Goal: Task Accomplishment & Management: Manage account settings

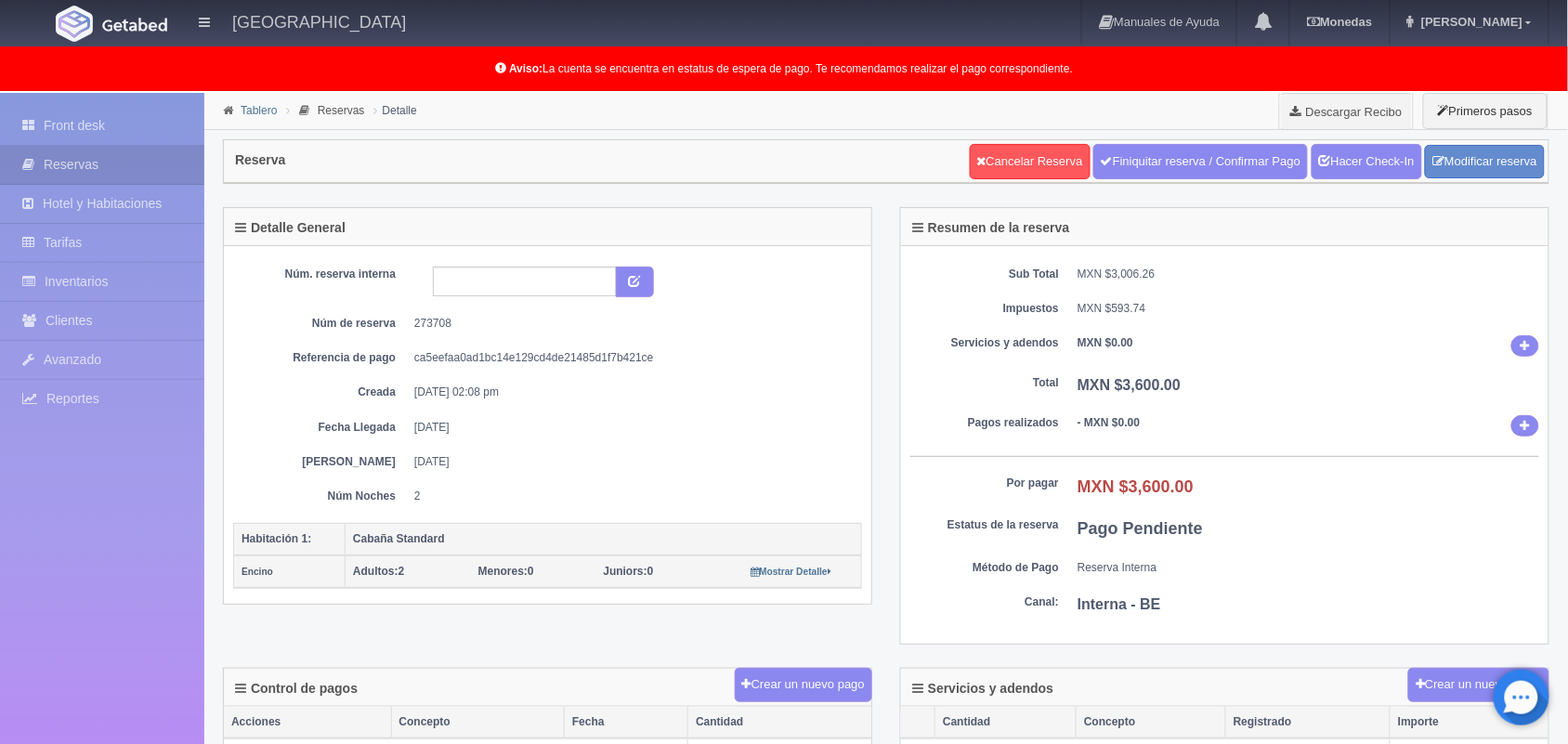
click at [247, 114] on link "Tablero" at bounding box center [258, 111] width 37 height 13
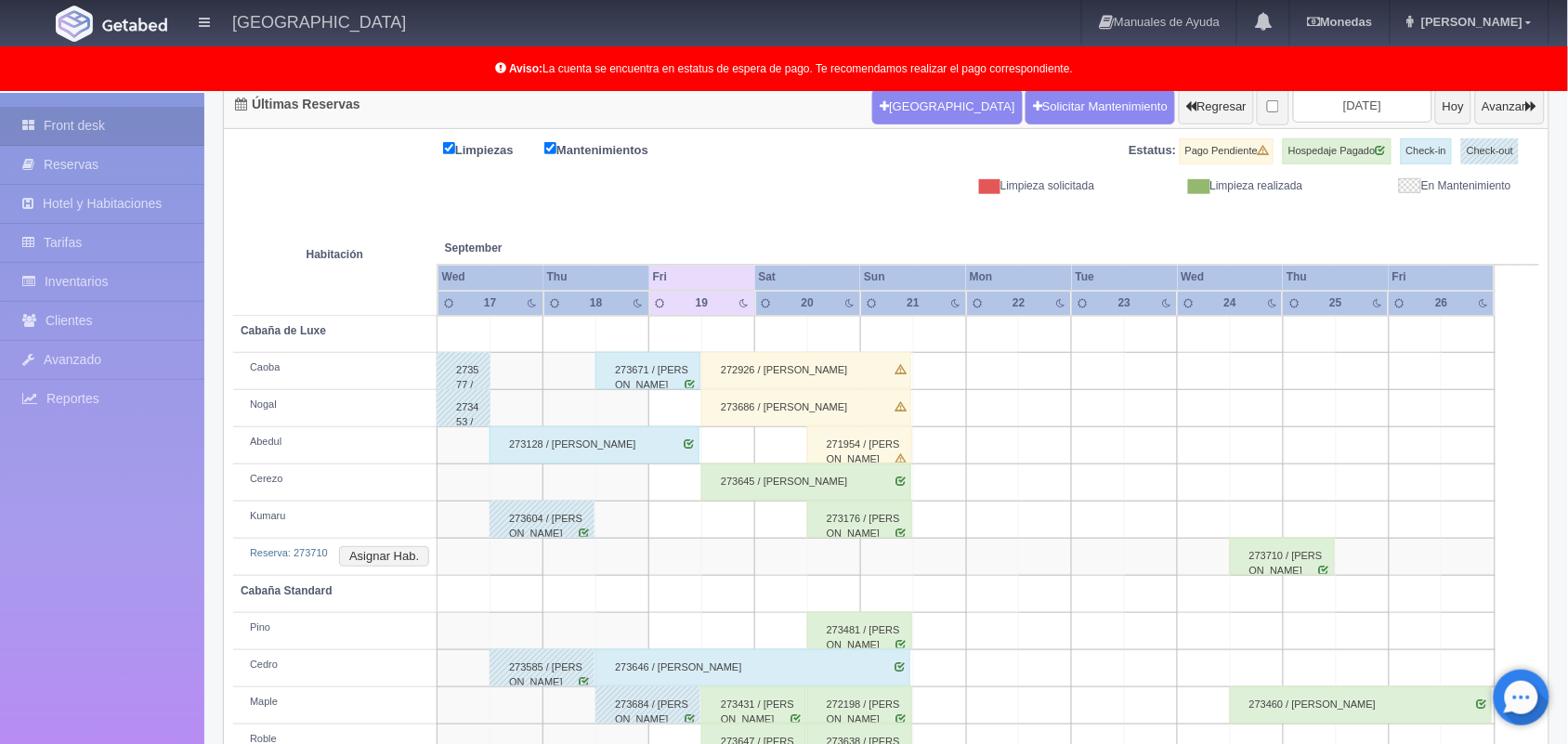
scroll to position [296, 0]
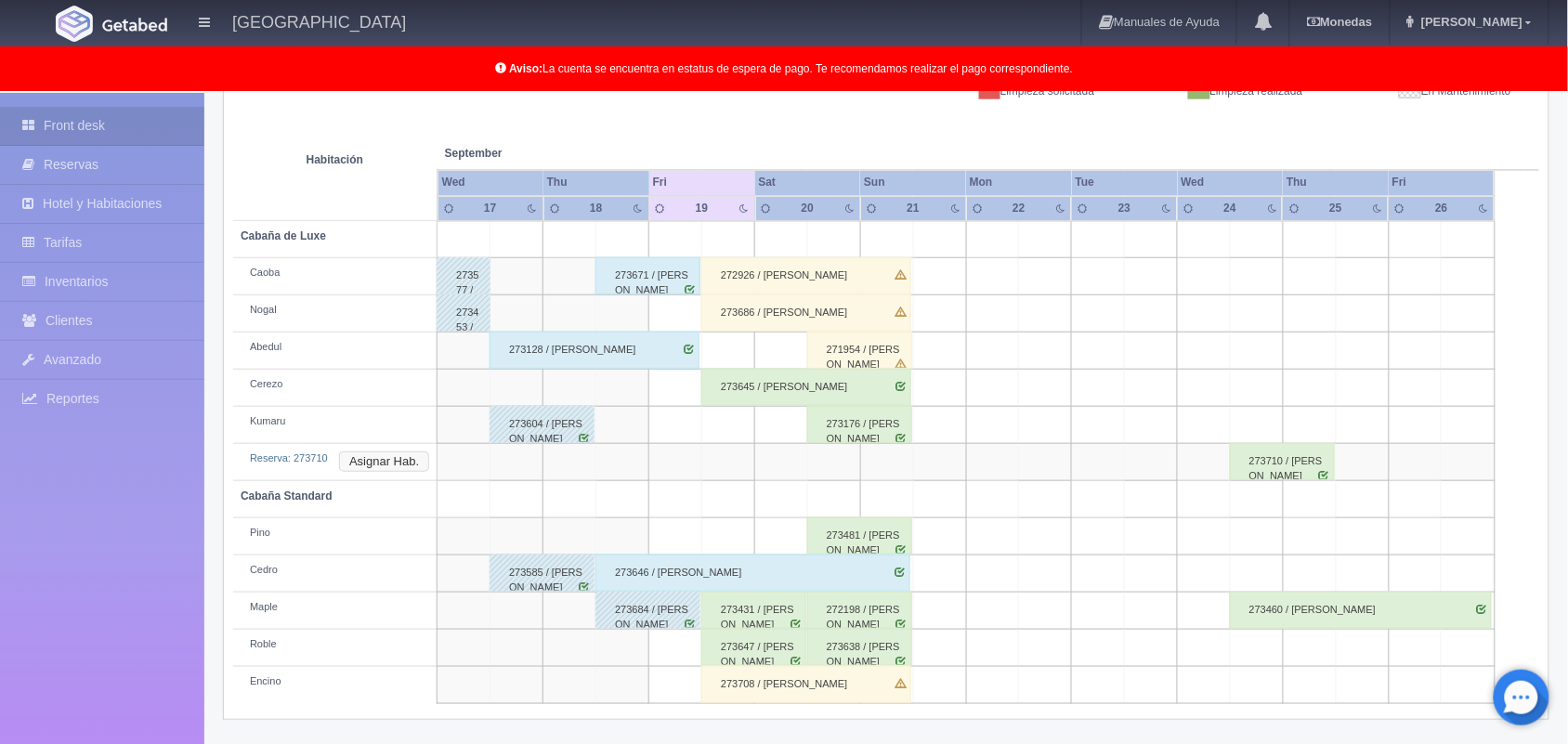
click at [364, 461] on button "Asignar Hab." at bounding box center [384, 462] width 90 height 21
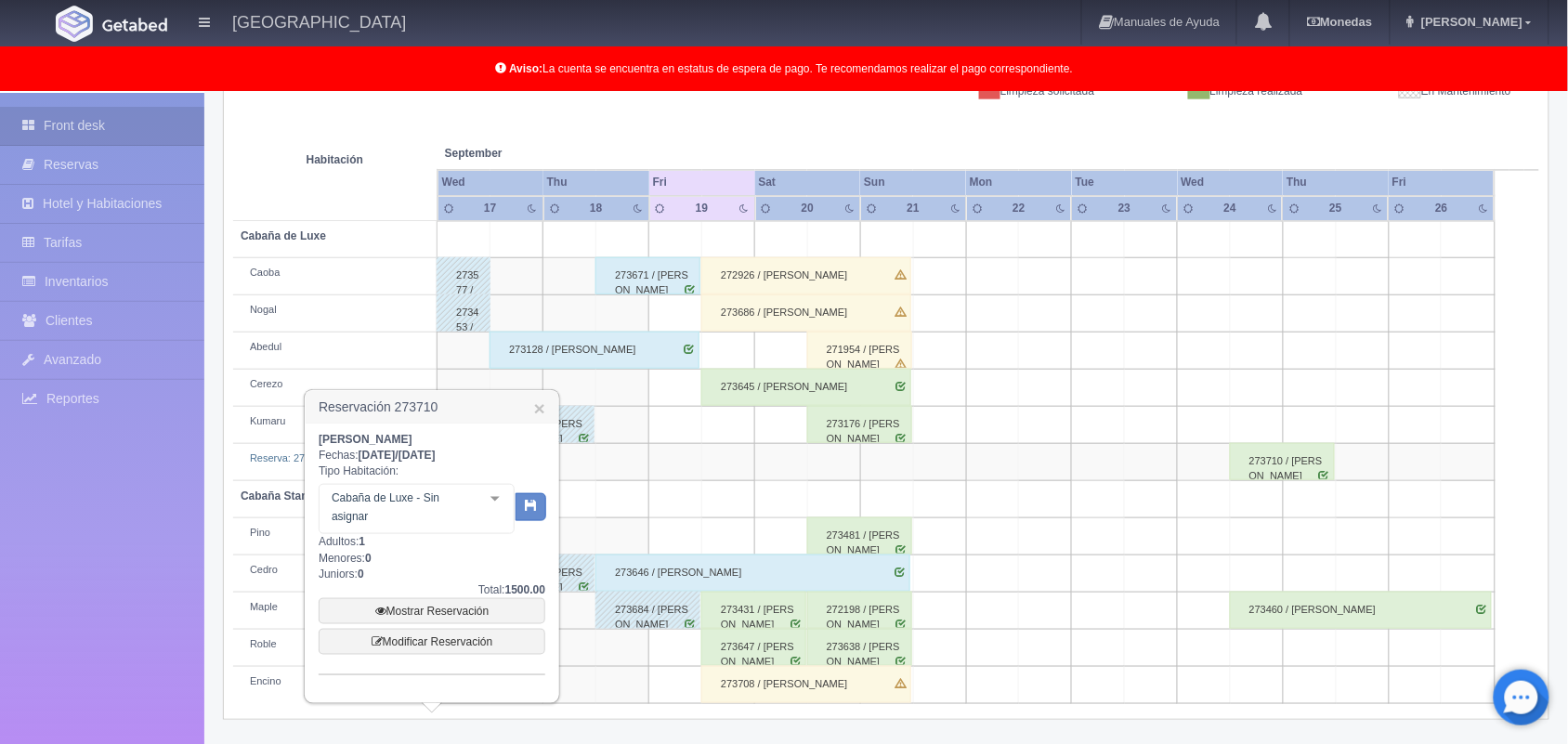
click at [480, 498] on div "Cabaña de Luxe - Sin asignar No elements found. Consider changing the search qu…" at bounding box center [416, 509] width 196 height 50
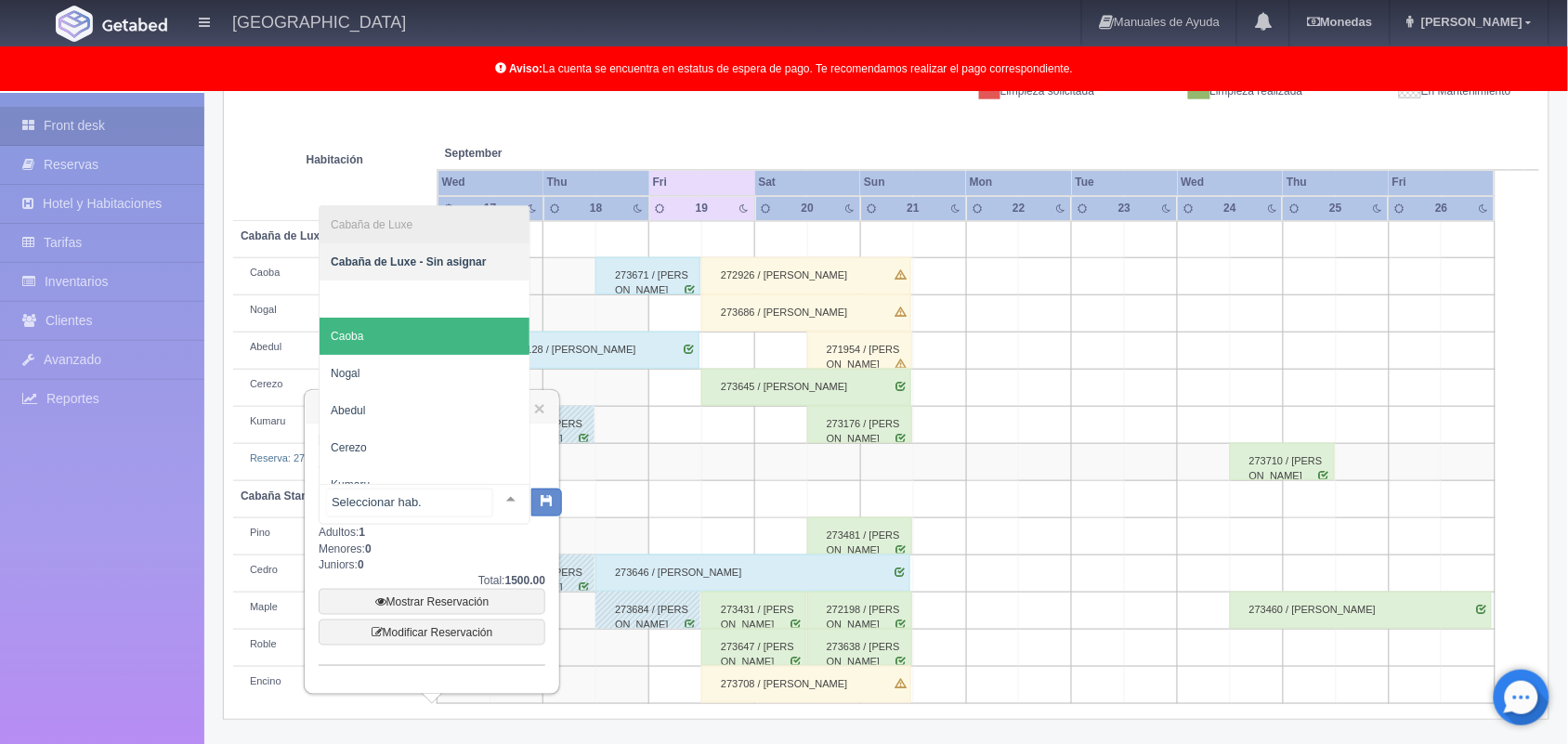
click at [413, 343] on span "Caoba" at bounding box center [424, 336] width 210 height 38
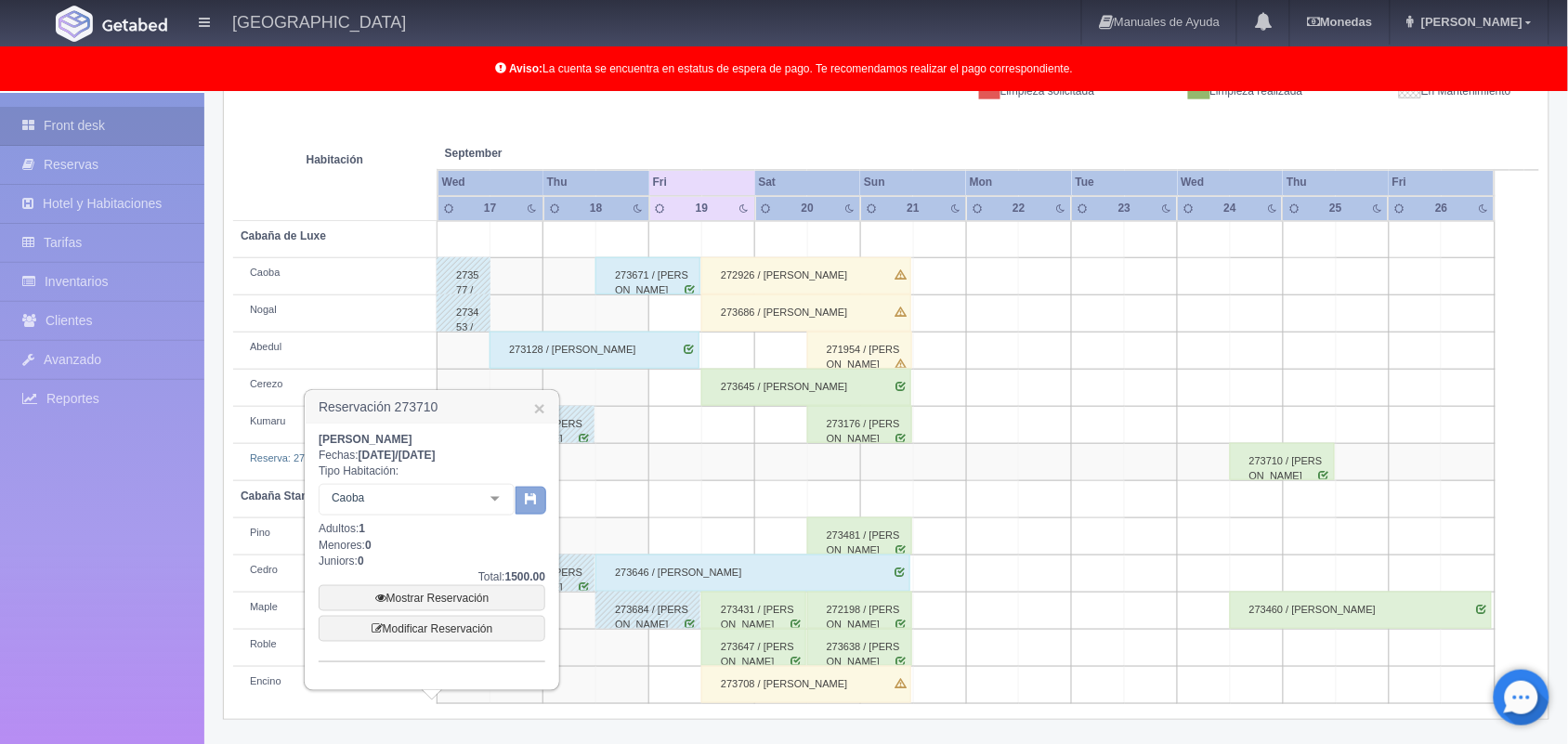
click at [518, 497] on button "button" at bounding box center [530, 501] width 31 height 28
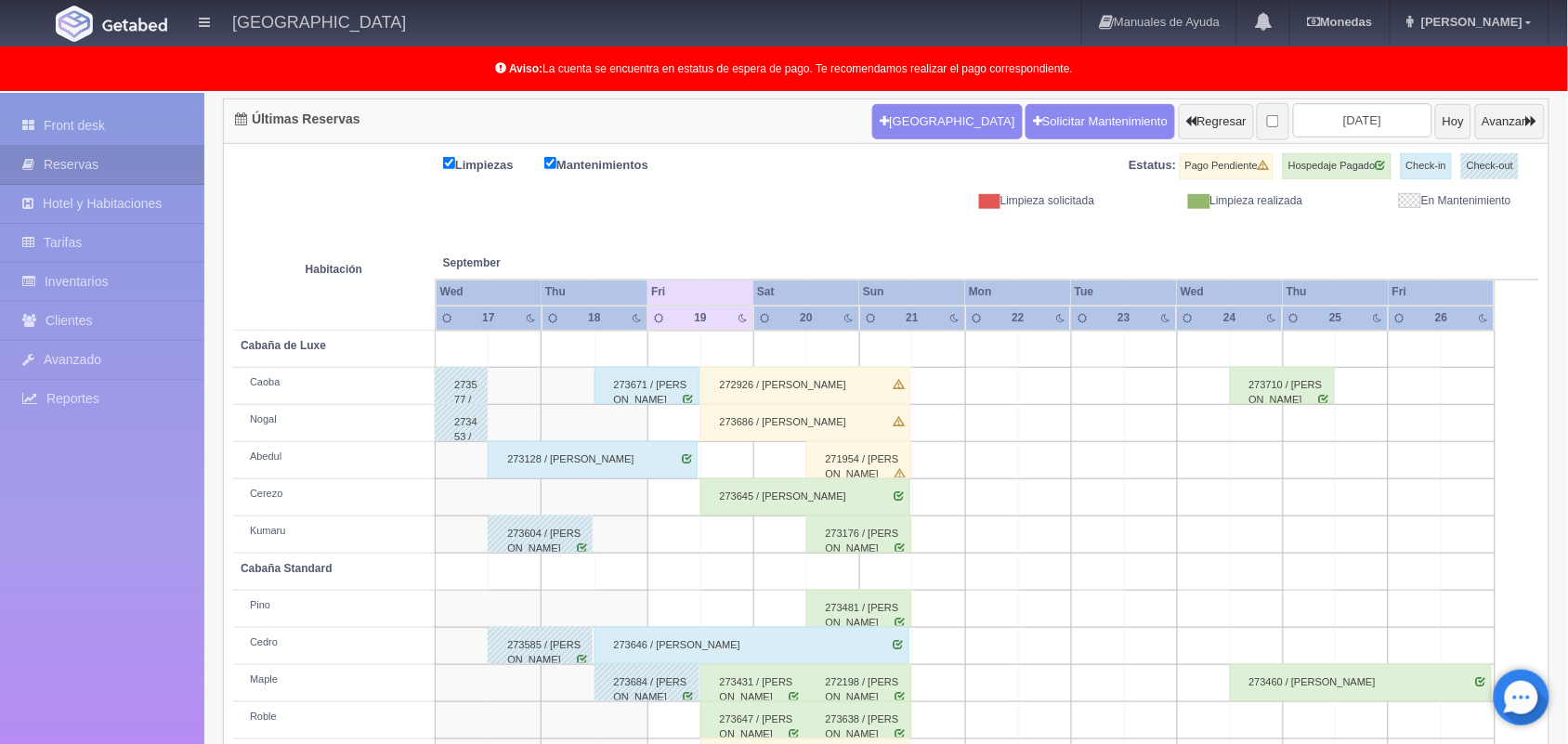
scroll to position [258, 0]
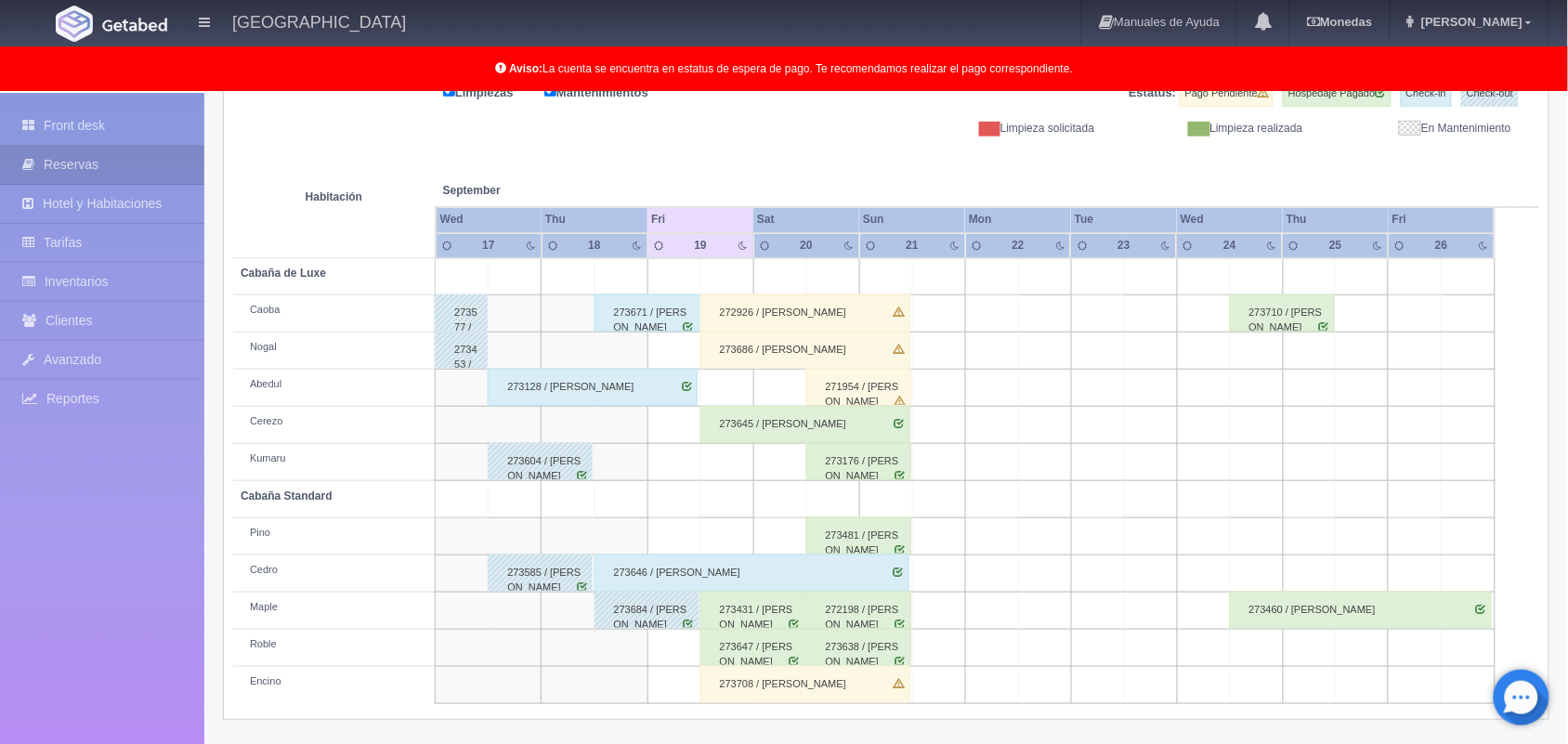
click at [804, 685] on div "273708 / [PERSON_NAME]" at bounding box center [805, 685] width 210 height 38
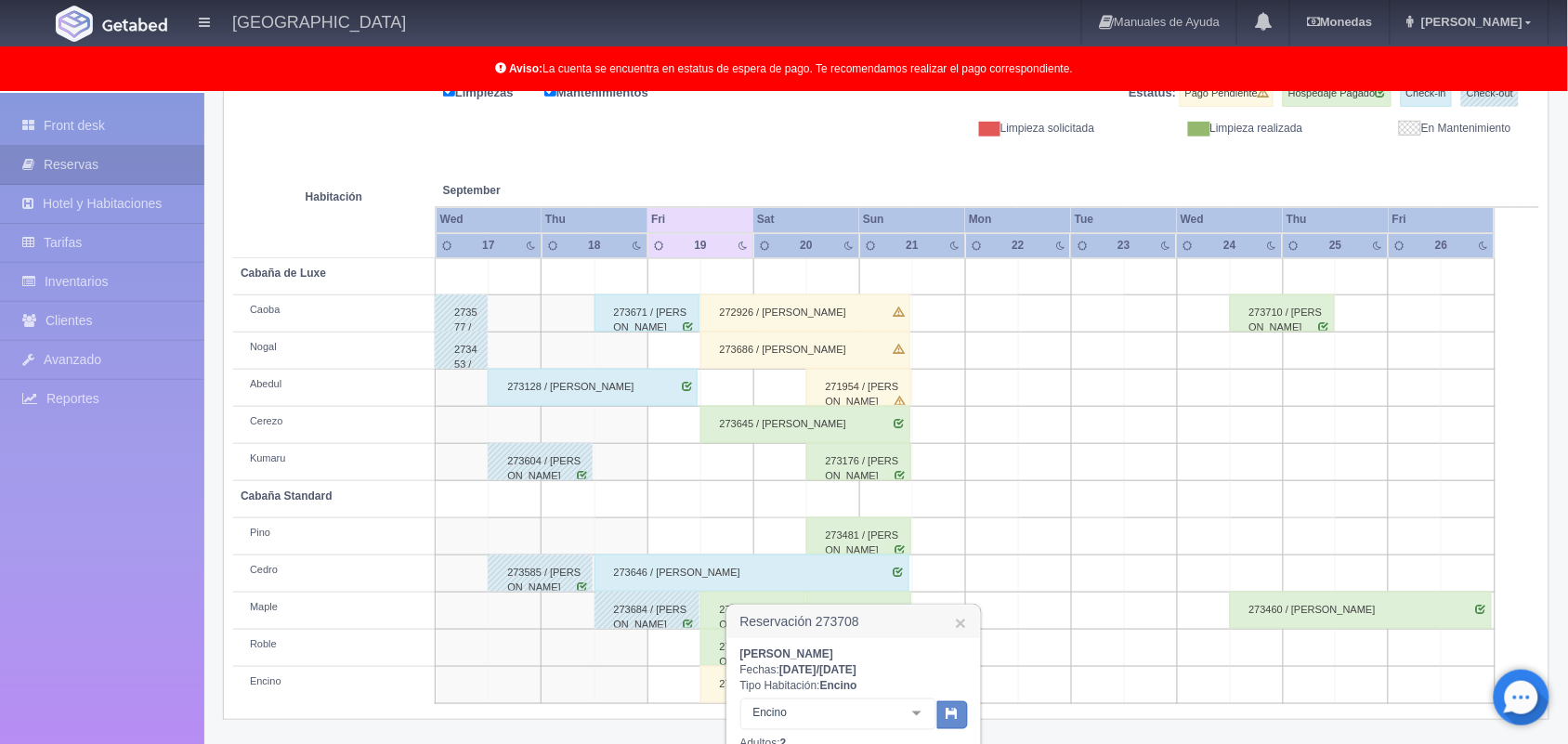
scroll to position [532, 0]
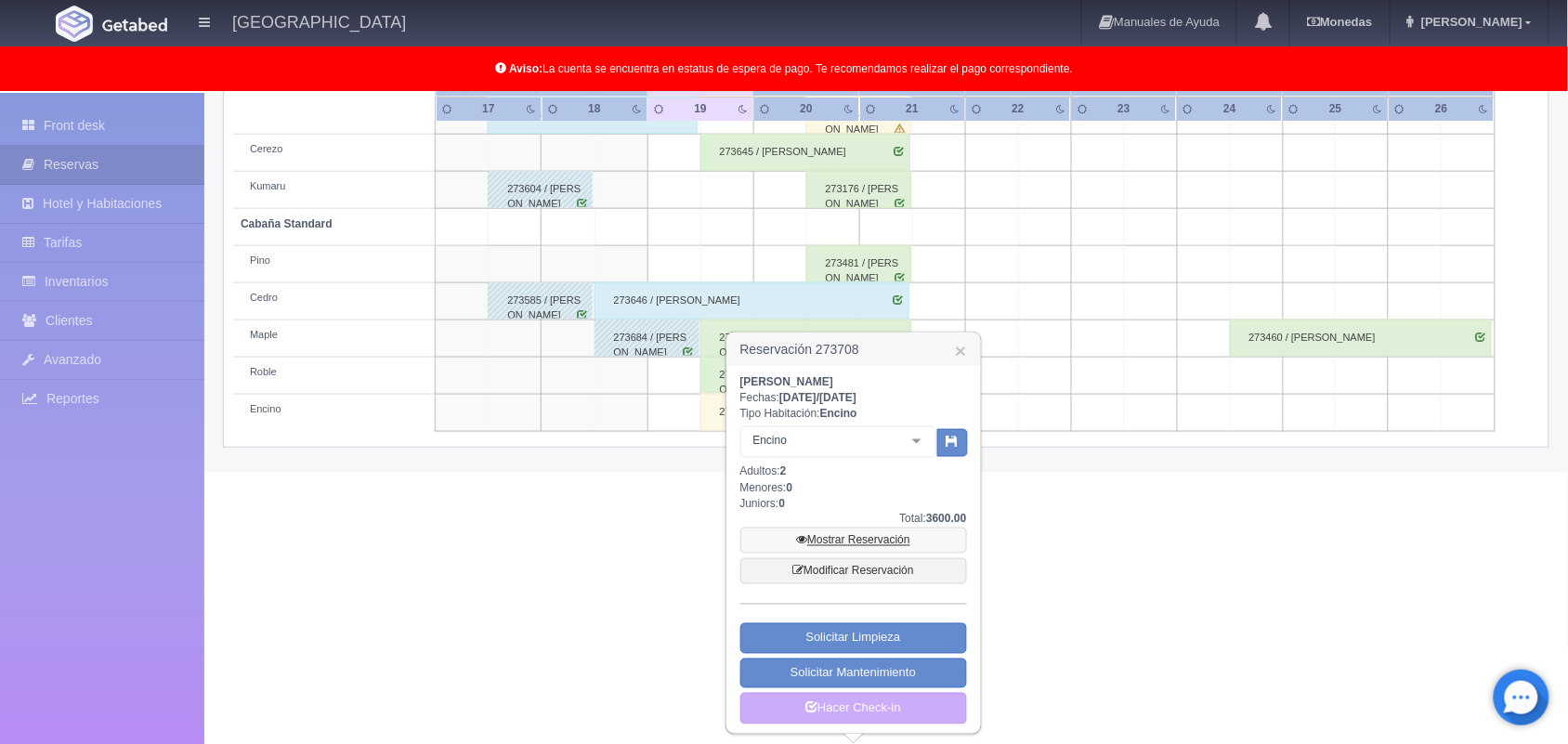
click at [883, 539] on link "Mostrar Reservación" at bounding box center [853, 540] width 226 height 26
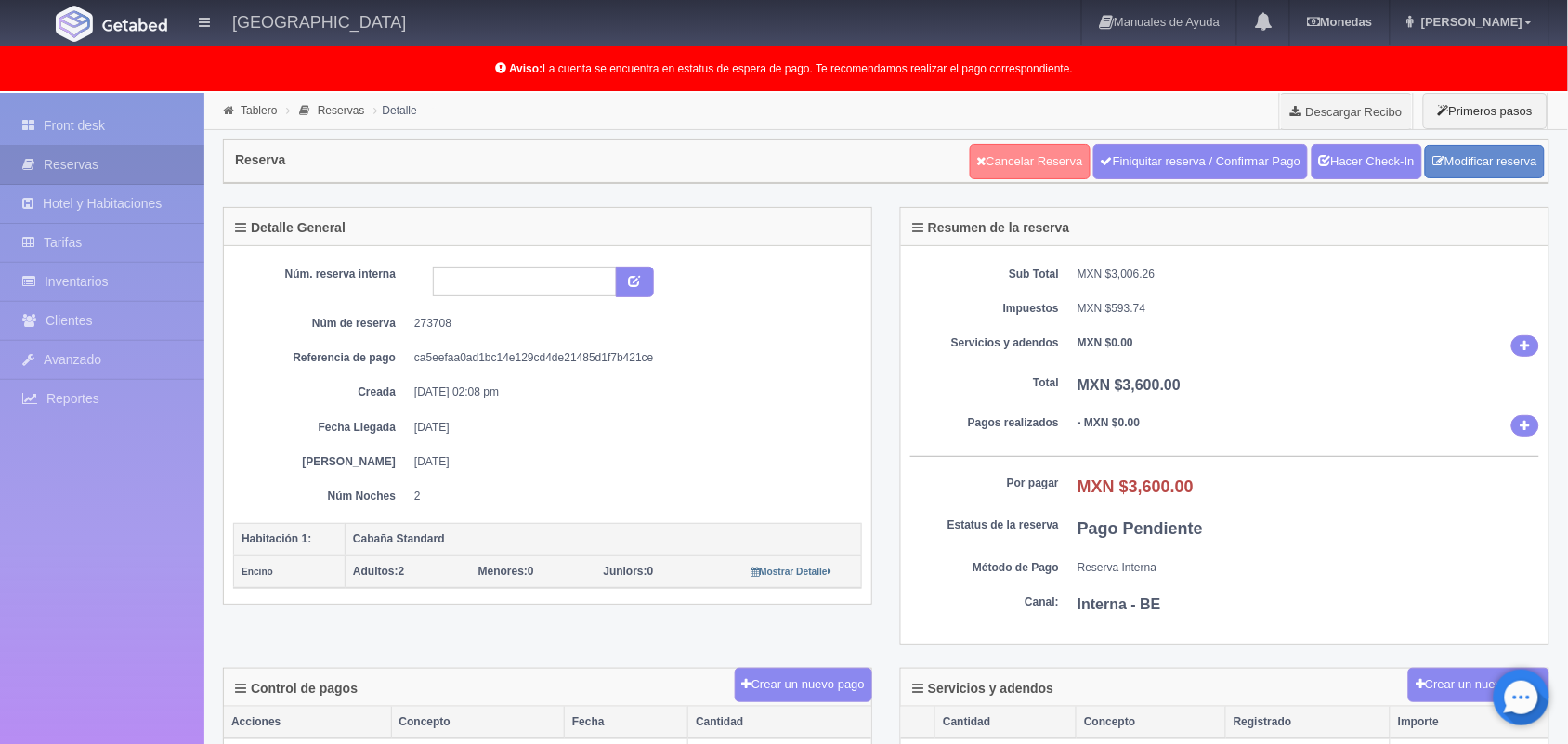
click at [1038, 151] on link "Cancelar Reserva" at bounding box center [1029, 161] width 121 height 36
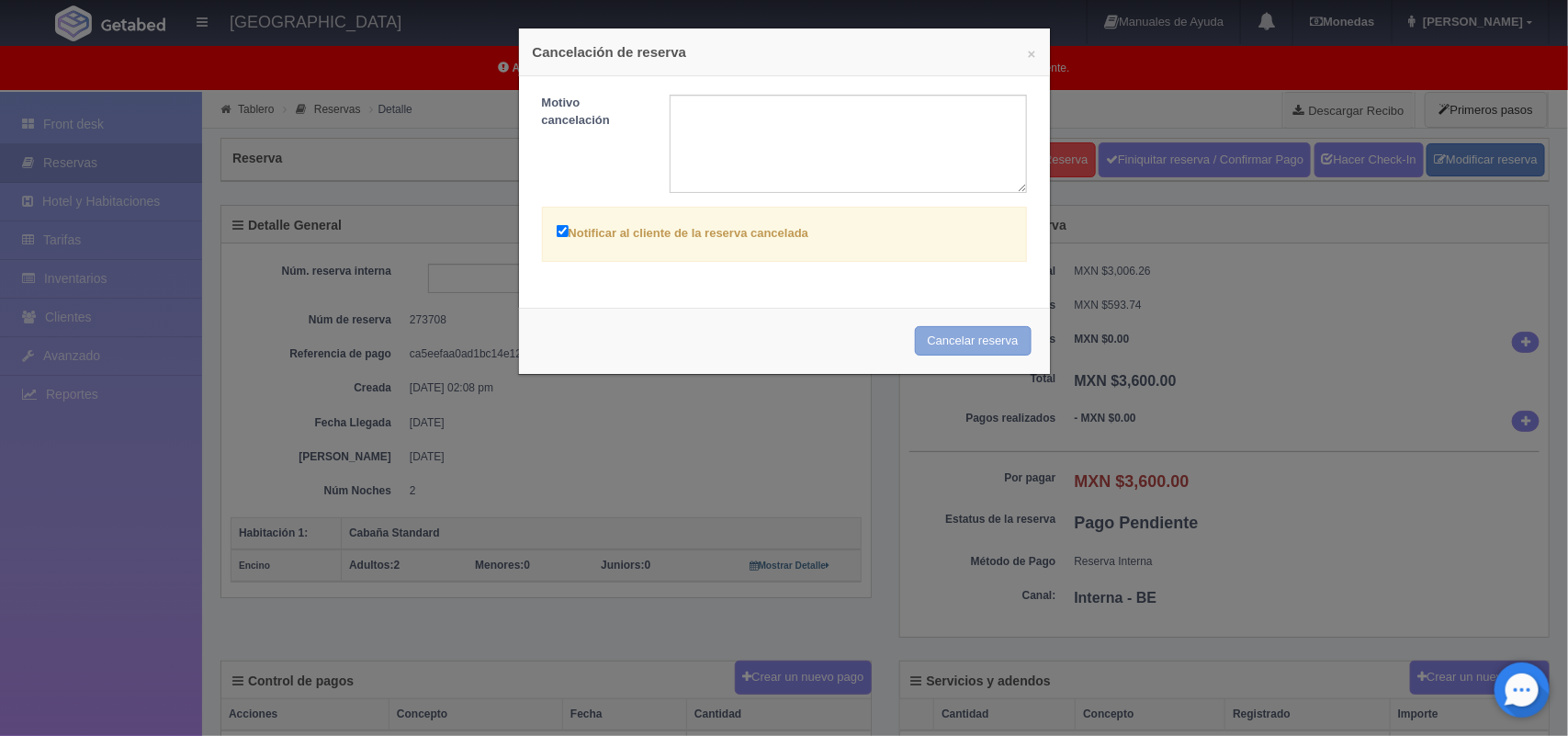
click at [953, 346] on button "Cancelar reserva" at bounding box center [973, 341] width 117 height 31
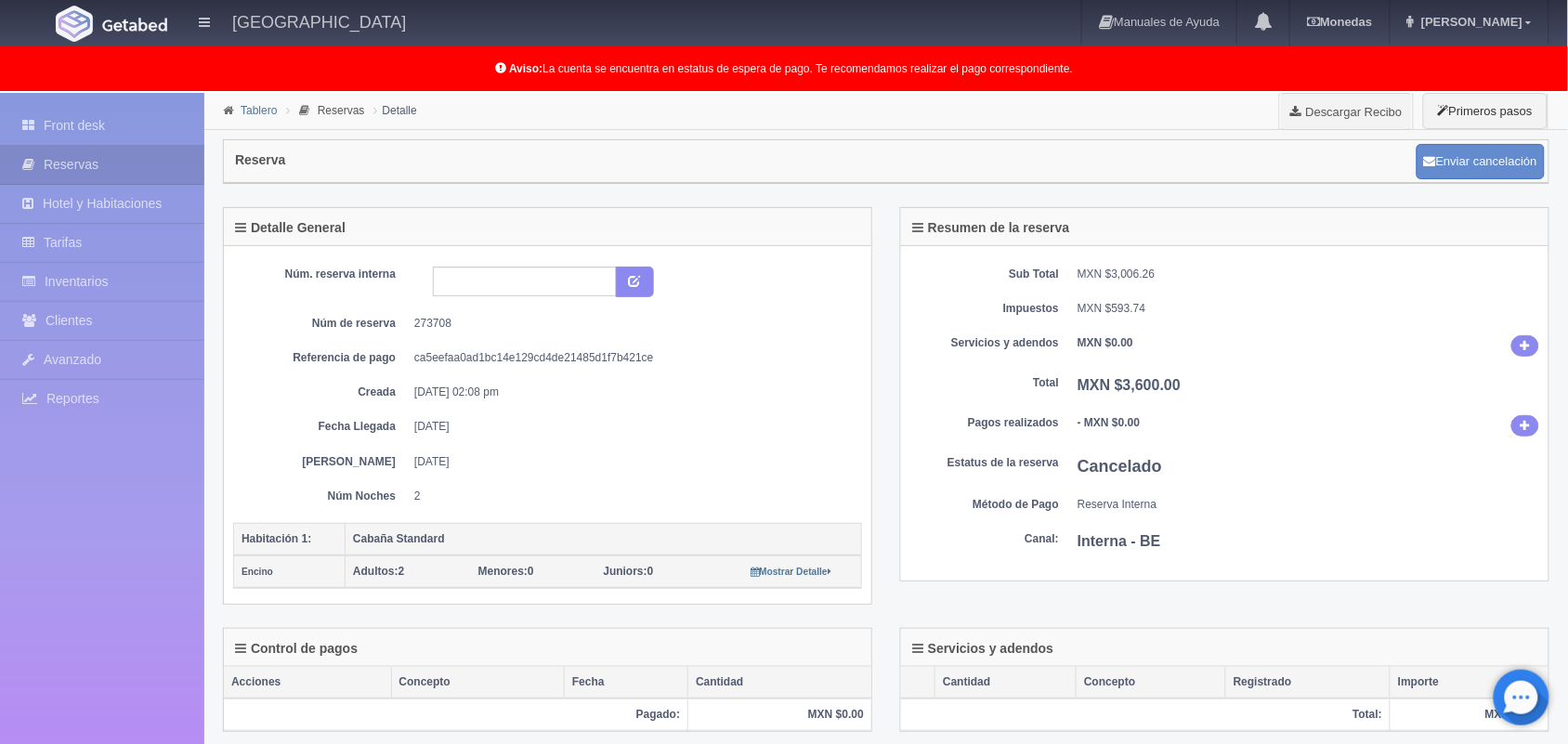
click at [255, 113] on link "Tablero" at bounding box center [258, 111] width 37 height 13
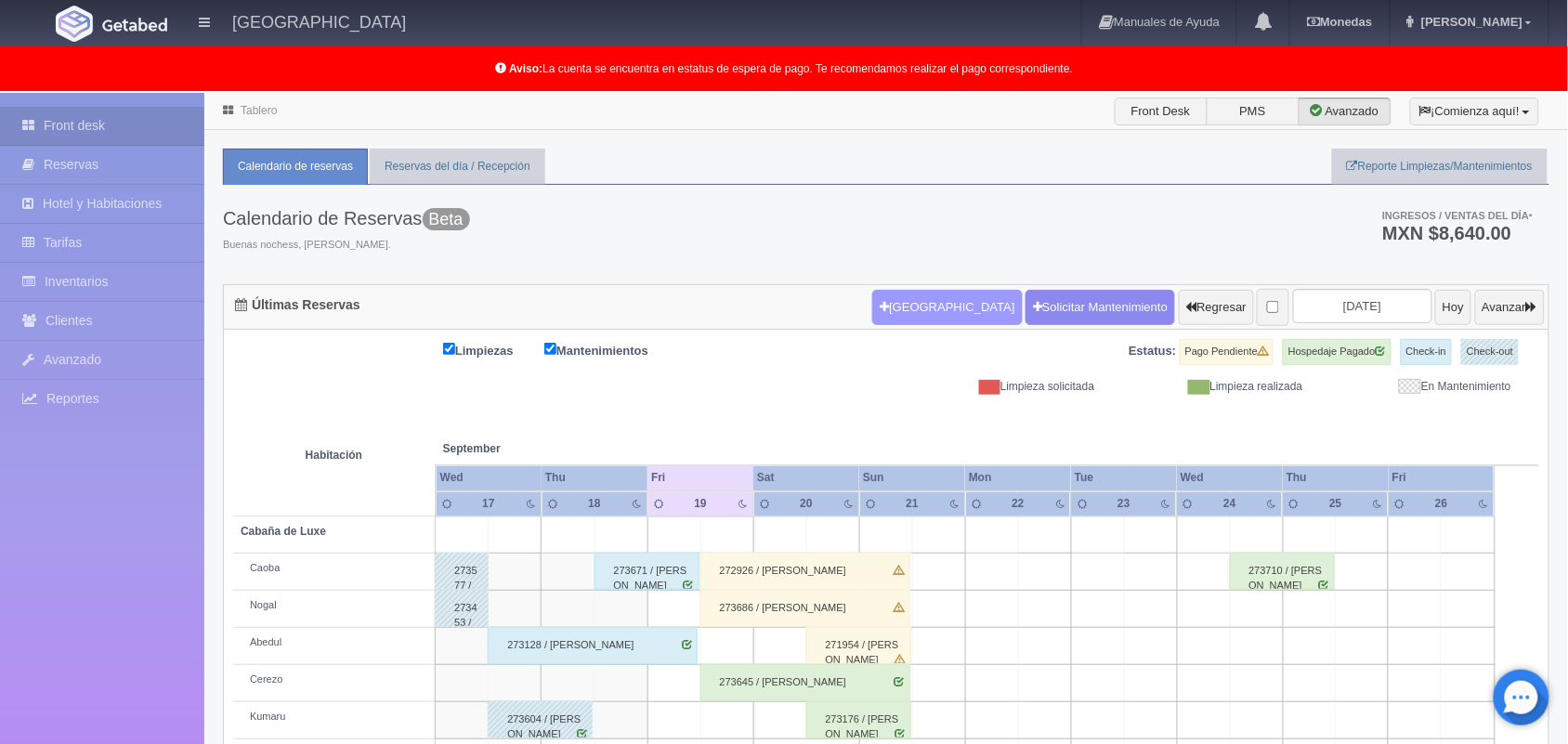
click at [906, 320] on button "[GEOGRAPHIC_DATA]" at bounding box center [946, 308] width 149 height 36
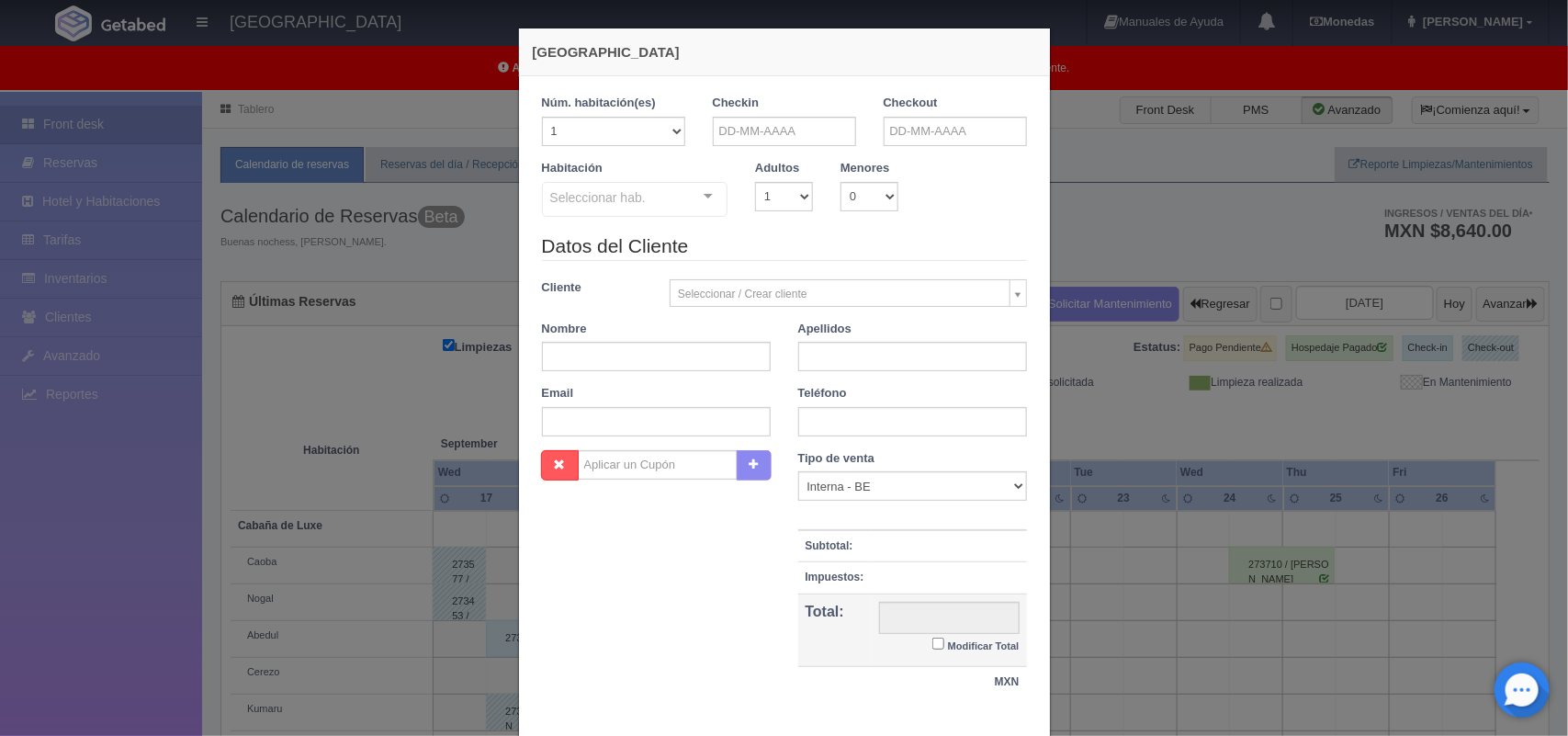
checkbox input "false"
click at [788, 135] on input "text" at bounding box center [784, 132] width 143 height 30
click at [854, 274] on link "19" at bounding box center [850, 274] width 24 height 27
type input "[DATE]"
checkbox input "false"
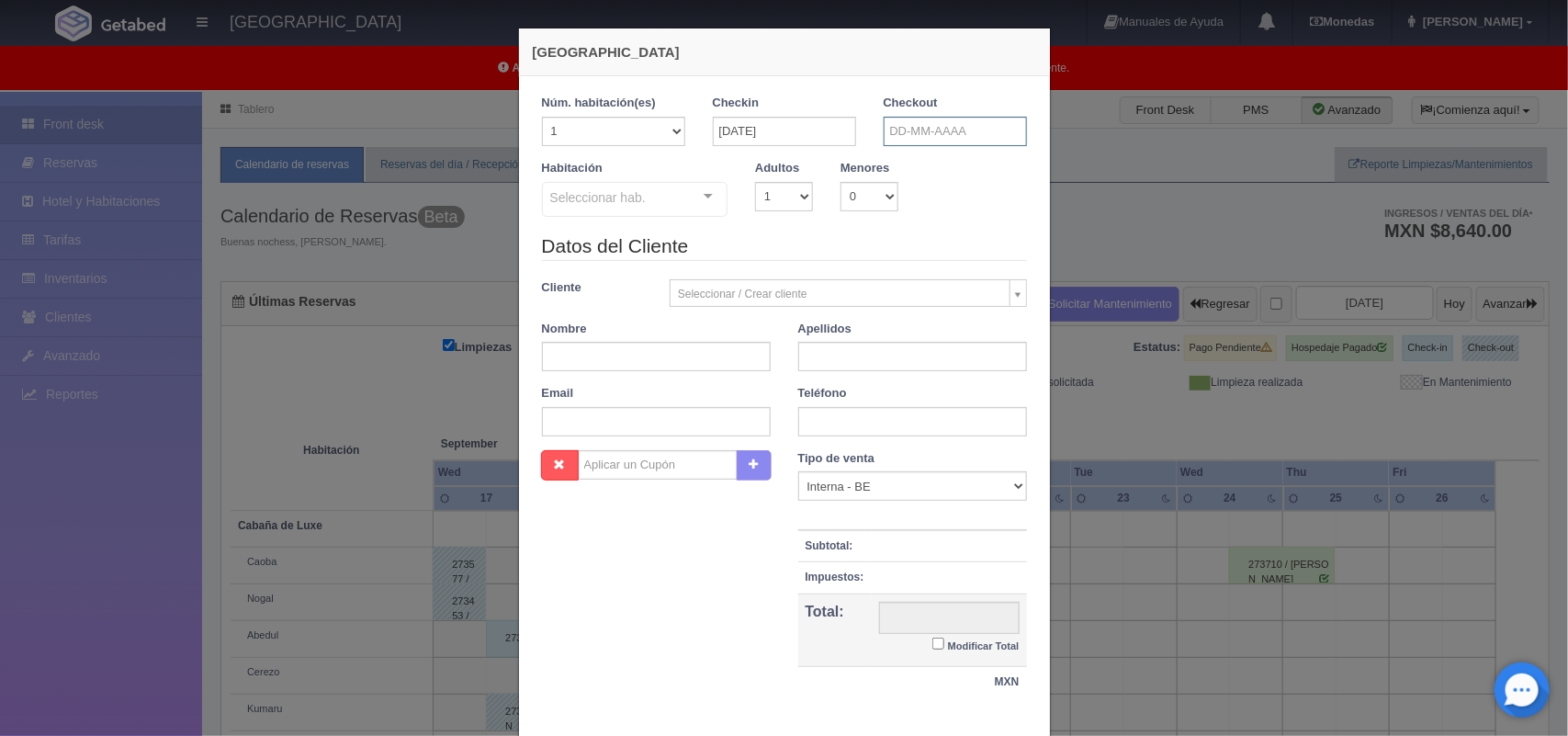
click at [969, 129] on input "text" at bounding box center [955, 132] width 143 height 30
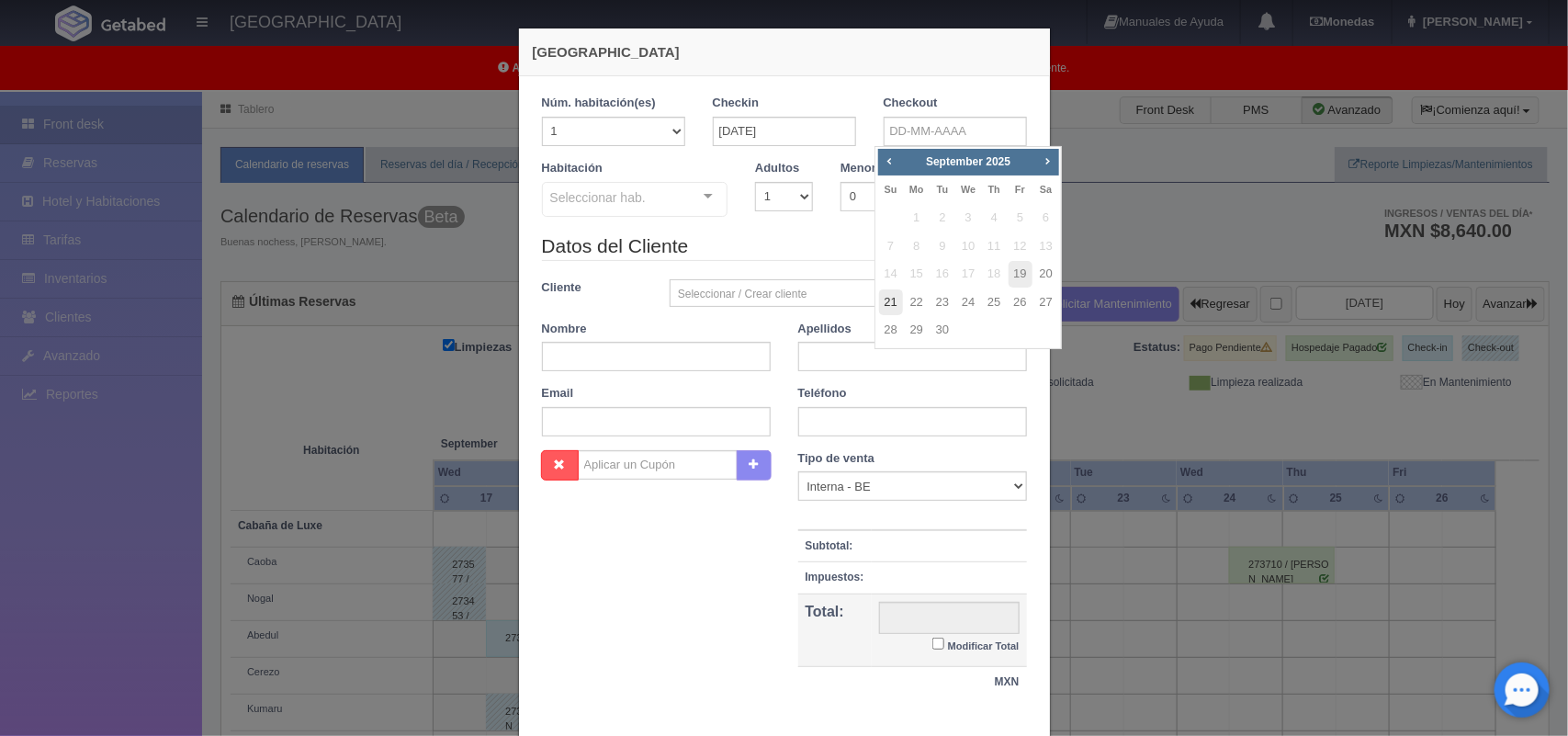
click at [892, 305] on link "21" at bounding box center [891, 303] width 24 height 27
type input "21-09-2025"
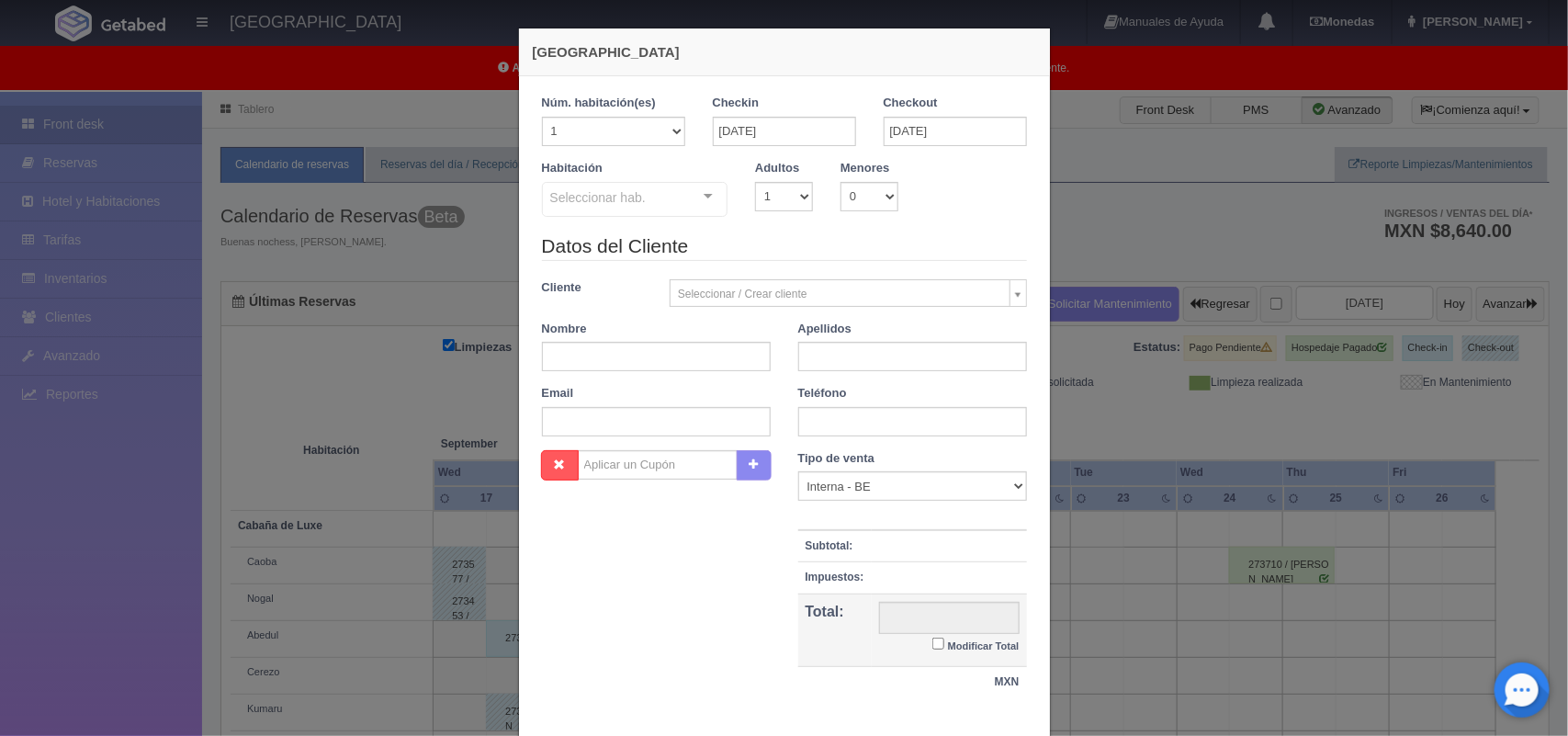
checkbox input "false"
click at [764, 198] on select "1 2 3 4 5 6 7 8 9 10" at bounding box center [784, 197] width 58 height 30
select select "2"
click at [755, 182] on select "1 2 3 4 5 6 7 8 9 10" at bounding box center [784, 197] width 58 height 30
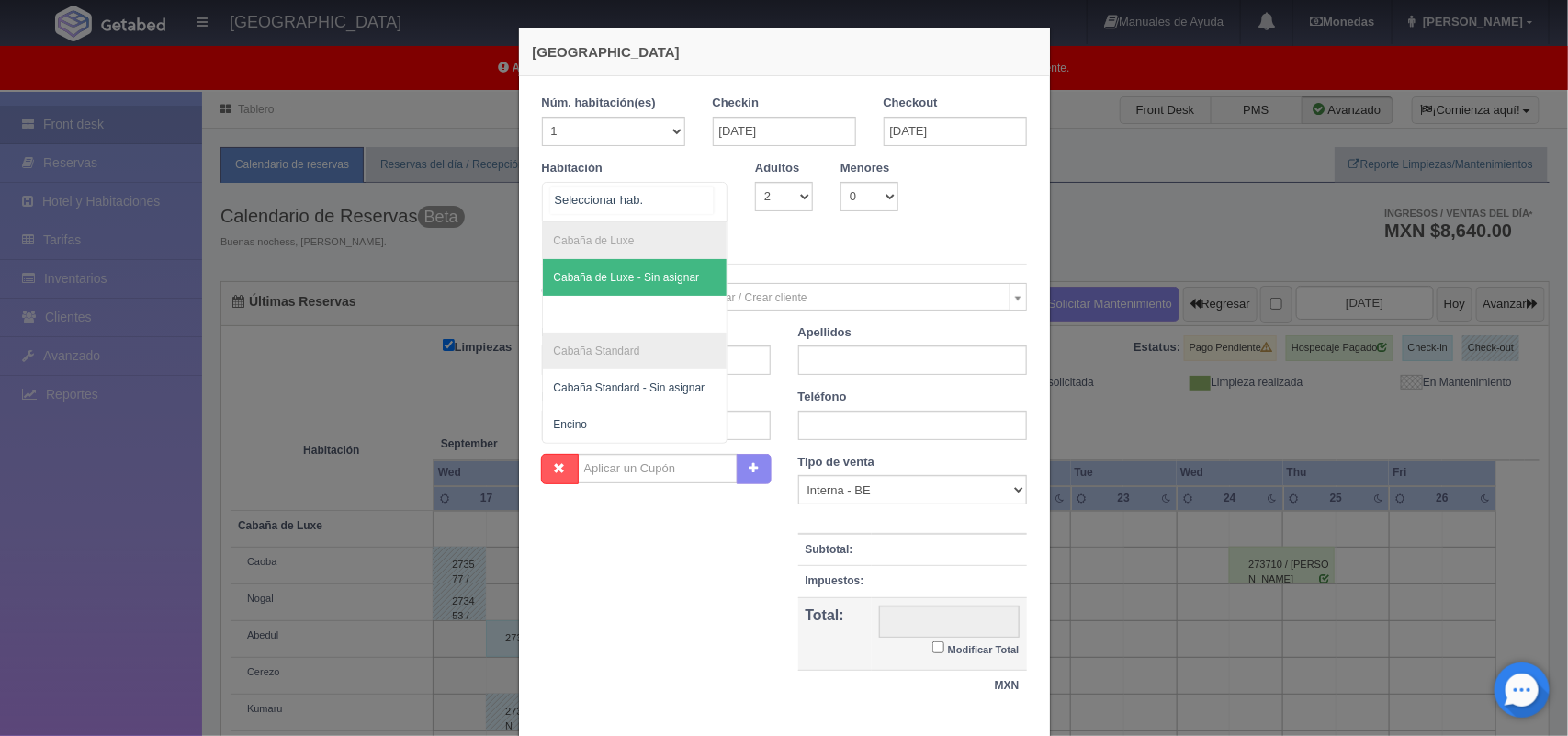
click at [698, 199] on div at bounding box center [708, 197] width 37 height 28
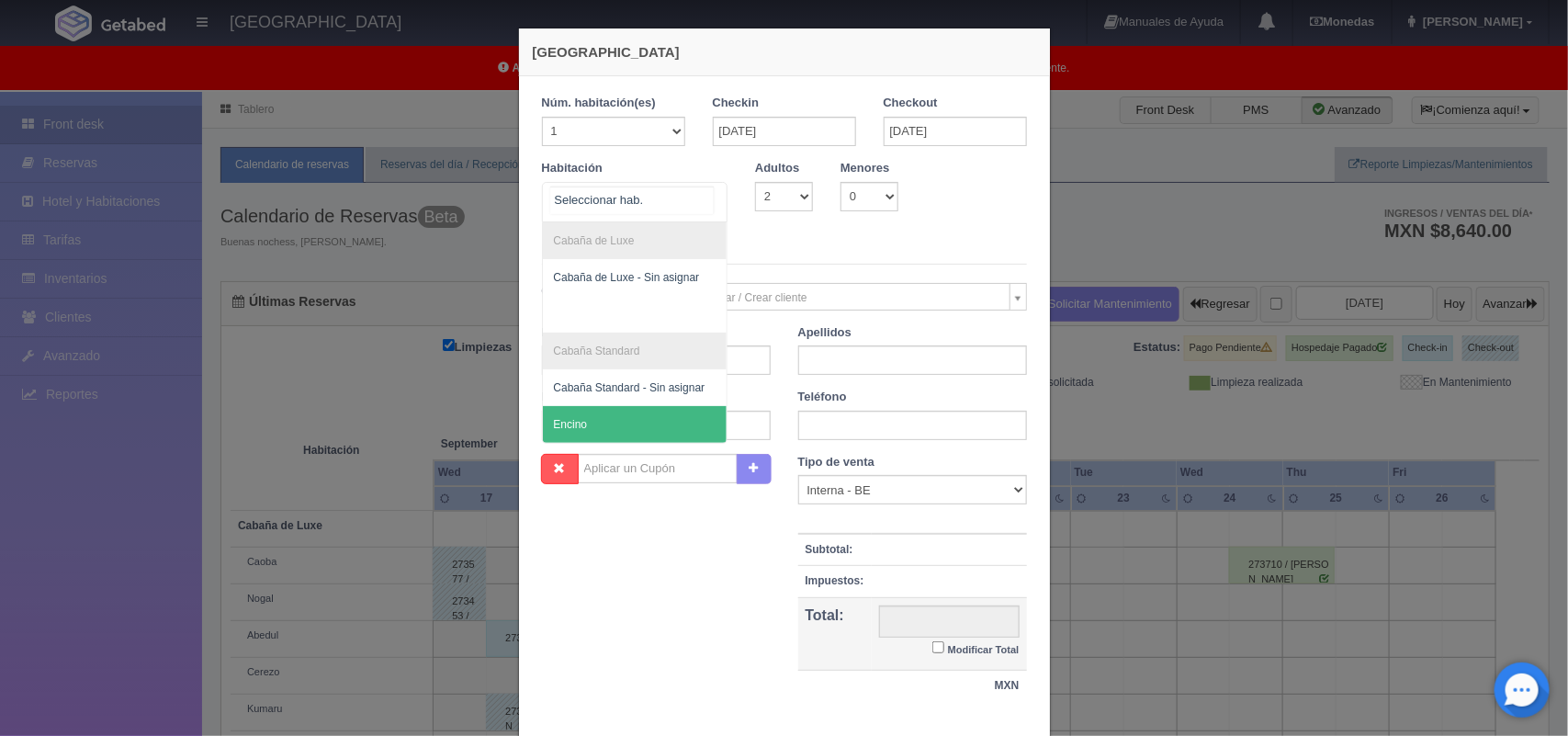
click at [677, 420] on span "Encino" at bounding box center [635, 424] width 185 height 37
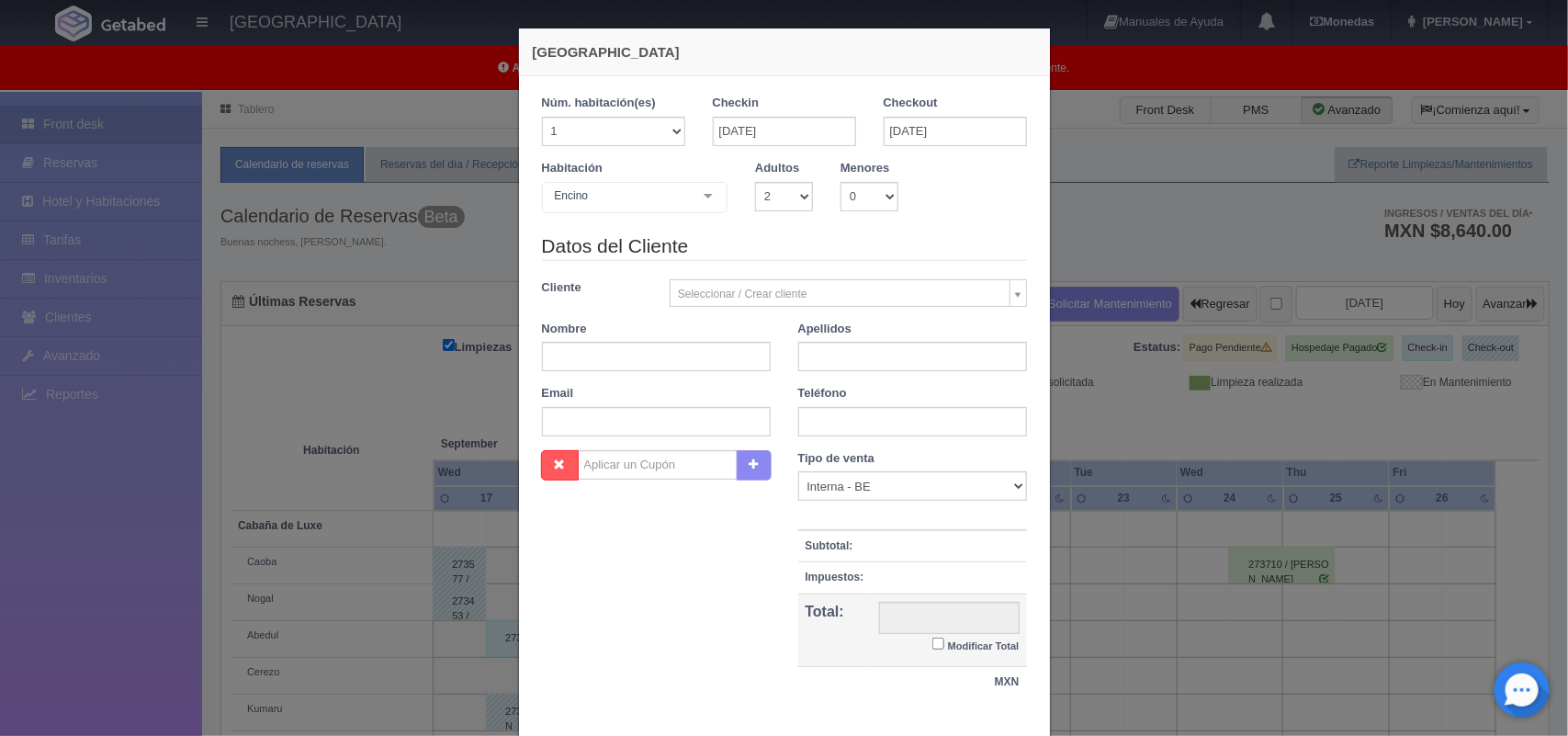
checkbox input "false"
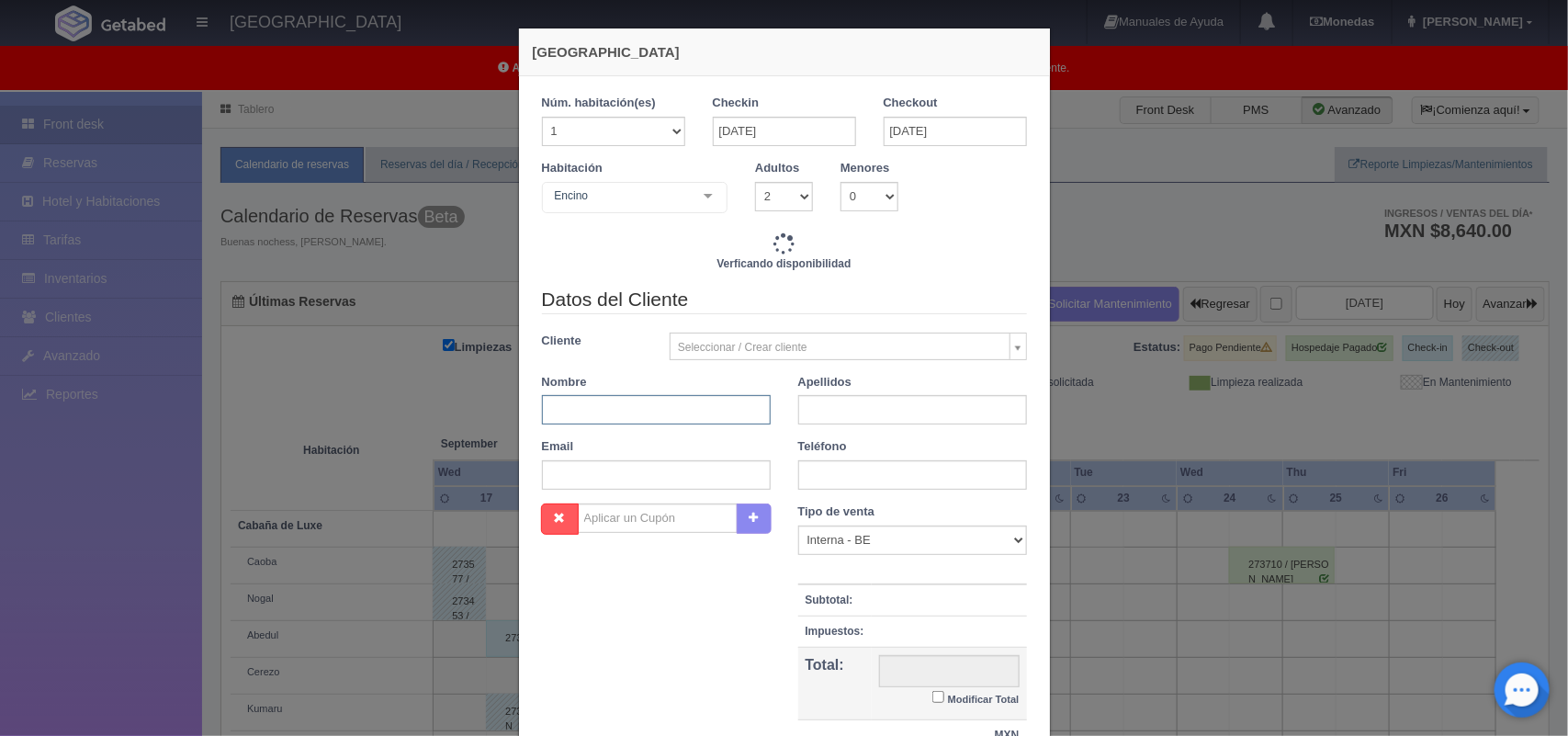
click at [650, 410] on input "text" at bounding box center [656, 410] width 228 height 30
type input "3600.00"
checkbox input "false"
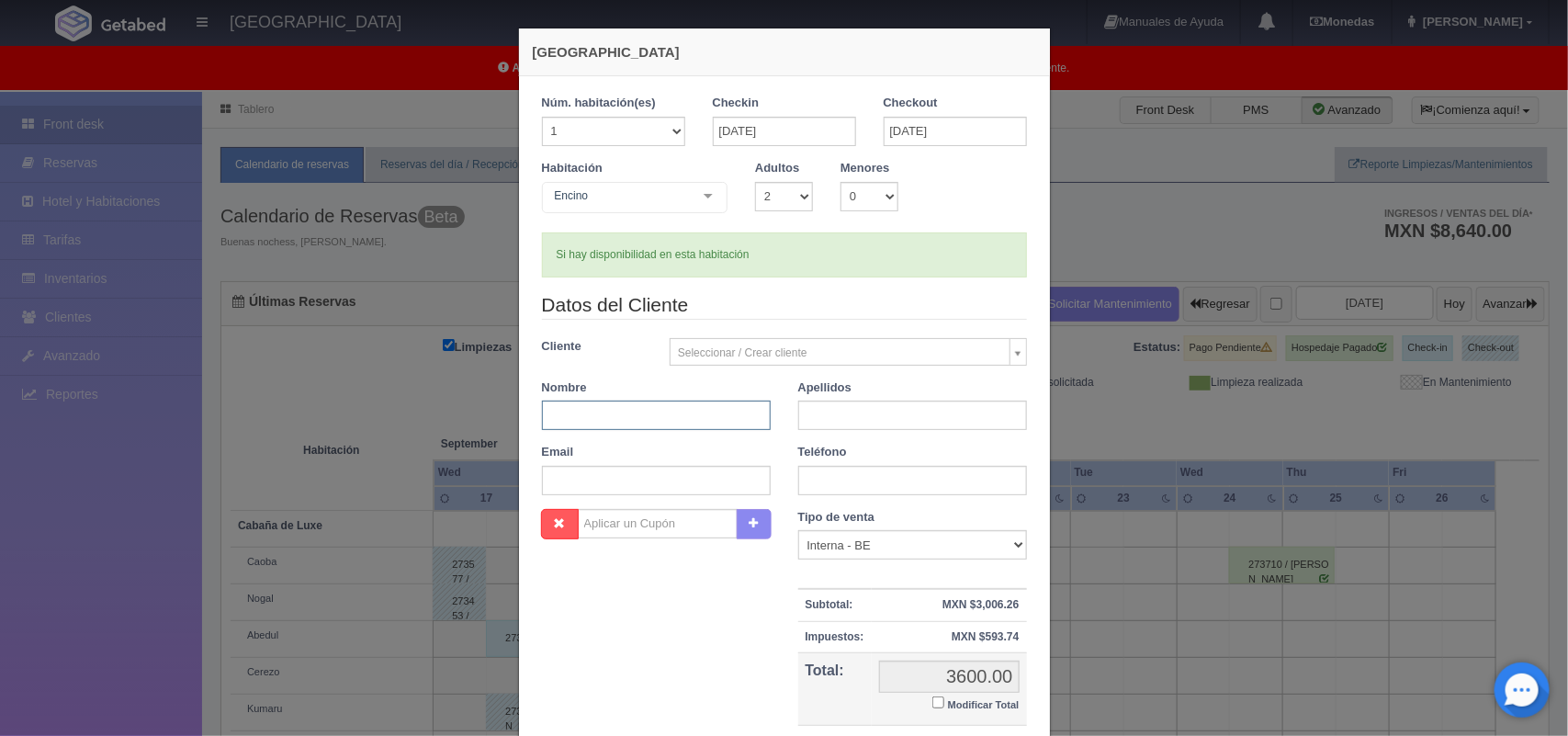
click at [650, 410] on input "text" at bounding box center [656, 416] width 228 height 30
type input "Esteban"
click at [825, 416] on input "text" at bounding box center [912, 416] width 228 height 30
type input "Hernández Cornejo"
click at [858, 484] on input "text" at bounding box center [912, 481] width 228 height 30
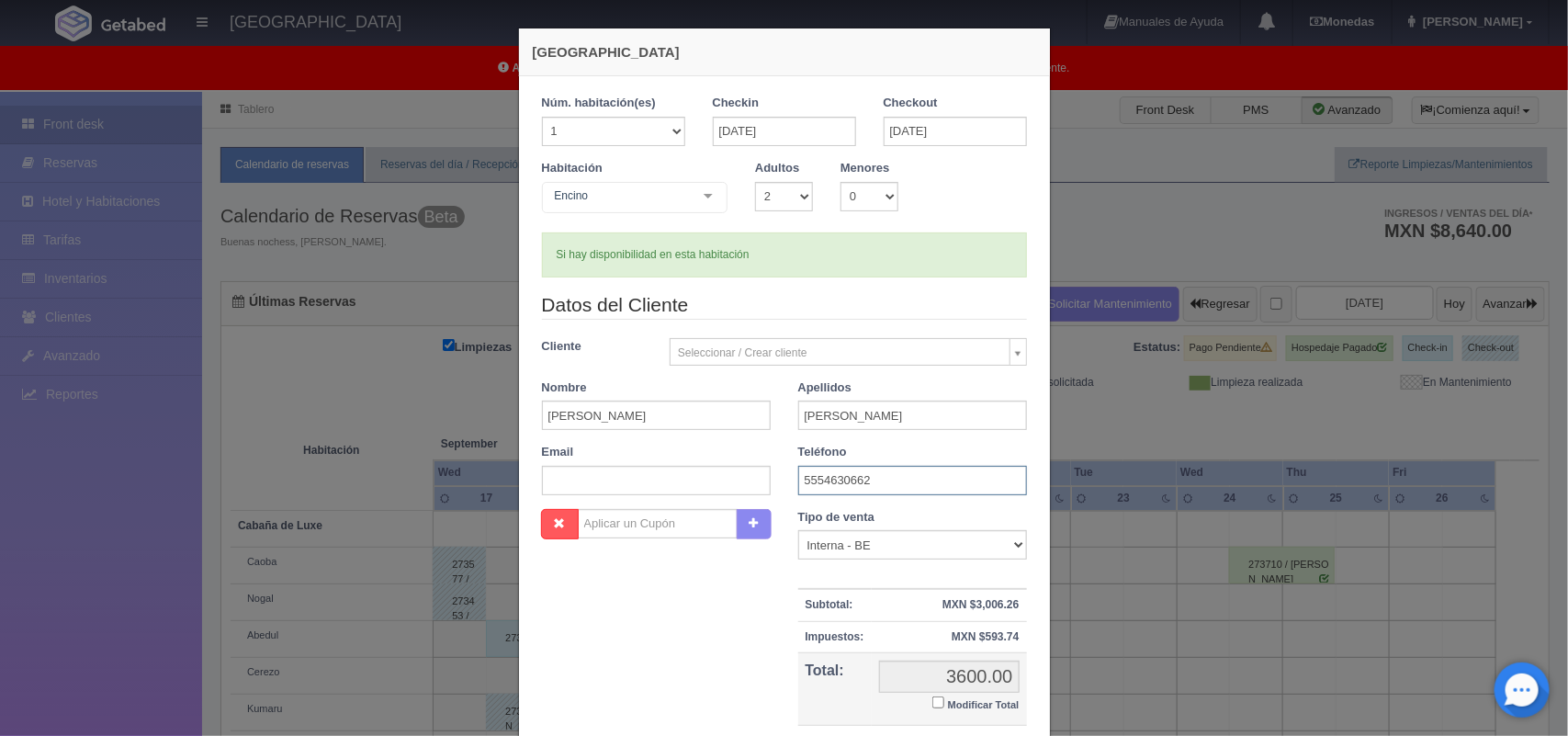
type input "5554630662"
click at [932, 704] on input "Modificar Total" at bounding box center [938, 702] width 12 height 12
checkbox input "true"
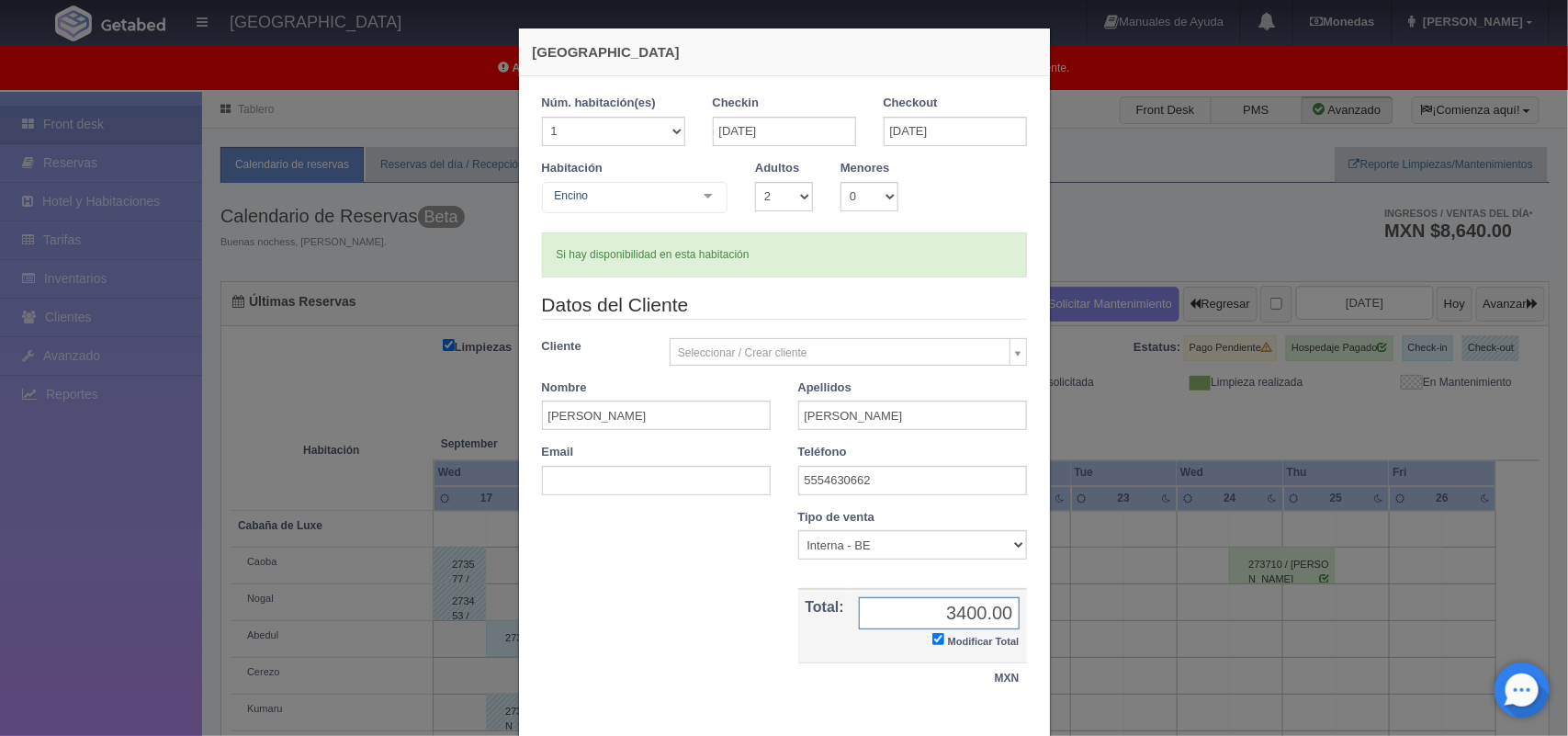
scroll to position [106, 0]
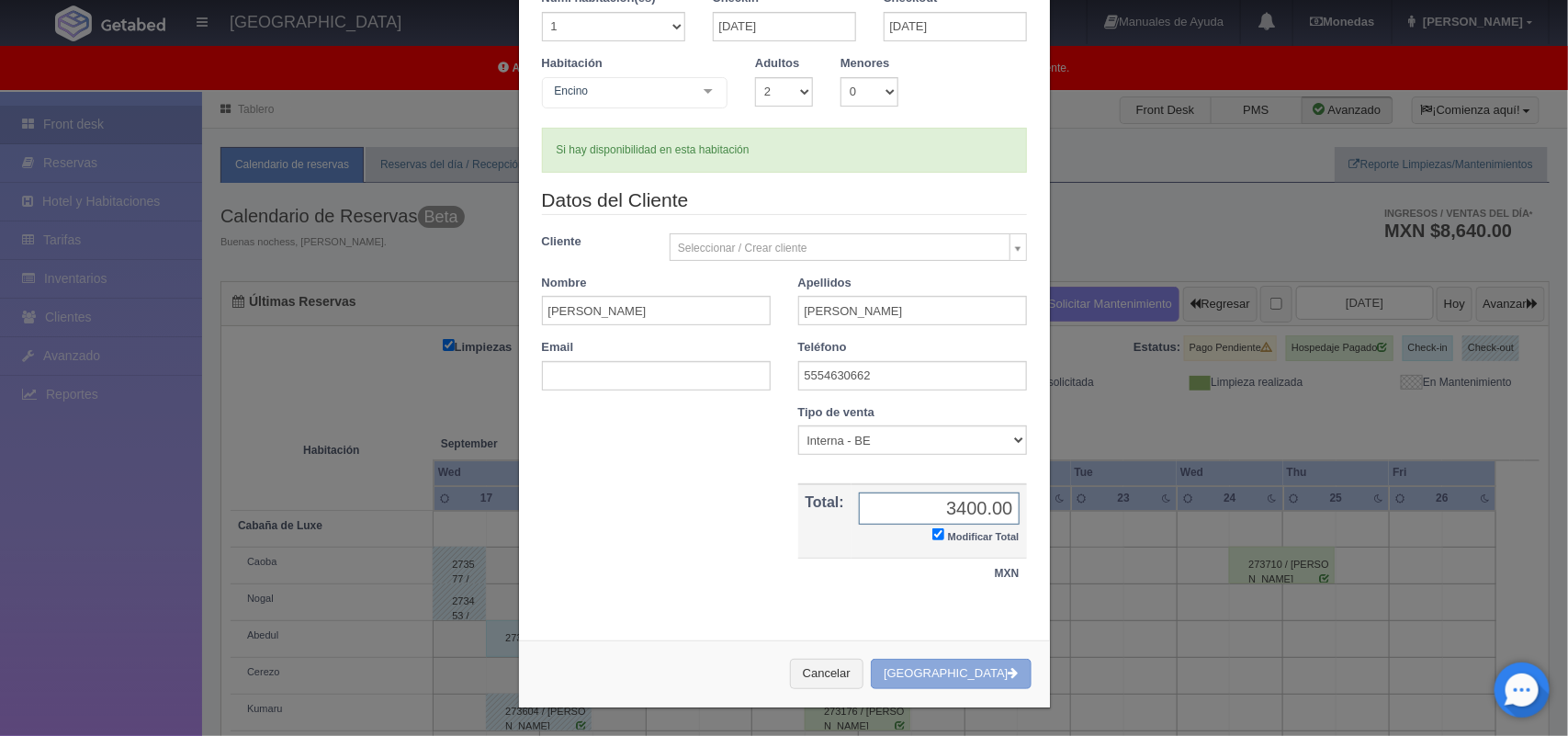
type input "3400.00"
click at [934, 684] on button "Crear Reserva" at bounding box center [950, 674] width 160 height 31
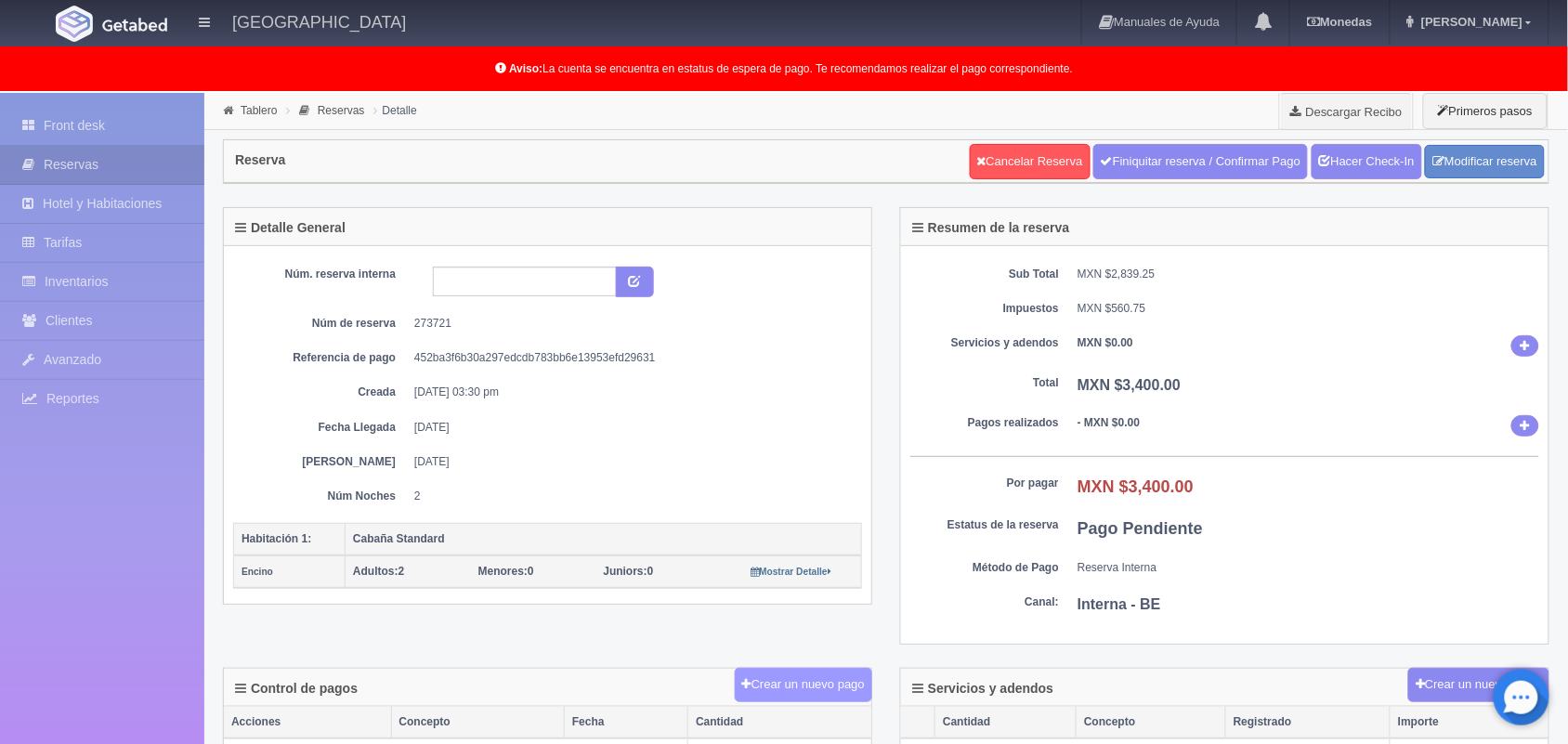
click at [797, 679] on button "Crear un nuevo pago" at bounding box center [803, 685] width 137 height 35
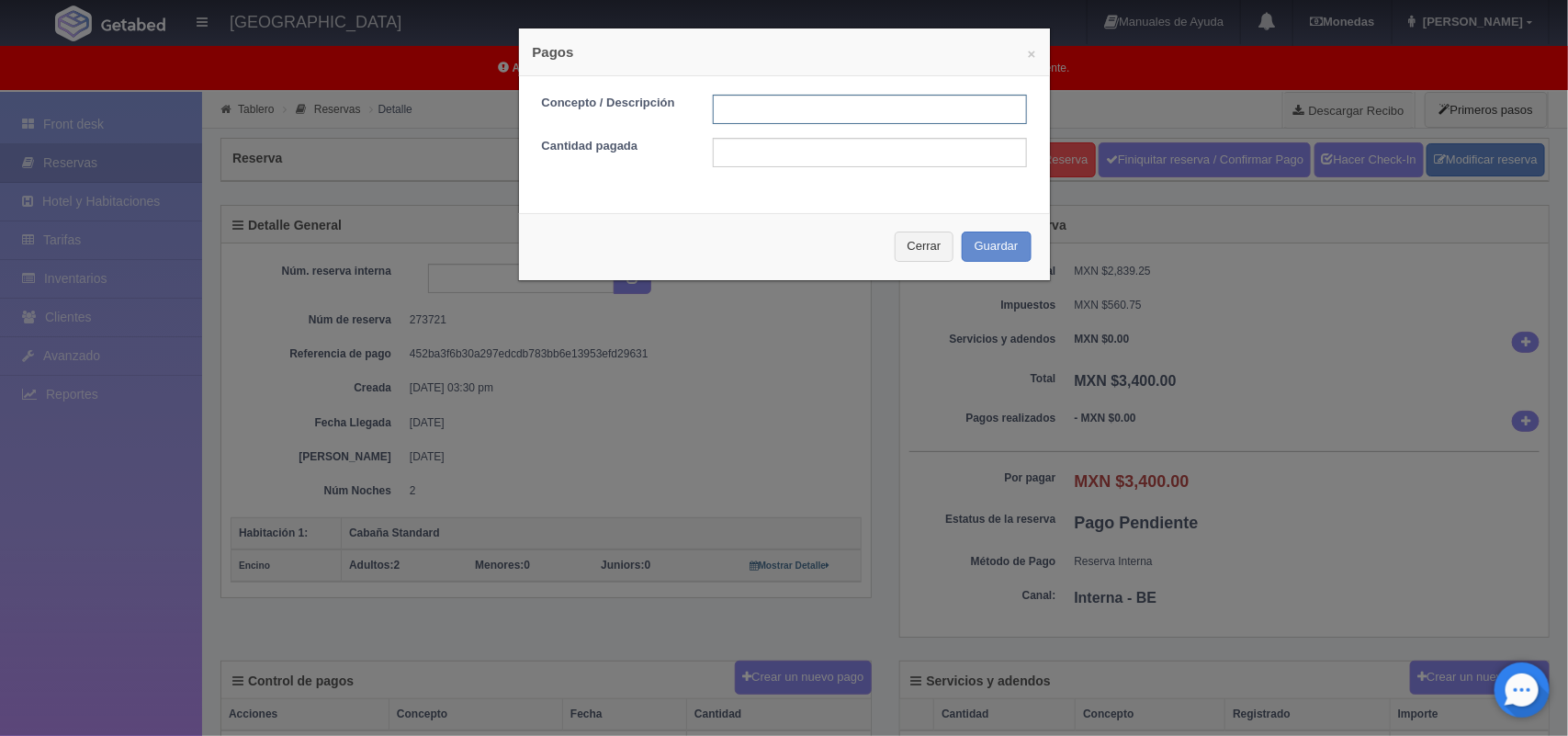
click at [739, 111] on input "text" at bounding box center [869, 110] width 314 height 30
type input "Pago efectivo [DATE]"
click at [910, 152] on input "text" at bounding box center [869, 152] width 314 height 30
type input "1500.00"
click at [989, 239] on button "Guardar" at bounding box center [996, 246] width 70 height 31
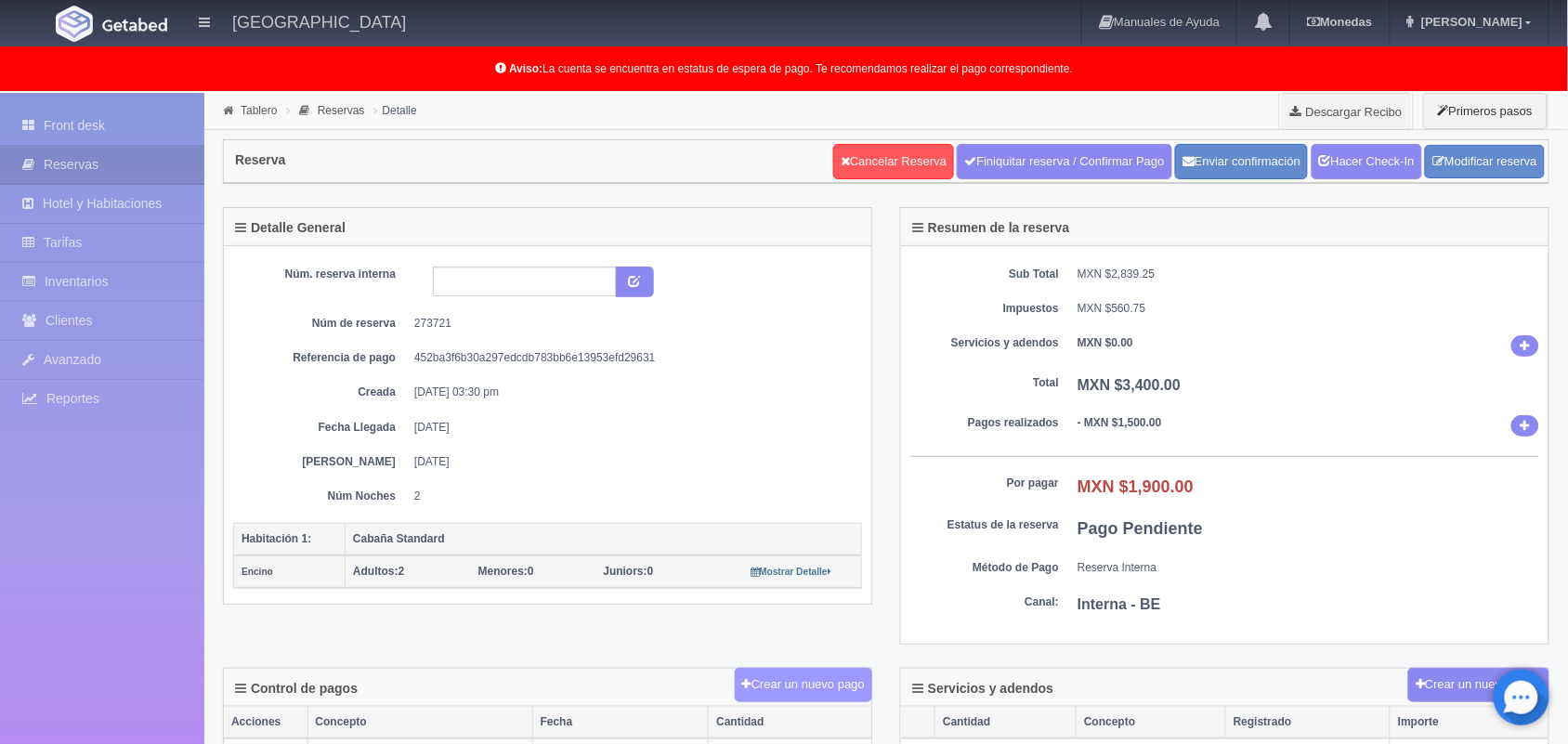
click at [845, 688] on button "Crear un nuevo pago" at bounding box center [803, 685] width 137 height 35
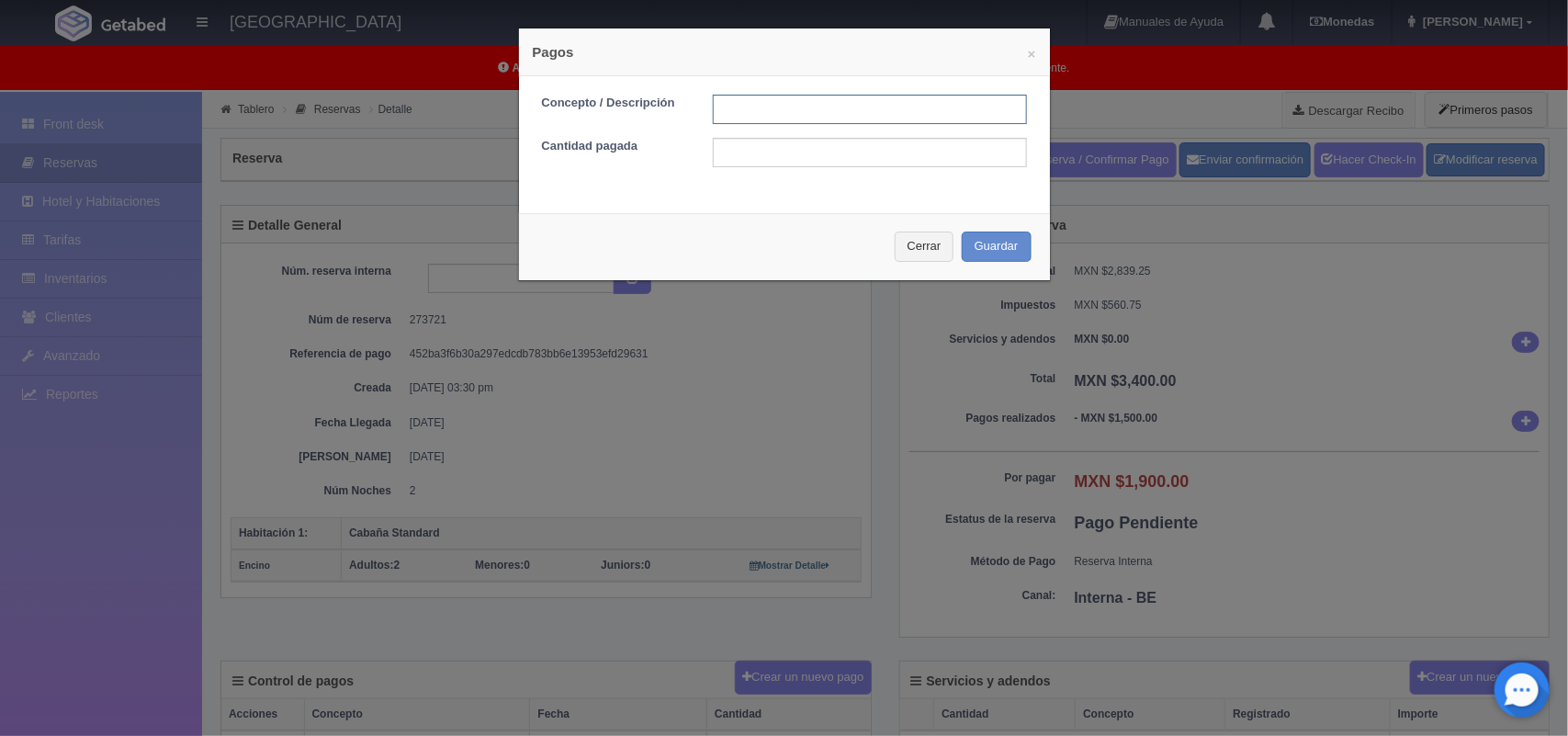
click at [795, 112] on input "text" at bounding box center [869, 110] width 314 height 30
type input "Pago transferencia 19/09/2025"
click at [874, 149] on input "text" at bounding box center [869, 152] width 314 height 30
type input "1900.00"
click at [970, 250] on button "Guardar" at bounding box center [996, 246] width 70 height 31
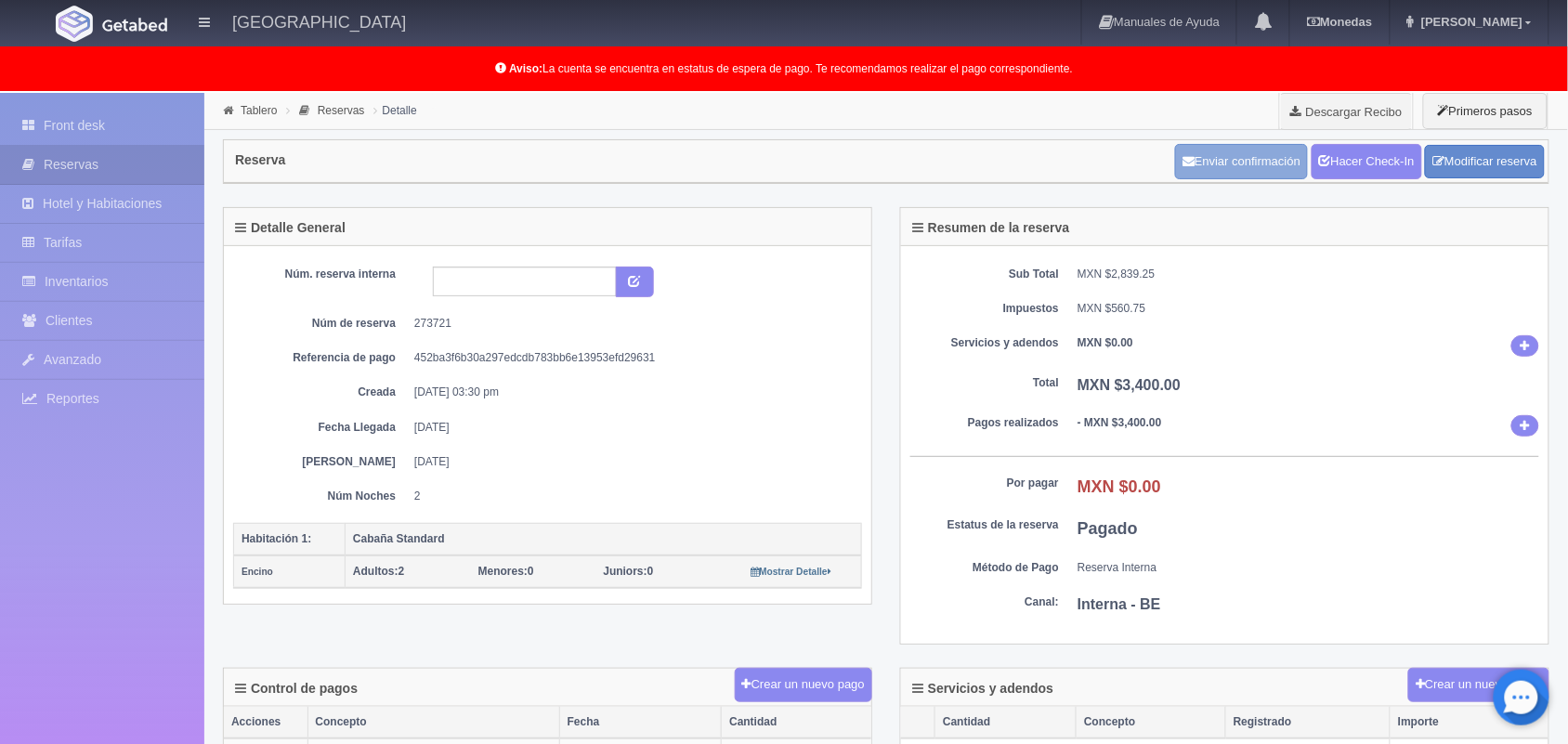
click at [1232, 174] on button "Enviar confirmación" at bounding box center [1241, 161] width 133 height 36
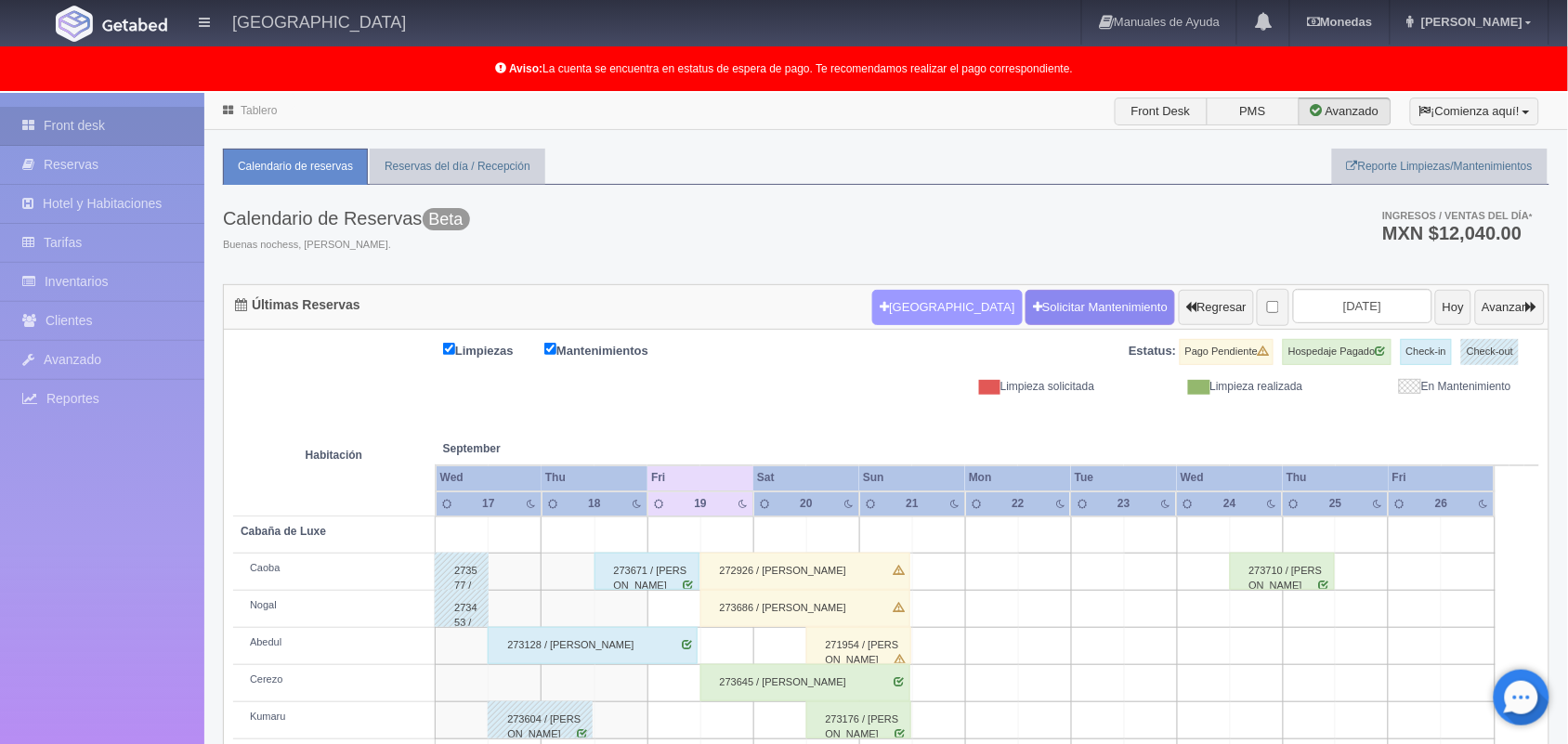
click at [896, 308] on button "[GEOGRAPHIC_DATA]" at bounding box center [946, 308] width 149 height 36
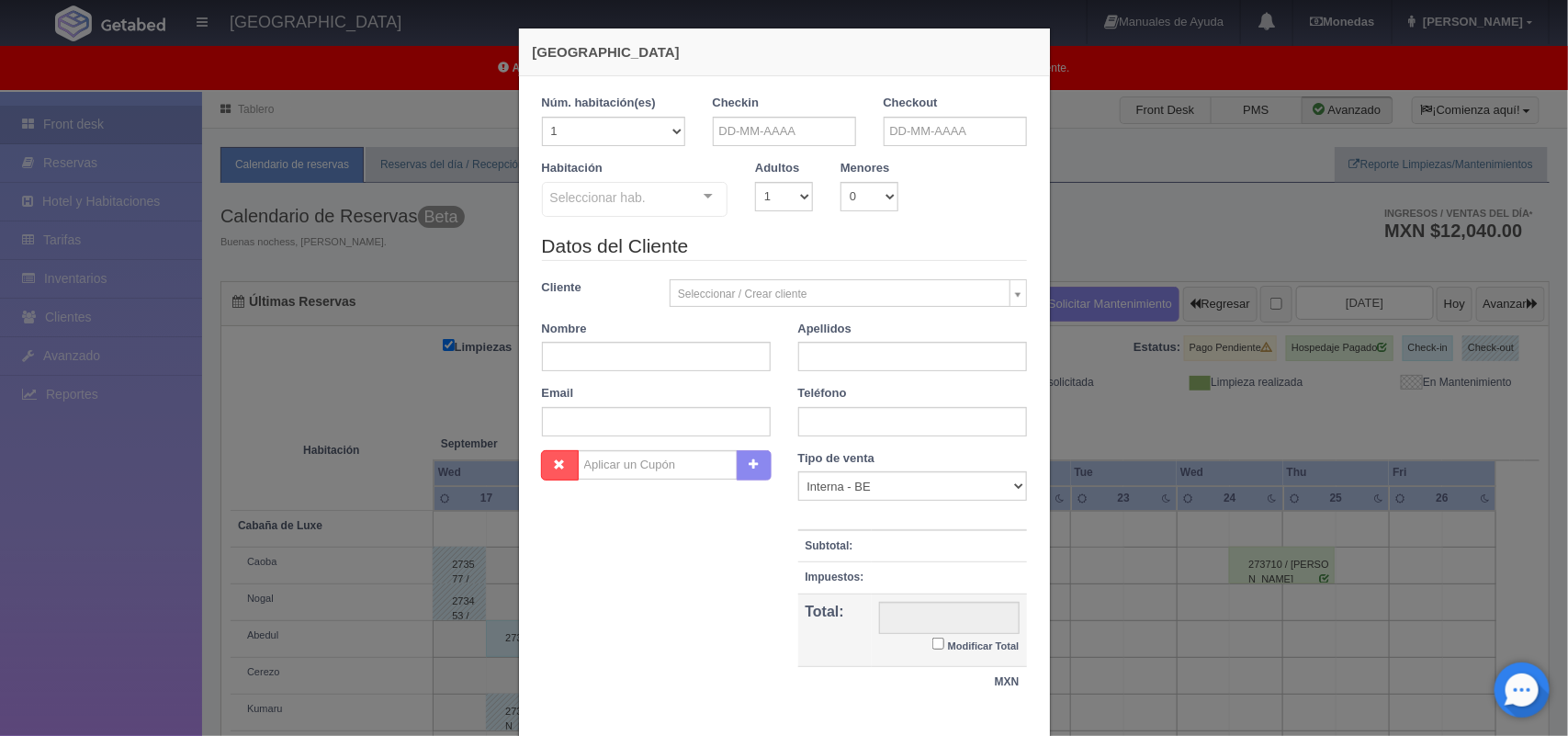
checkbox input "false"
click at [768, 124] on input "text" at bounding box center [784, 132] width 143 height 30
click at [771, 130] on input "text" at bounding box center [784, 132] width 143 height 30
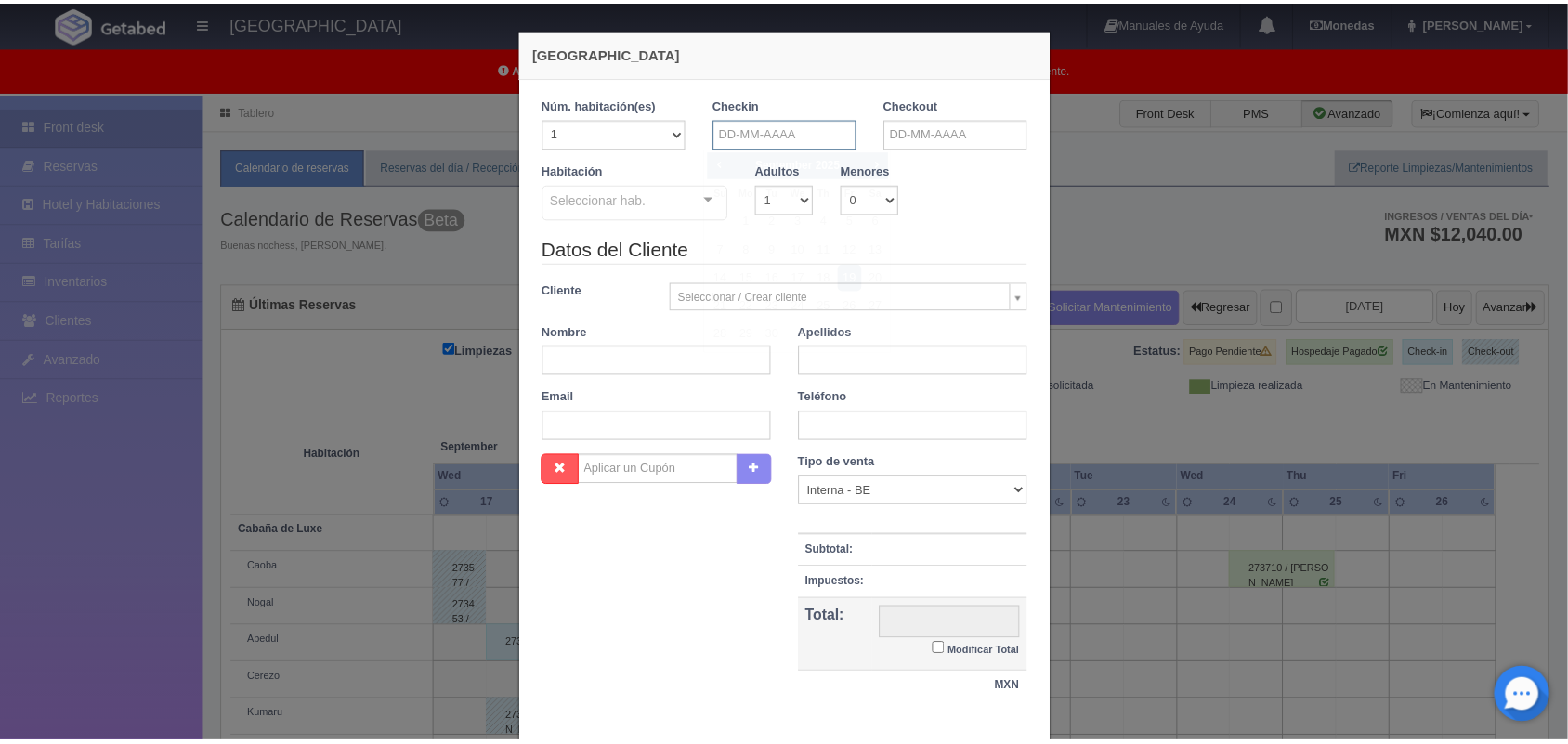
scroll to position [112, 0]
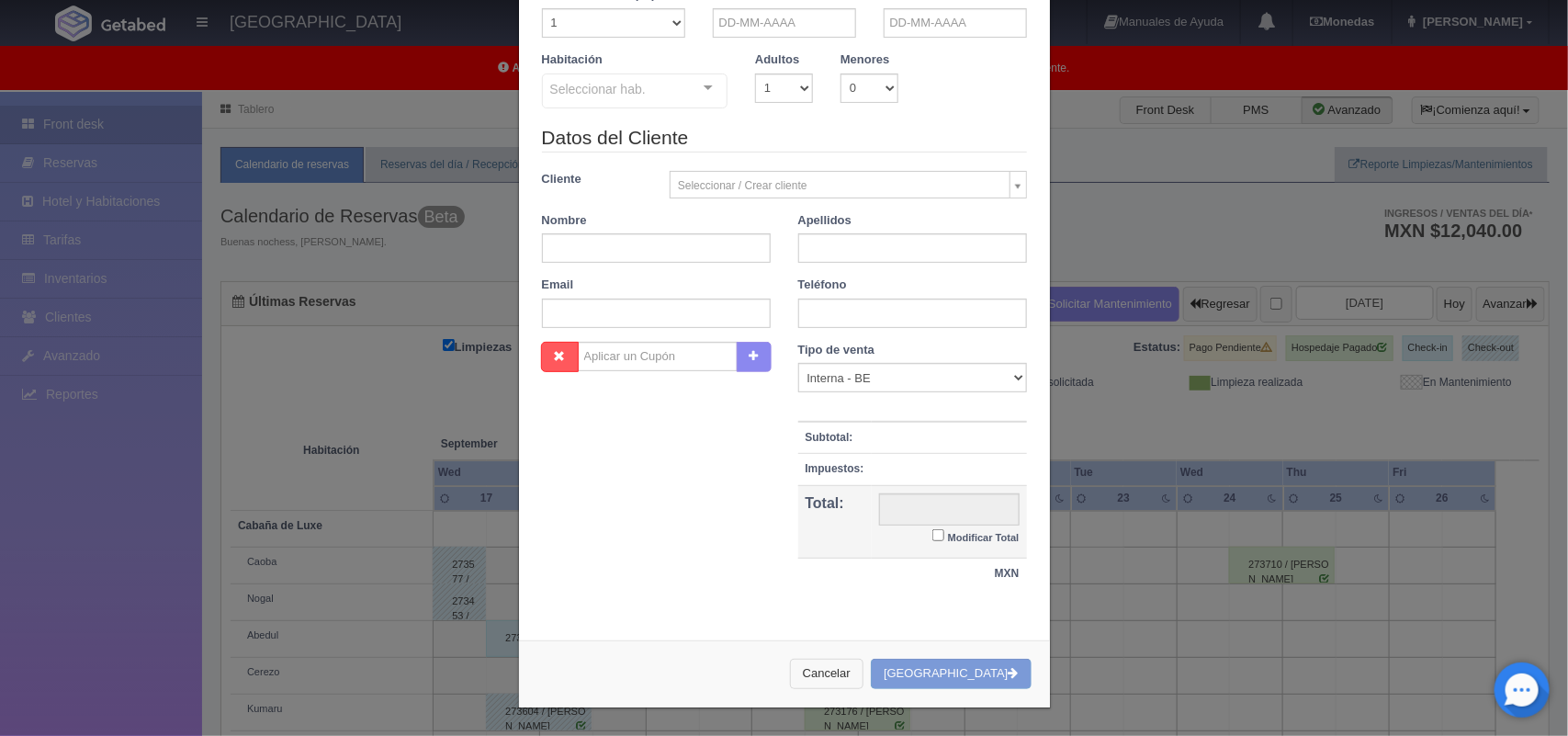
click at [839, 672] on button "Cancelar" at bounding box center [826, 674] width 73 height 31
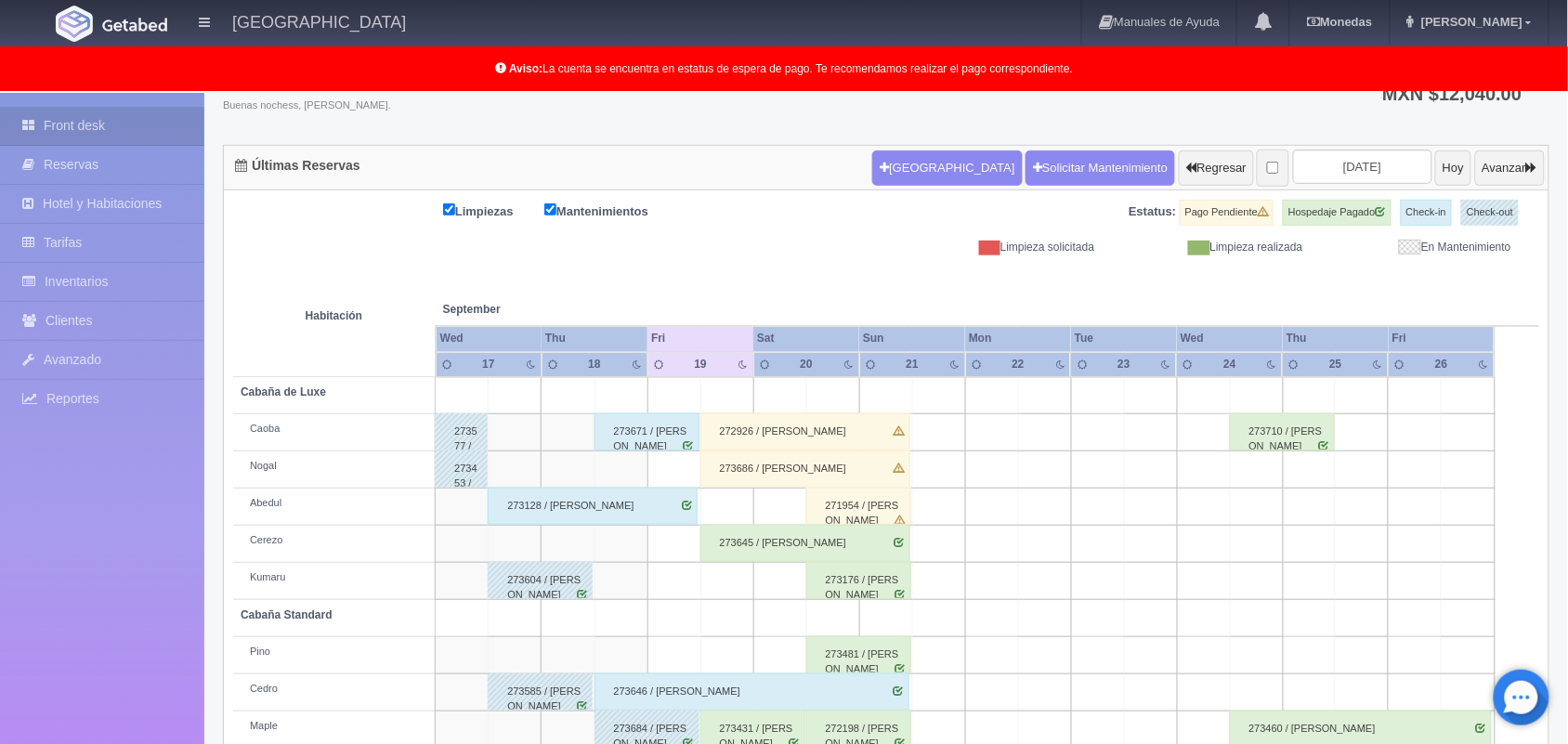
scroll to position [258, 0]
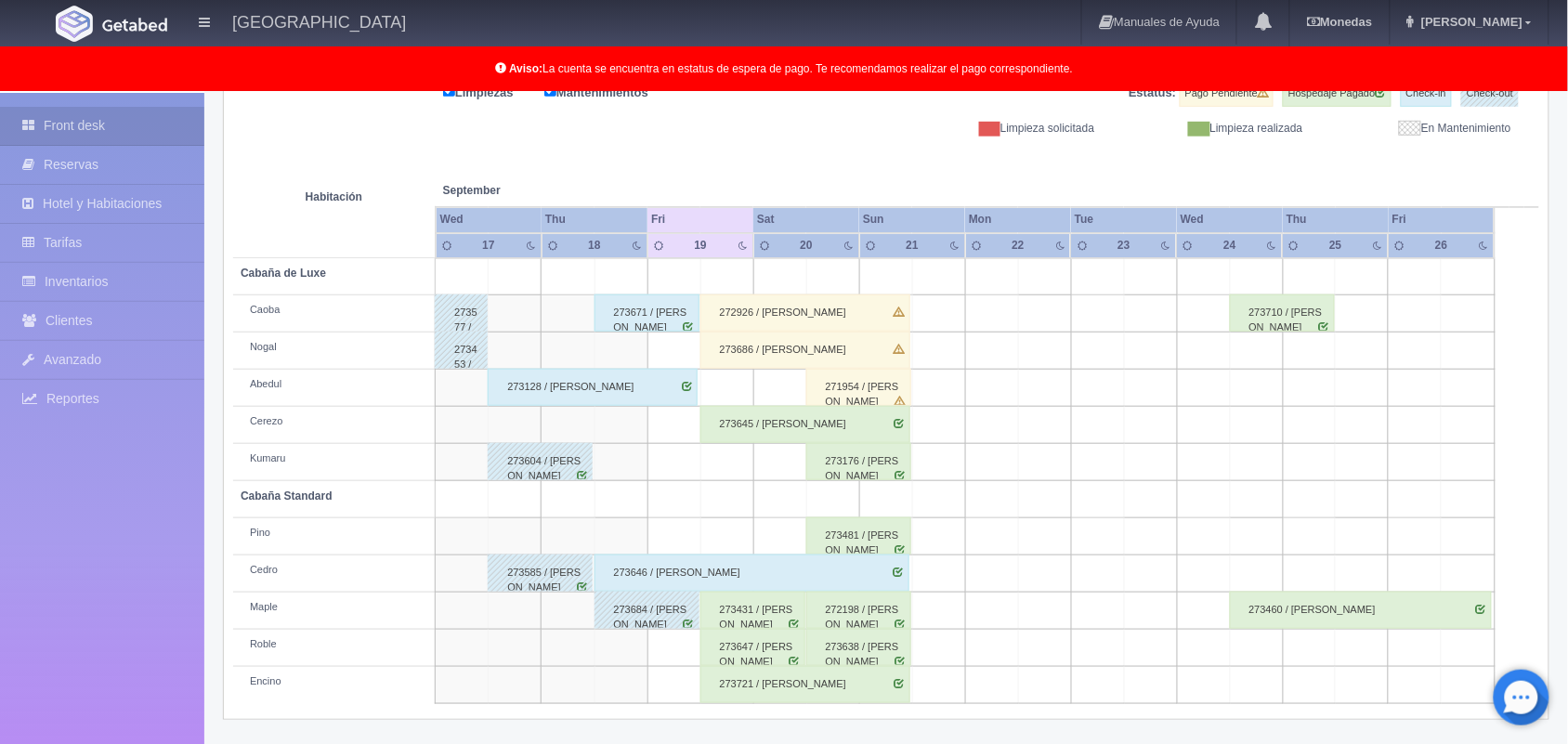
click at [666, 305] on div "273671 / [PERSON_NAME]" at bounding box center [647, 313] width 105 height 38
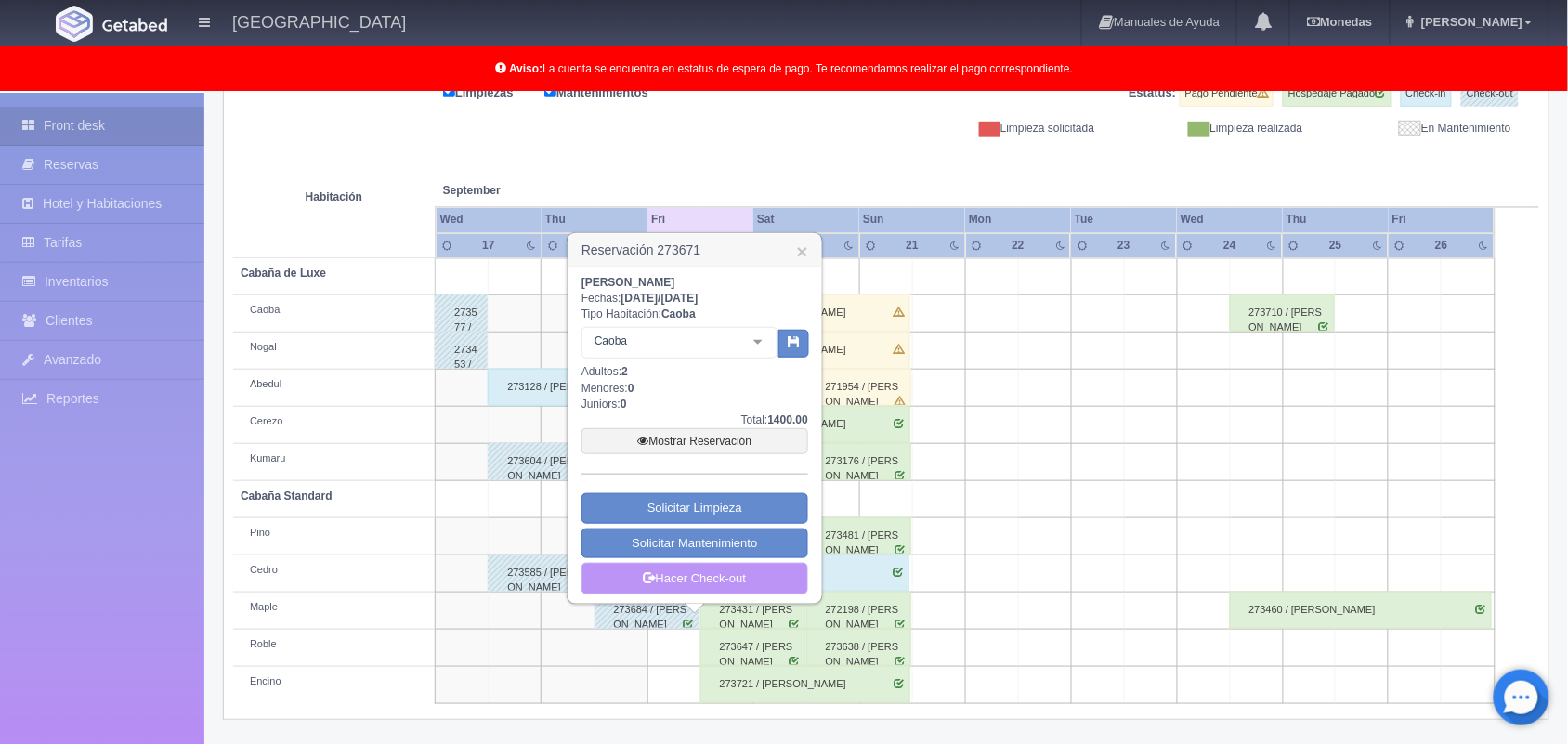
click at [693, 574] on link "Hacer Check-out" at bounding box center [694, 579] width 226 height 32
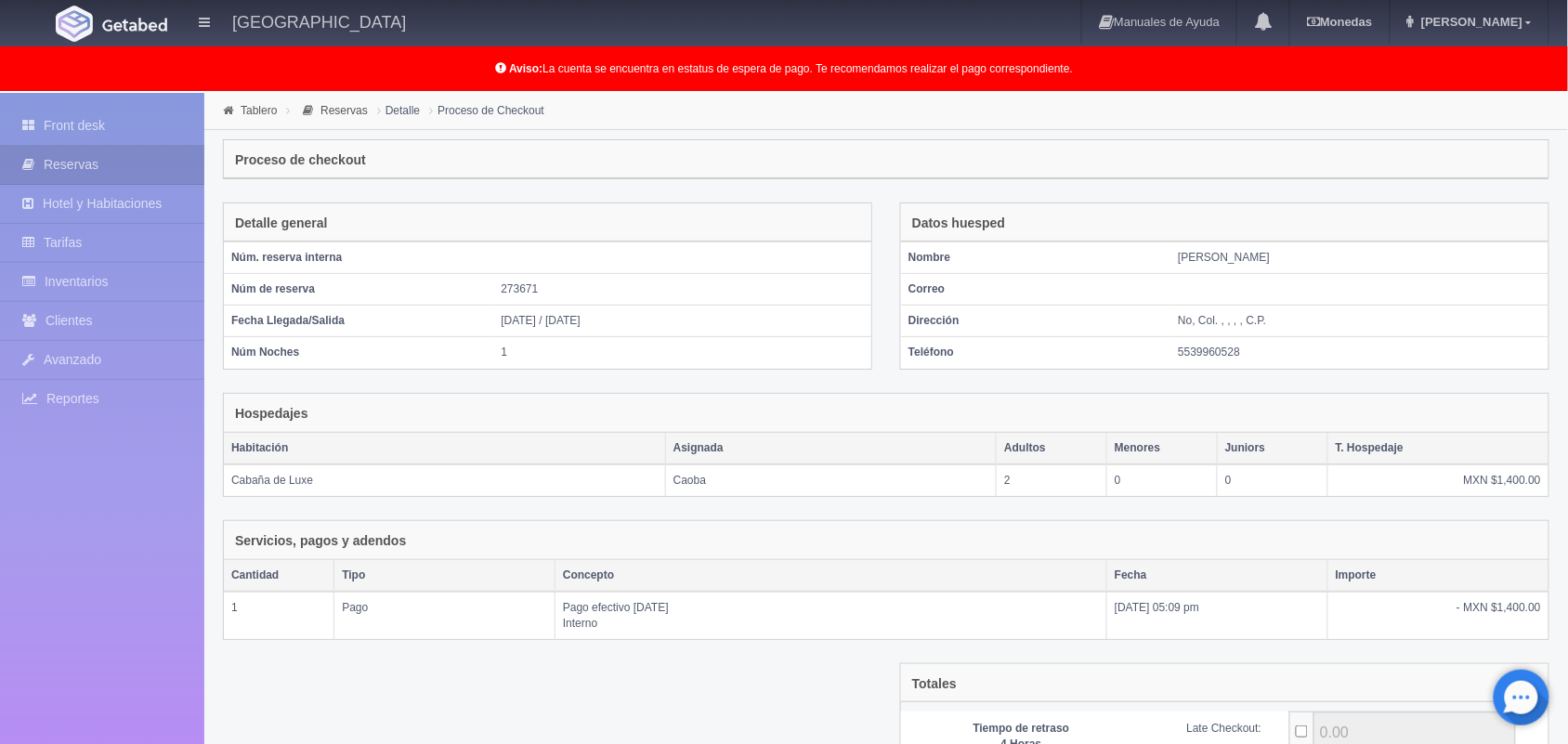
scroll to position [202, 0]
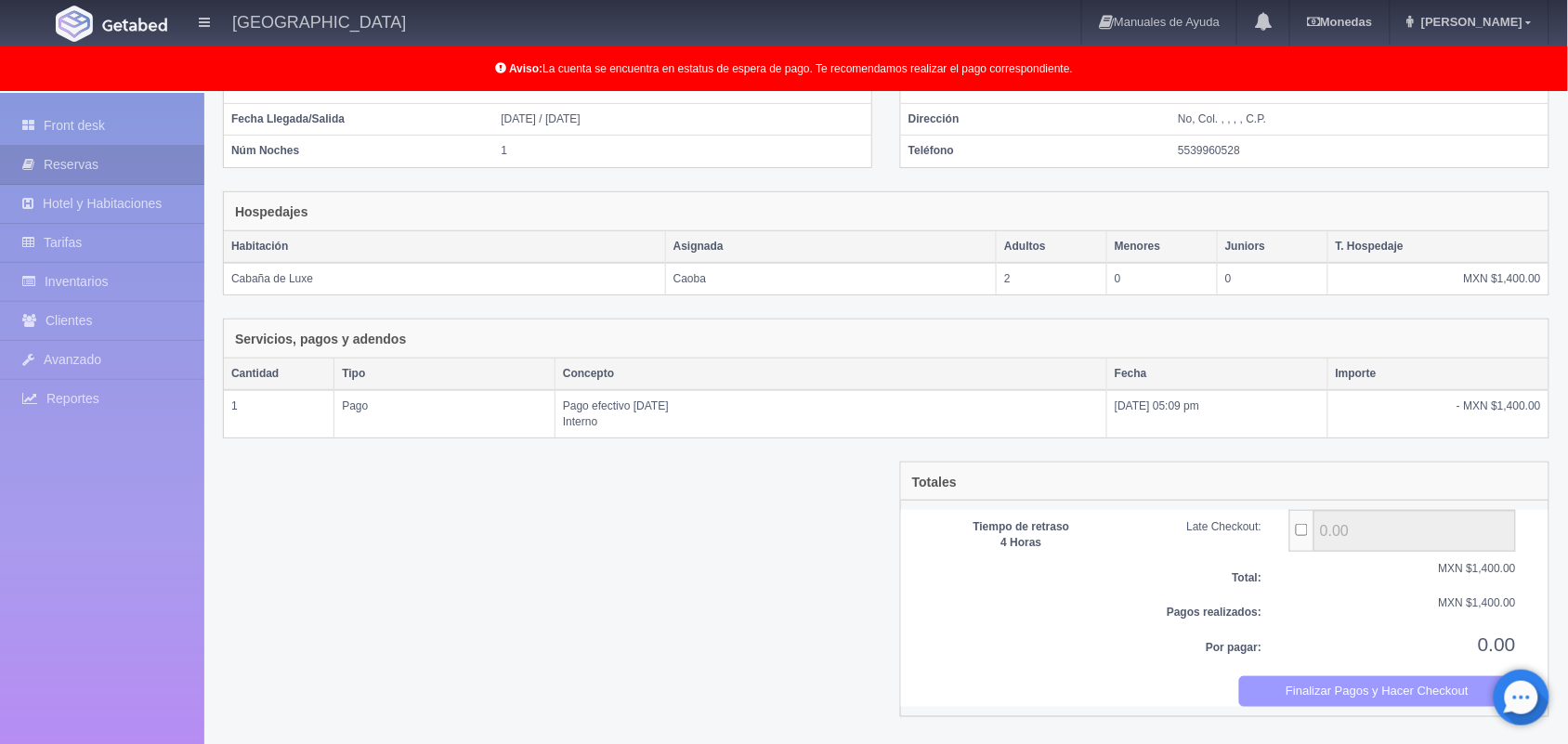
click at [1323, 693] on button "Finalizar Pagos y Hacer Checkout" at bounding box center [1378, 691] width 278 height 31
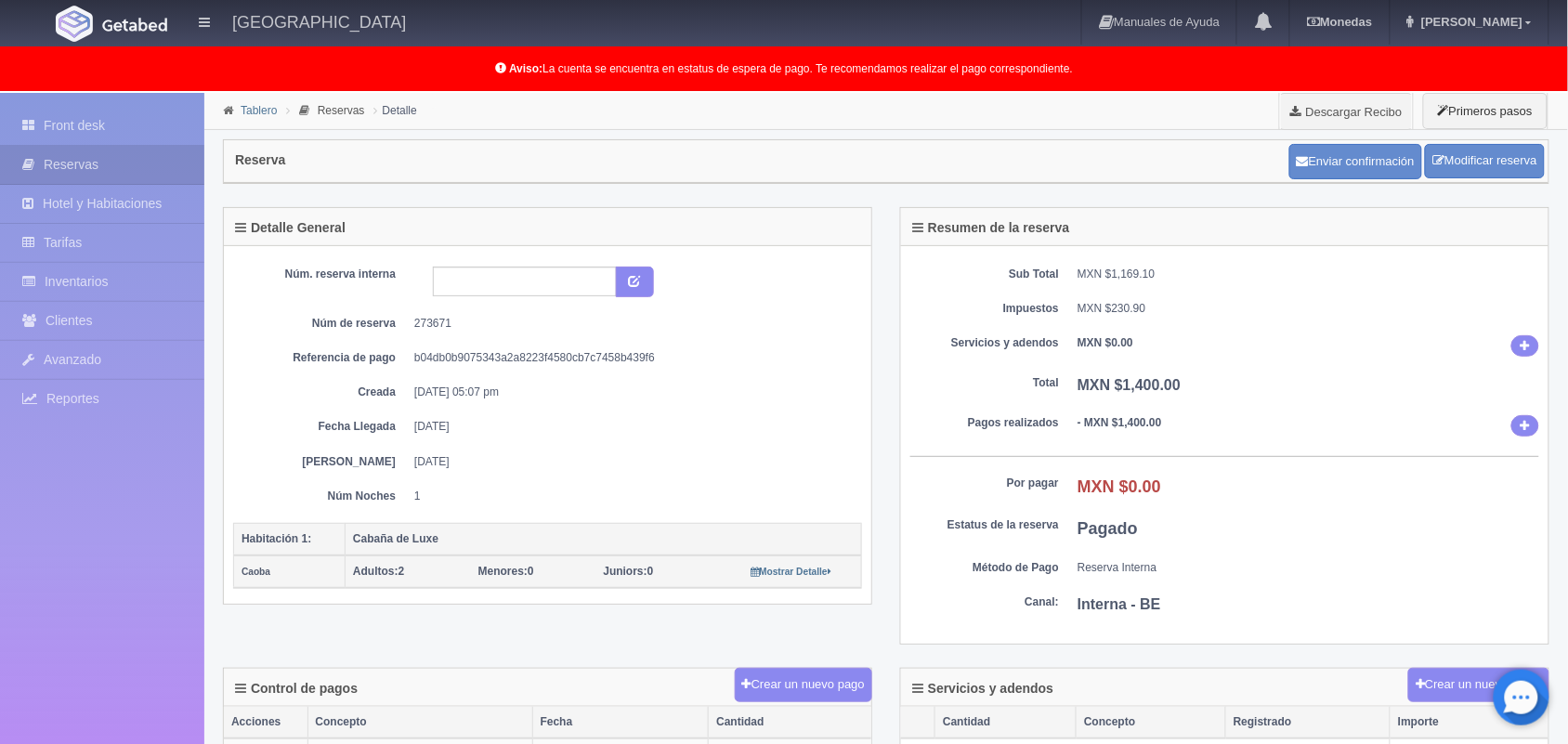
click at [249, 114] on link "Tablero" at bounding box center [258, 111] width 37 height 13
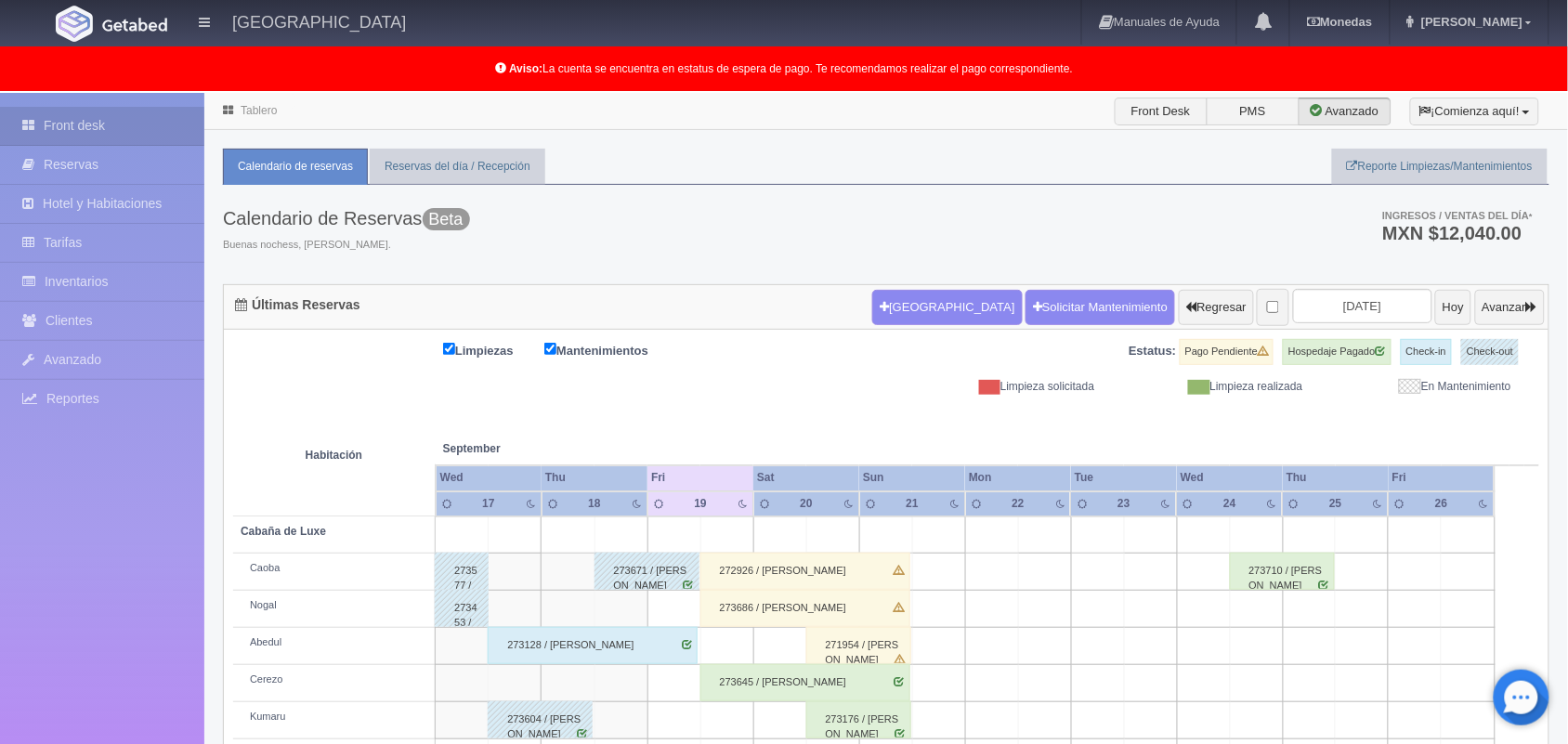
scroll to position [258, 0]
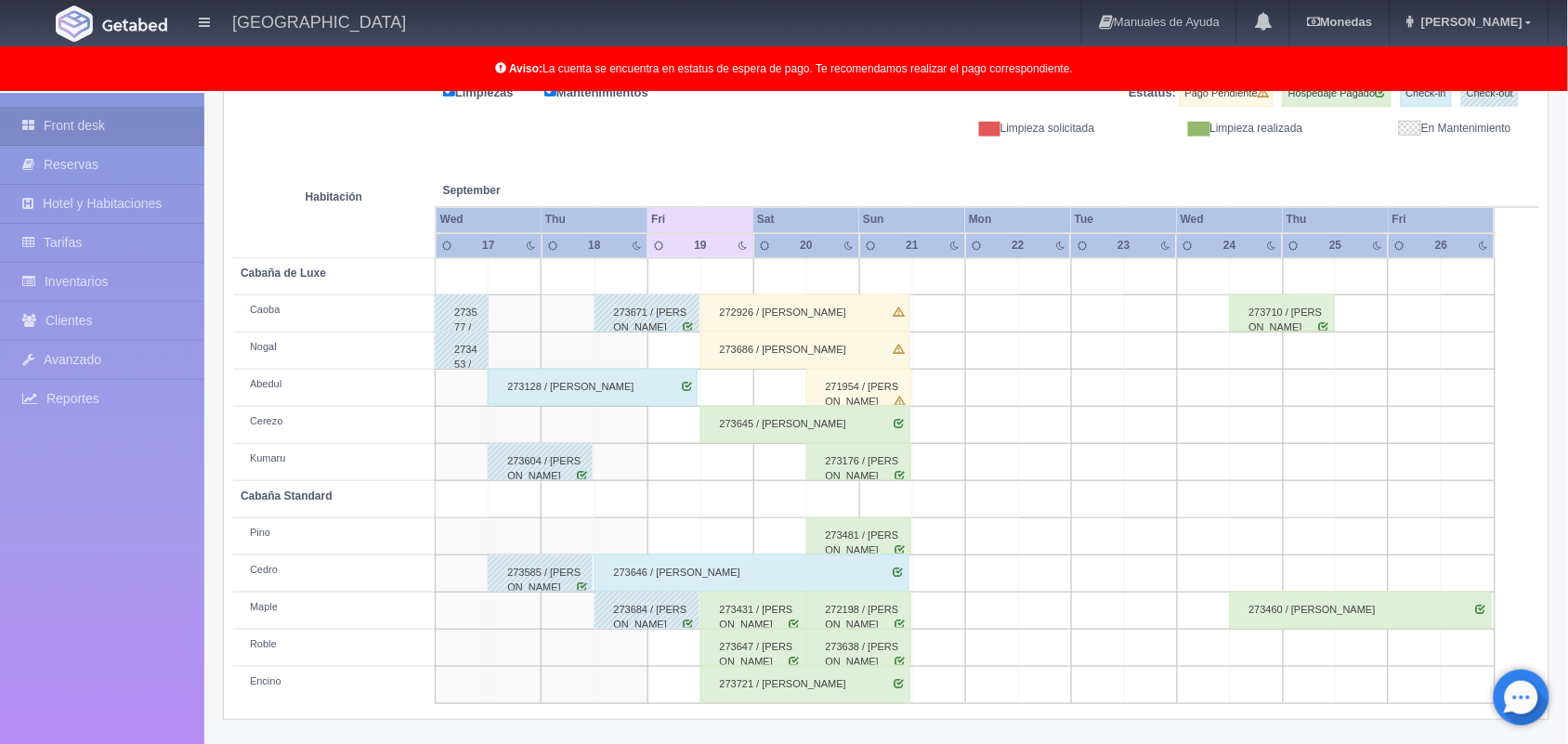
click at [609, 400] on div "273128 / Eden Eduardo Becerril Leos" at bounding box center [593, 387] width 210 height 38
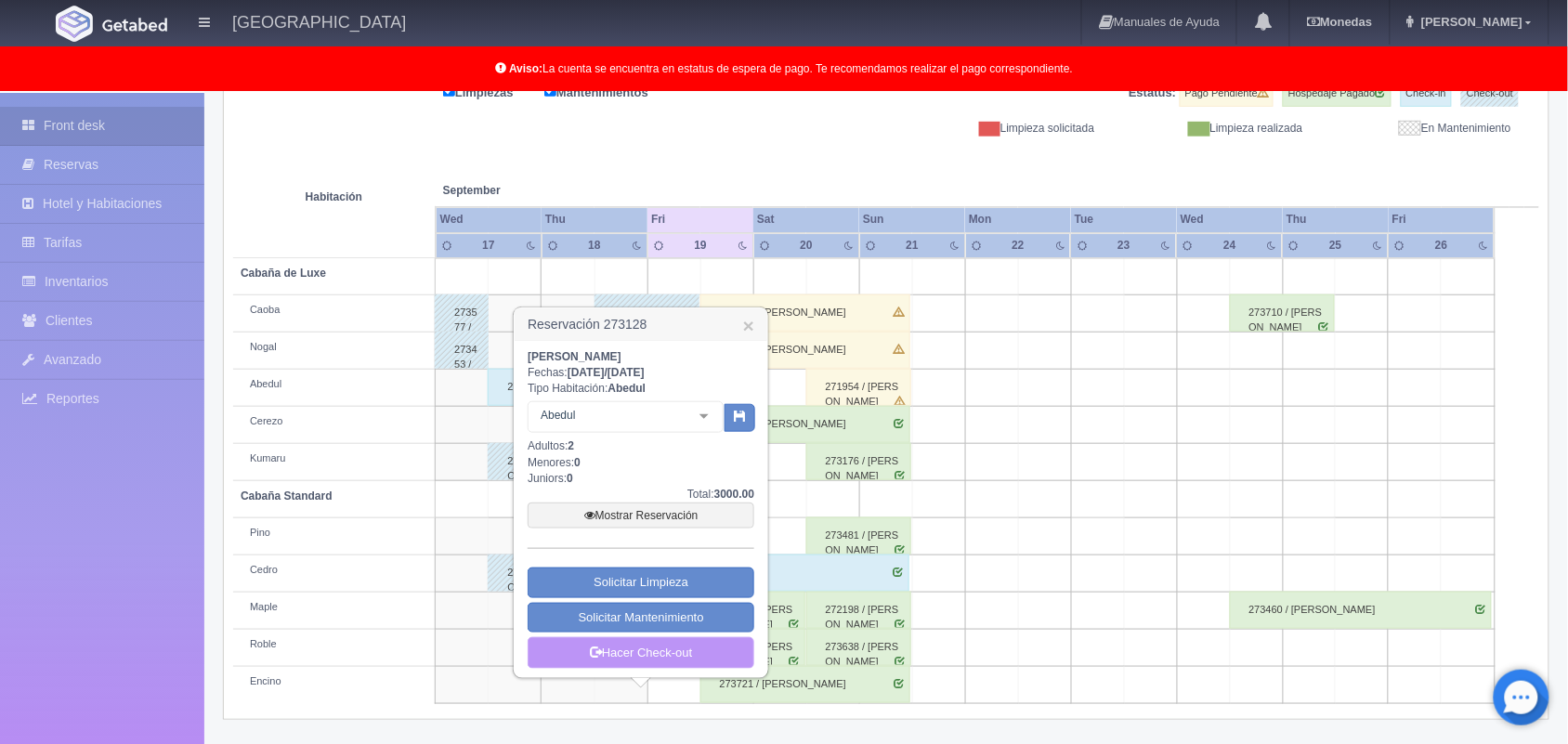
click at [679, 651] on link "Hacer Check-out" at bounding box center [640, 653] width 226 height 32
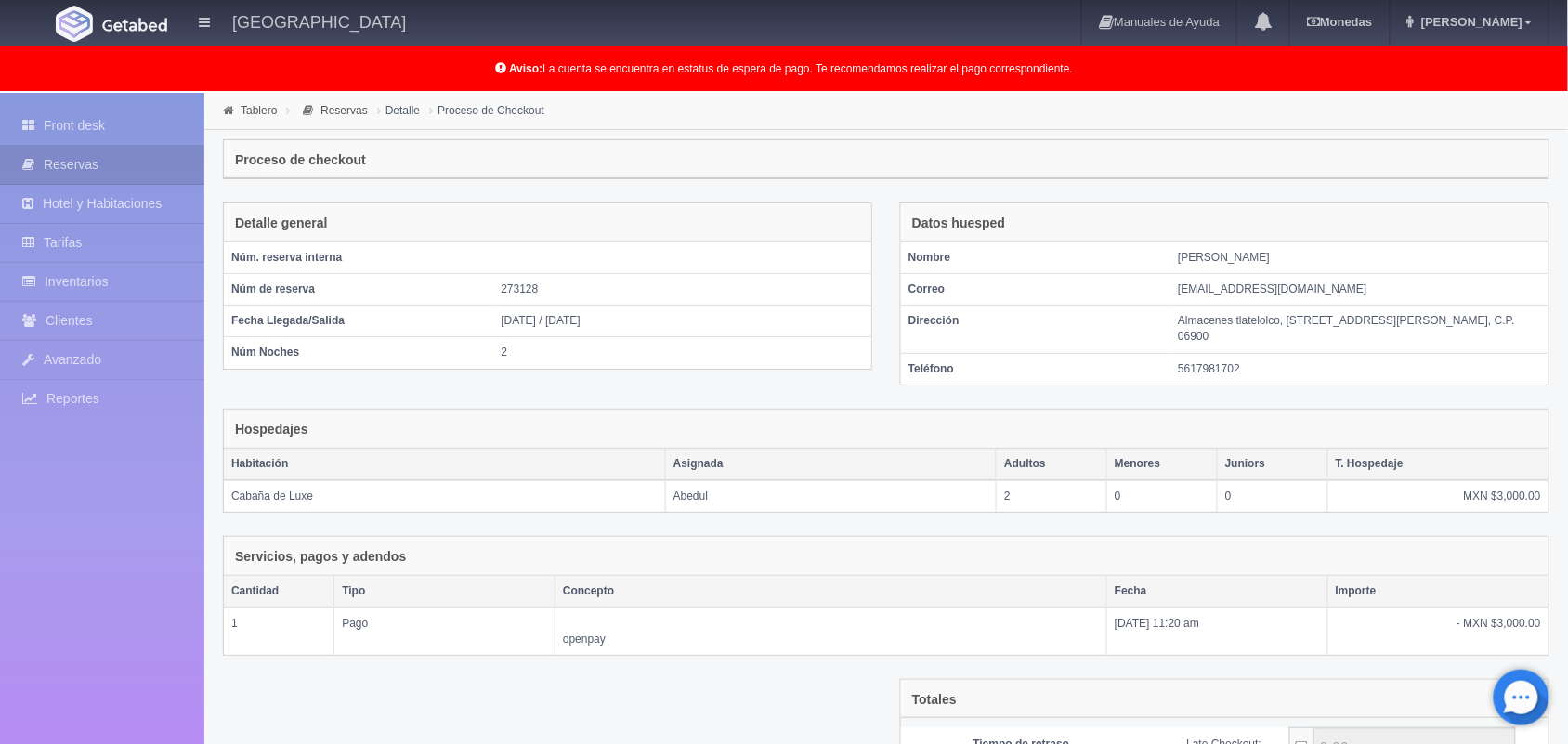
scroll to position [202, 0]
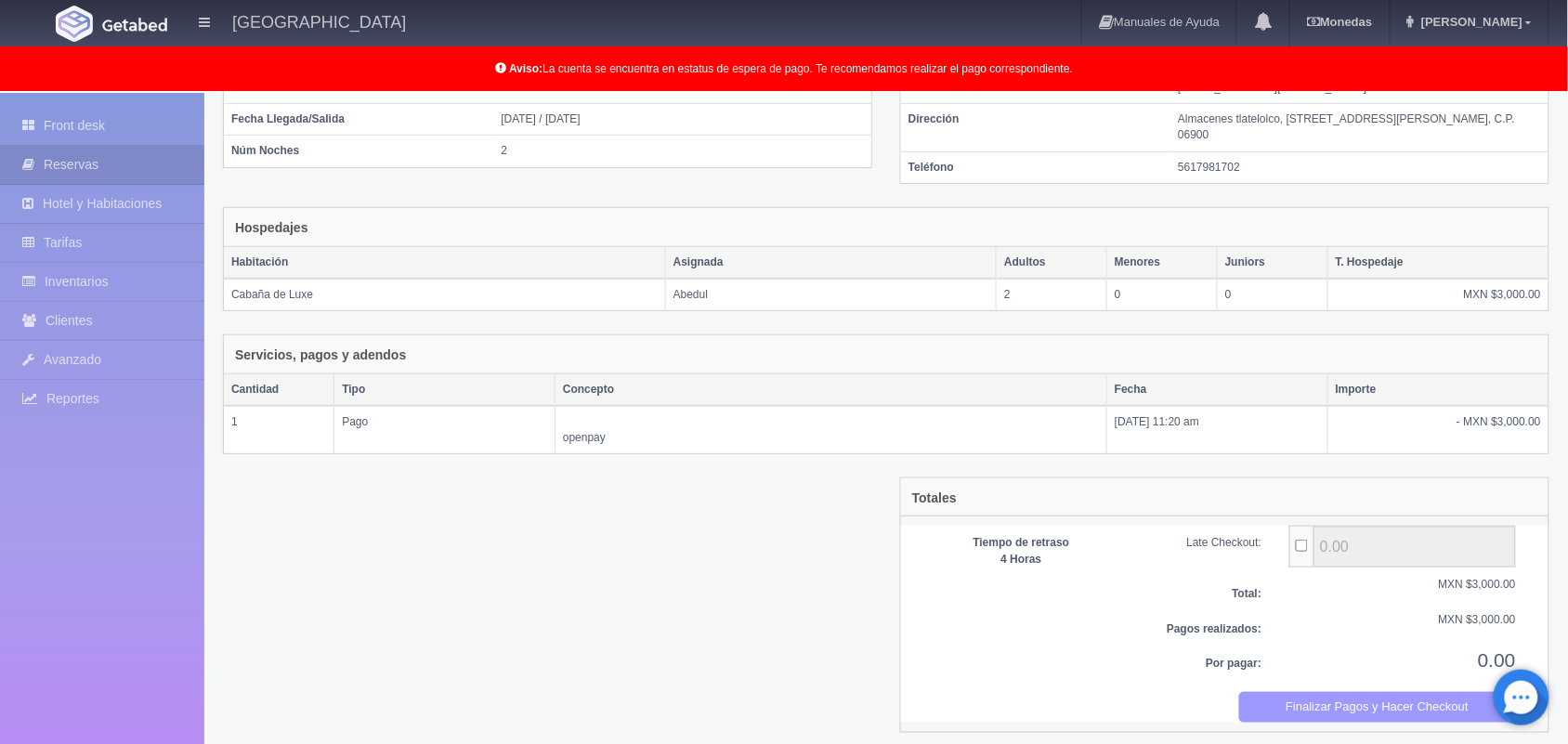
click at [1366, 693] on button "Finalizar Pagos y Hacer Checkout" at bounding box center [1378, 706] width 278 height 31
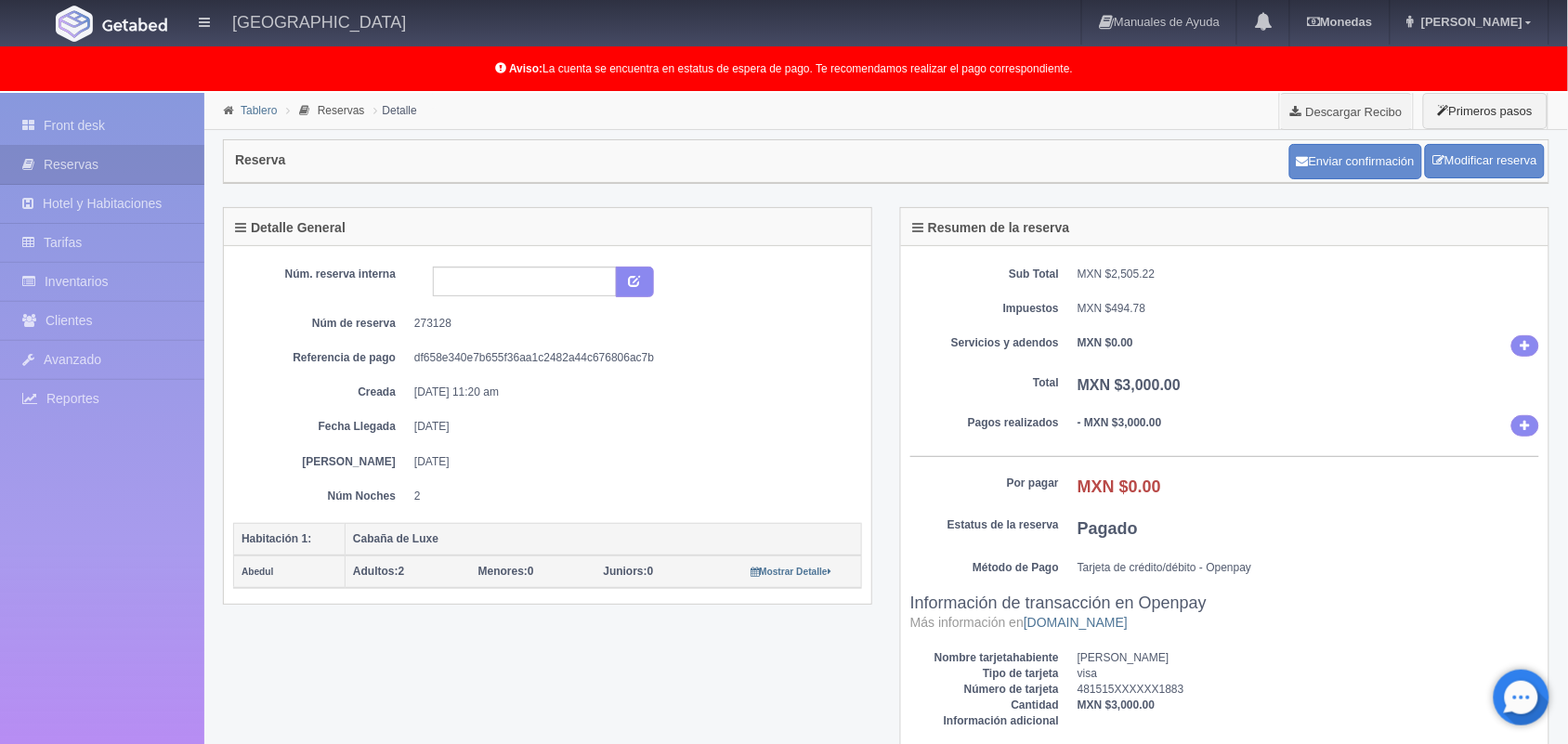
click at [243, 107] on link "Tablero" at bounding box center [258, 111] width 37 height 13
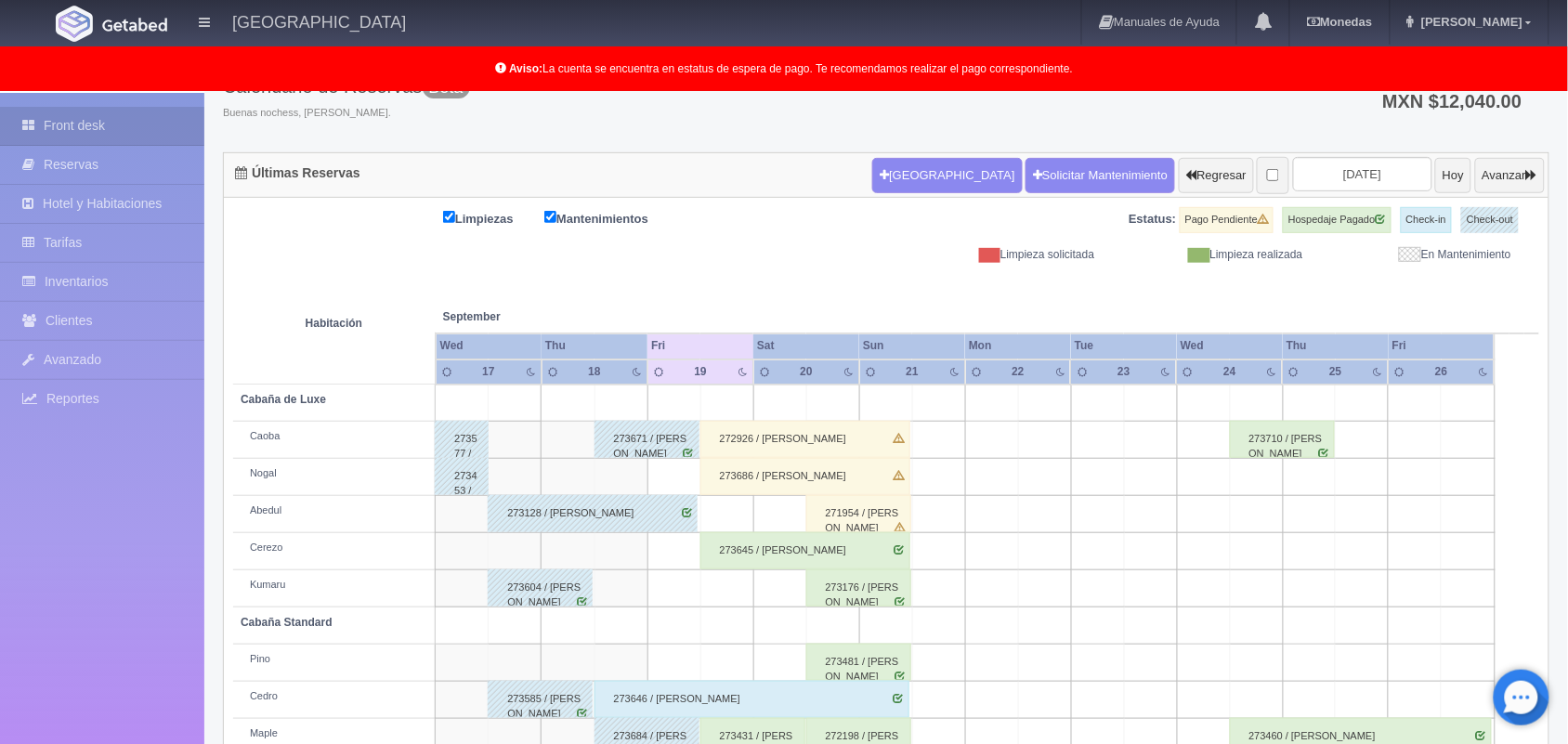
scroll to position [258, 0]
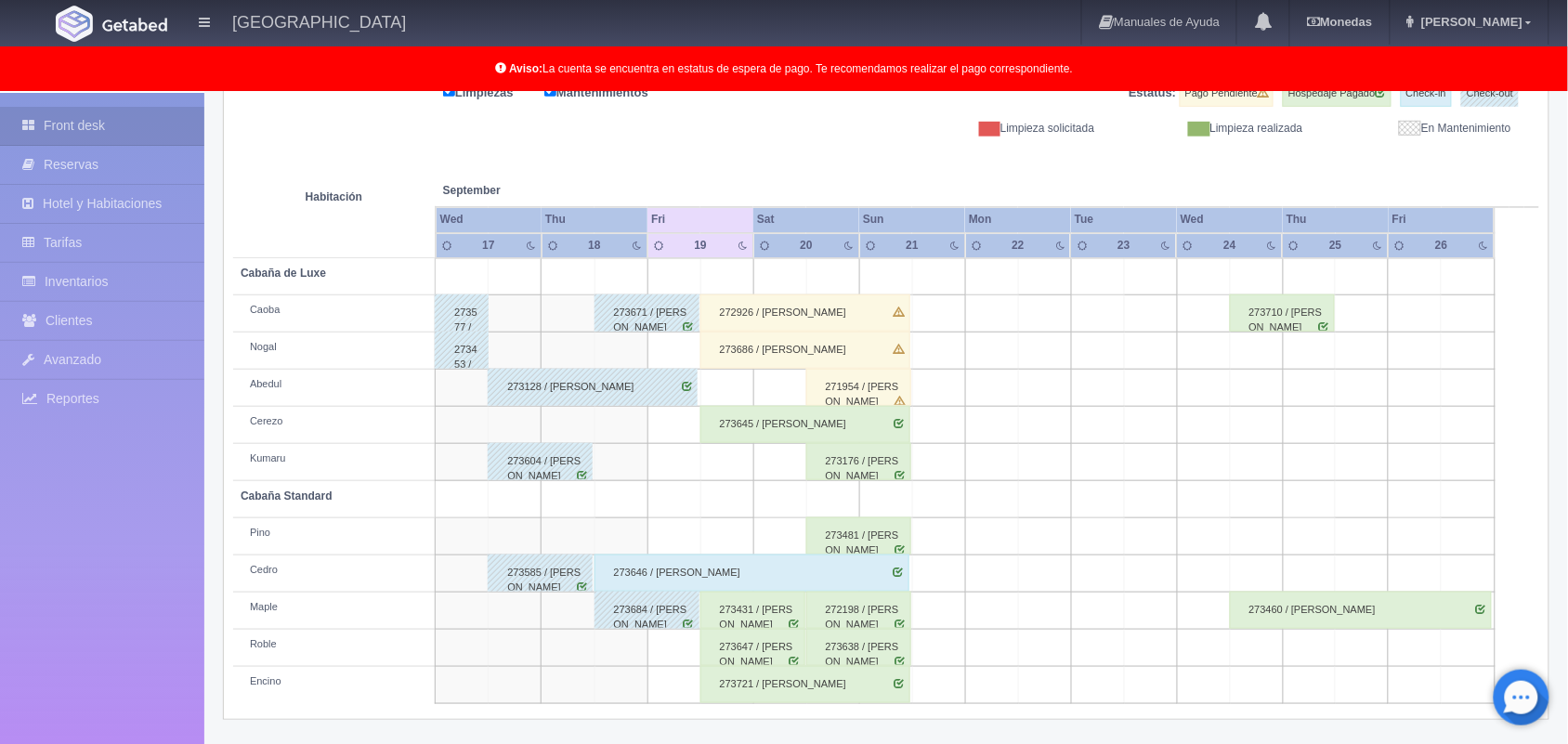
click at [708, 383] on td at bounding box center [726, 388] width 53 height 38
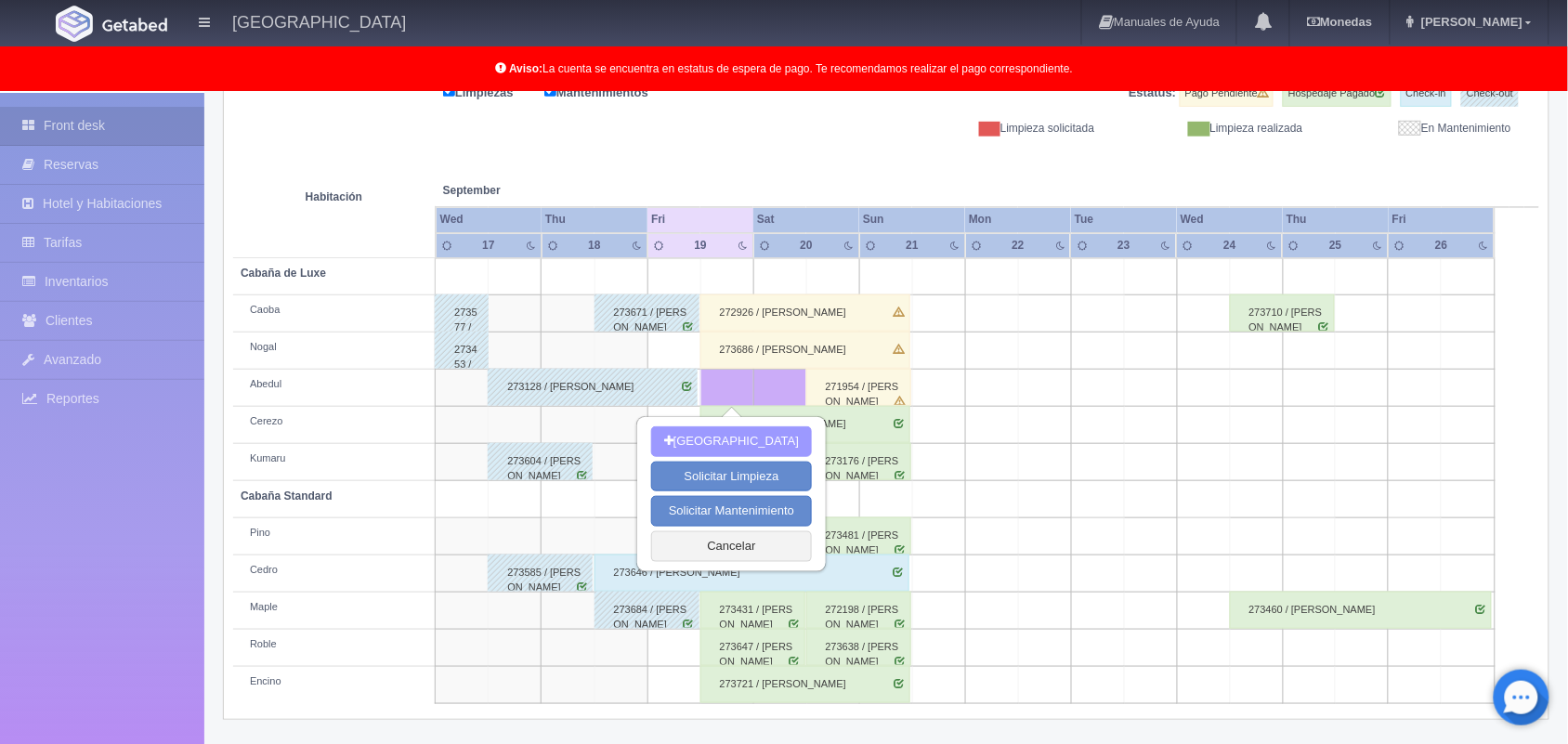
click at [758, 436] on button "[GEOGRAPHIC_DATA]" at bounding box center [731, 441] width 160 height 31
type input "19-09-2025"
type input "20-09-2025"
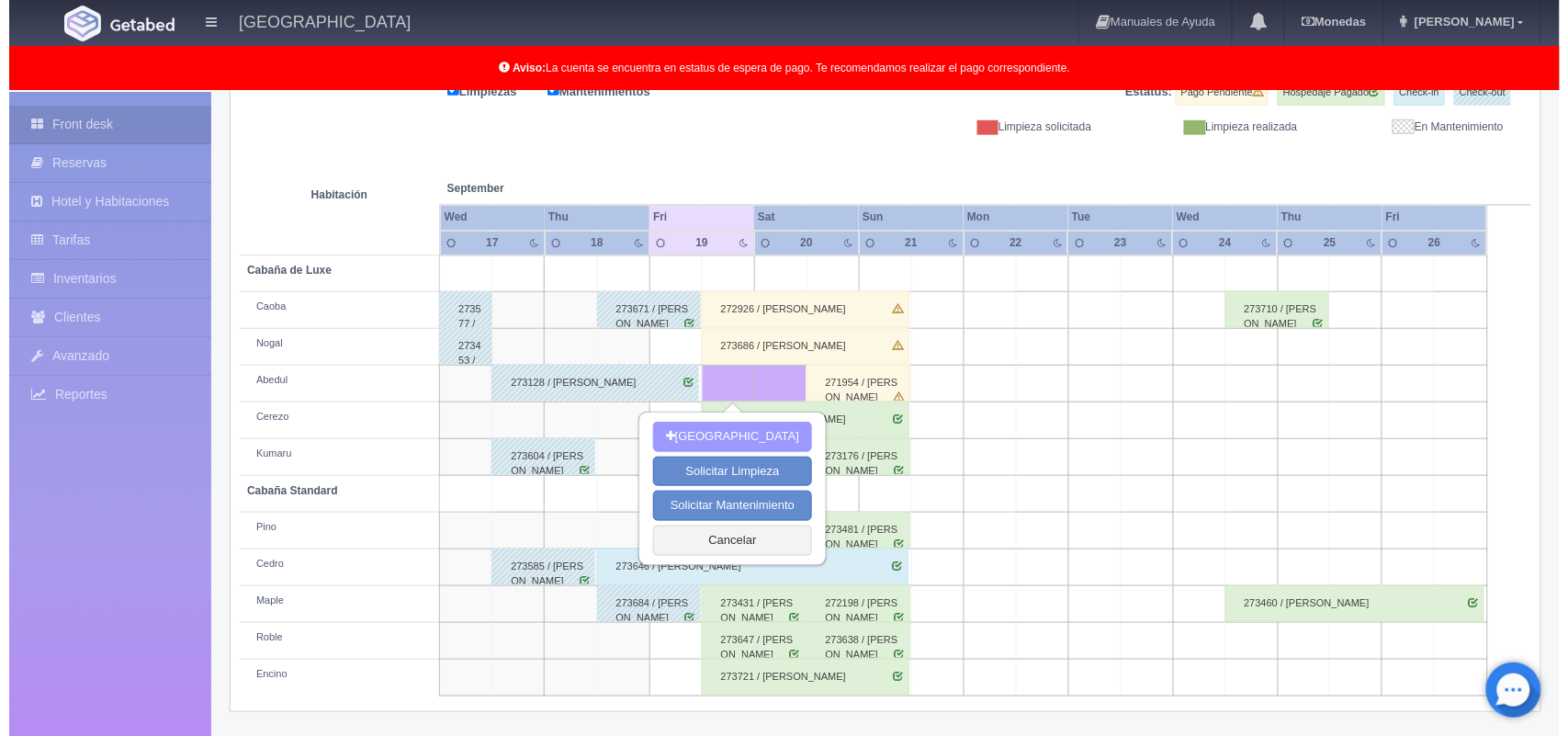
scroll to position [254, 0]
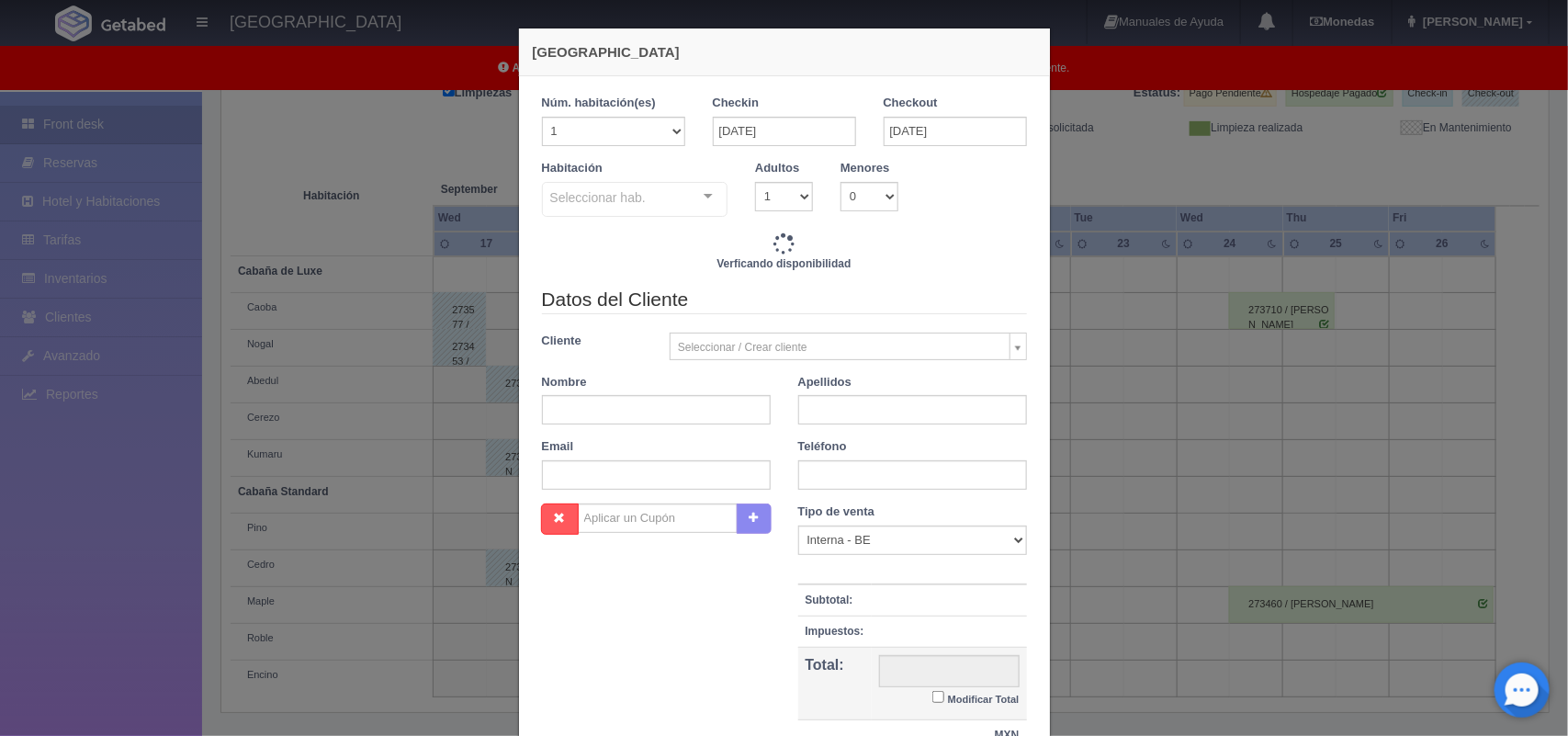
checkbox input "false"
type input "1800.00"
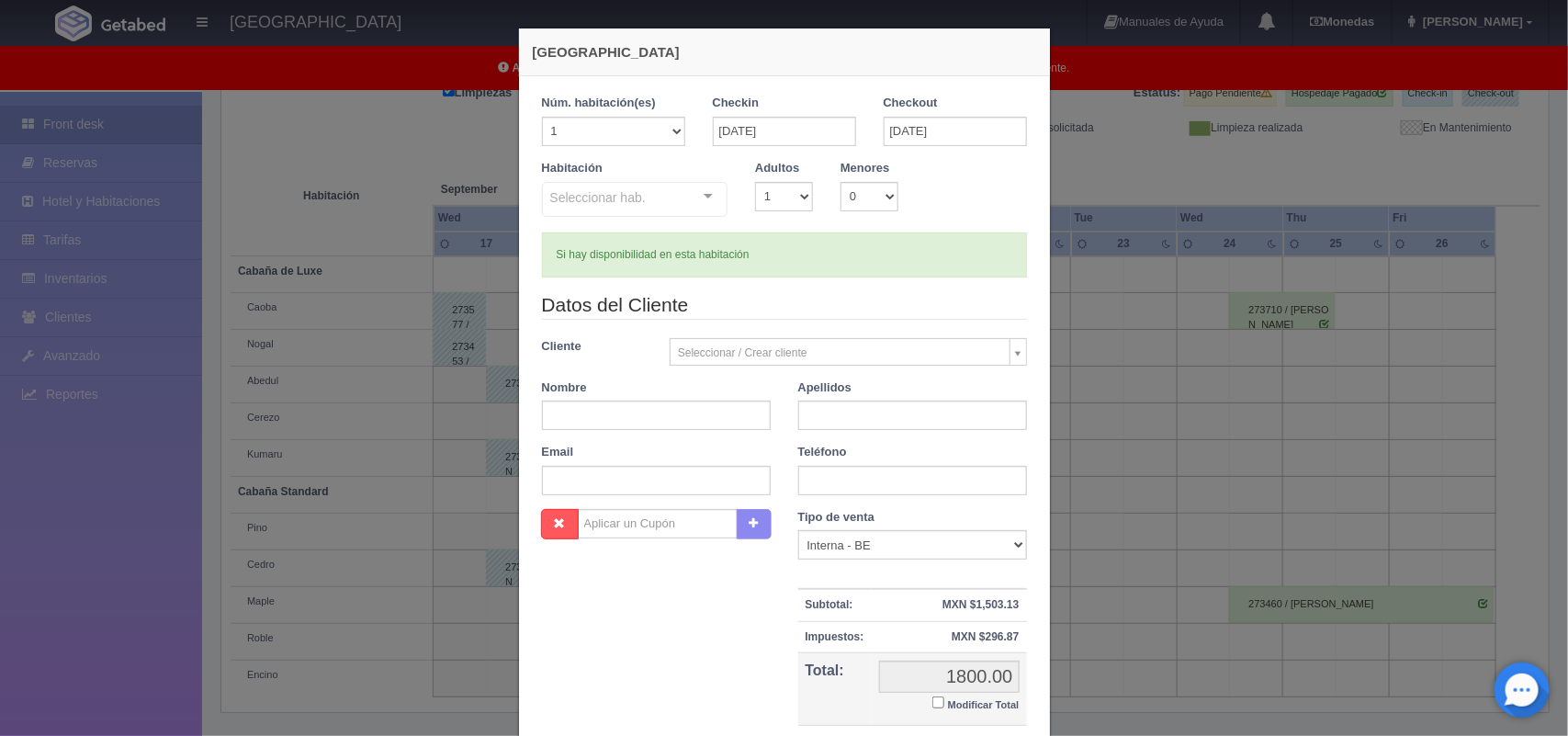
checkbox input "false"
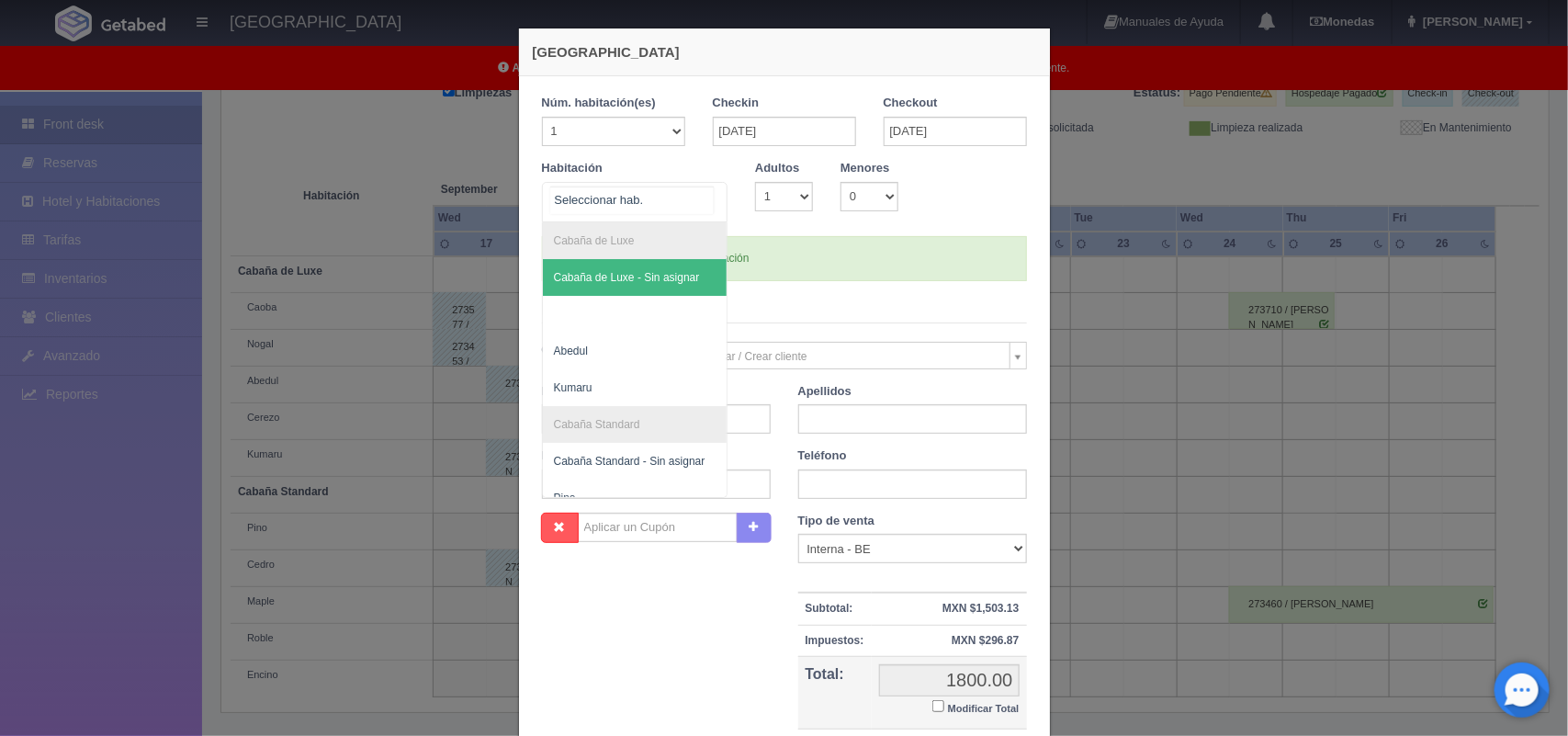
click at [693, 191] on div "Cabaña de Luxe Cabaña de Luxe - Sin asignar Abedul Kumaru Cabaña Standard Cabañ…" at bounding box center [635, 202] width 186 height 41
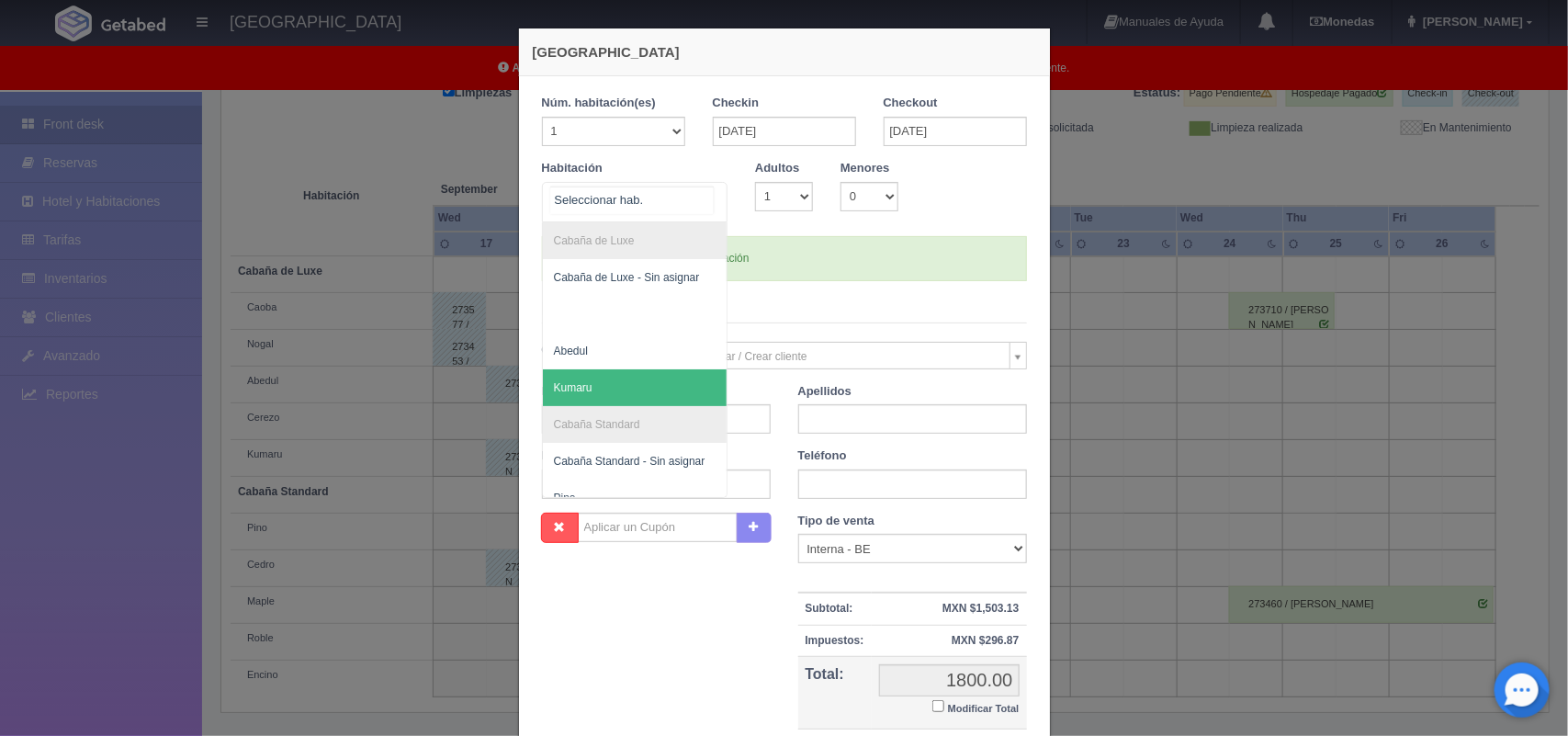
scroll to position [37, 0]
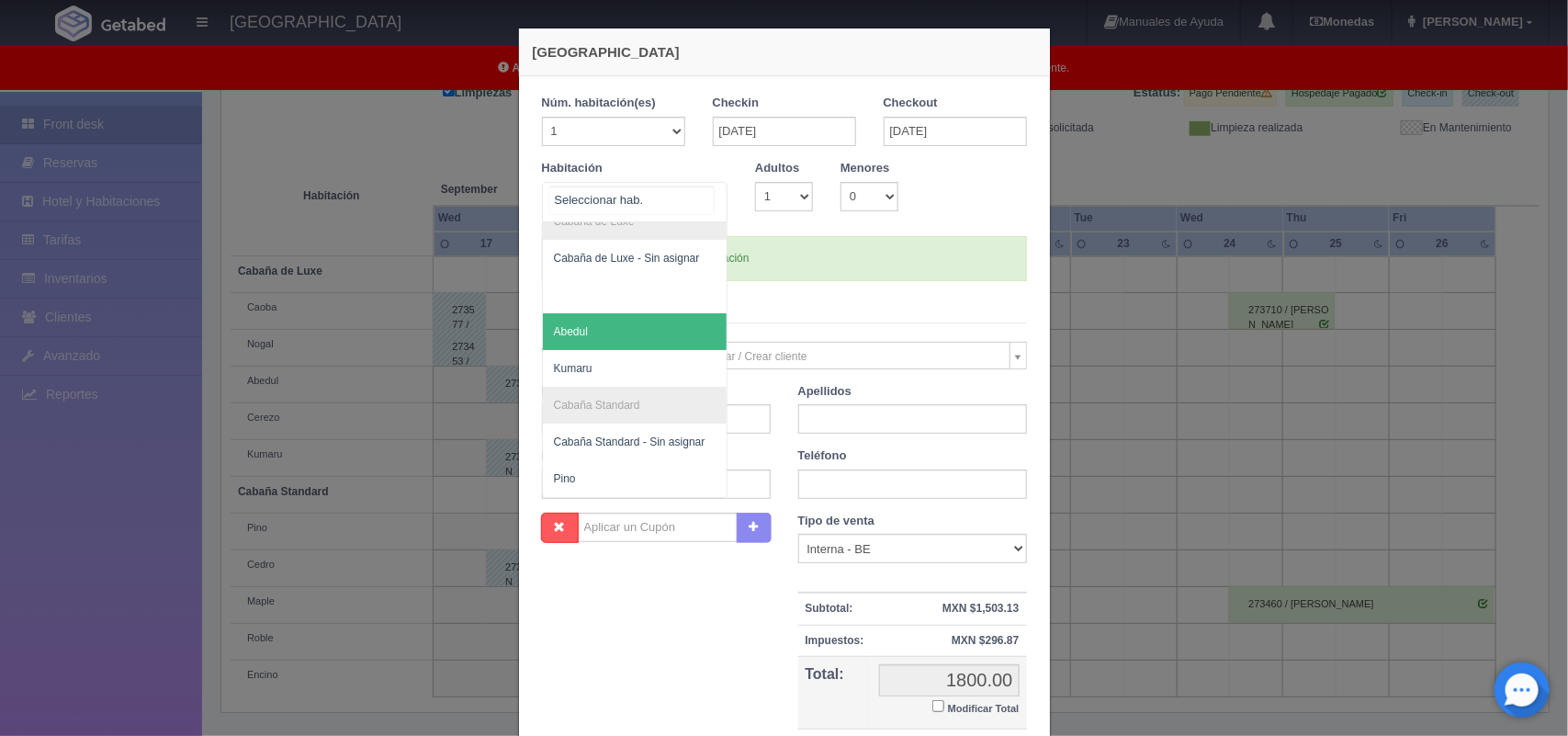
click at [636, 329] on span "Abedul" at bounding box center [635, 332] width 185 height 37
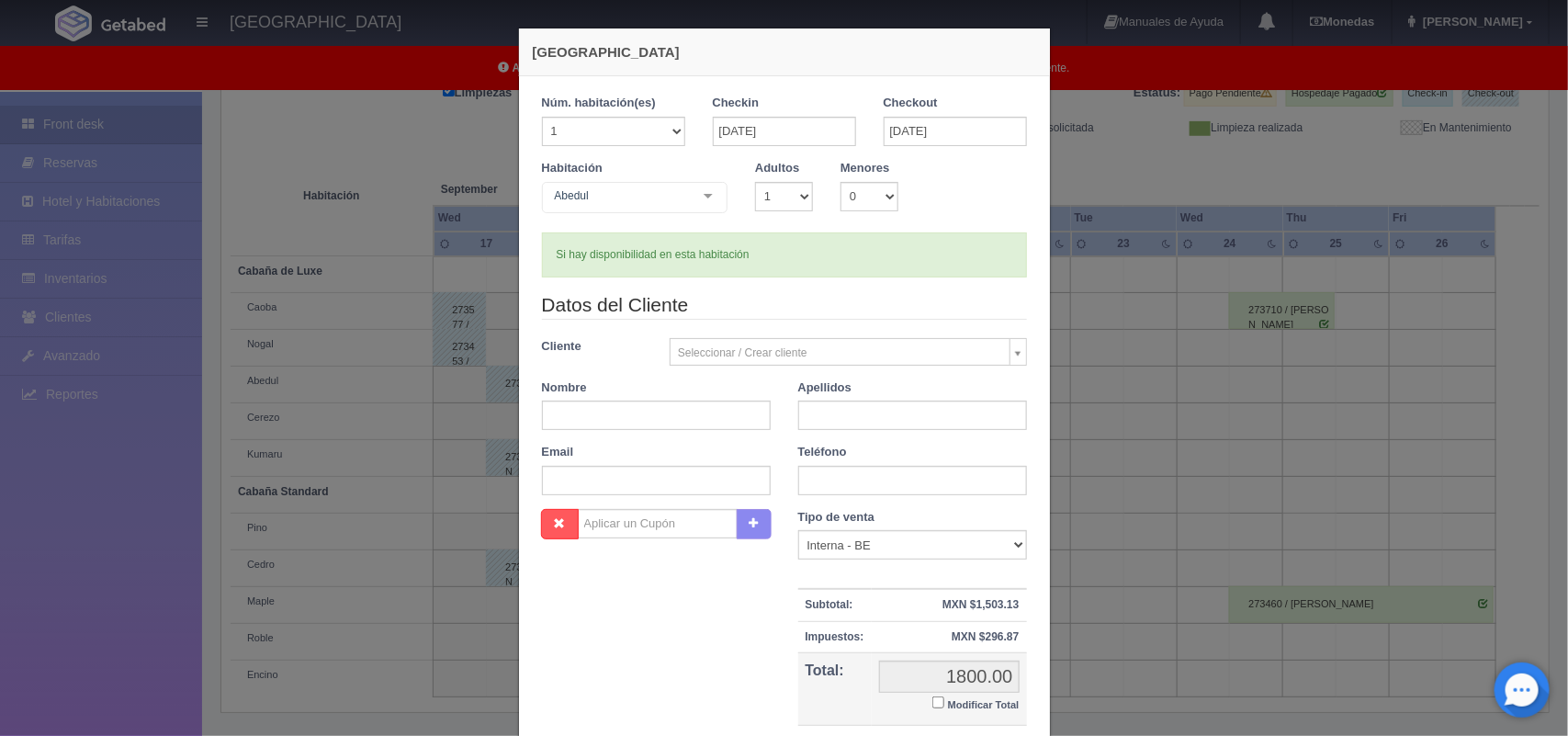
checkbox input "false"
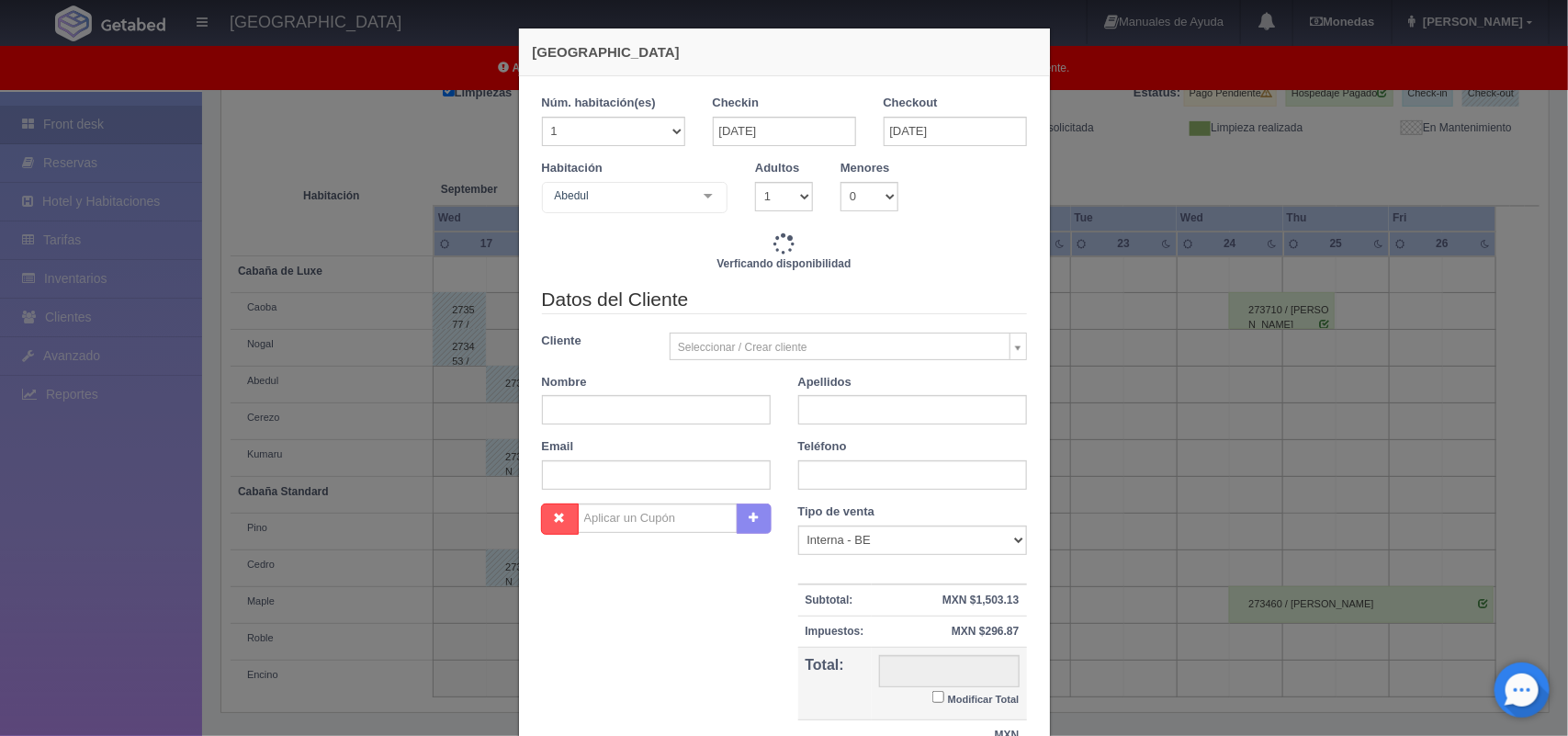
type input "1800.00"
checkbox input "false"
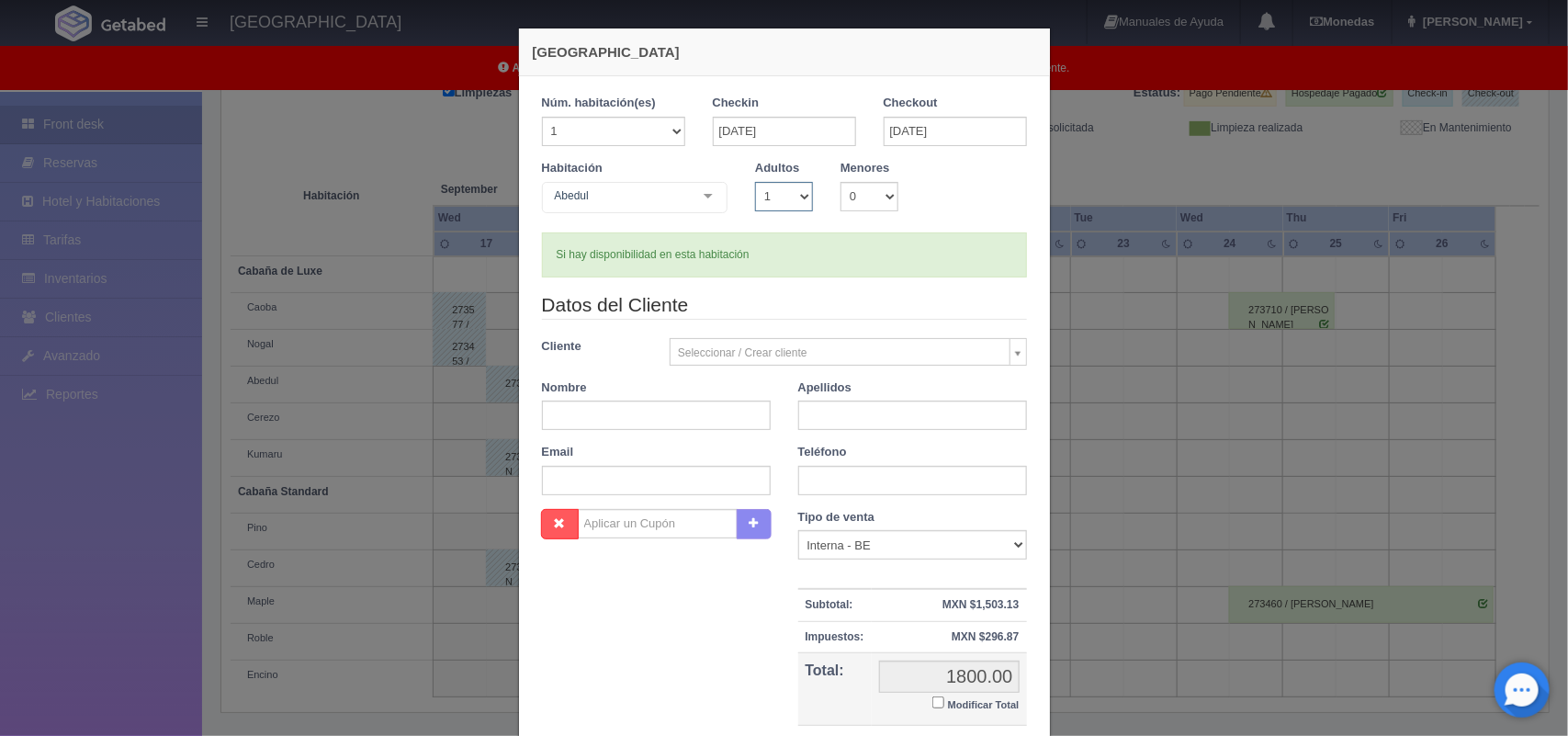
click at [791, 196] on select "1 2 3 4 5 6 7 8 9 10" at bounding box center [784, 197] width 58 height 30
select select "2"
click at [755, 182] on select "1 2 3 4 5 6 7 8 9 10" at bounding box center [784, 197] width 58 height 30
checkbox input "false"
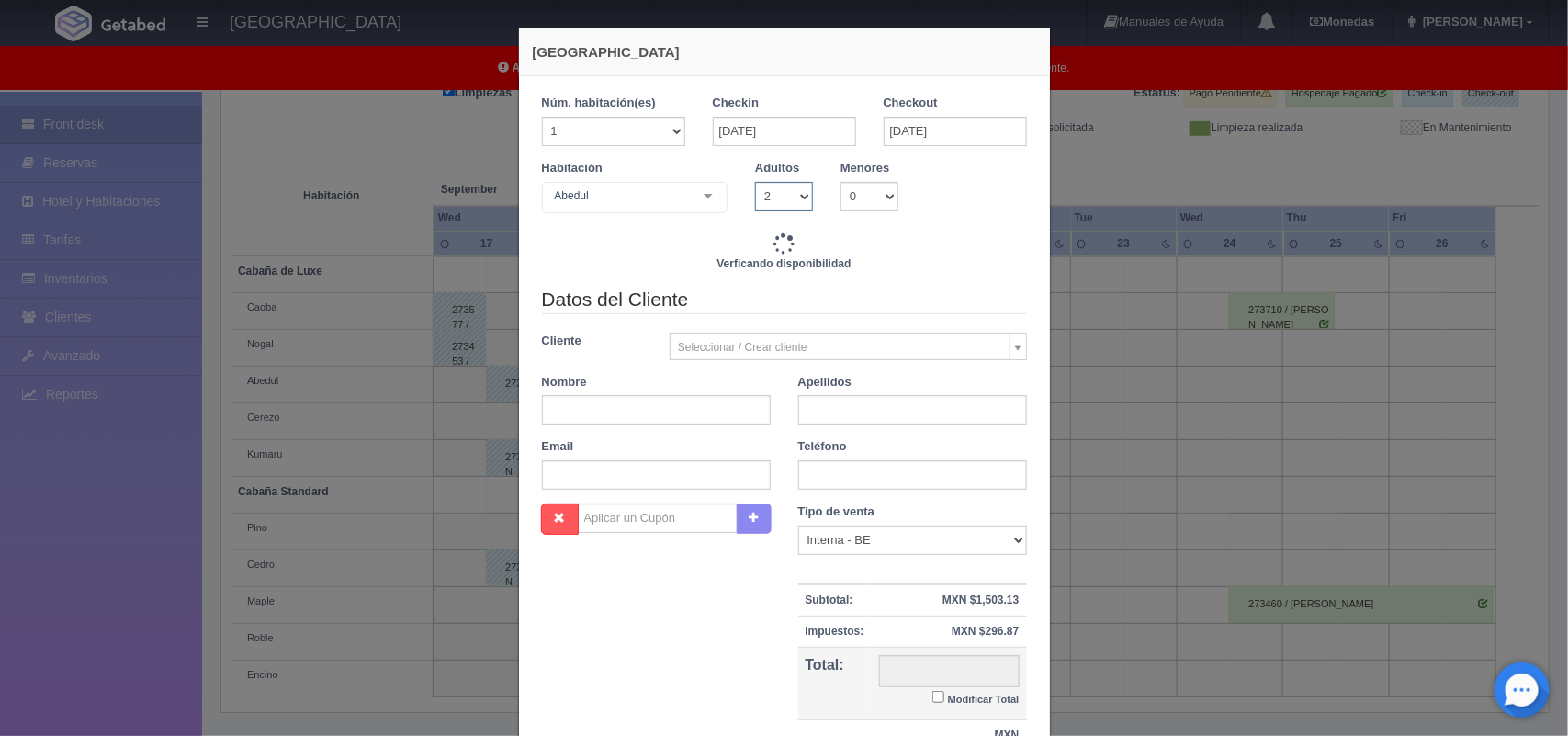
type input "1800.00"
checkbox input "false"
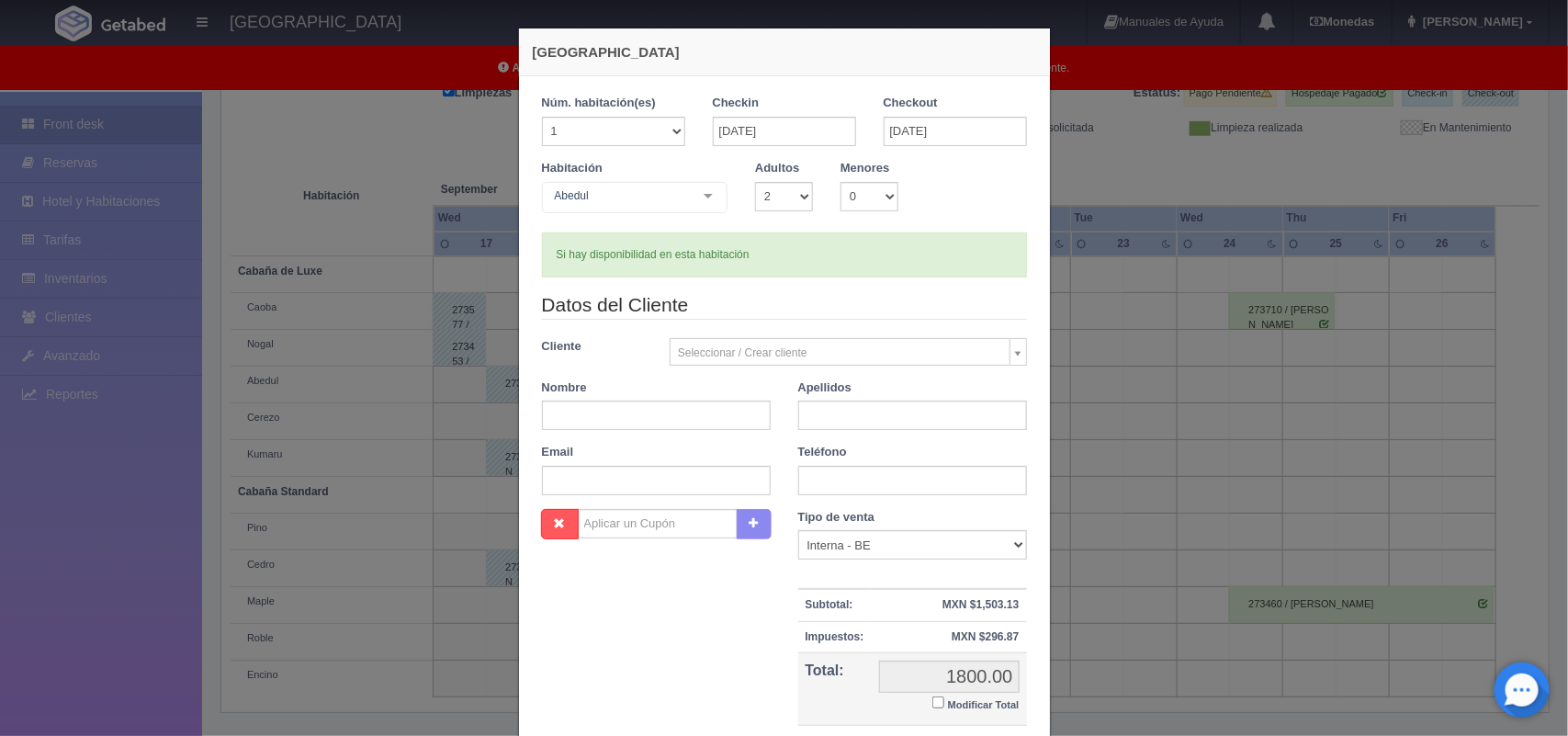
click at [636, 401] on div "Nombre" at bounding box center [656, 405] width 256 height 51
click at [624, 416] on input "text" at bounding box center [656, 416] width 228 height 30
type input "Adriana"
click at [864, 410] on input "text" at bounding box center [912, 416] width 228 height 30
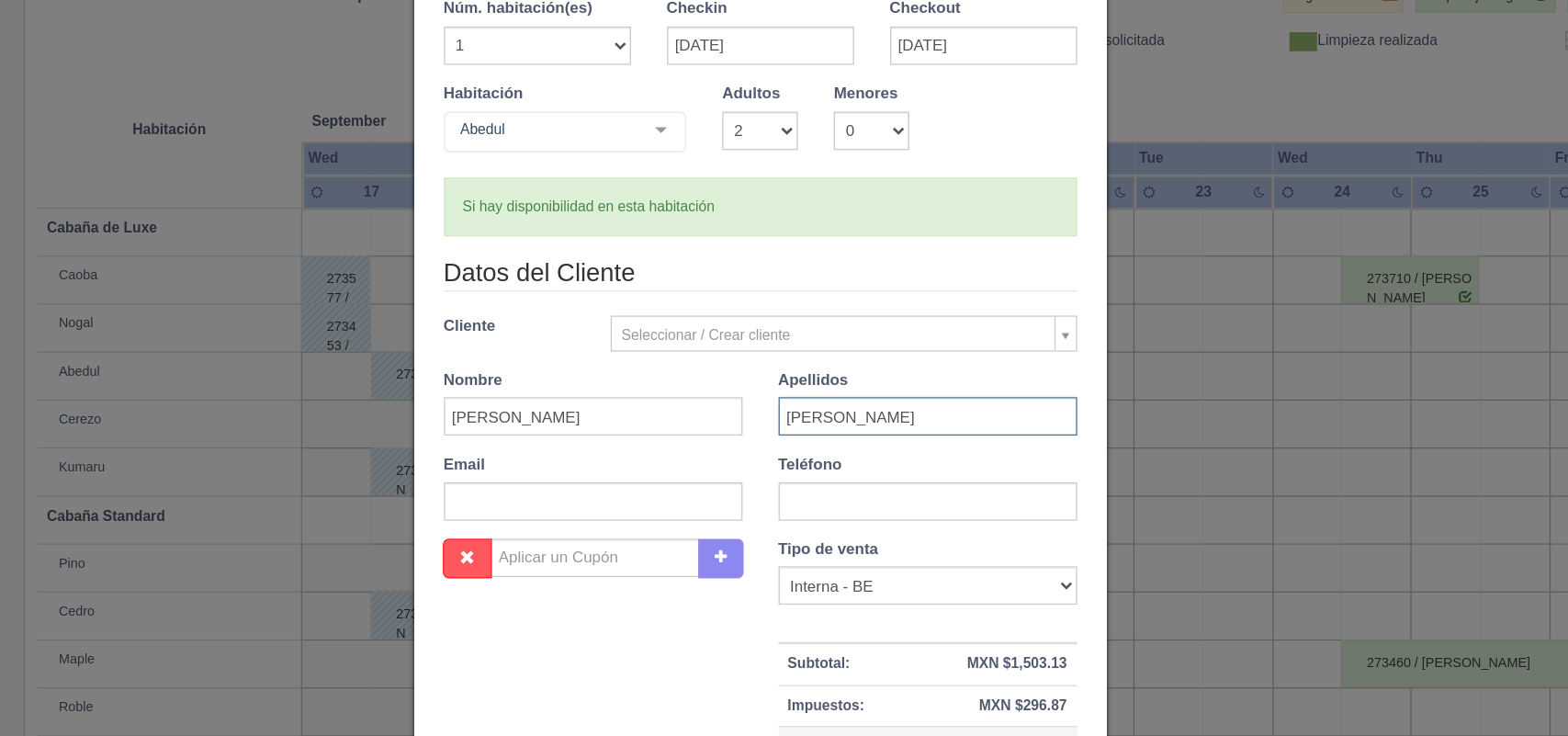
type input "Peña Diaz"
click at [845, 472] on input "text" at bounding box center [912, 481] width 228 height 30
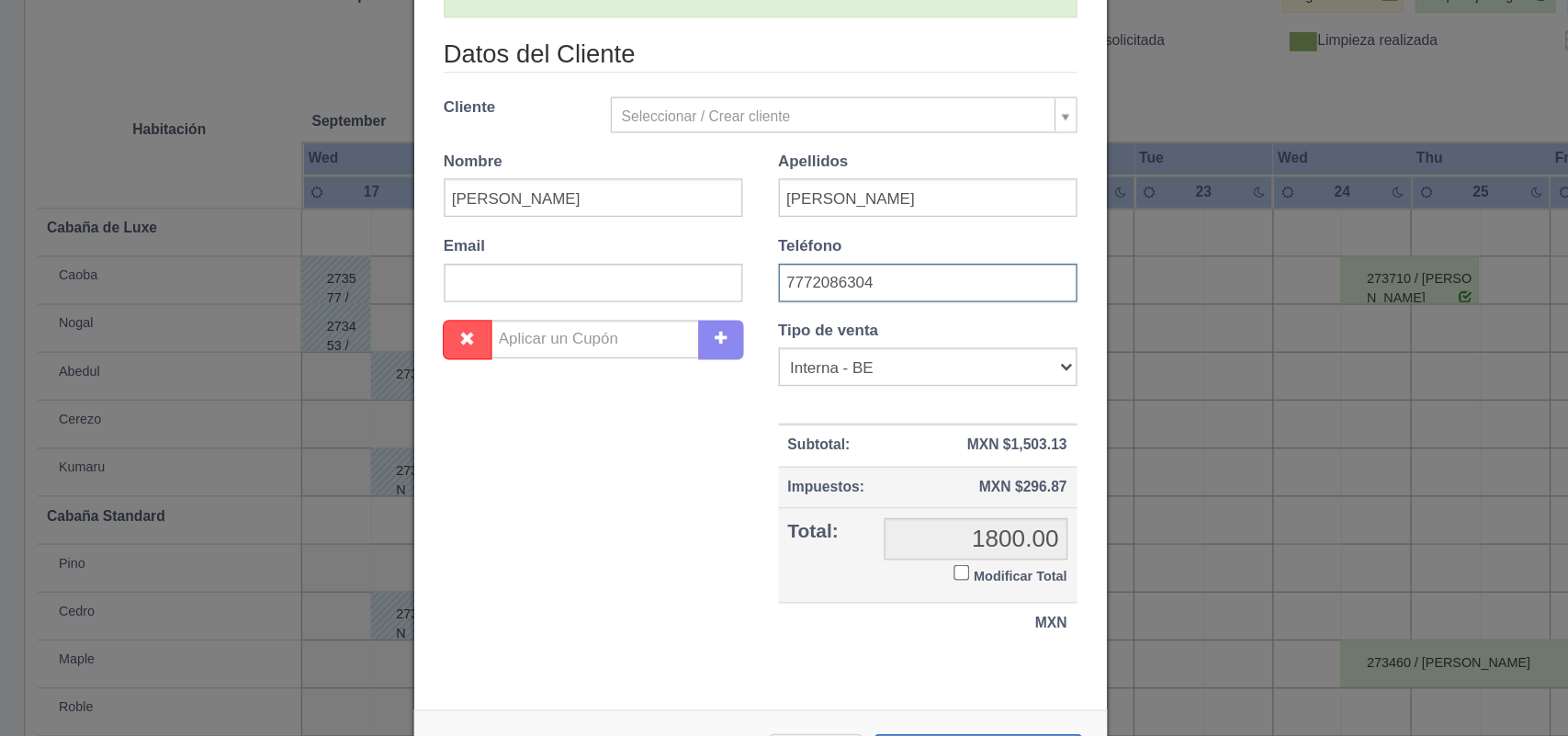
scroll to position [167, 0]
type input "7772086304"
click at [932, 538] on input "Modificar Total" at bounding box center [938, 535] width 12 height 12
checkbox input "true"
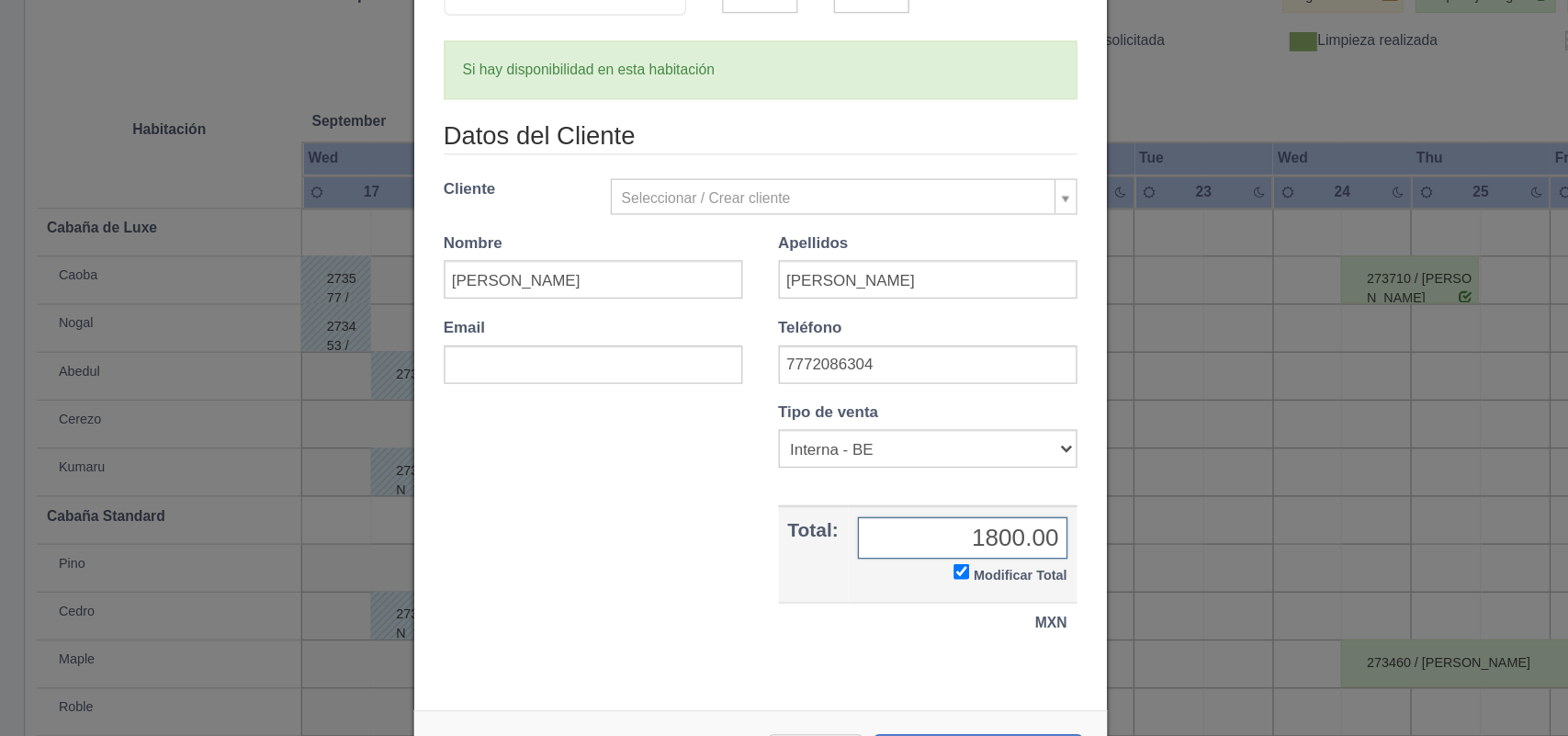
scroll to position [106, 0]
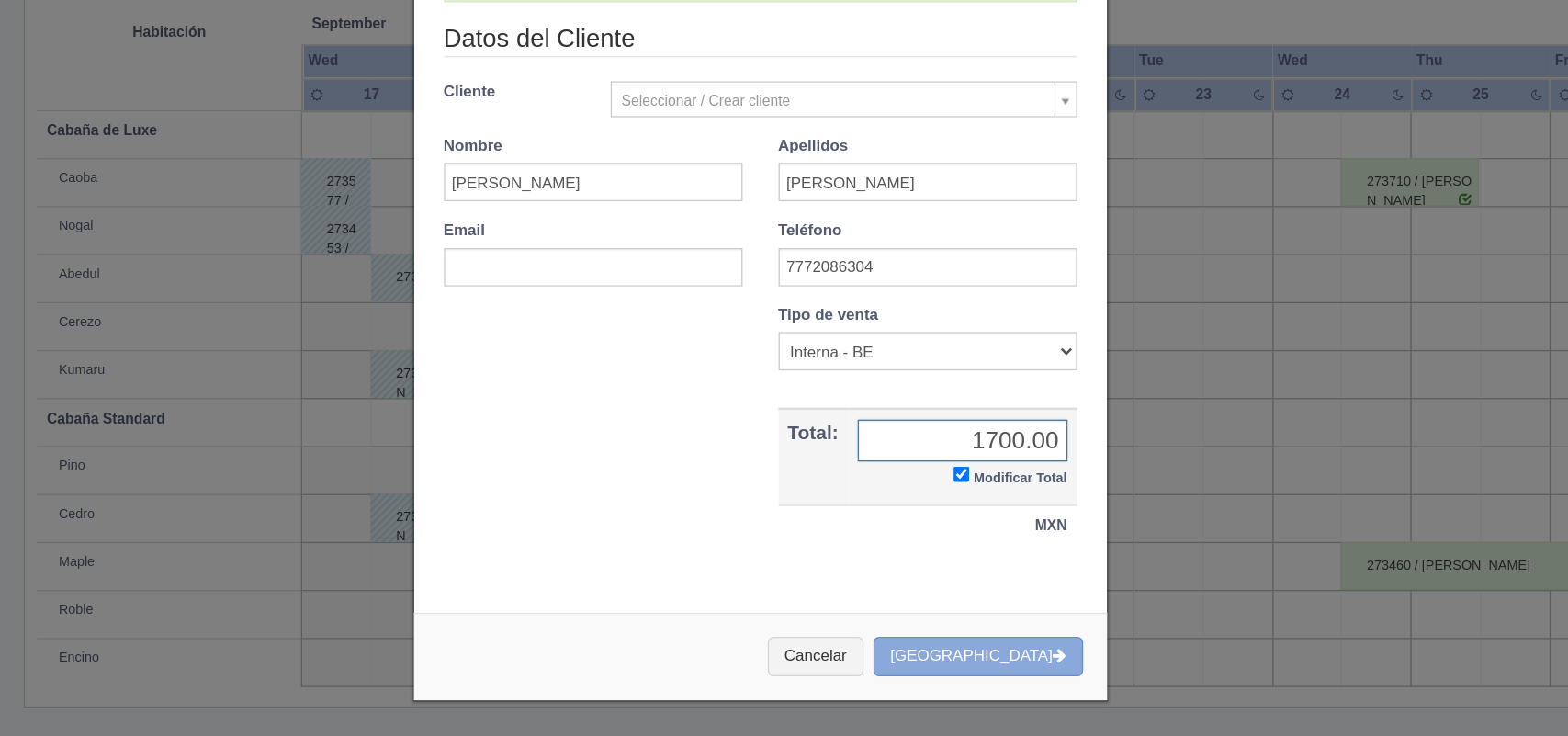
type input "1700.00"
click at [980, 667] on button "[GEOGRAPHIC_DATA]" at bounding box center [950, 674] width 160 height 31
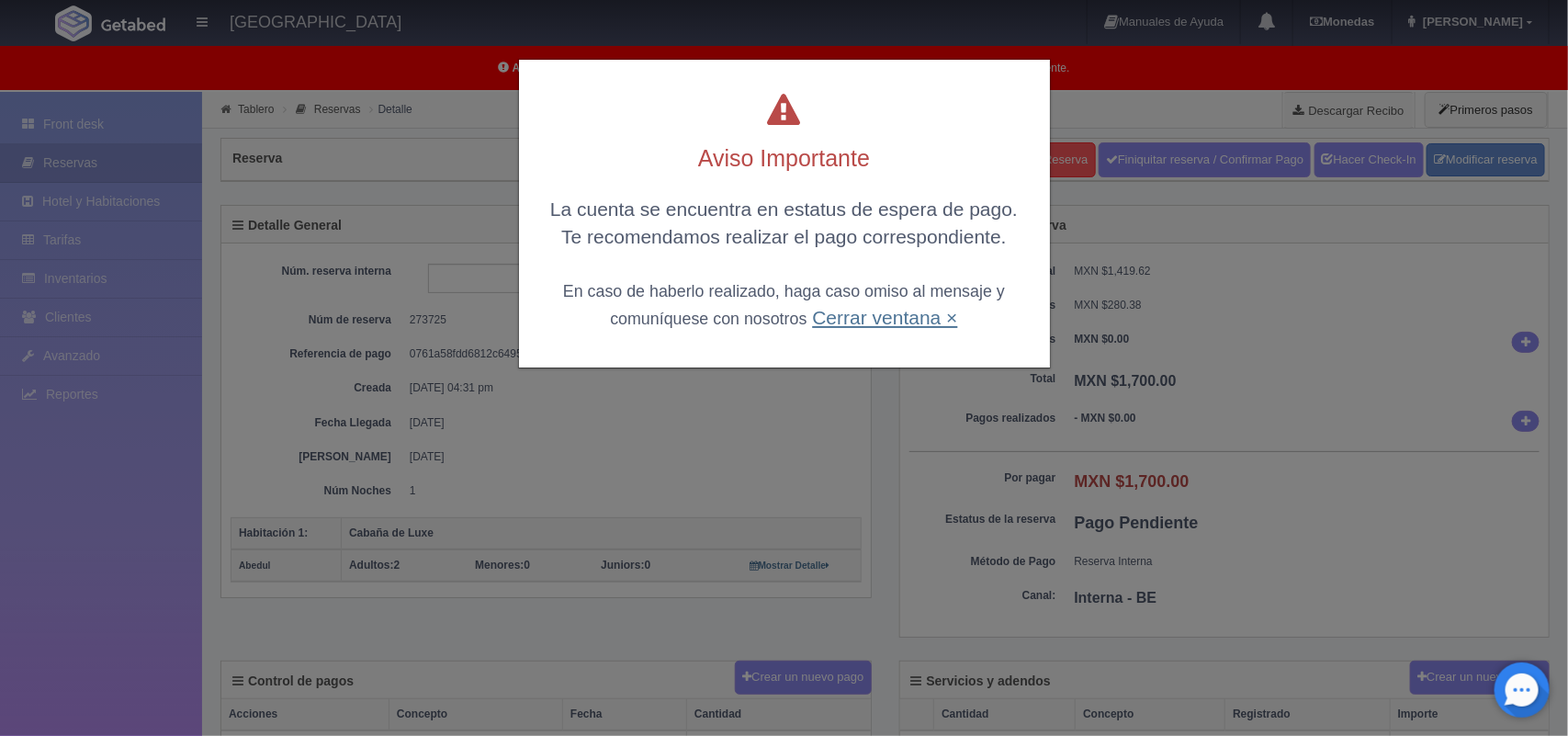
click at [909, 318] on link "Cerrar ventana ×" at bounding box center [884, 317] width 145 height 21
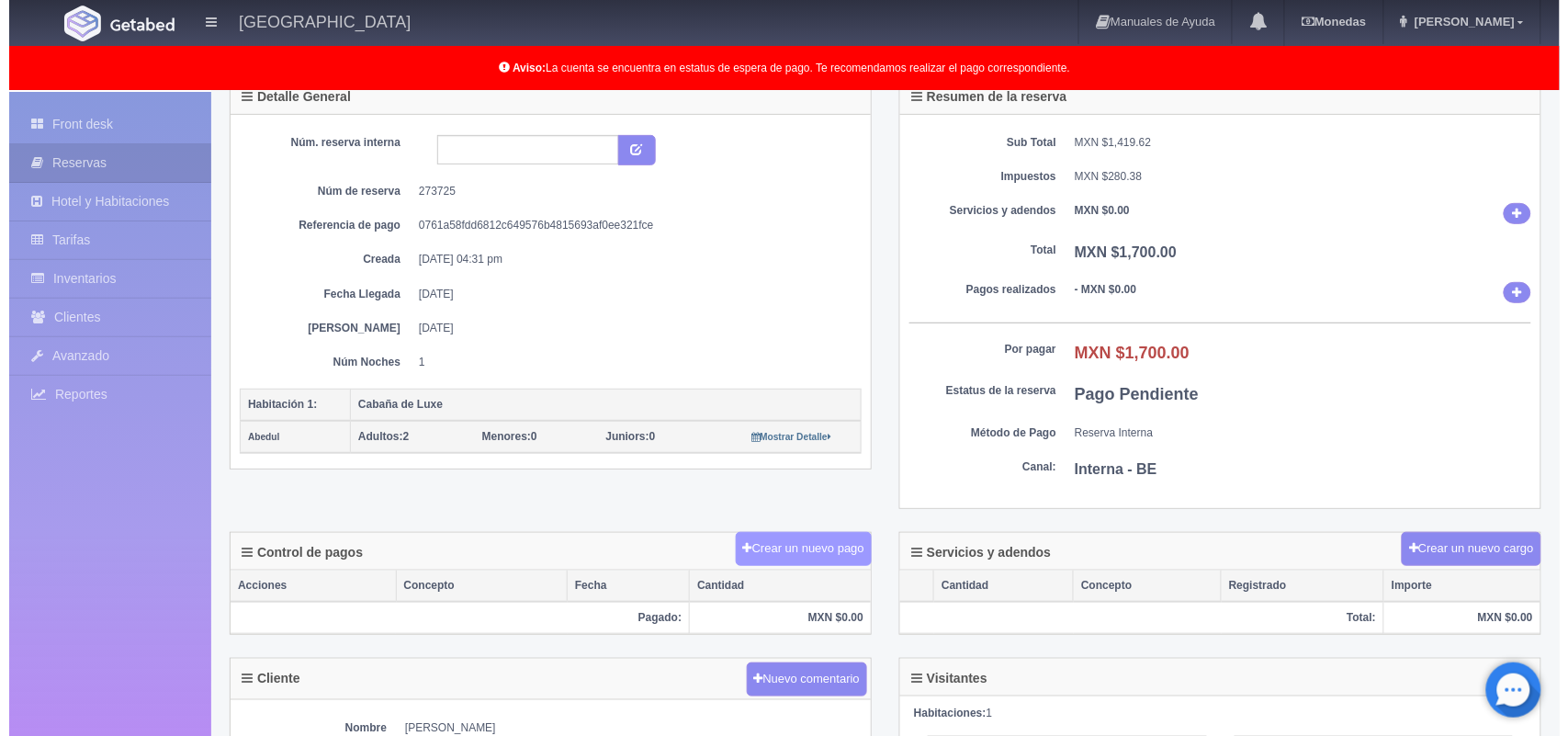
scroll to position [134, 0]
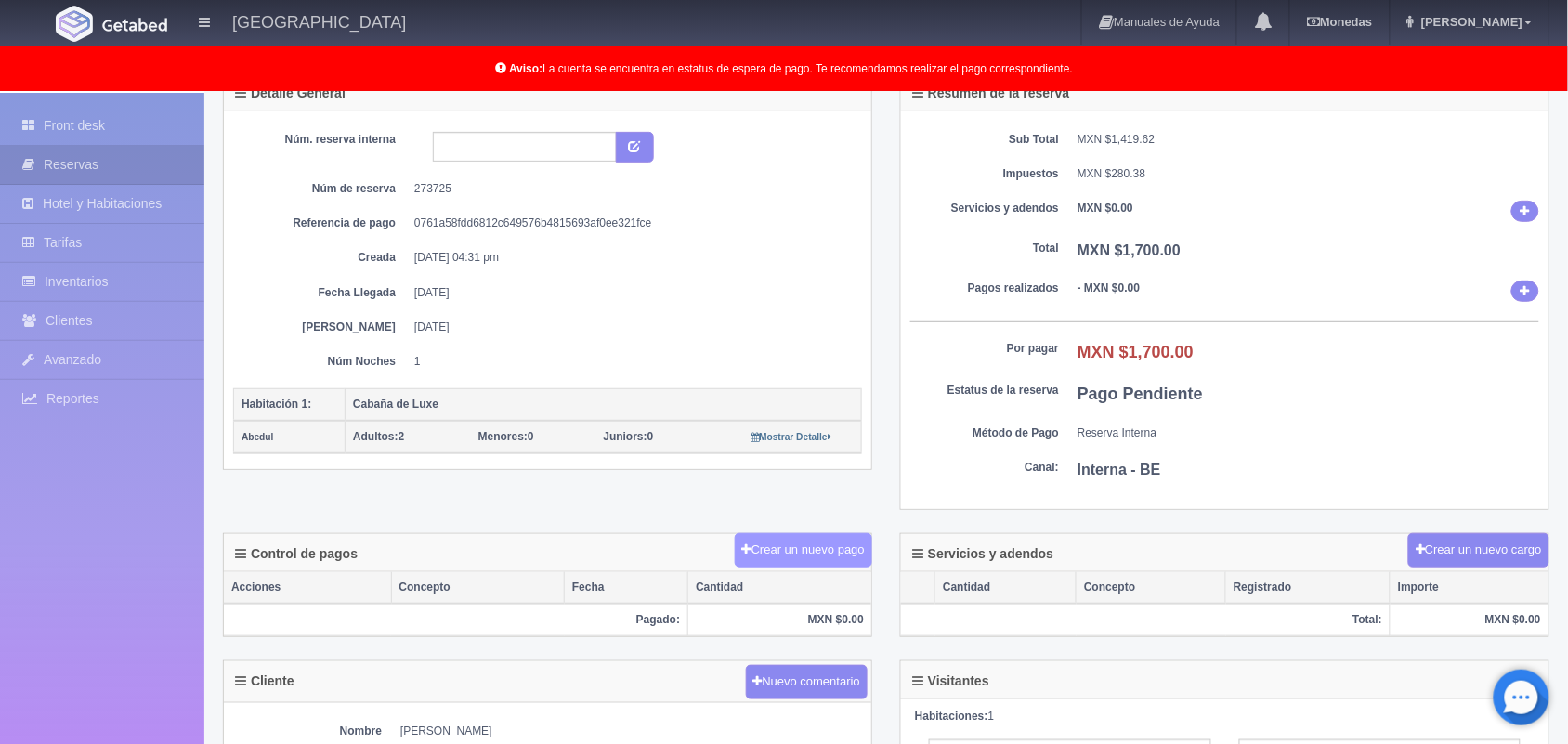
click at [837, 554] on button "Crear un nuevo pago" at bounding box center [803, 550] width 137 height 35
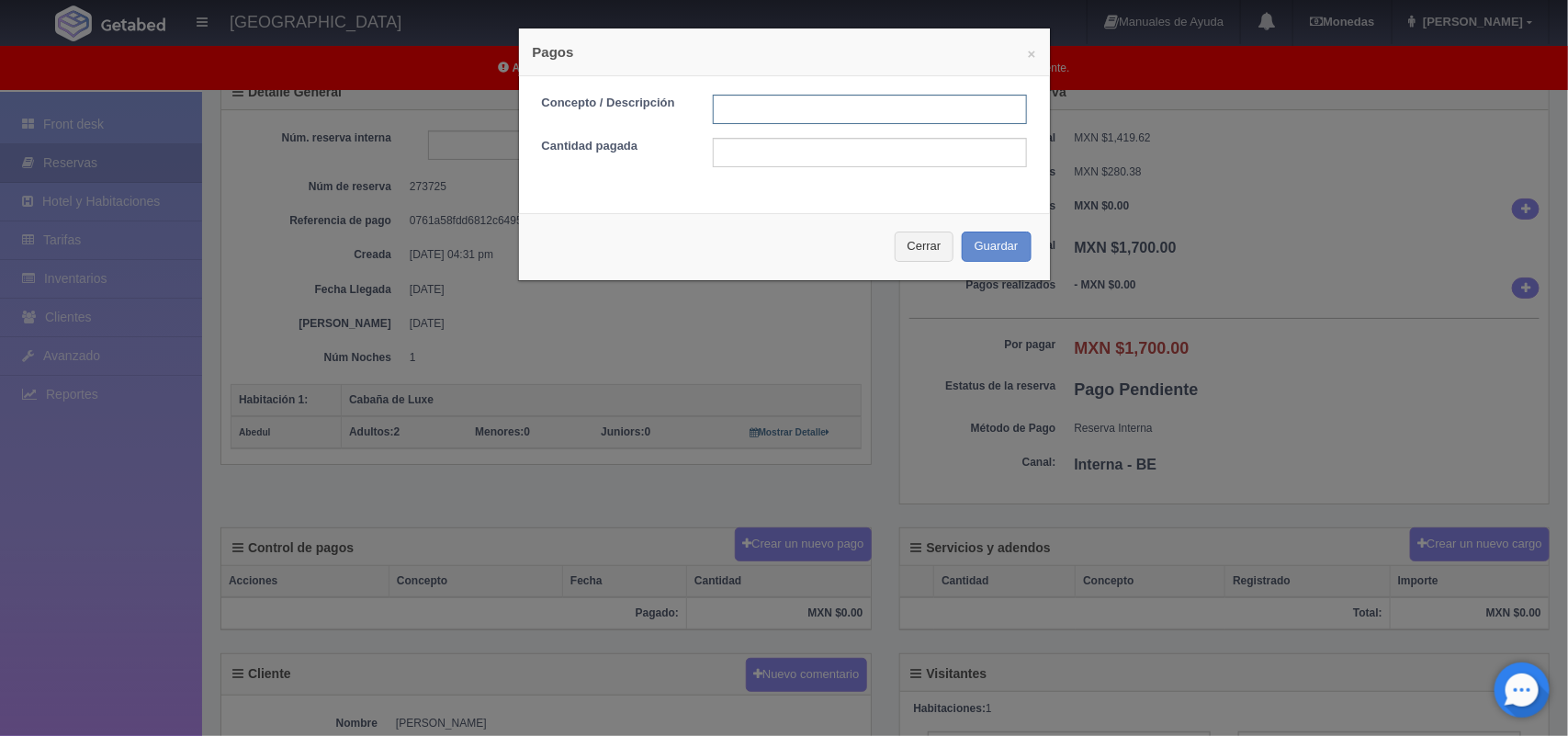
click at [742, 113] on input "text" at bounding box center [869, 110] width 314 height 30
type input "Pago efectivo"
click at [814, 166] on input "text" at bounding box center [869, 152] width 314 height 30
type input "1700.00"
click at [987, 248] on button "Guardar" at bounding box center [996, 246] width 70 height 31
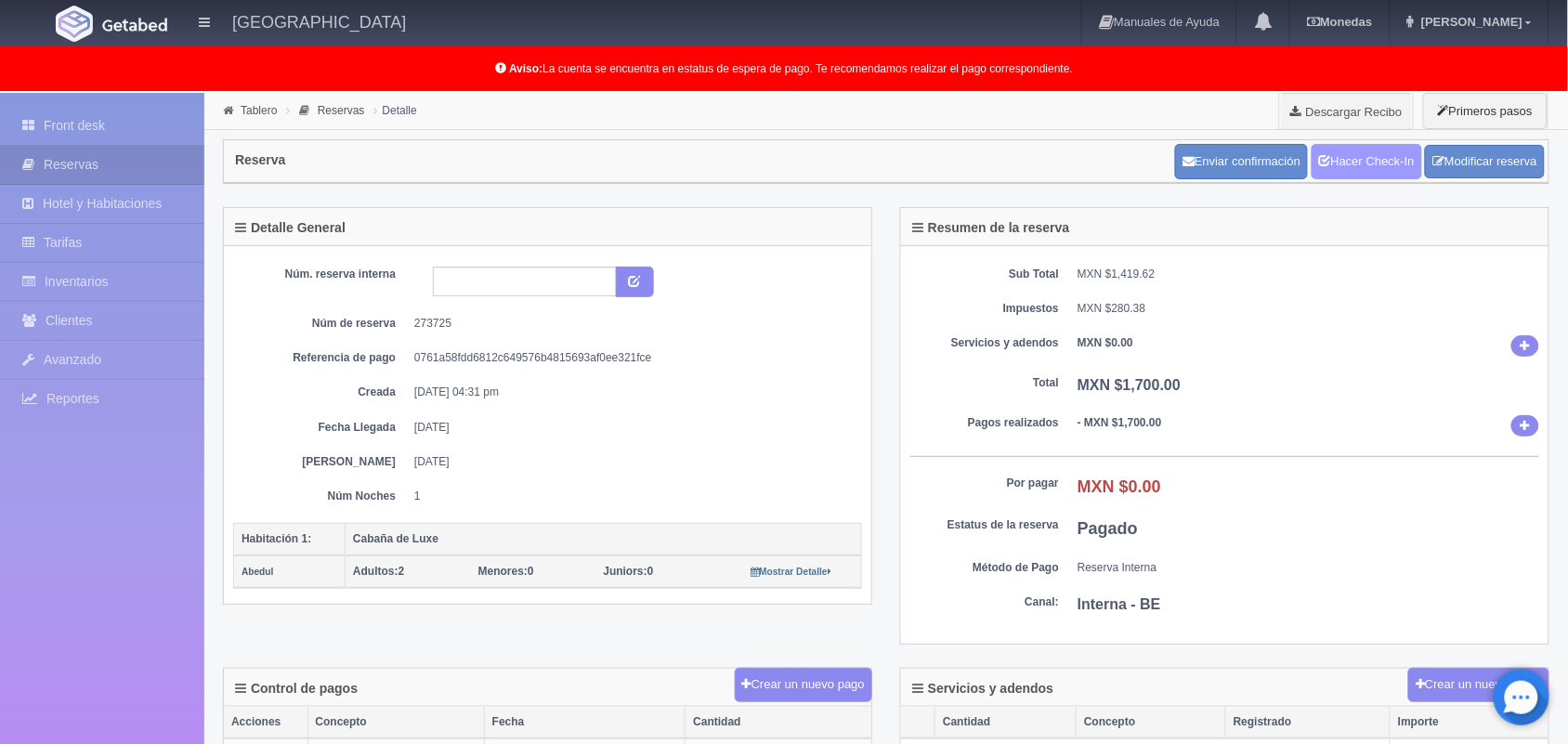
click at [1396, 162] on link "Hacer Check-In" at bounding box center [1367, 161] width 111 height 36
click at [114, 131] on link "Front desk" at bounding box center [102, 126] width 205 height 38
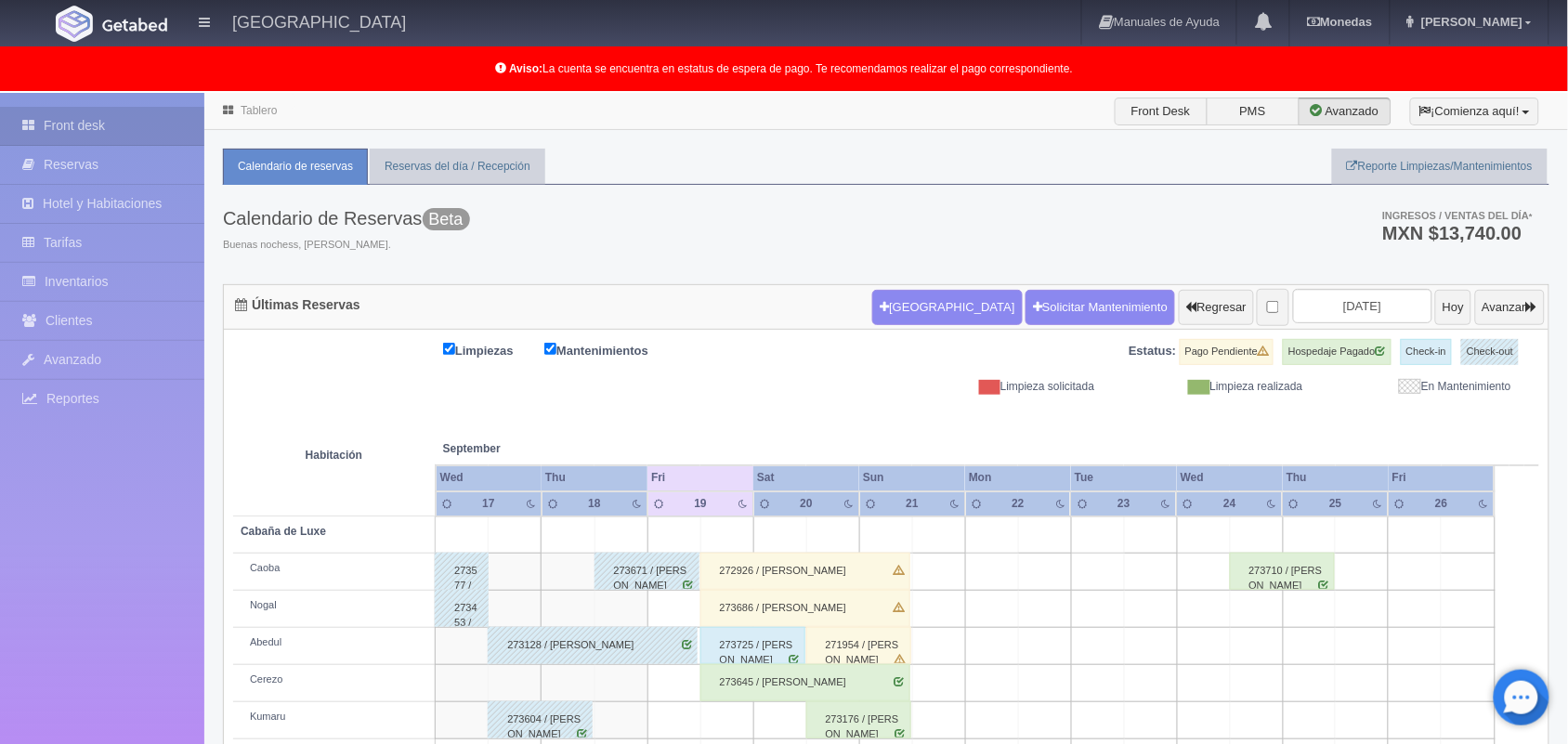
scroll to position [258, 0]
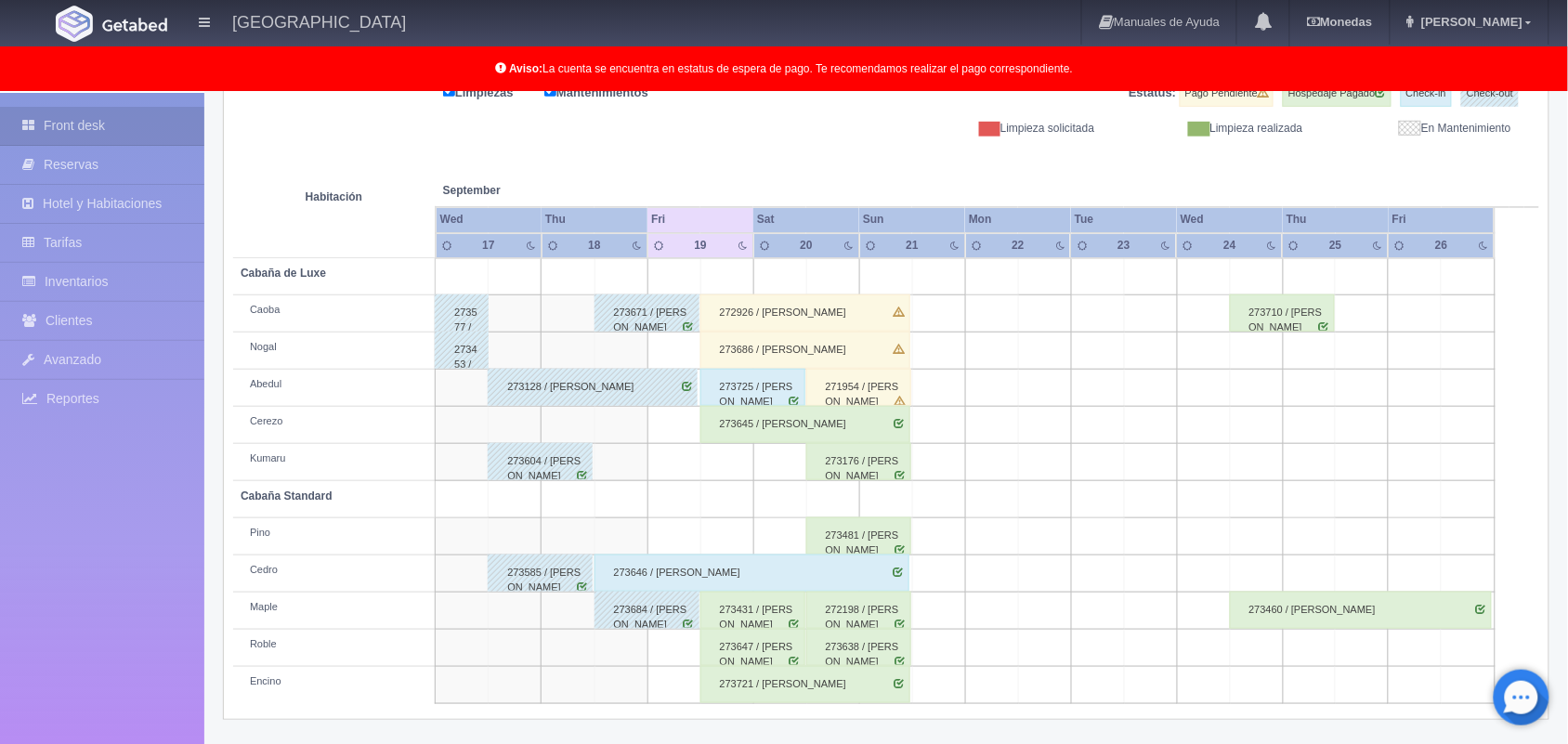
click at [771, 398] on div "273725 / [PERSON_NAME]" at bounding box center [753, 387] width 105 height 38
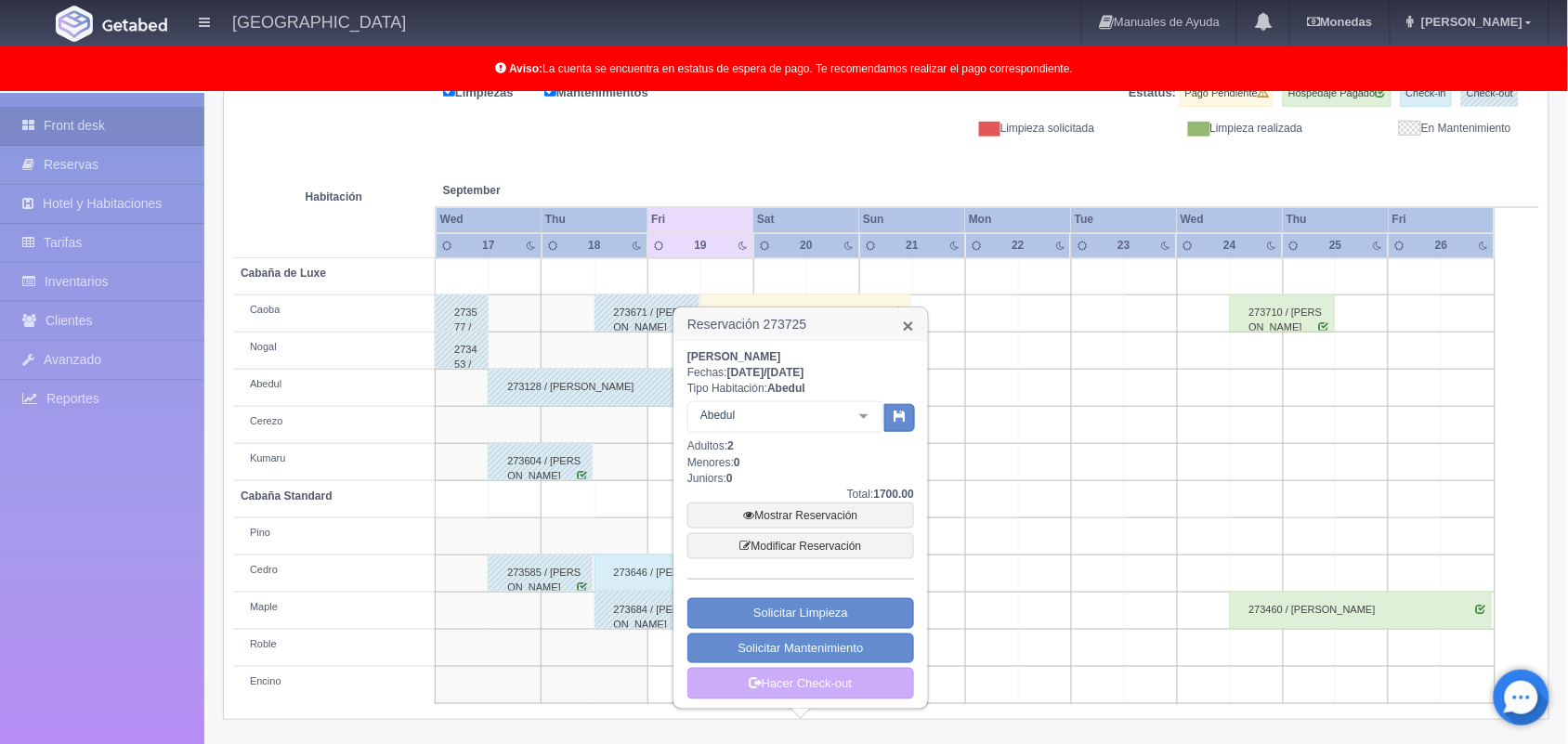
click at [907, 325] on link "×" at bounding box center [908, 326] width 11 height 20
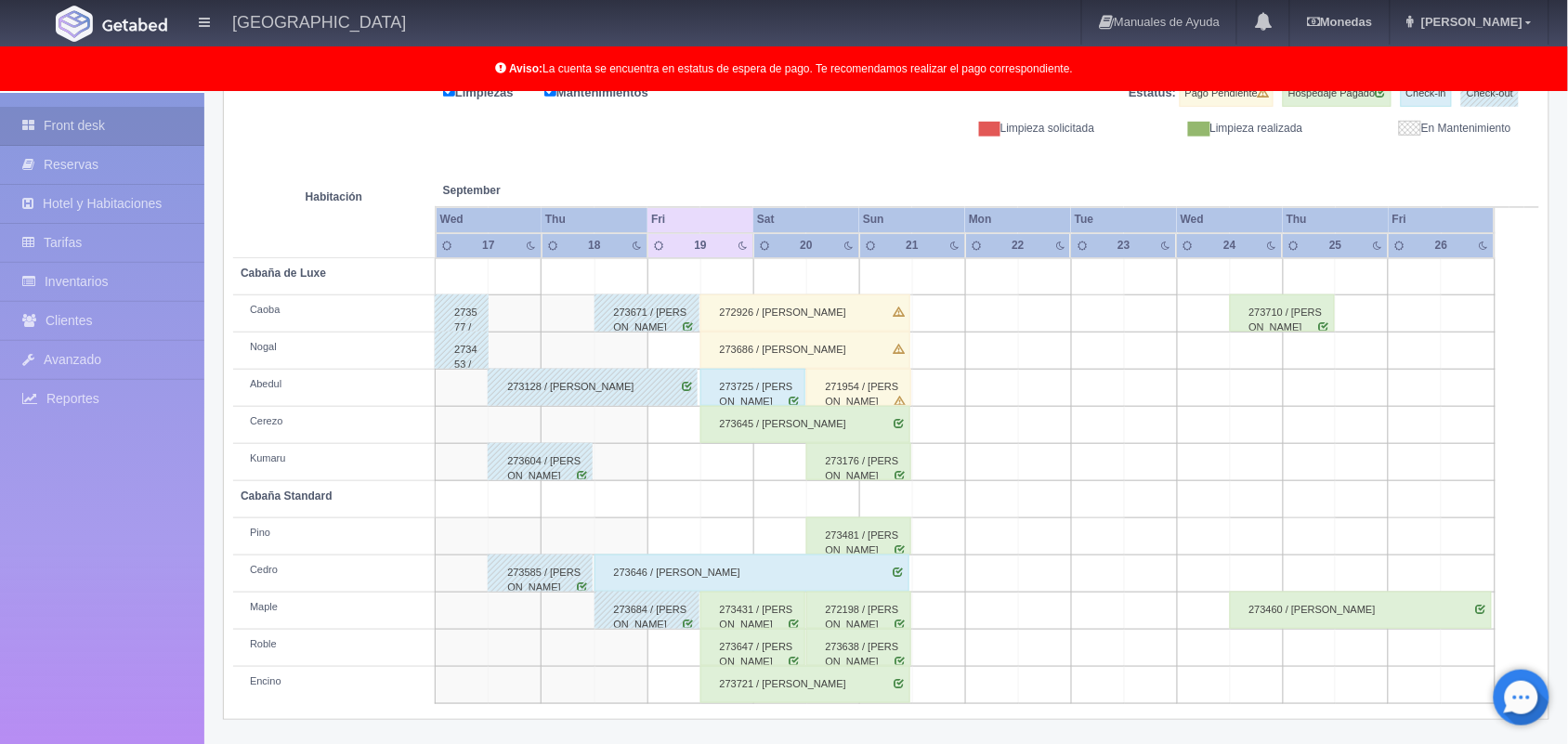
click at [772, 652] on div "273647 / [PERSON_NAME]" at bounding box center [753, 647] width 105 height 38
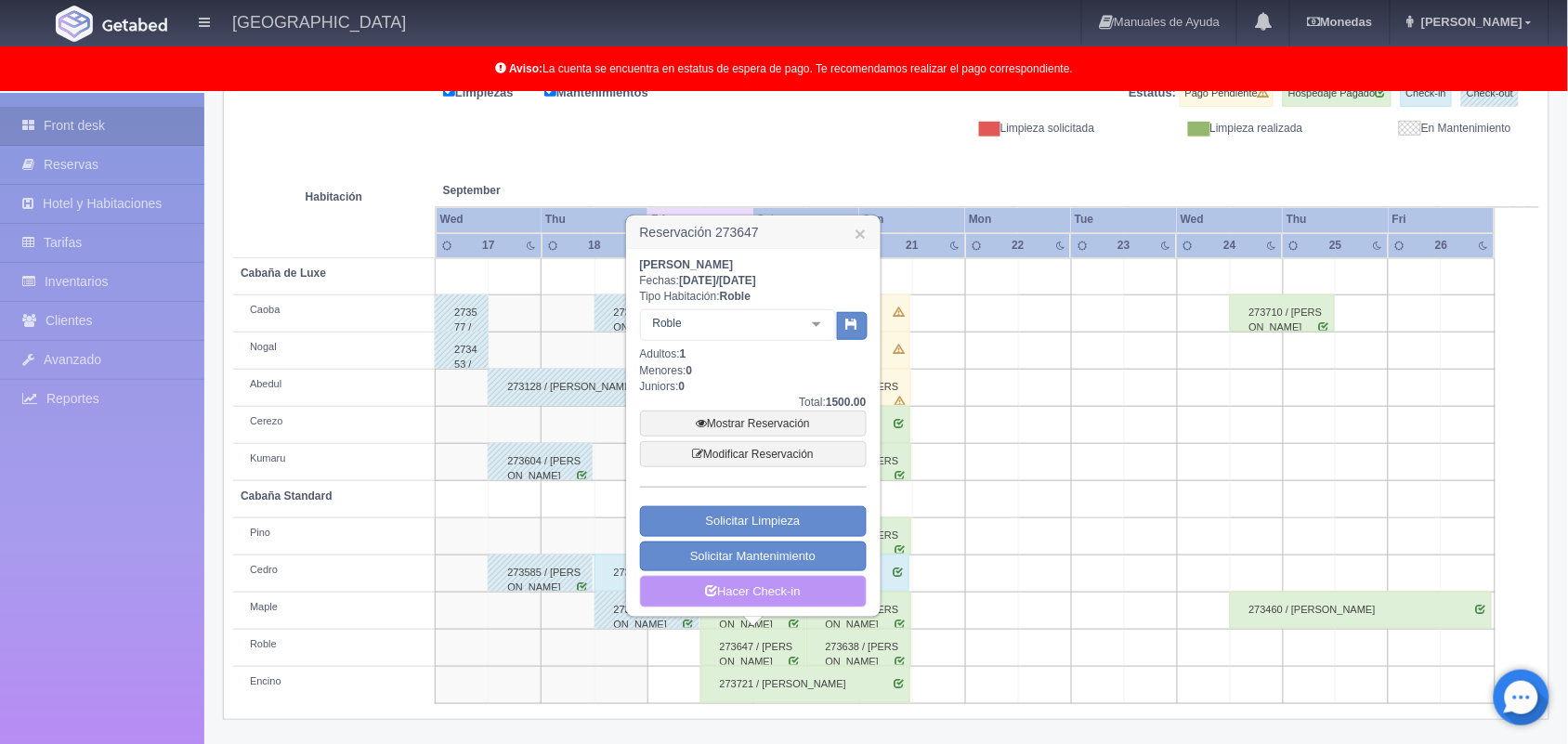
scroll to position [257, 0]
click at [770, 596] on link "Hacer Check-in" at bounding box center [753, 593] width 226 height 32
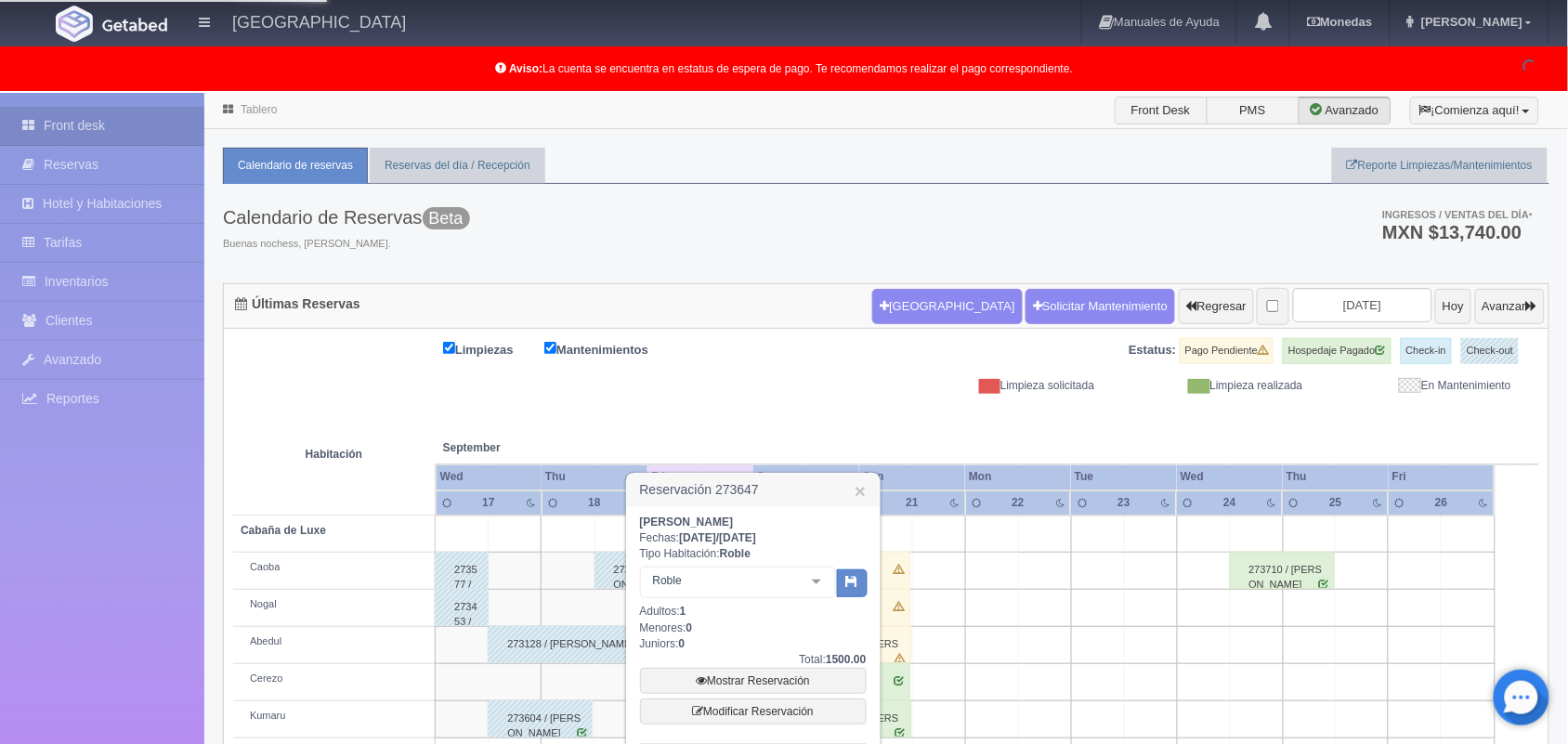
scroll to position [258, 0]
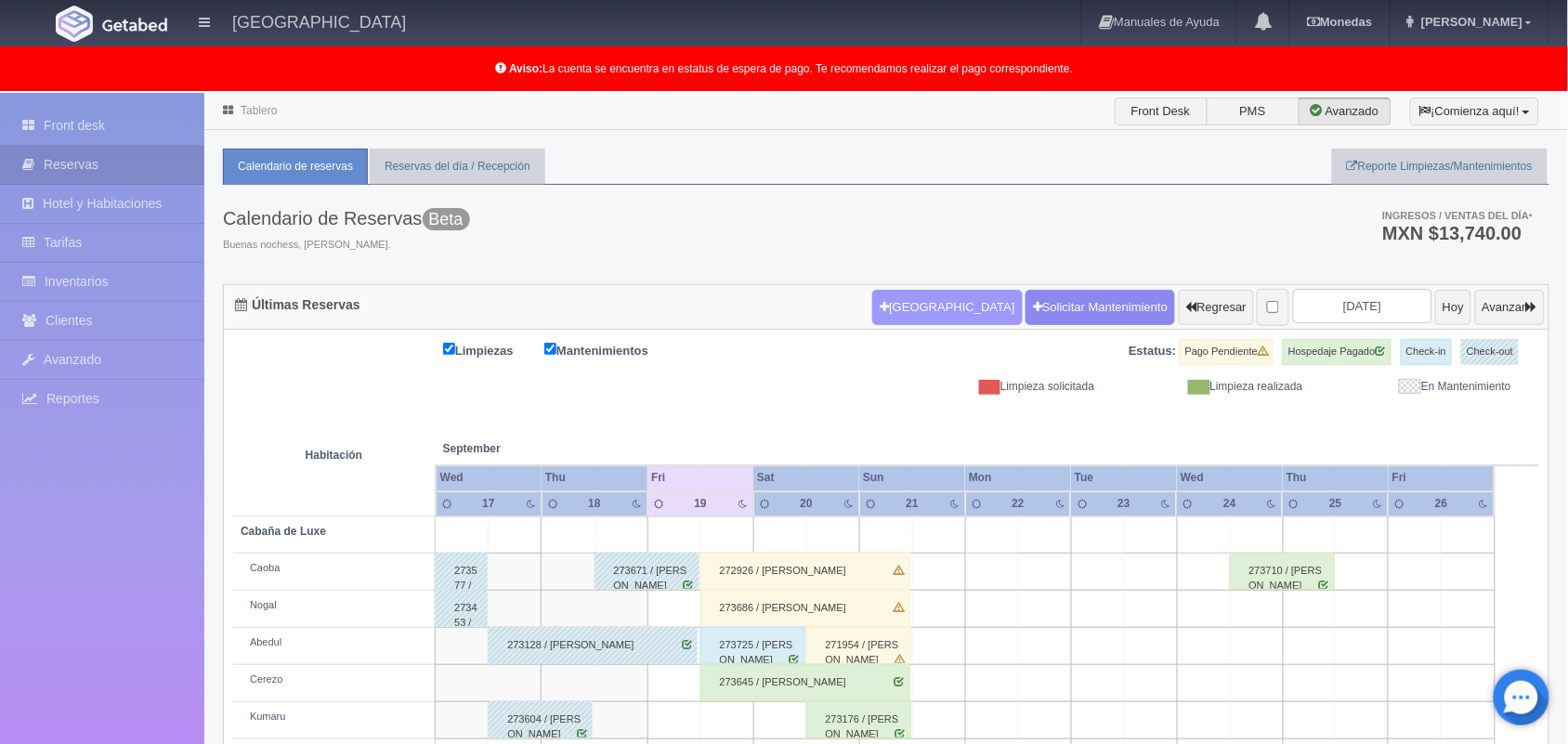
click at [951, 317] on button "[GEOGRAPHIC_DATA]" at bounding box center [946, 308] width 149 height 36
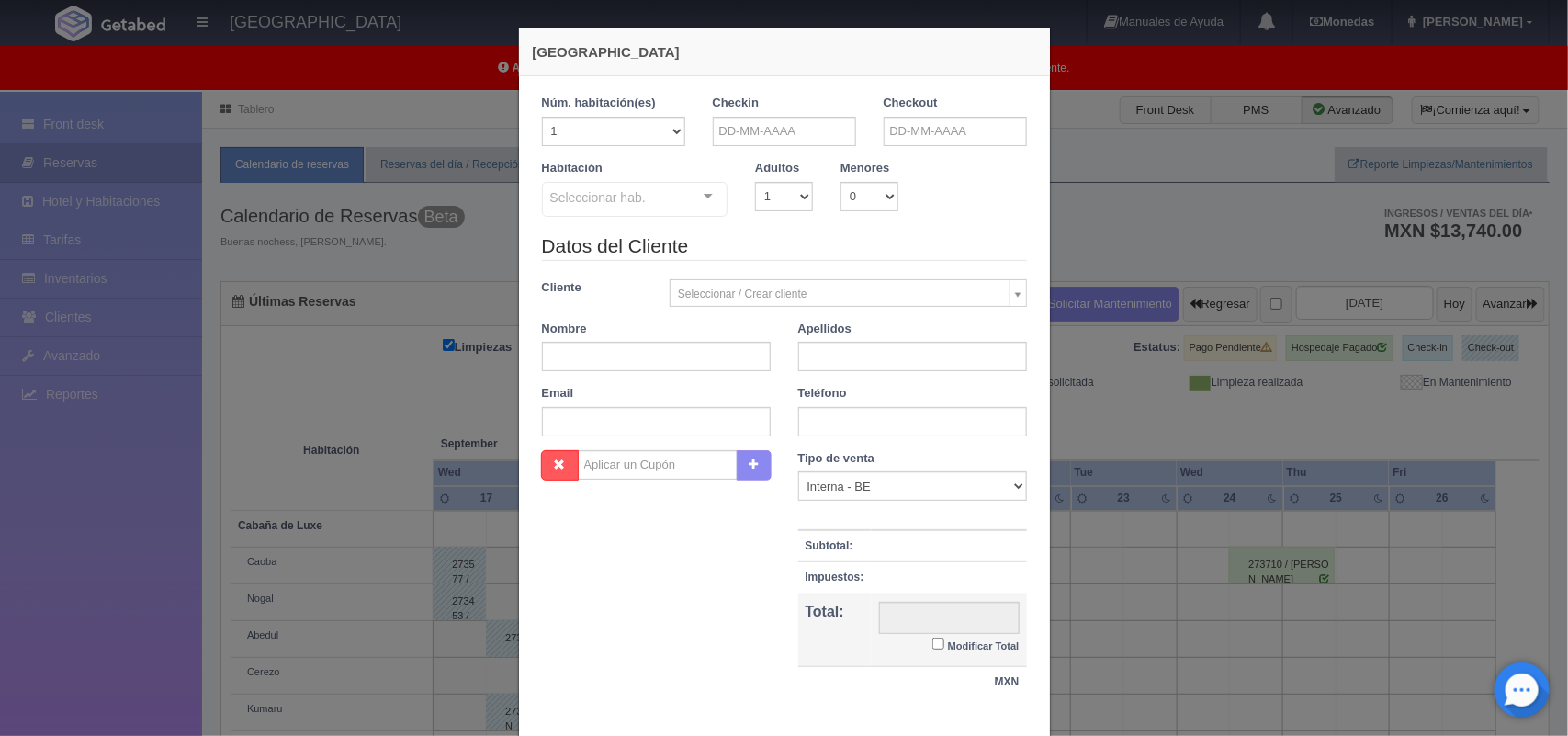
checkbox input "false"
click at [662, 129] on select "1 2 3 4 5 6 7 8 9 10 11 12 13 14 15 16 17 18 19 20" at bounding box center [613, 132] width 143 height 30
click at [796, 129] on input "text" at bounding box center [784, 132] width 143 height 30
click at [872, 163] on span "Next" at bounding box center [876, 161] width 15 height 15
click at [868, 246] on link "11" at bounding box center [875, 246] width 24 height 27
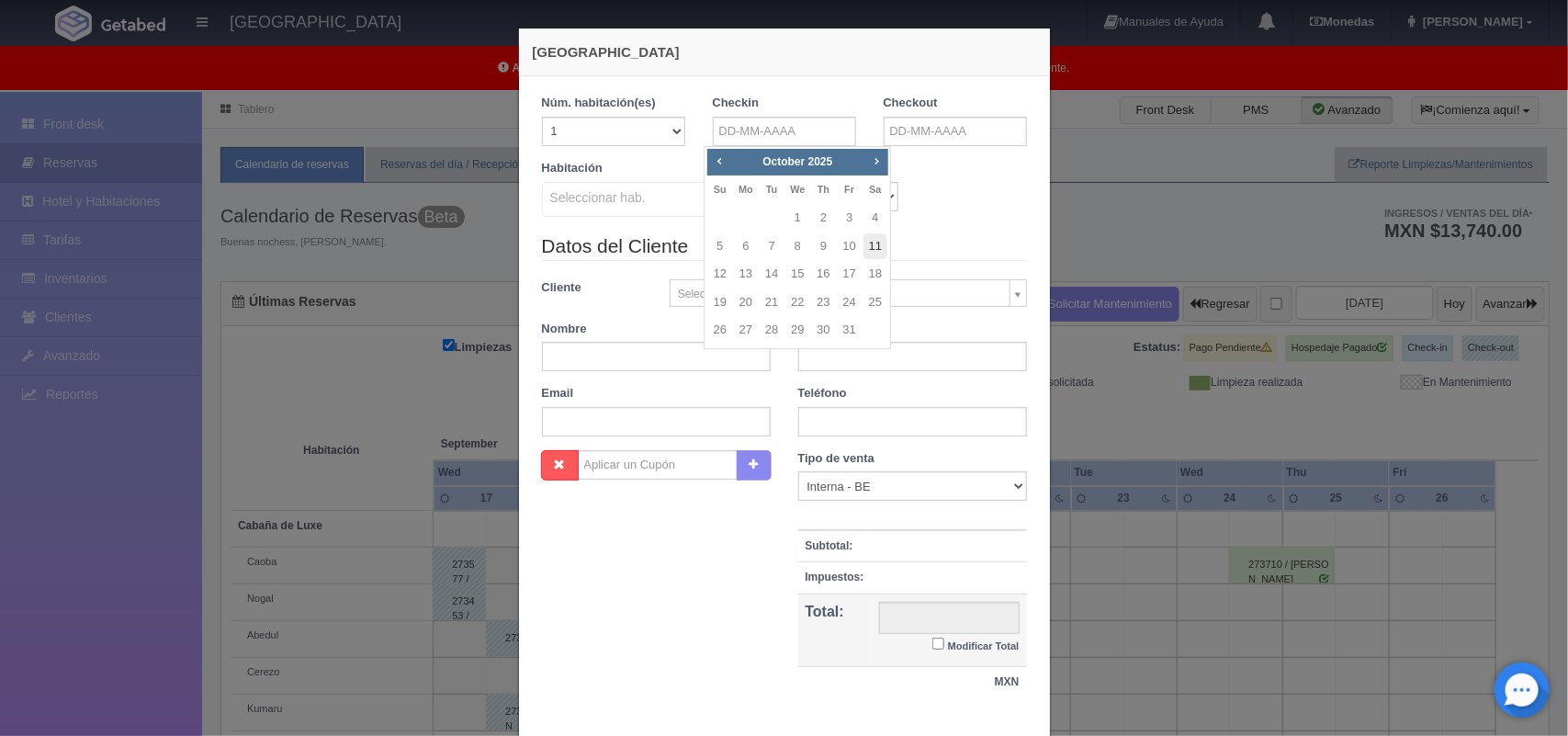
type input "11-10-2025"
checkbox input "false"
click at [935, 137] on input "text" at bounding box center [955, 132] width 143 height 30
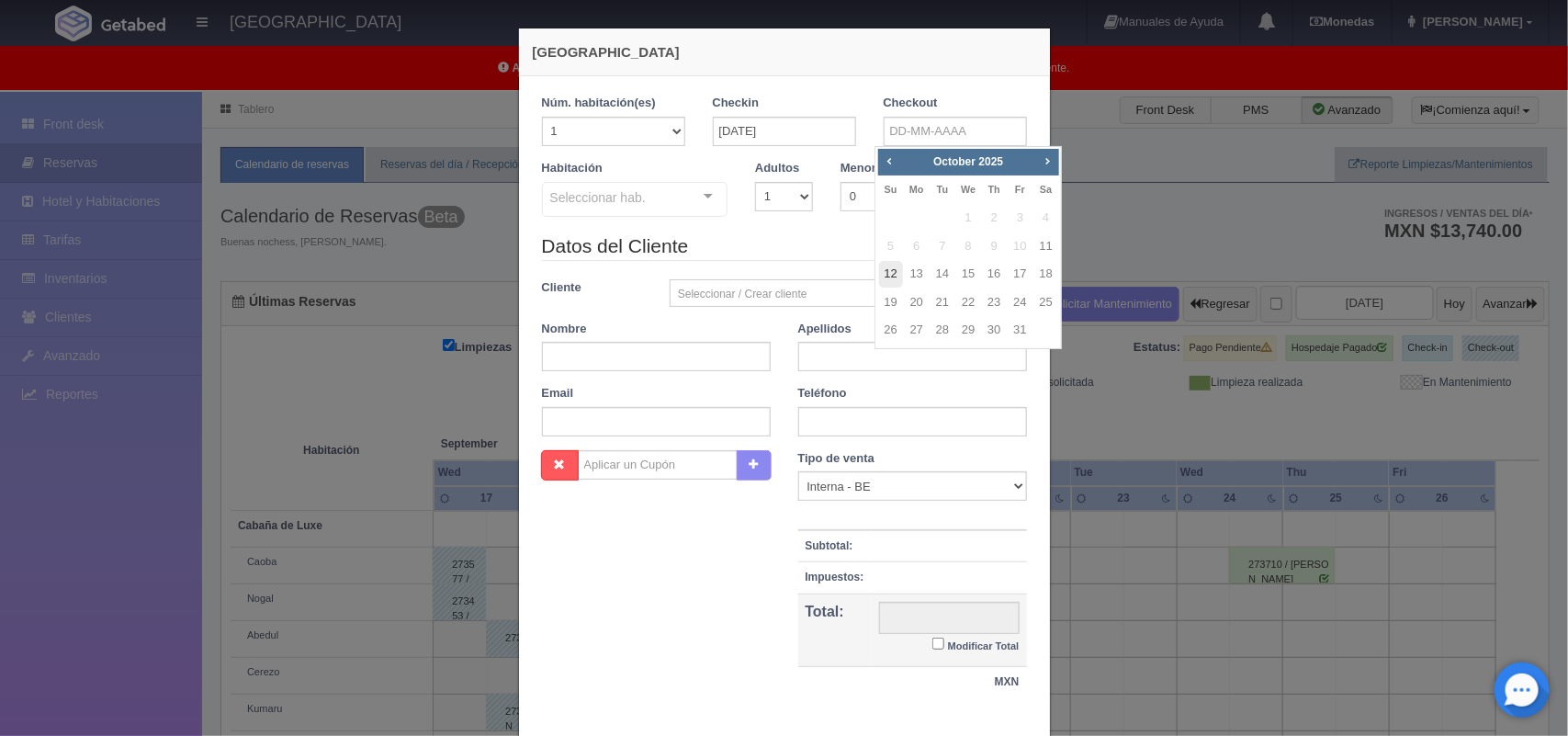
click at [893, 263] on link "12" at bounding box center [891, 274] width 24 height 27
type input "12-10-2025"
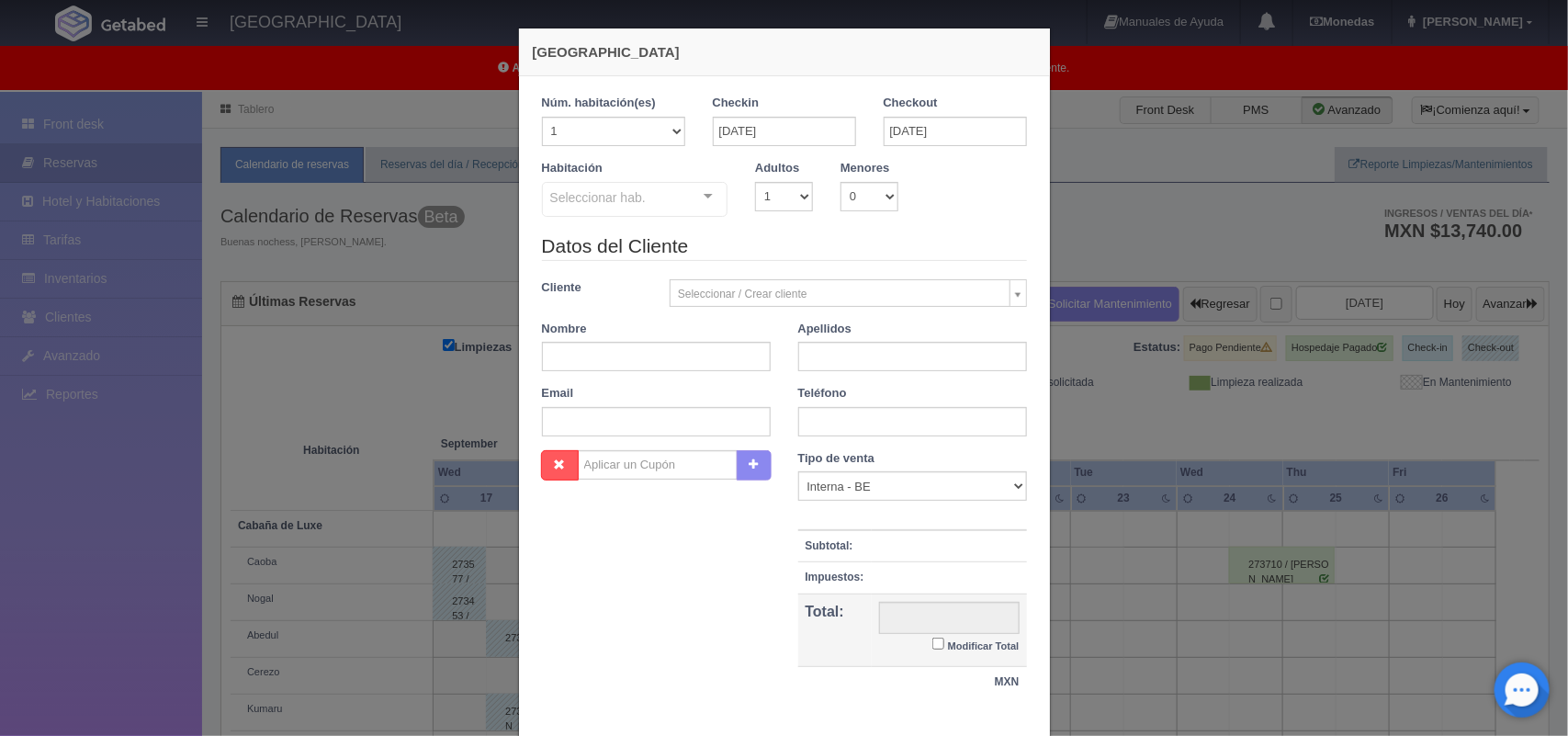
checkbox input "false"
click at [799, 190] on select "1 2 3 4 5 6 7 8 9 10" at bounding box center [784, 197] width 58 height 30
select select "2"
click at [755, 182] on select "1 2 3 4 5 6 7 8 9 10" at bounding box center [784, 197] width 58 height 30
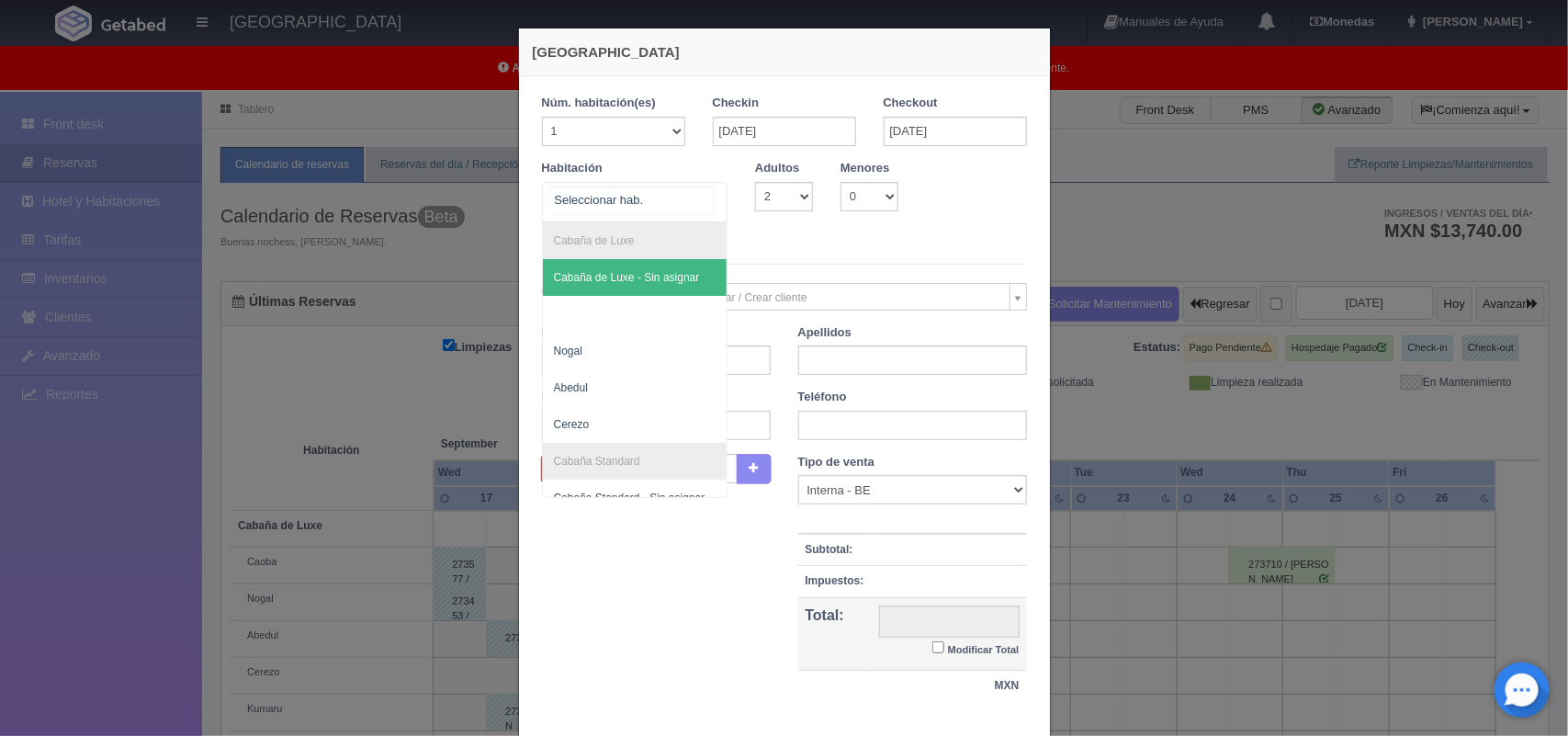
click at [713, 196] on div at bounding box center [708, 197] width 37 height 28
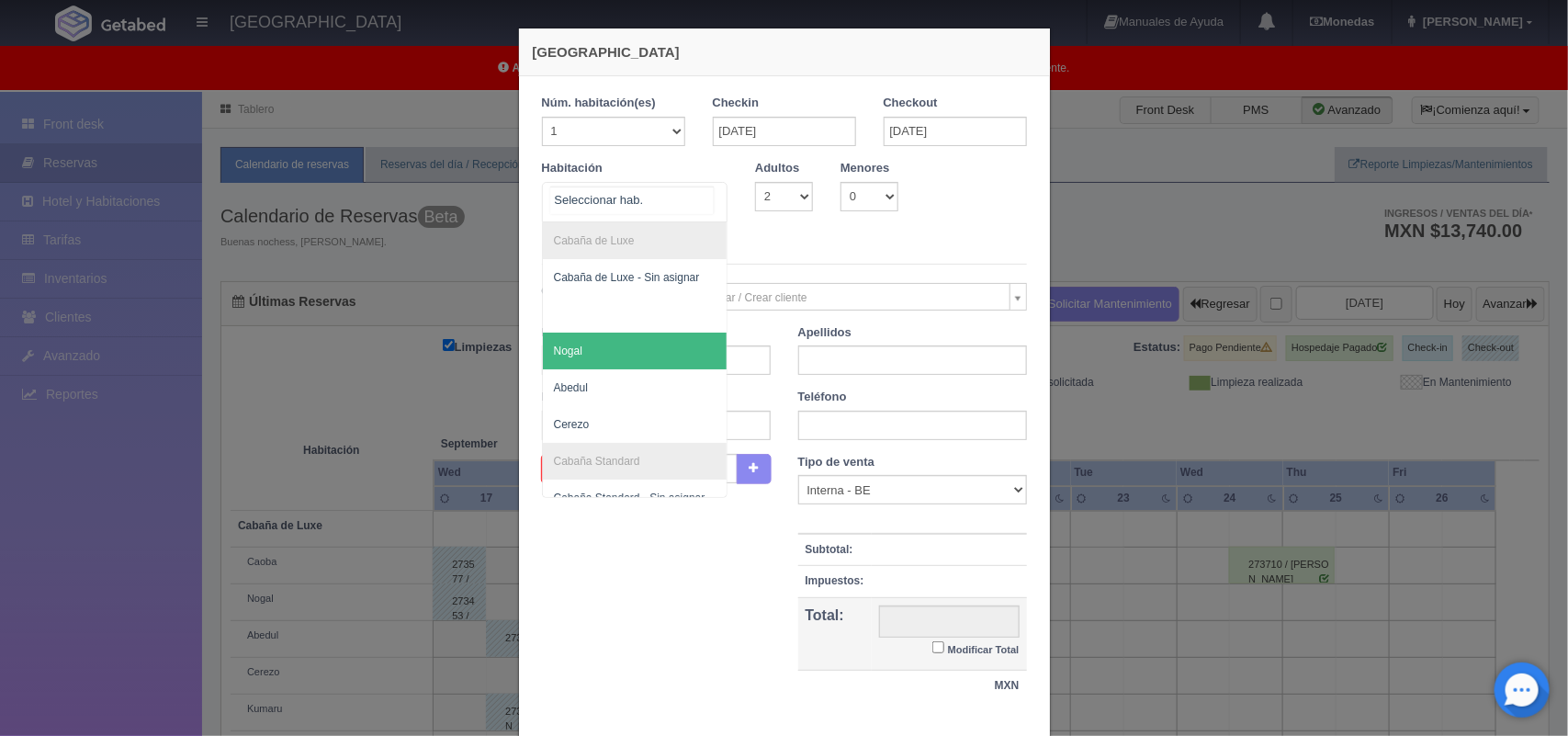
scroll to position [73, 0]
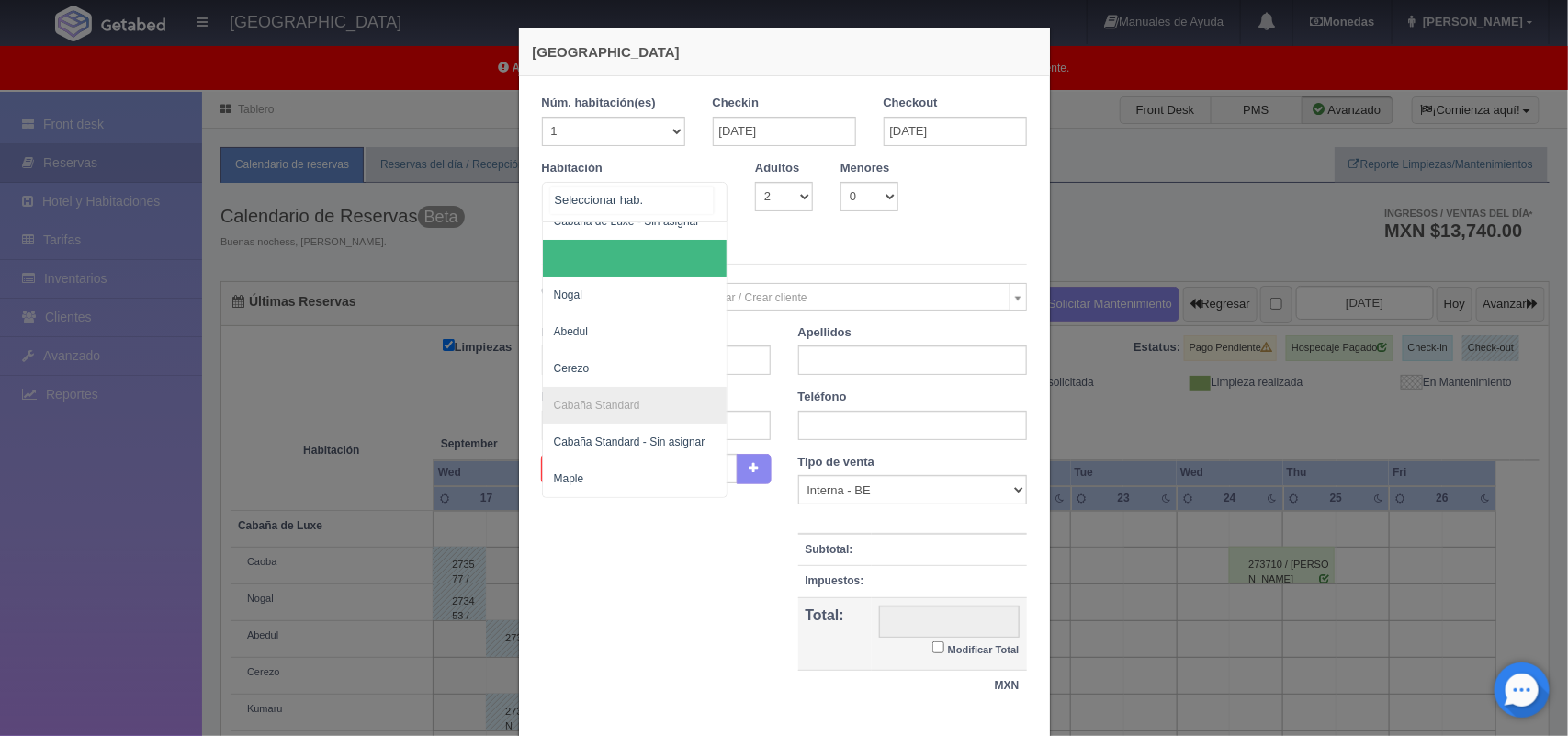
click at [703, 191] on div at bounding box center [708, 197] width 37 height 28
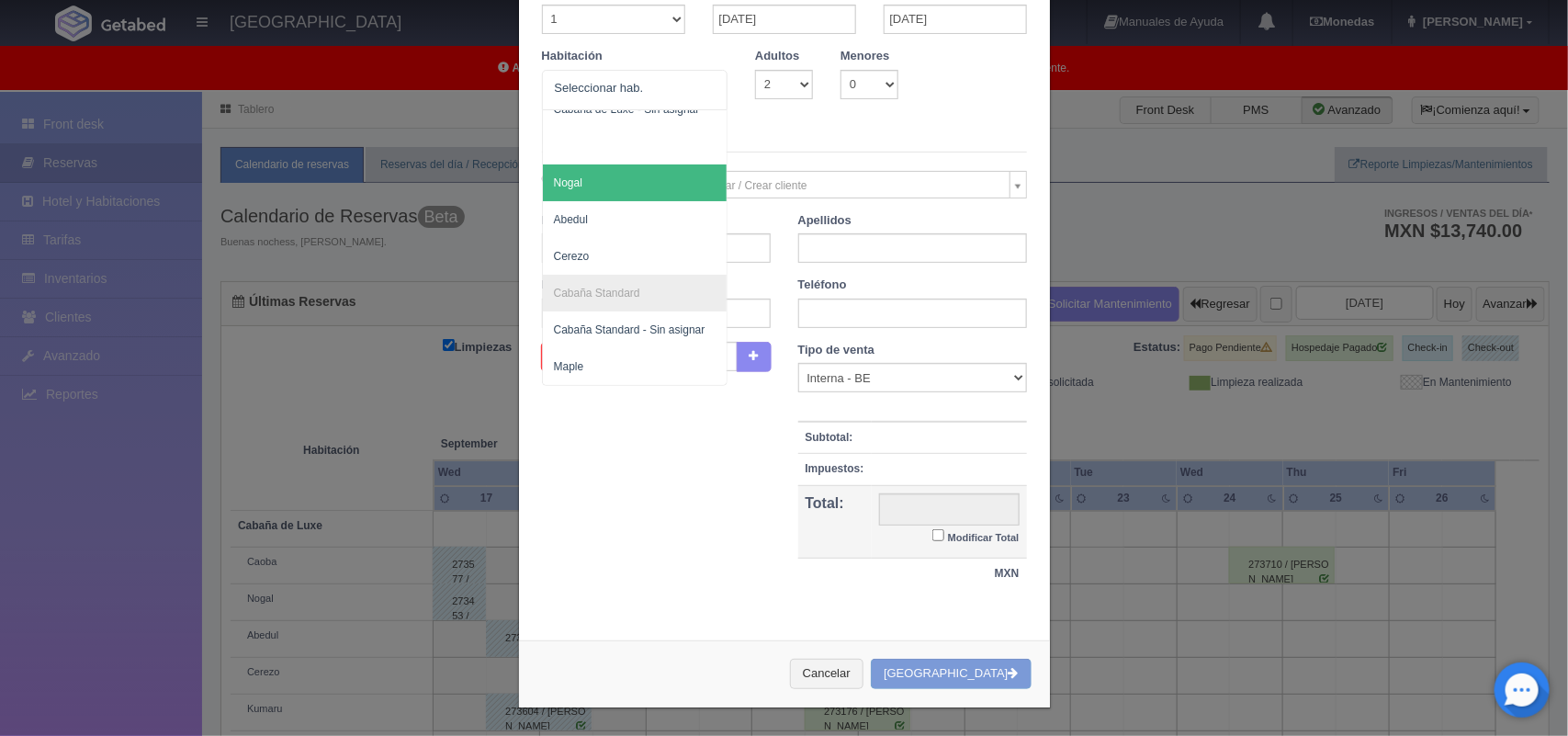
scroll to position [110, 0]
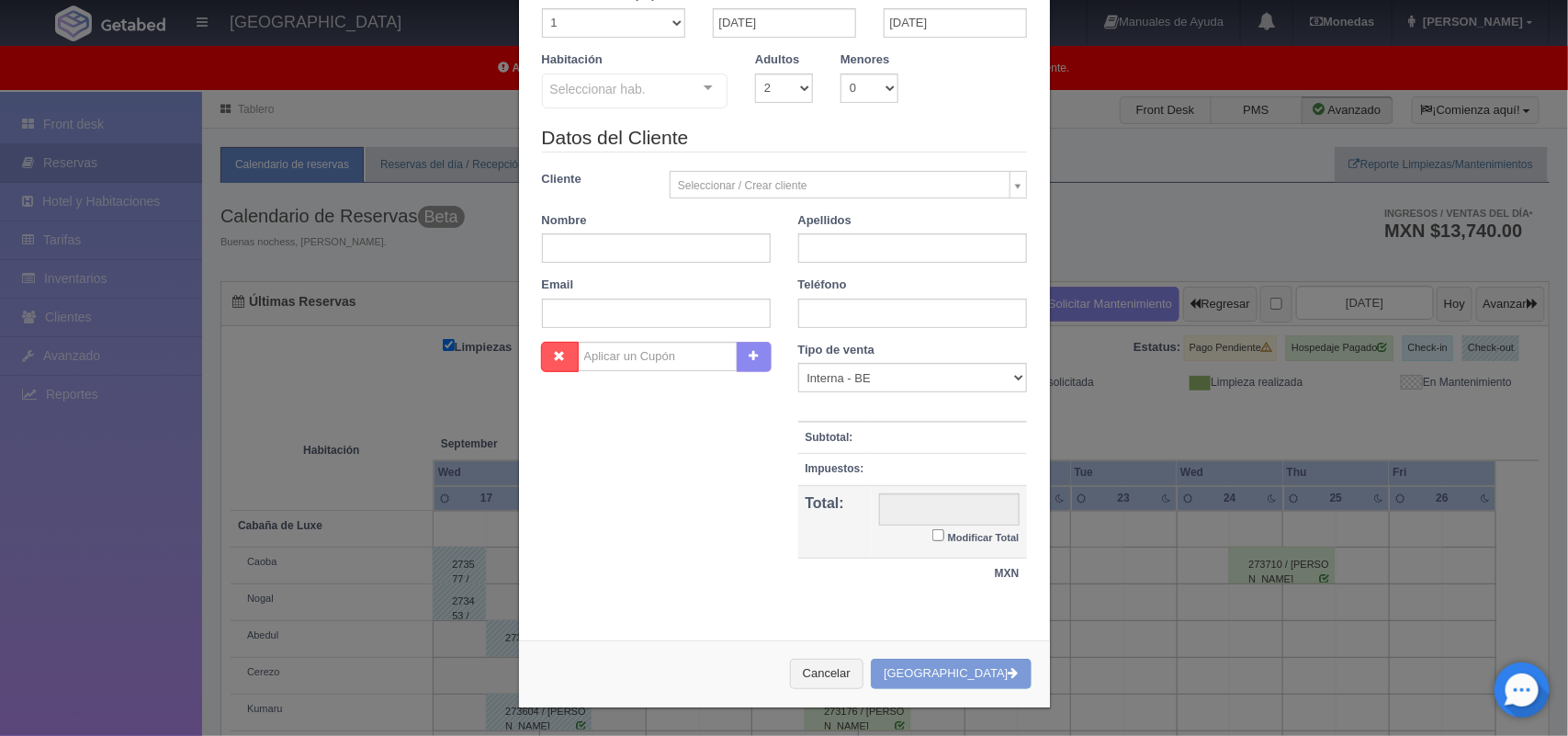
click at [778, 118] on div "Habitación Seleccionar hab. Cabaña de Luxe Cabaña de Luxe - Sin asignar Nogal A…" at bounding box center [784, 87] width 512 height 72
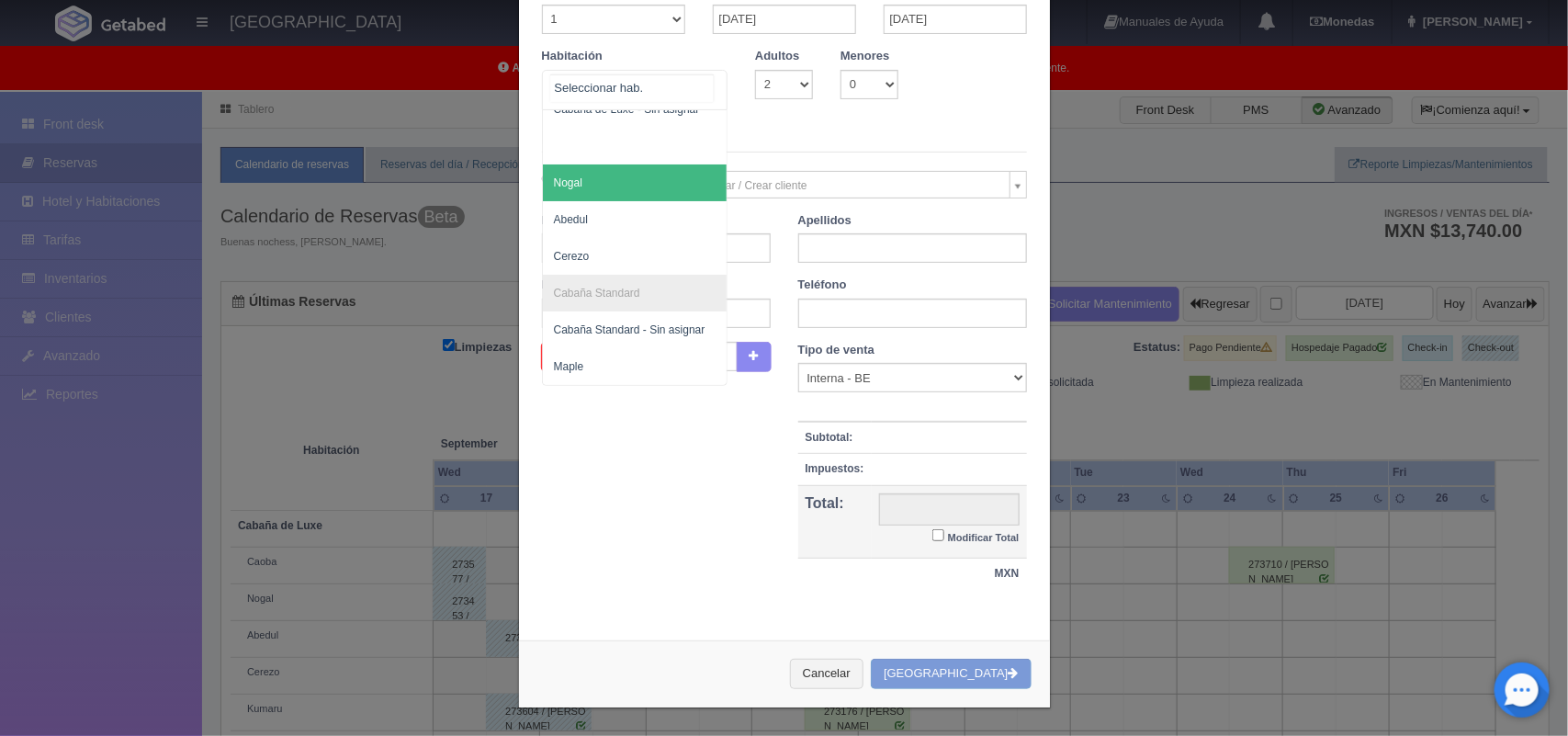
click at [700, 84] on div at bounding box center [708, 84] width 37 height 28
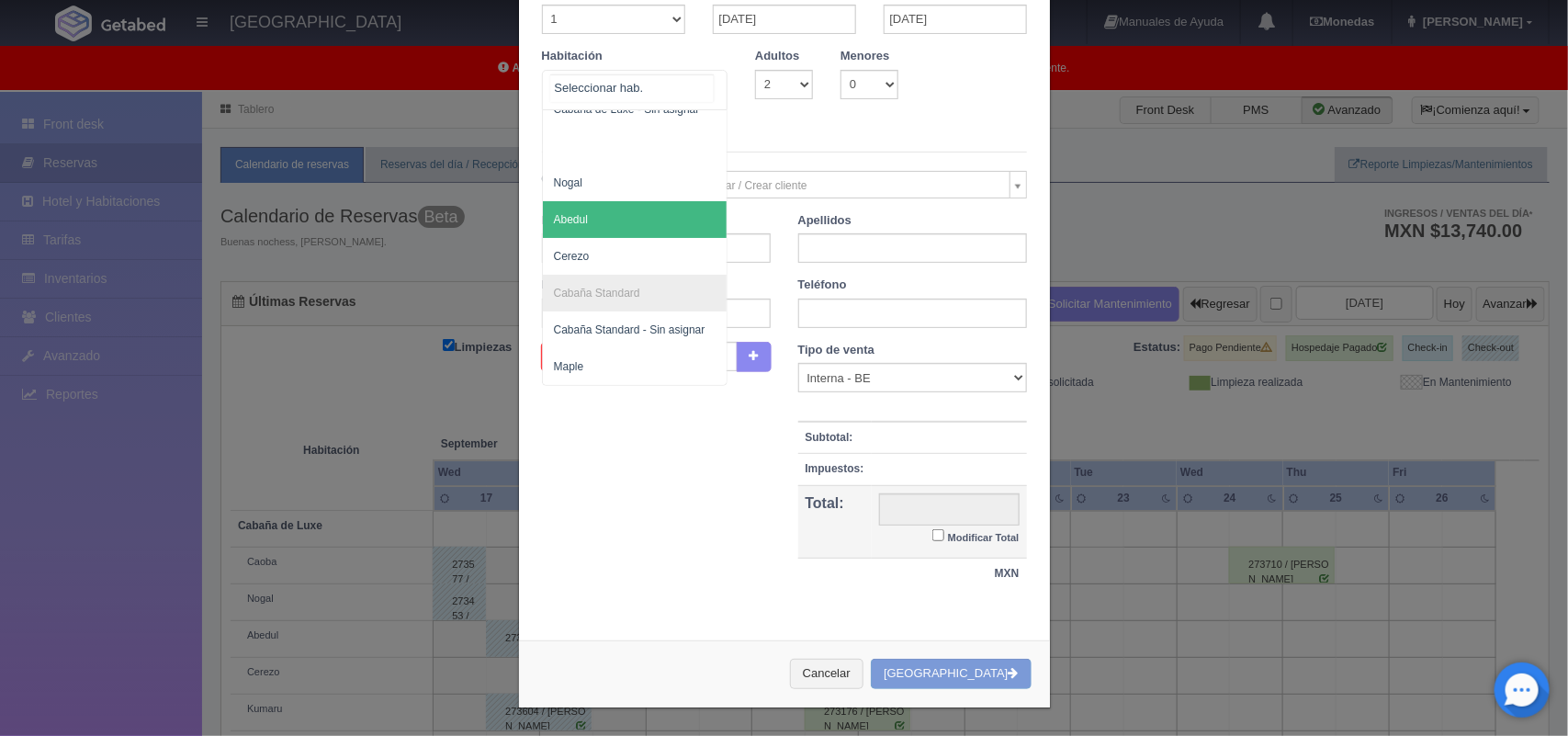
click at [631, 201] on span "Abedul" at bounding box center [635, 220] width 185 height 37
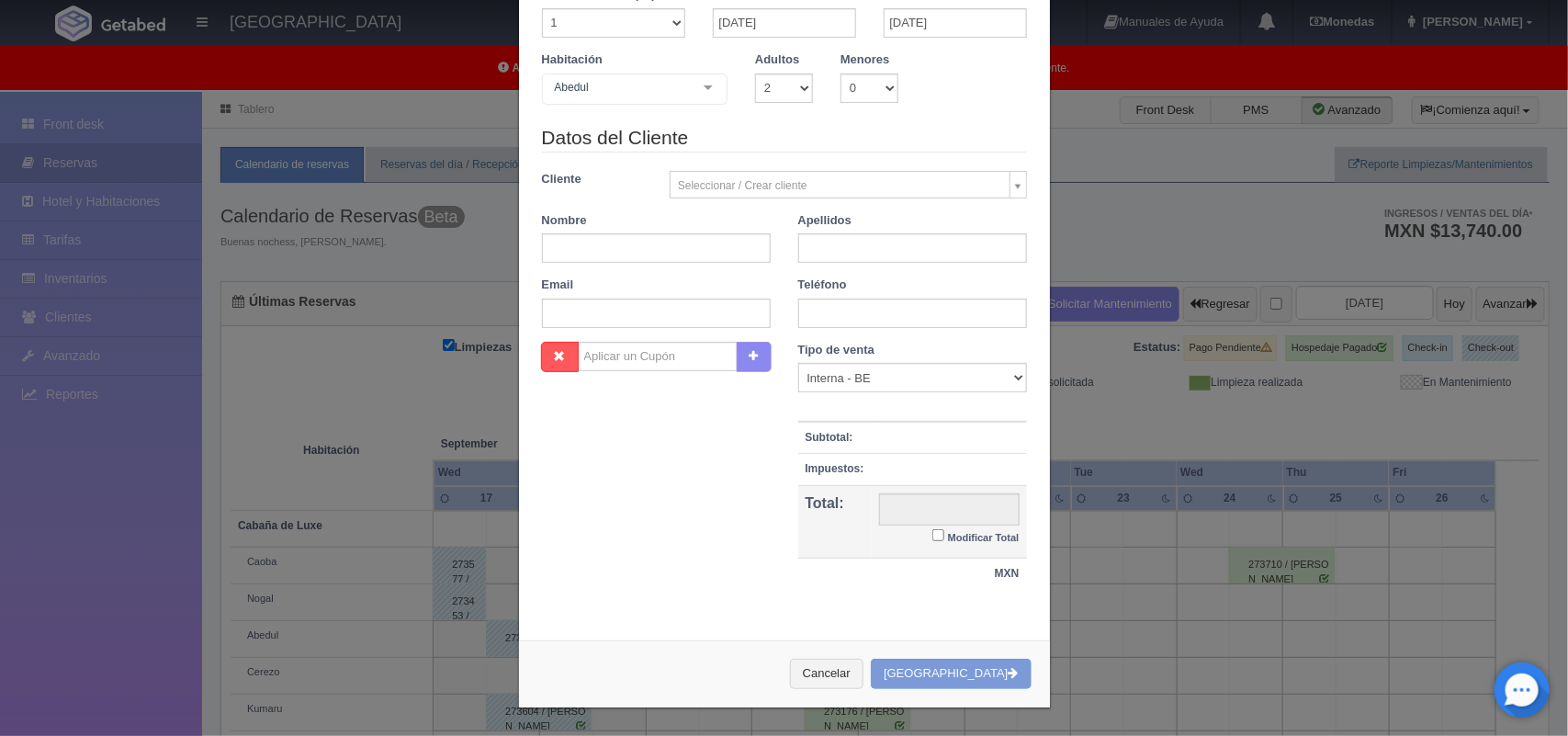
checkbox input "false"
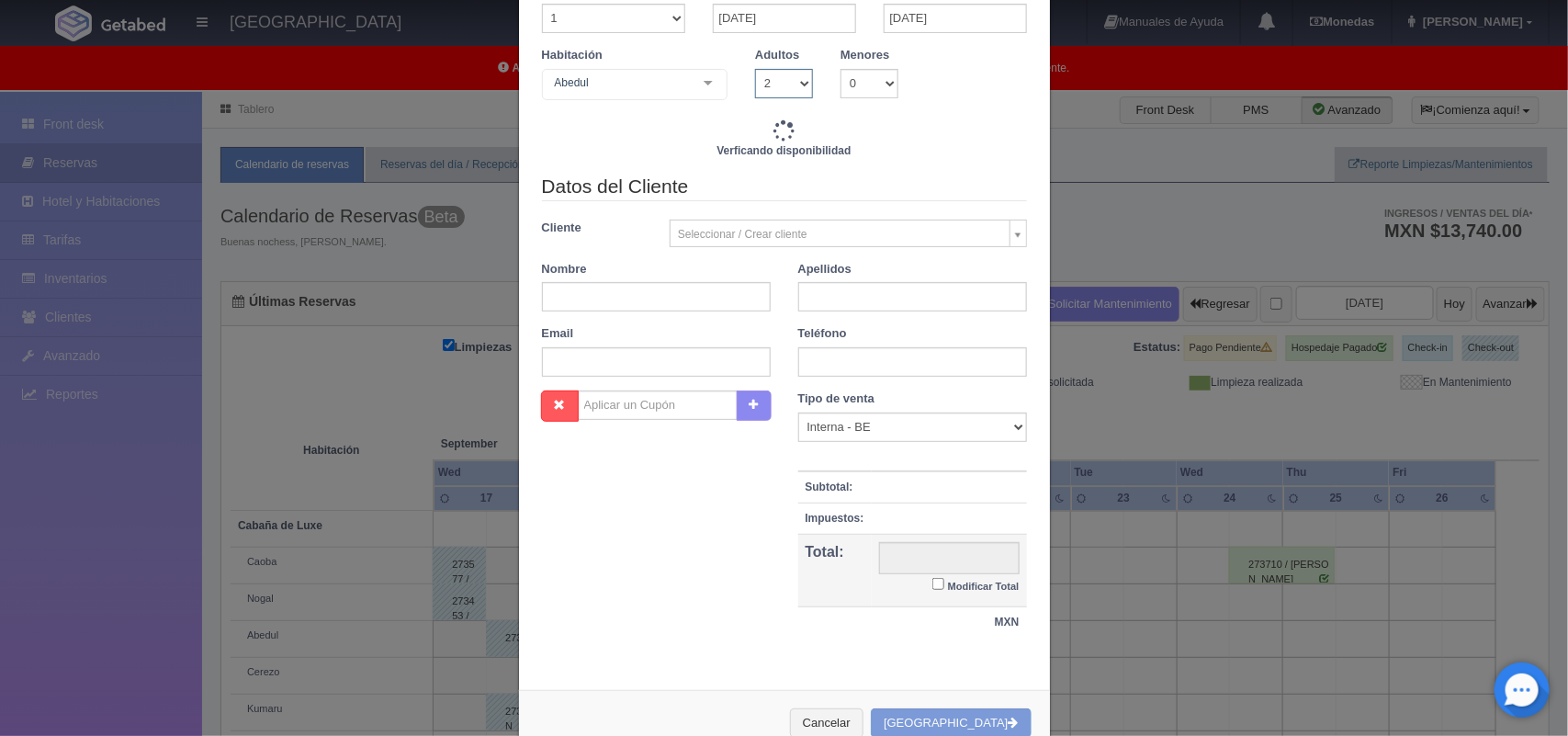
click at [792, 95] on select "1 2 3 4 5 6 7 8 9 10" at bounding box center [784, 84] width 58 height 30
type input "2220.00"
checkbox input "false"
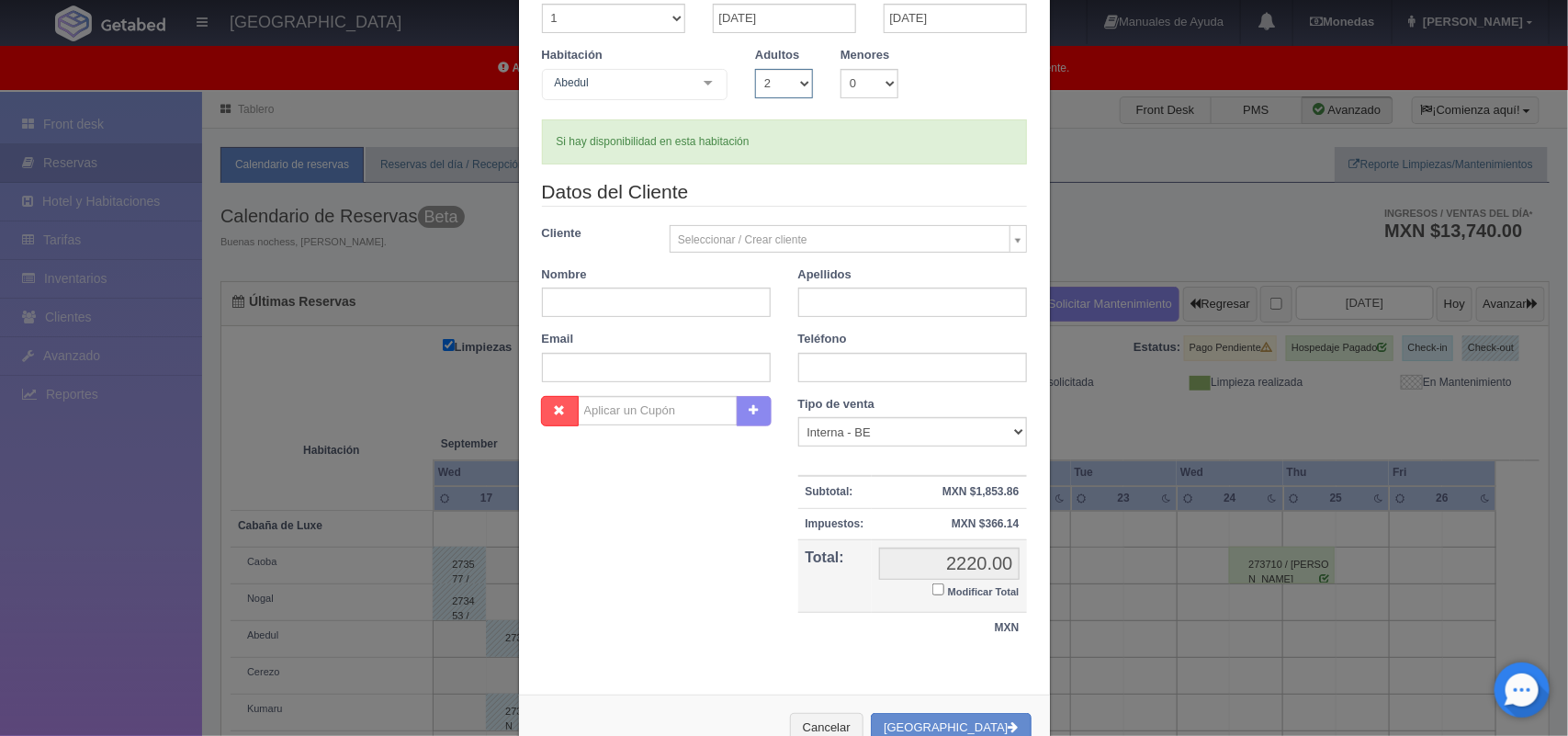
click at [755, 69] on select "1 2 3 4 5 6 7 8 9 10" at bounding box center [784, 84] width 58 height 30
click at [682, 306] on input "text" at bounding box center [656, 303] width 228 height 30
paste input "Julio Cesar"
type input "Julio Cesar"
click at [829, 291] on input "text" at bounding box center [912, 303] width 228 height 30
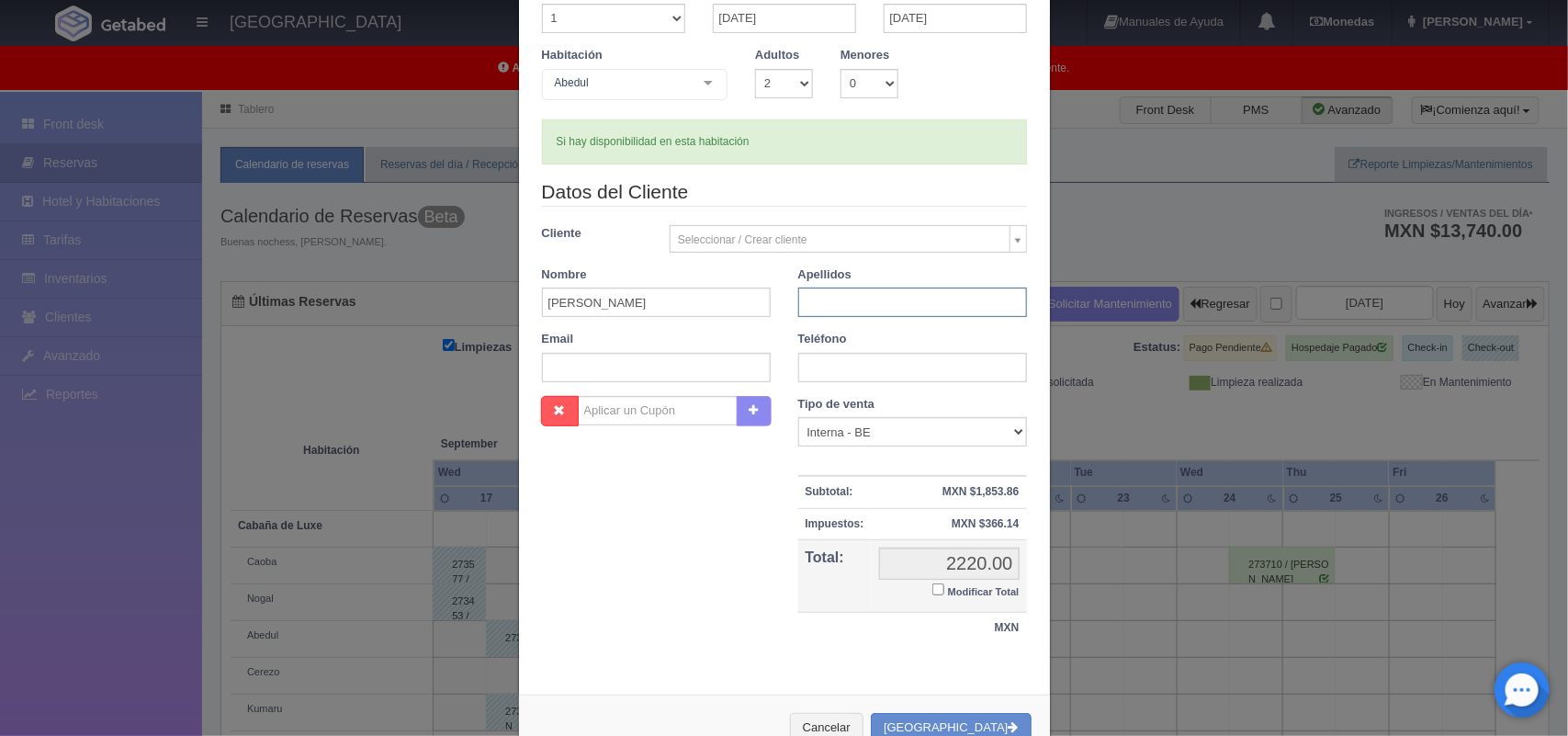
paste input "Becerril Braulio"
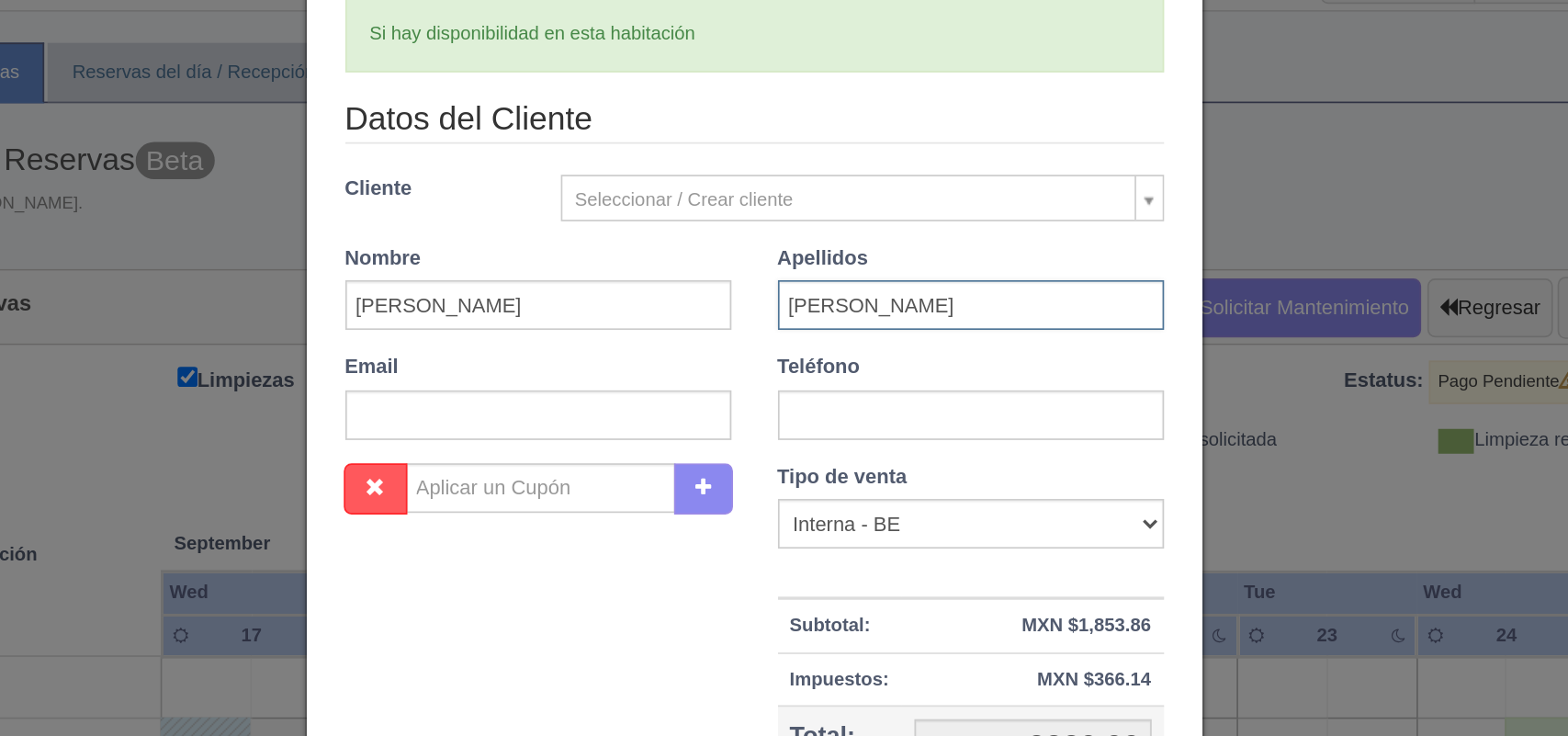
type input "Becerril Braulio"
click at [676, 384] on div "Datos del Cliente Cliente Seleccionar / Crear cliente Nuevo Cliente -Juliana Fl…" at bounding box center [784, 287] width 512 height 218
click at [687, 364] on input "text" at bounding box center [656, 368] width 228 height 30
paste input "julio.braulio@hotmail.com"
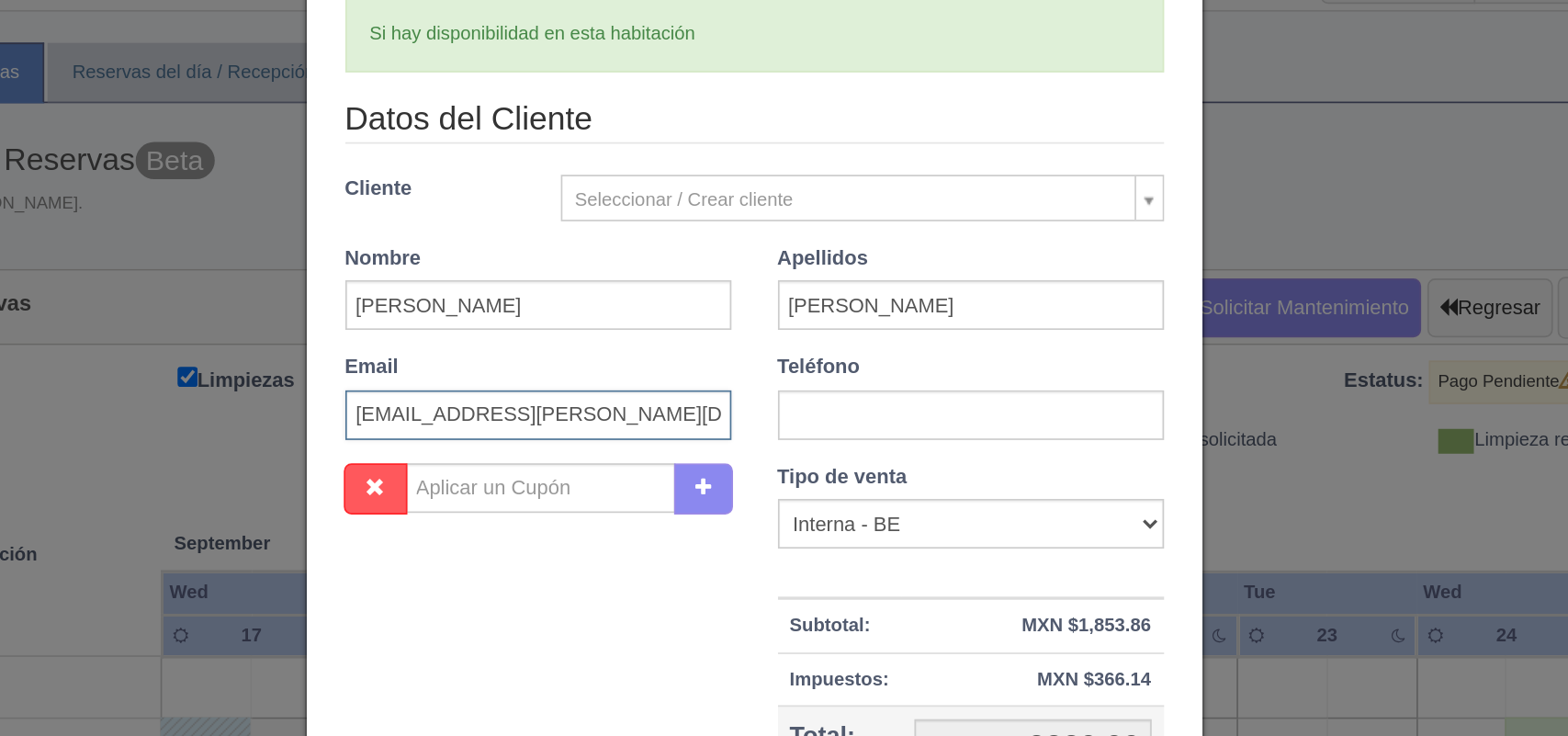
type input "julio.braulio@hotmail.com"
click at [993, 371] on input "text" at bounding box center [912, 368] width 228 height 30
paste input "56 4529 2351"
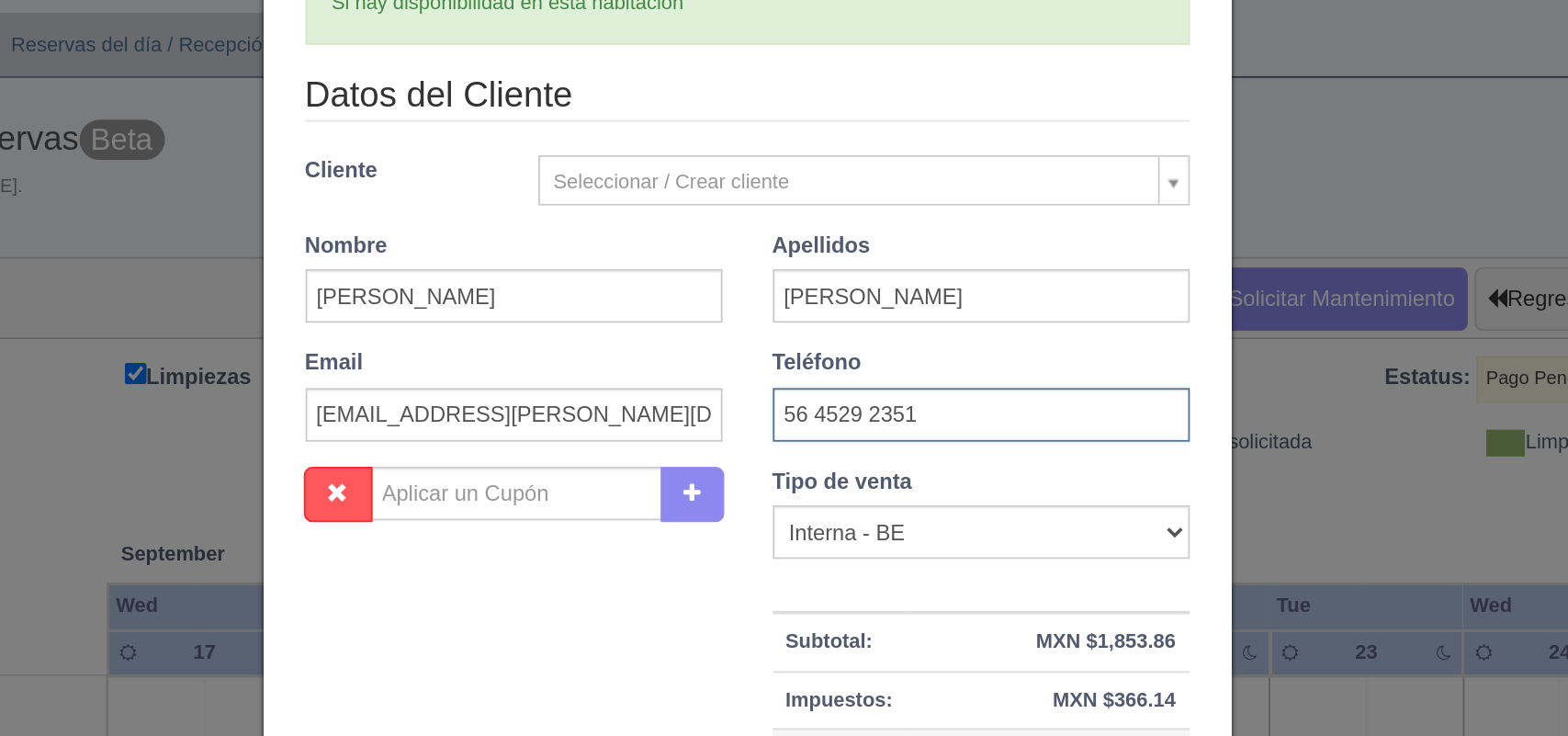
click at [817, 368] on input "56 4529 2351" at bounding box center [912, 368] width 228 height 30
click at [837, 365] on input "564529 2351" at bounding box center [912, 368] width 228 height 30
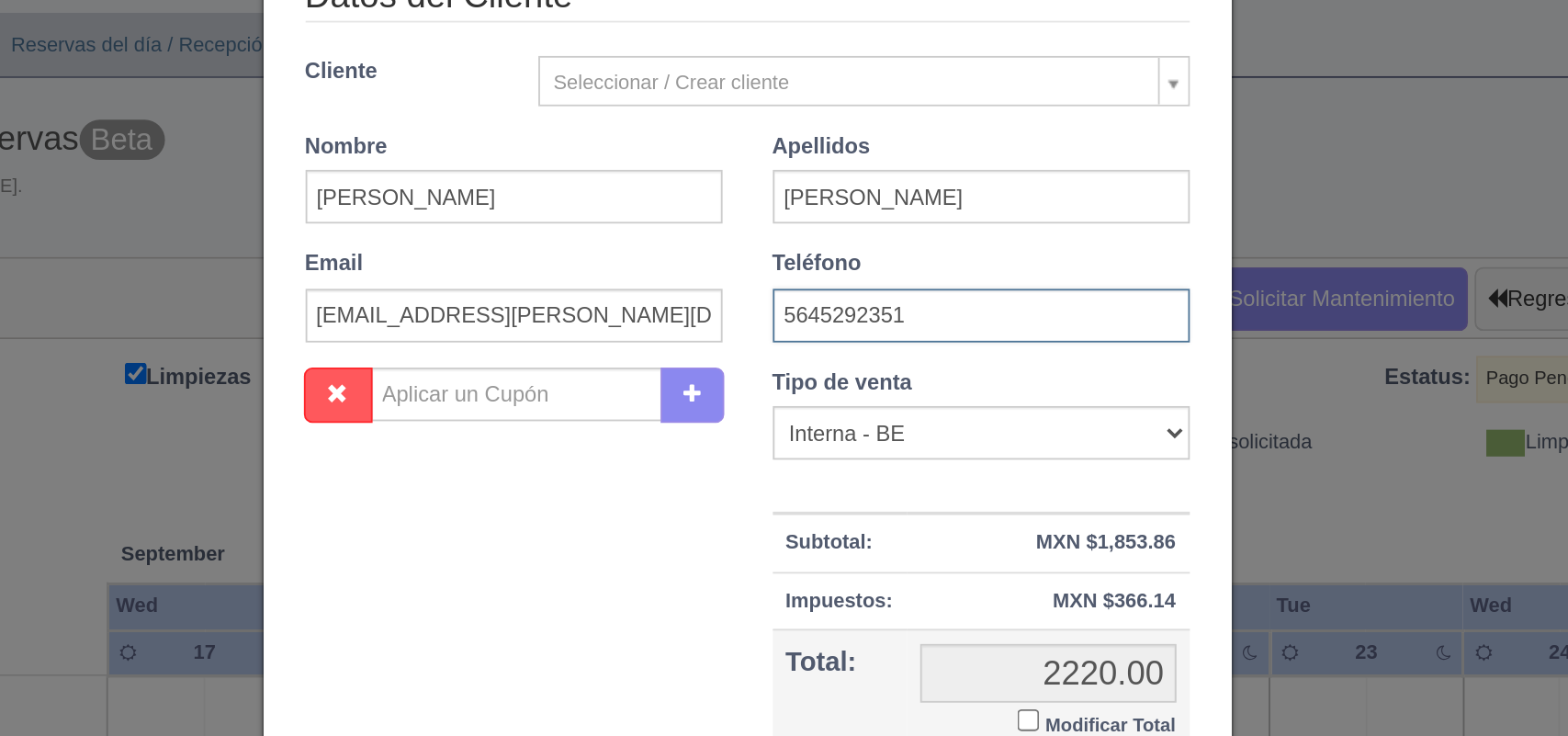
scroll to position [167, 0]
type input "5645292351"
click at [932, 535] on input "Modificar Total" at bounding box center [938, 535] width 12 height 12
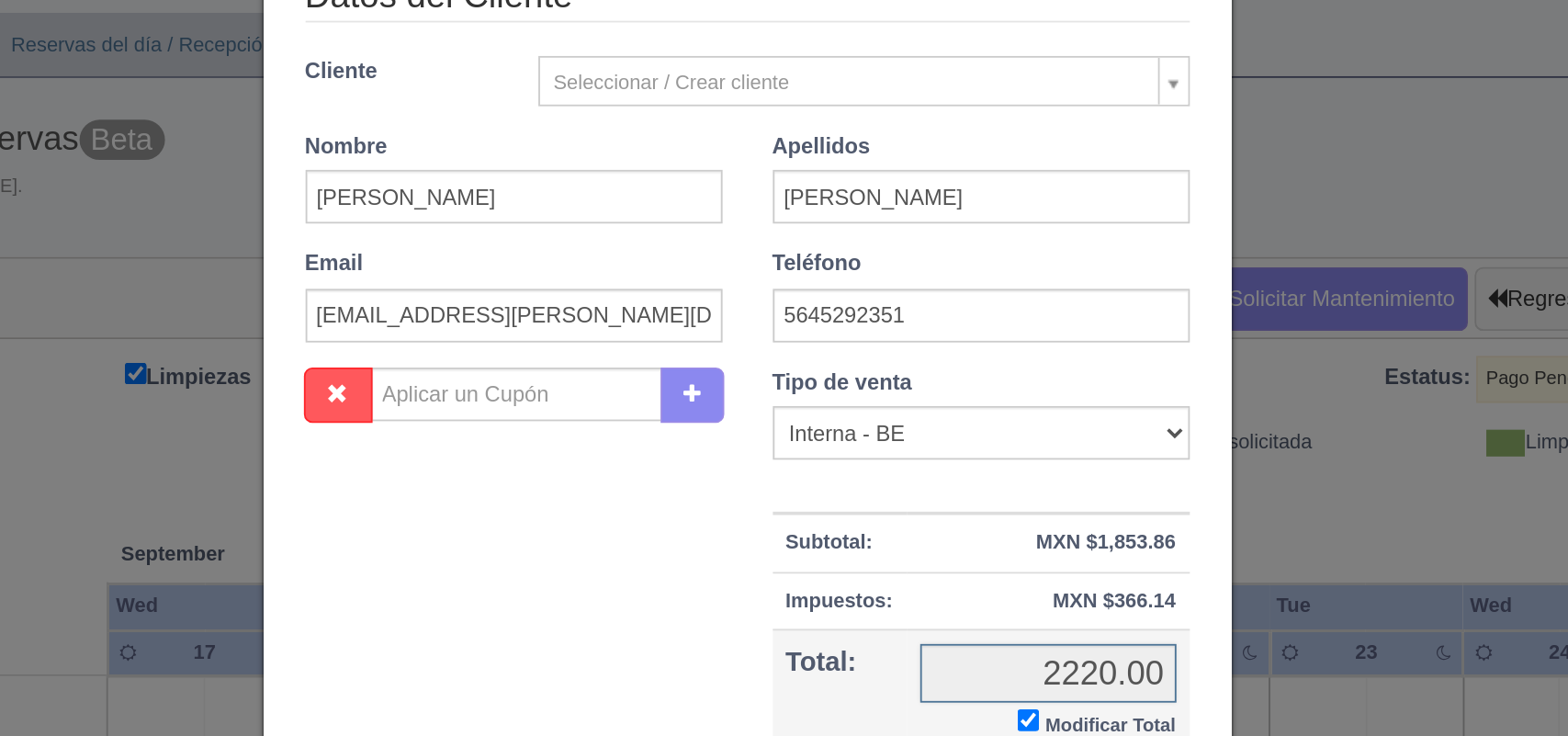
checkbox input "true"
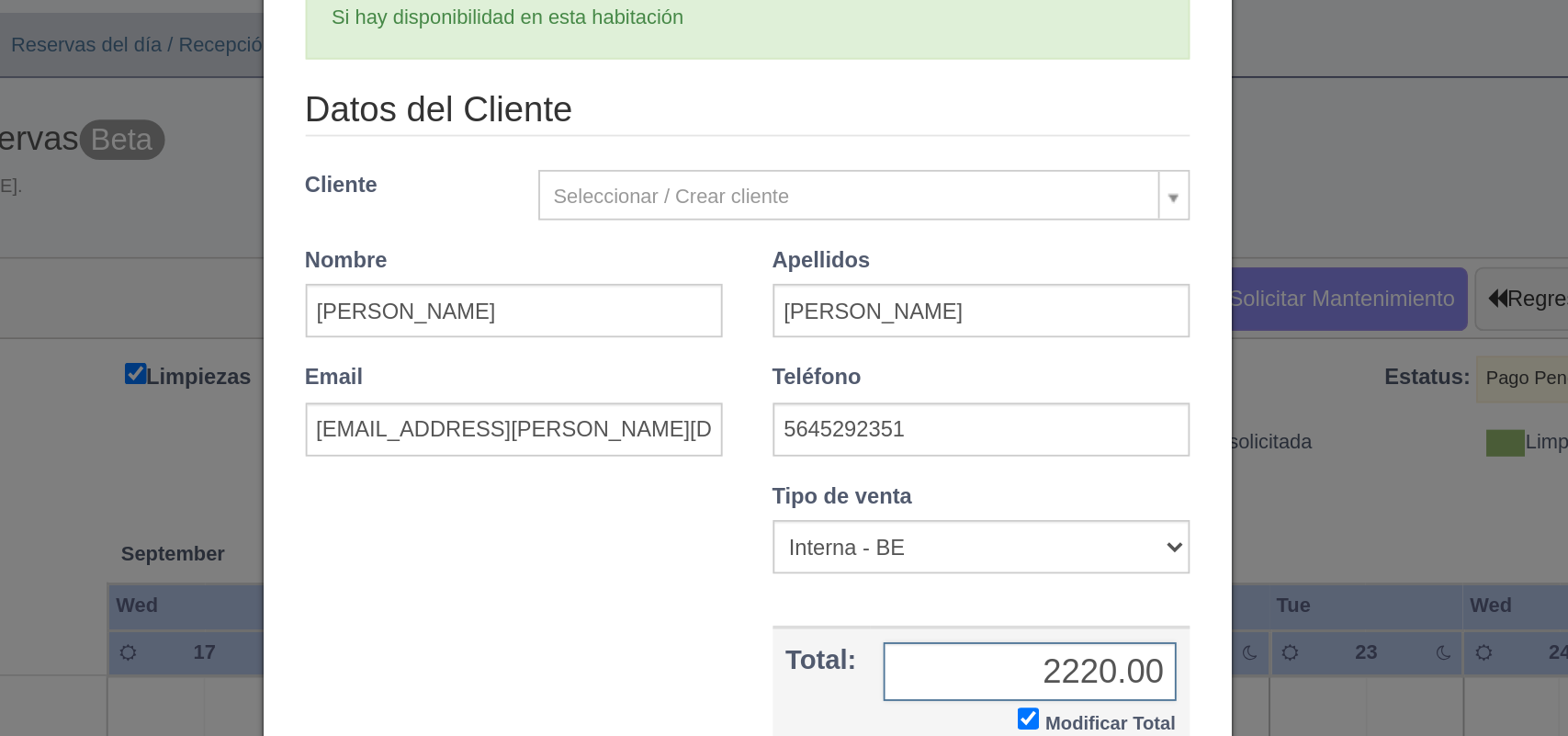
scroll to position [106, 0]
type input "2120.00"
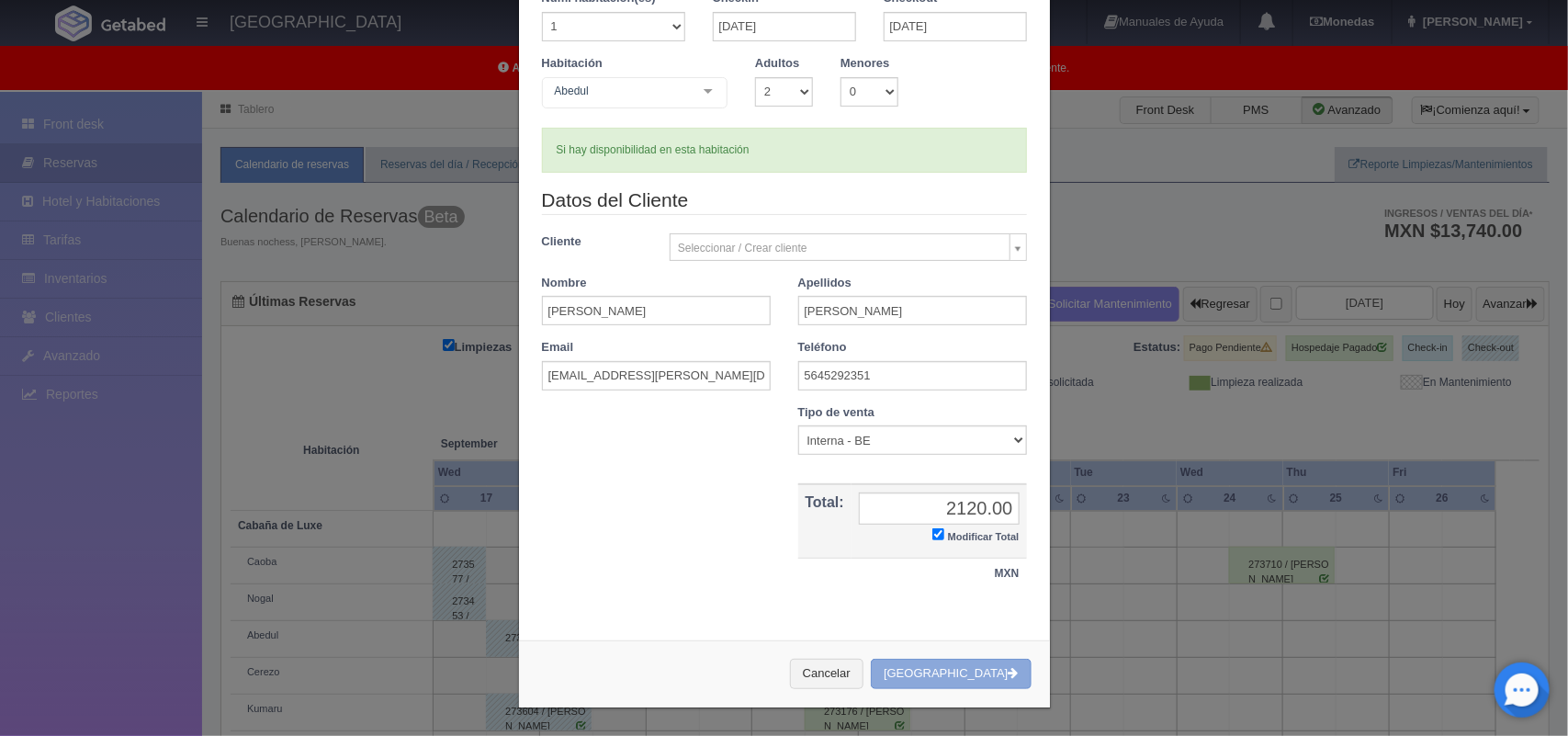
click at [980, 689] on button "Crear Reserva" at bounding box center [950, 674] width 160 height 31
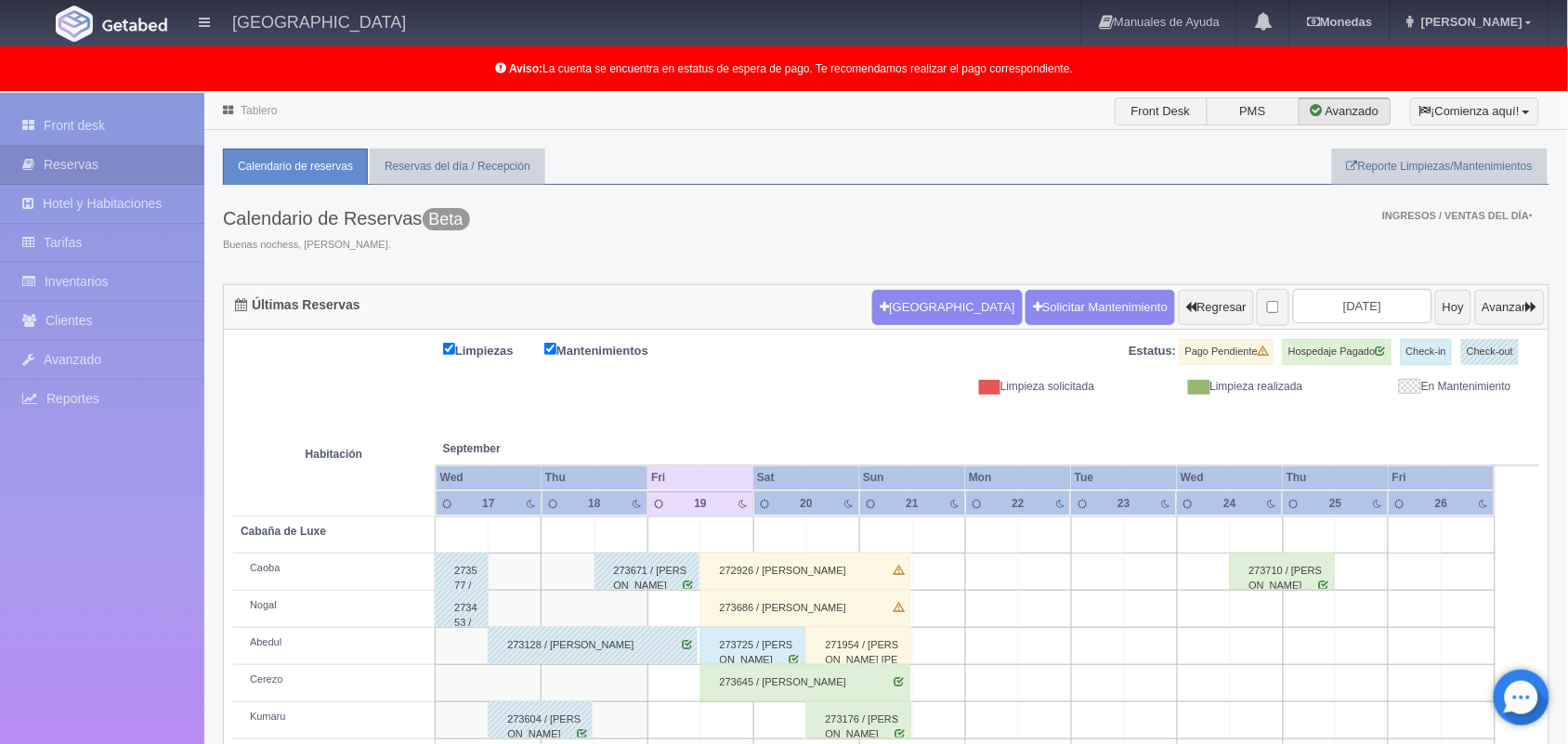
scroll to position [258, 0]
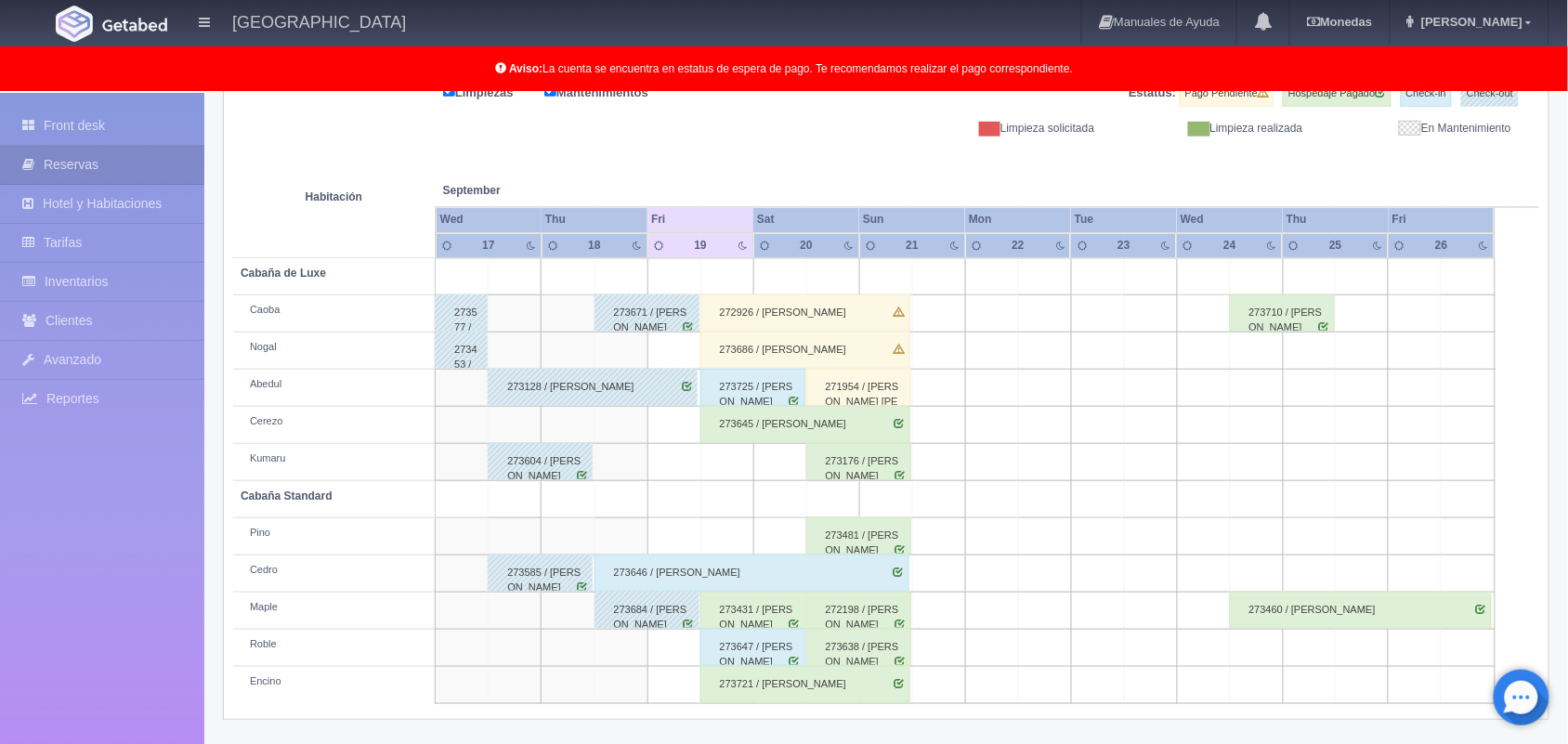
click at [767, 609] on div "273431 / [PERSON_NAME]" at bounding box center [753, 610] width 105 height 38
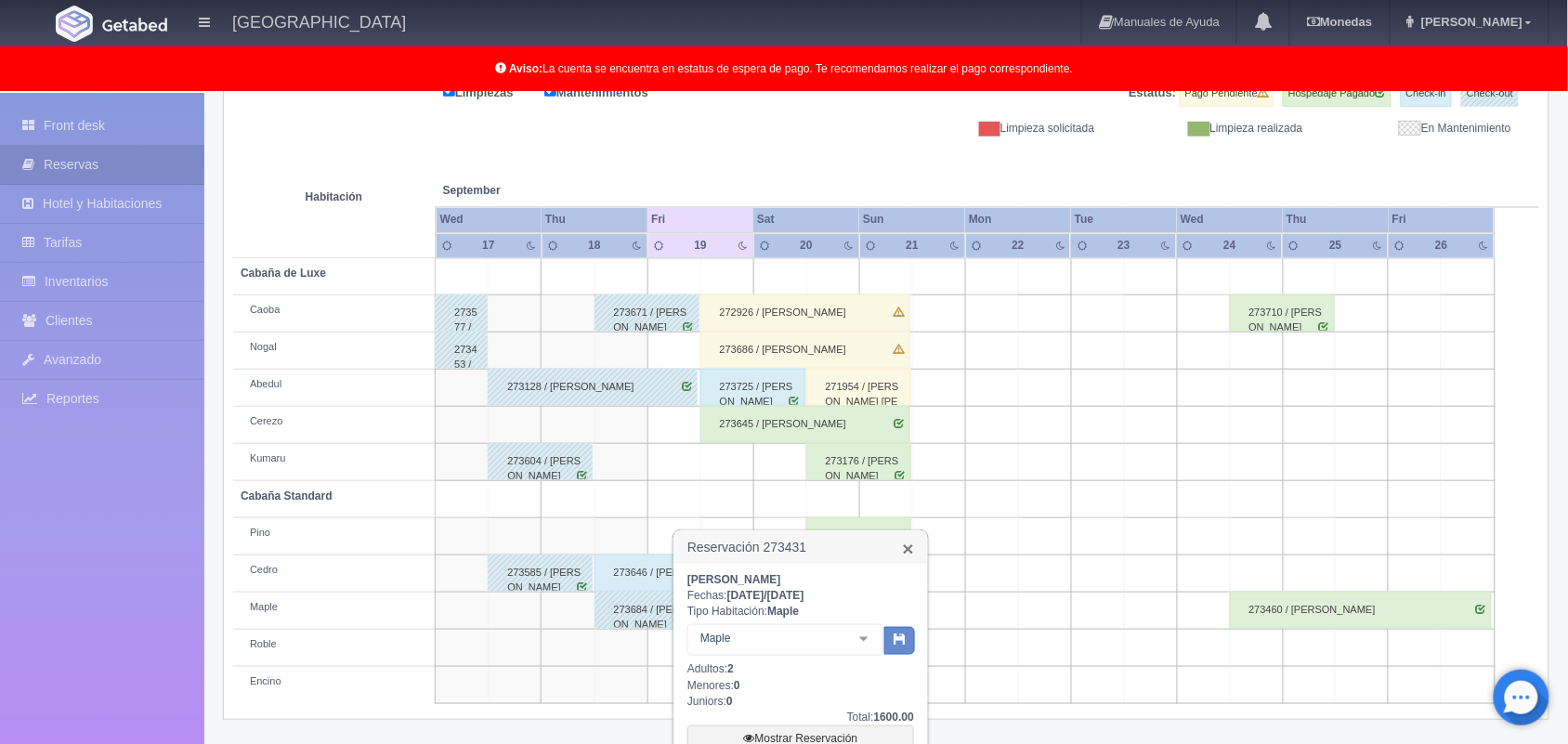
click at [904, 544] on link "×" at bounding box center [908, 548] width 11 height 20
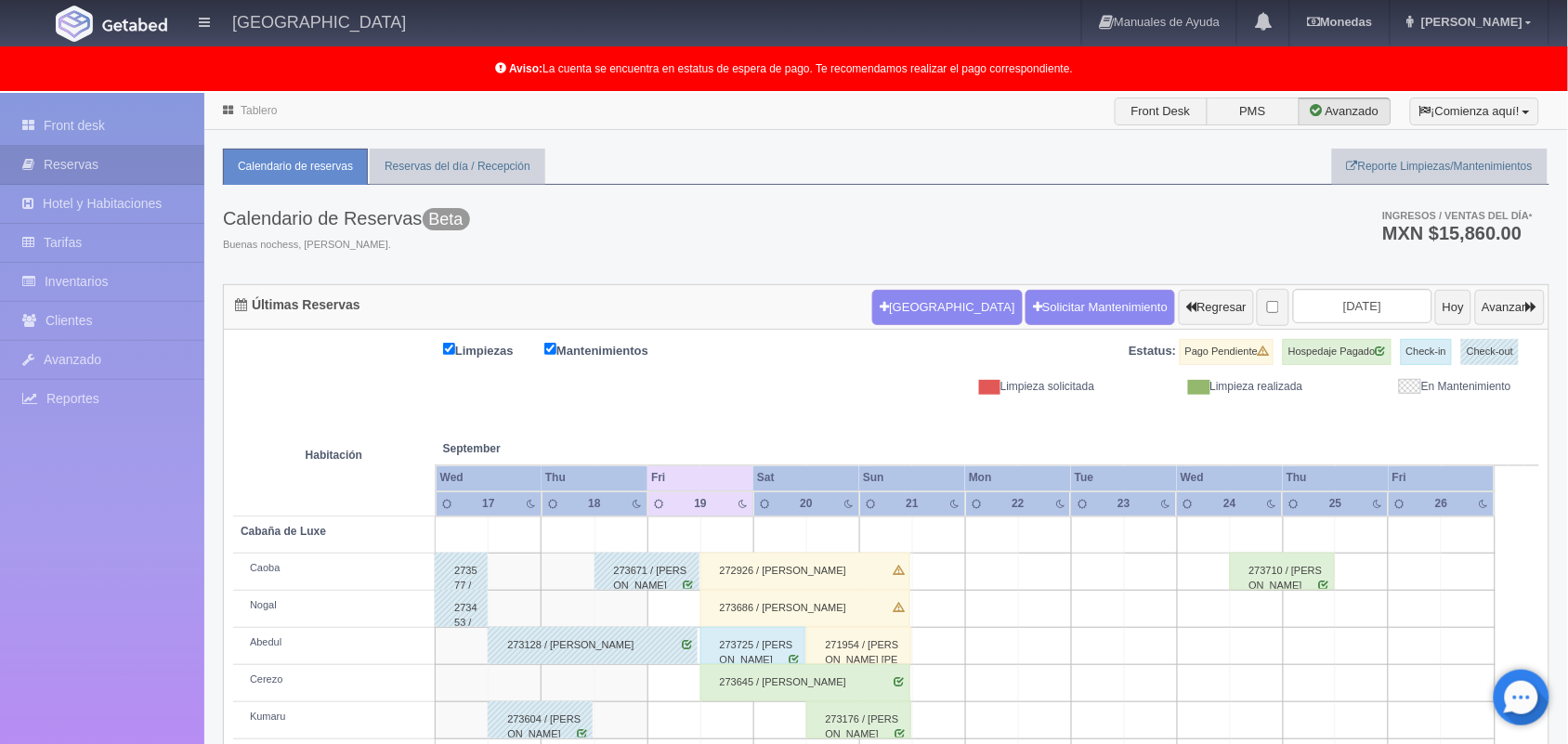
scroll to position [1, 0]
click at [122, 124] on link "Front desk" at bounding box center [102, 126] width 205 height 38
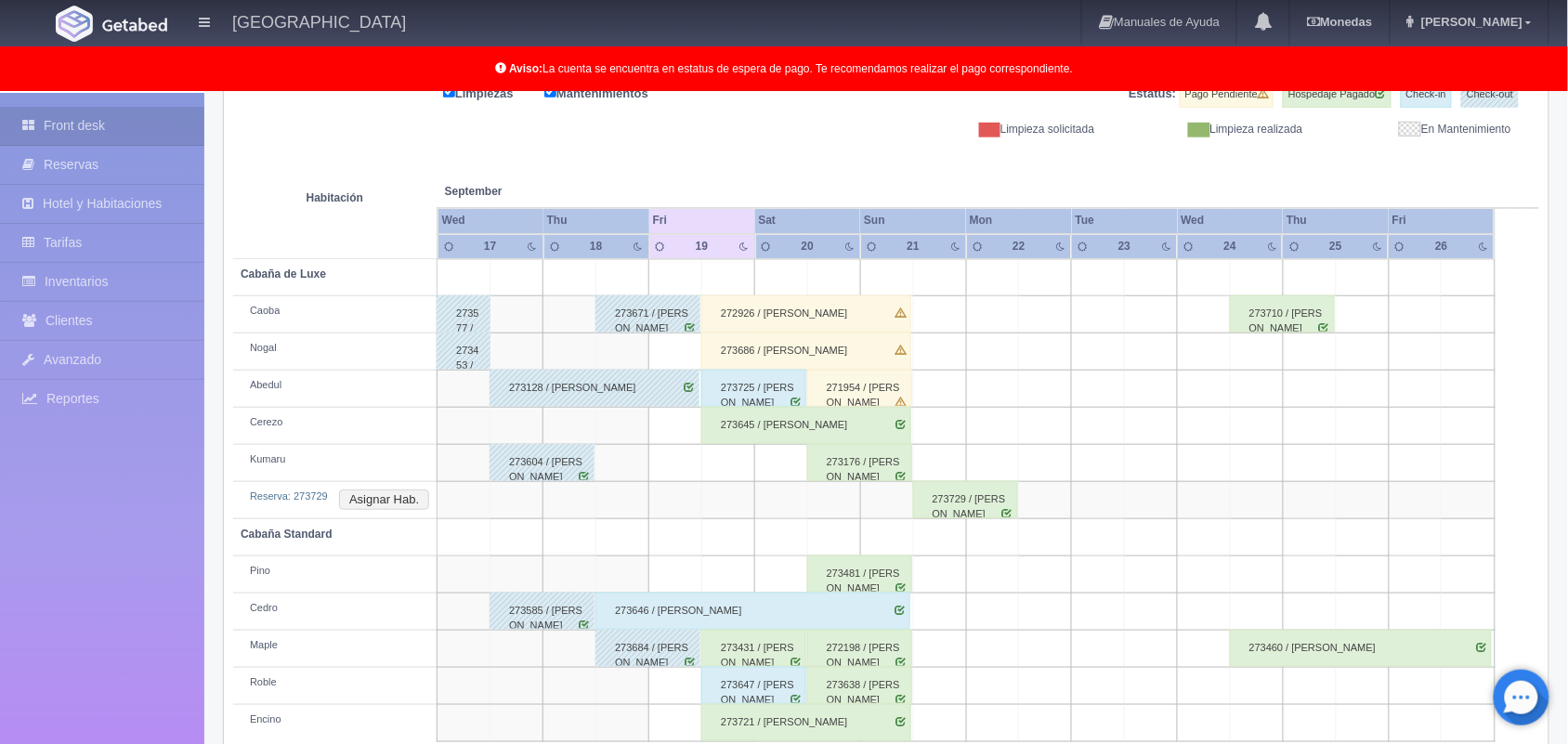
scroll to position [296, 0]
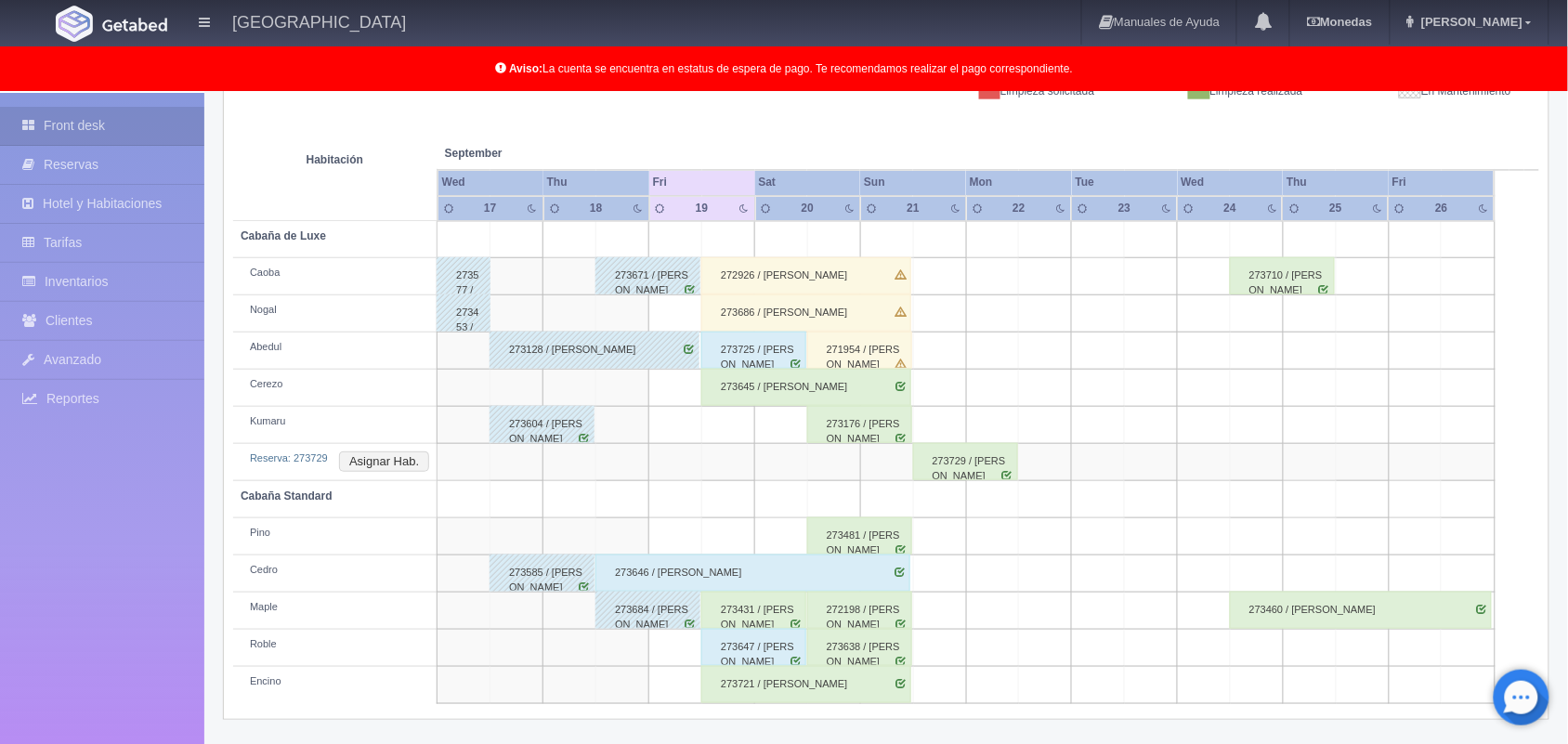
click at [982, 458] on div "273729 / [PERSON_NAME]" at bounding box center [966, 462] width 105 height 38
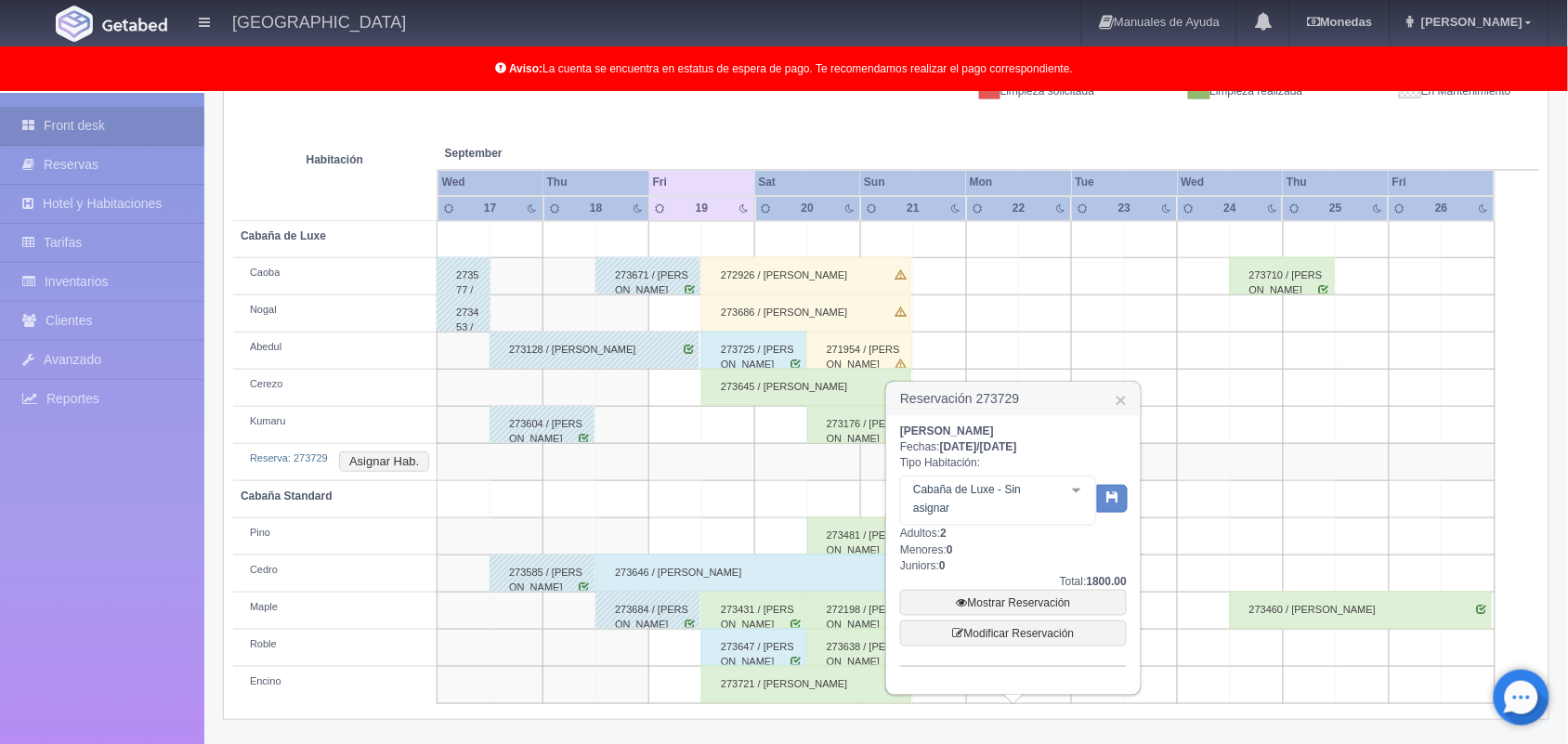
drag, startPoint x: 897, startPoint y: 430, endPoint x: 1017, endPoint y: 430, distance: 120.0
click at [1017, 430] on div "[PERSON_NAME]: [DATE] / [DATE] Tipo Habitación: Cabaña de Luxe - Sin asignar Ca…" at bounding box center [1012, 554] width 252 height 279
copy b "[PERSON_NAME]"
click at [1003, 600] on link "Mostrar Reservación" at bounding box center [1012, 602] width 226 height 26
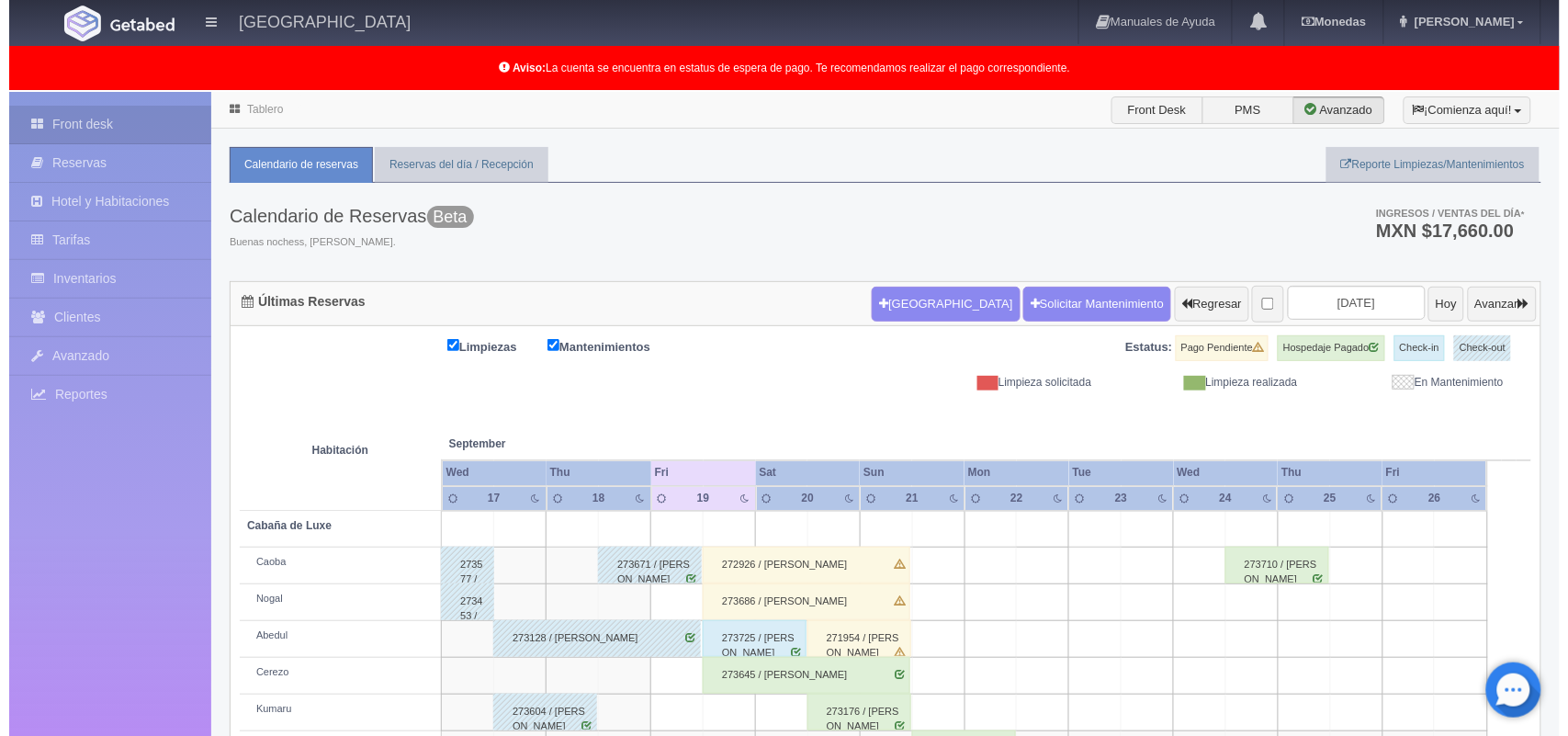
scroll to position [1, 0]
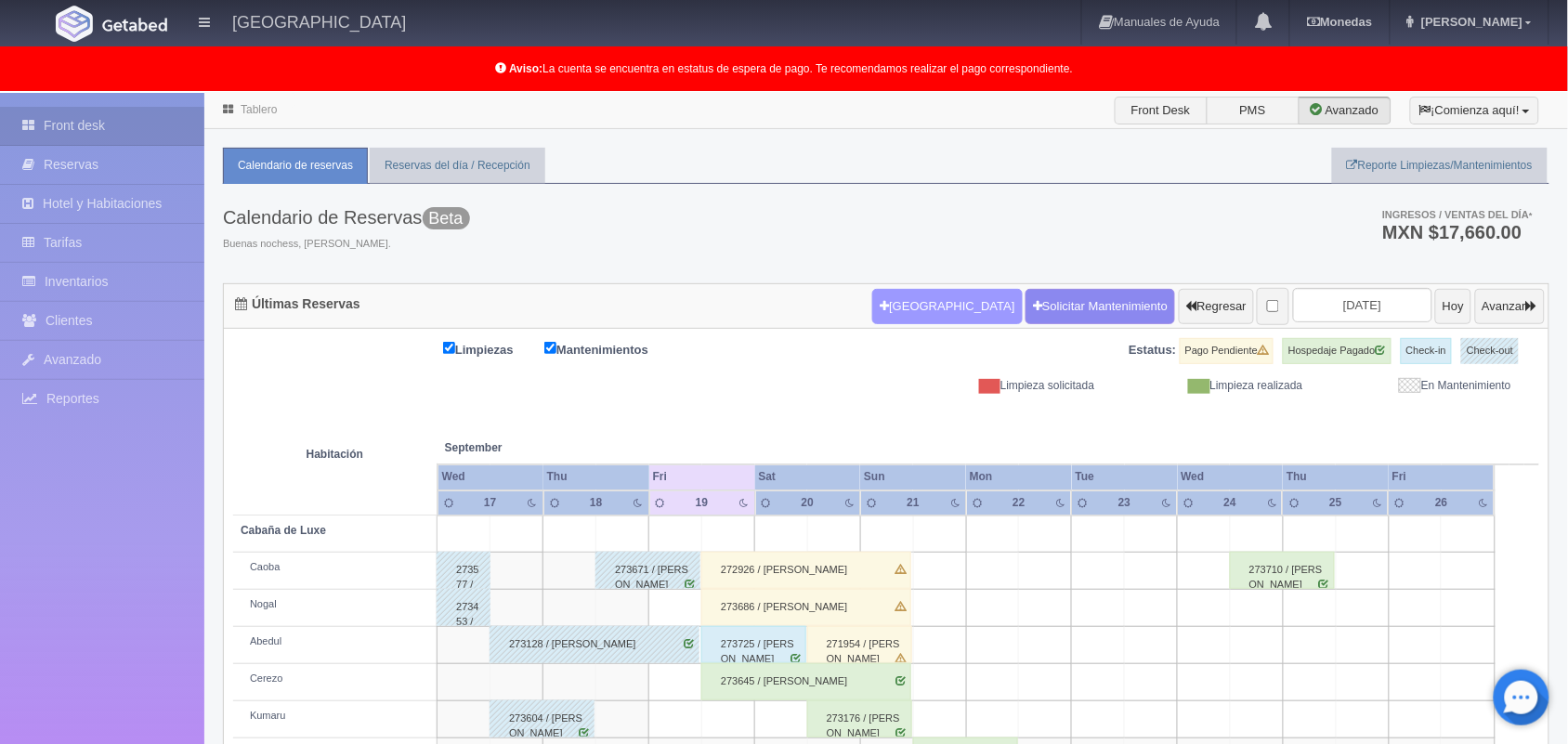
click at [921, 307] on button "[GEOGRAPHIC_DATA]" at bounding box center [946, 307] width 149 height 36
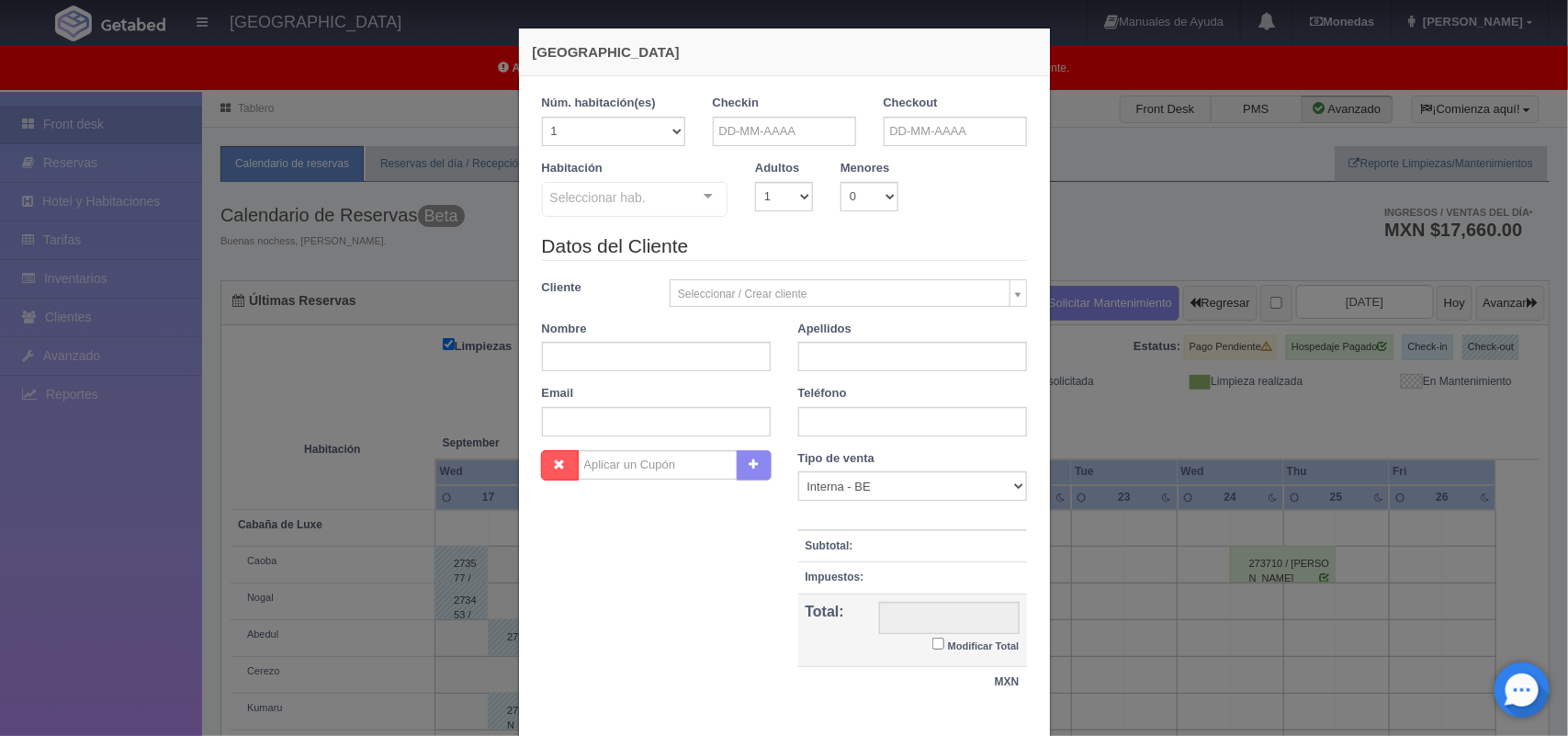
checkbox input "false"
click at [803, 142] on input "text" at bounding box center [784, 132] width 143 height 30
click at [882, 153] on span "Next" at bounding box center [876, 161] width 15 height 15
click at [865, 222] on link "4" at bounding box center [875, 218] width 24 height 27
type input "04-10-2025"
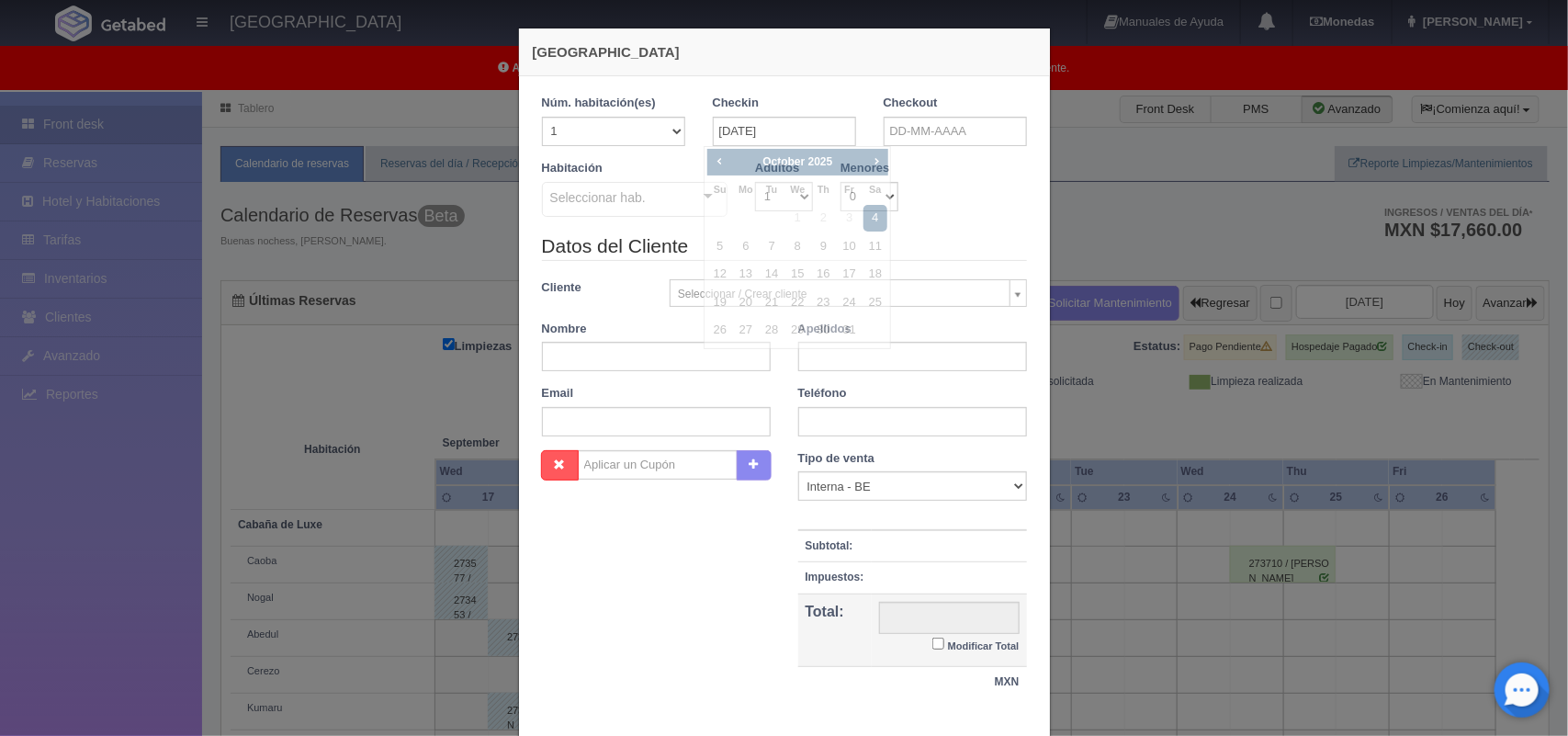
checkbox input "false"
click at [916, 117] on input "text" at bounding box center [955, 132] width 143 height 30
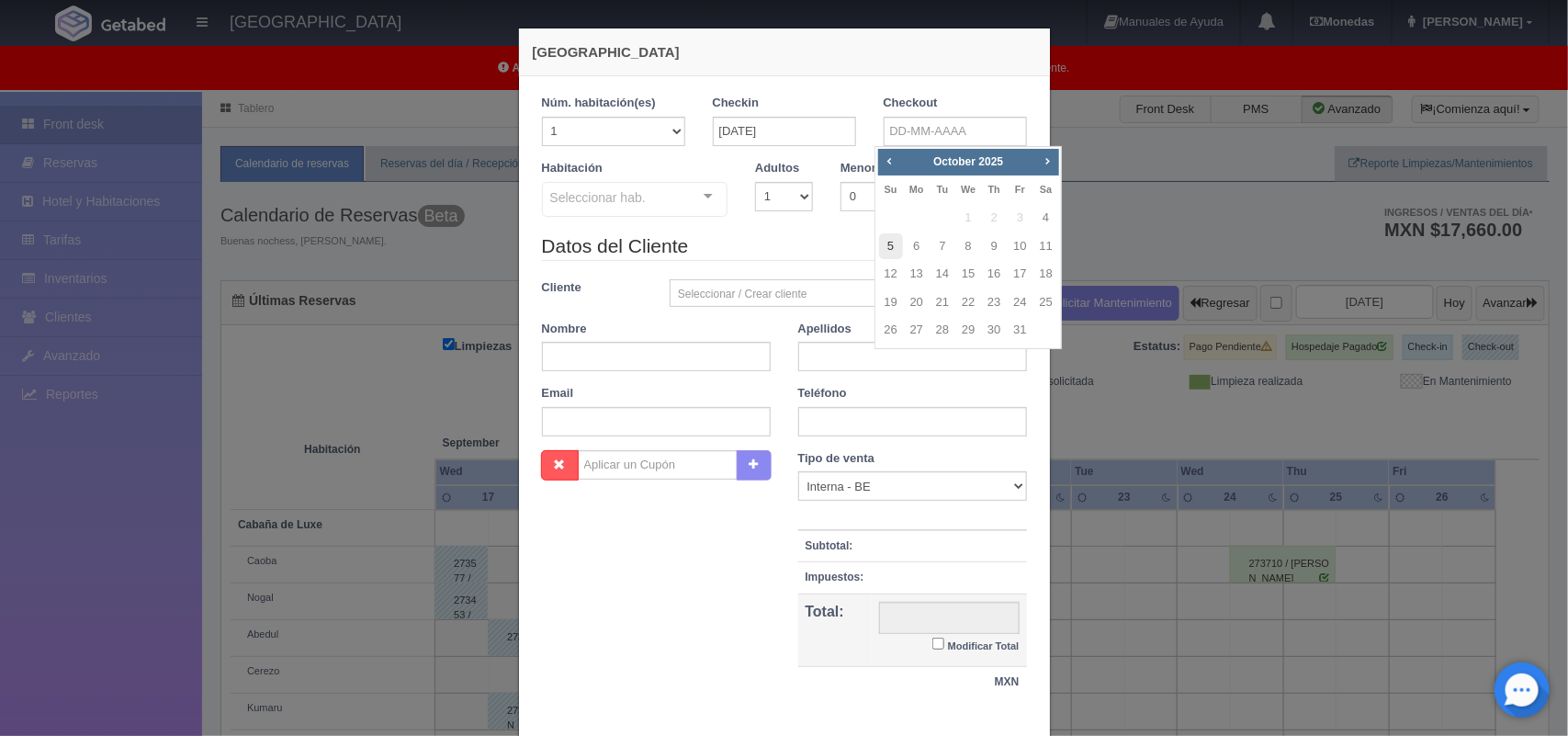
click at [884, 240] on link "5" at bounding box center [891, 246] width 24 height 27
type input "05-10-2025"
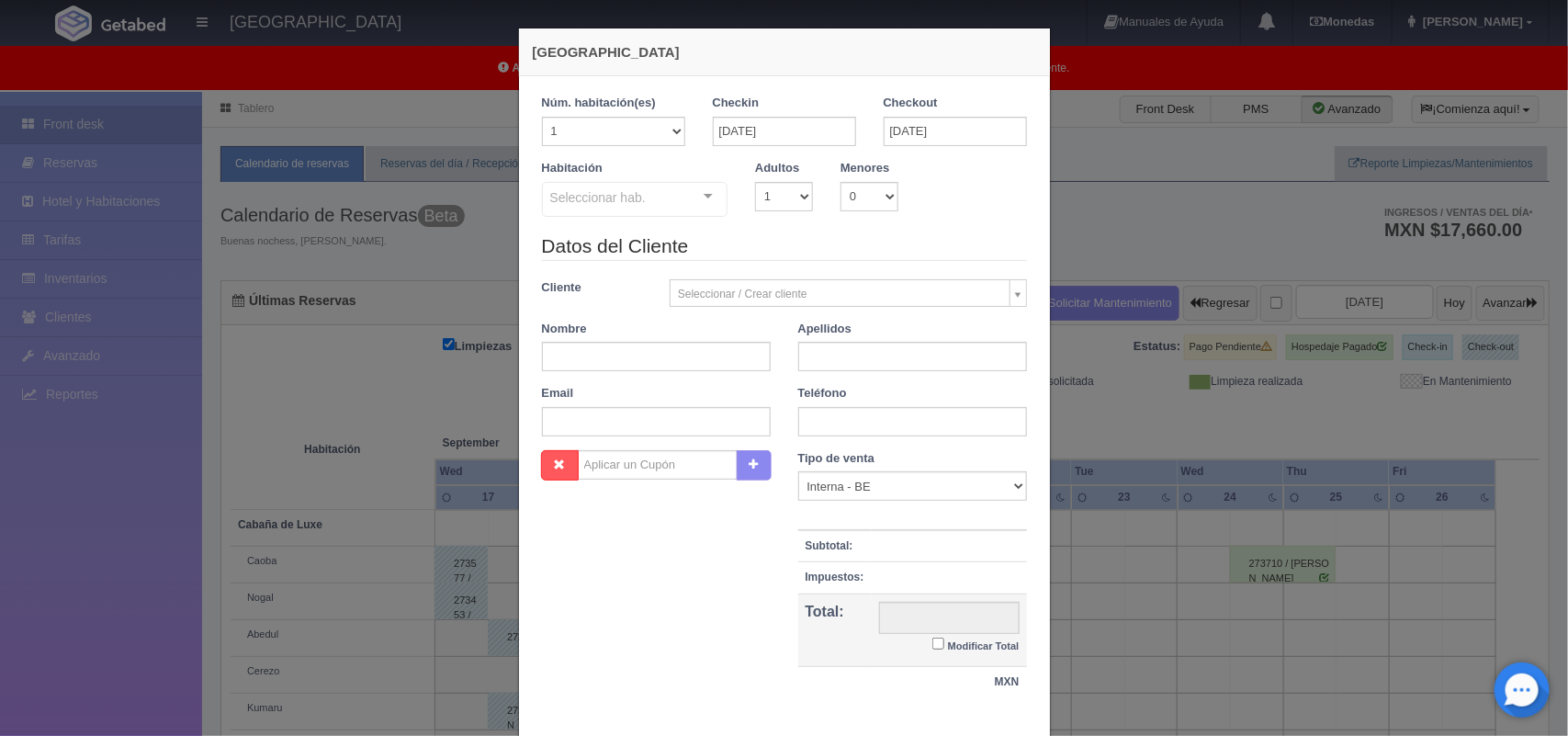
click at [699, 205] on div at bounding box center [708, 197] width 37 height 28
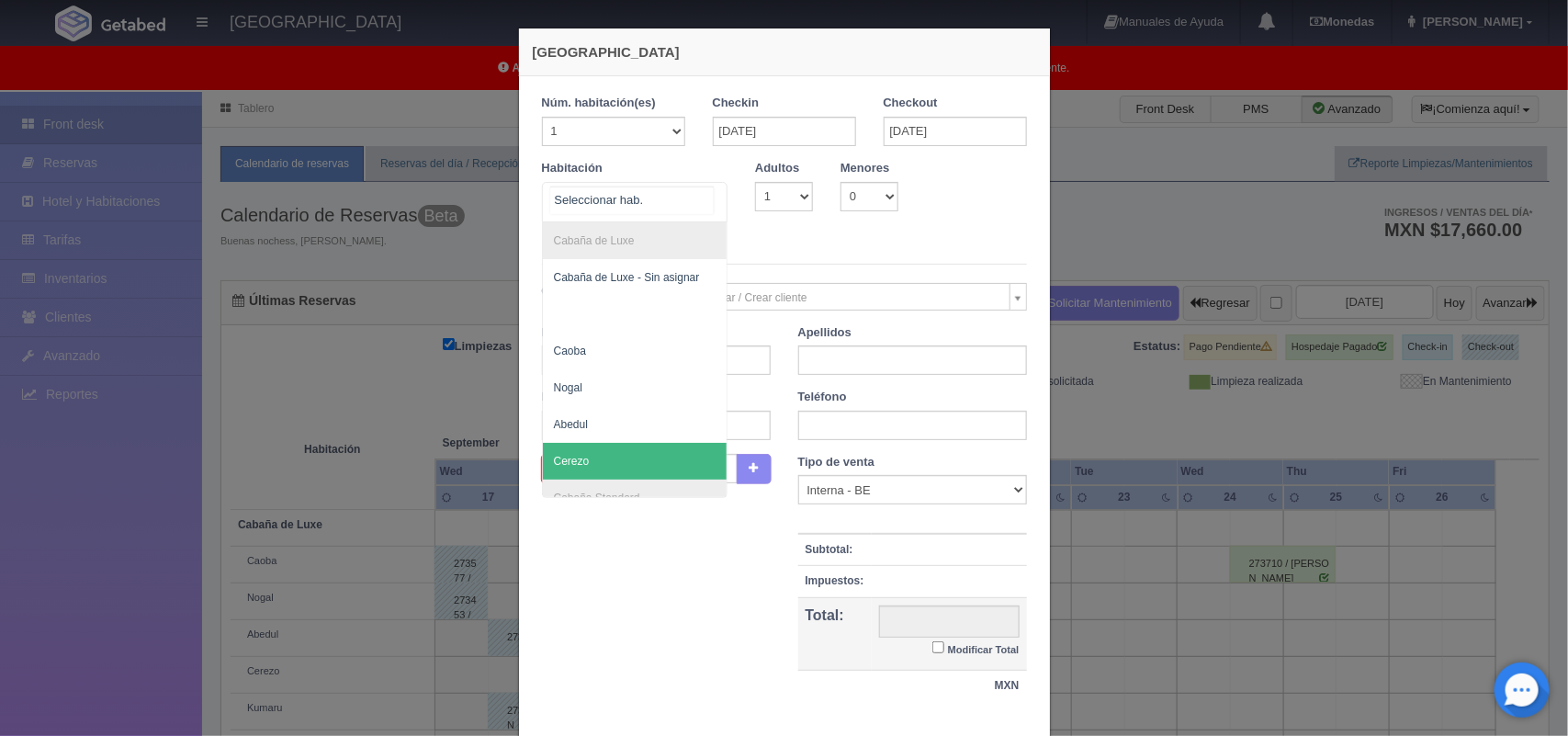
click at [632, 460] on span "Cerezo" at bounding box center [635, 461] width 185 height 37
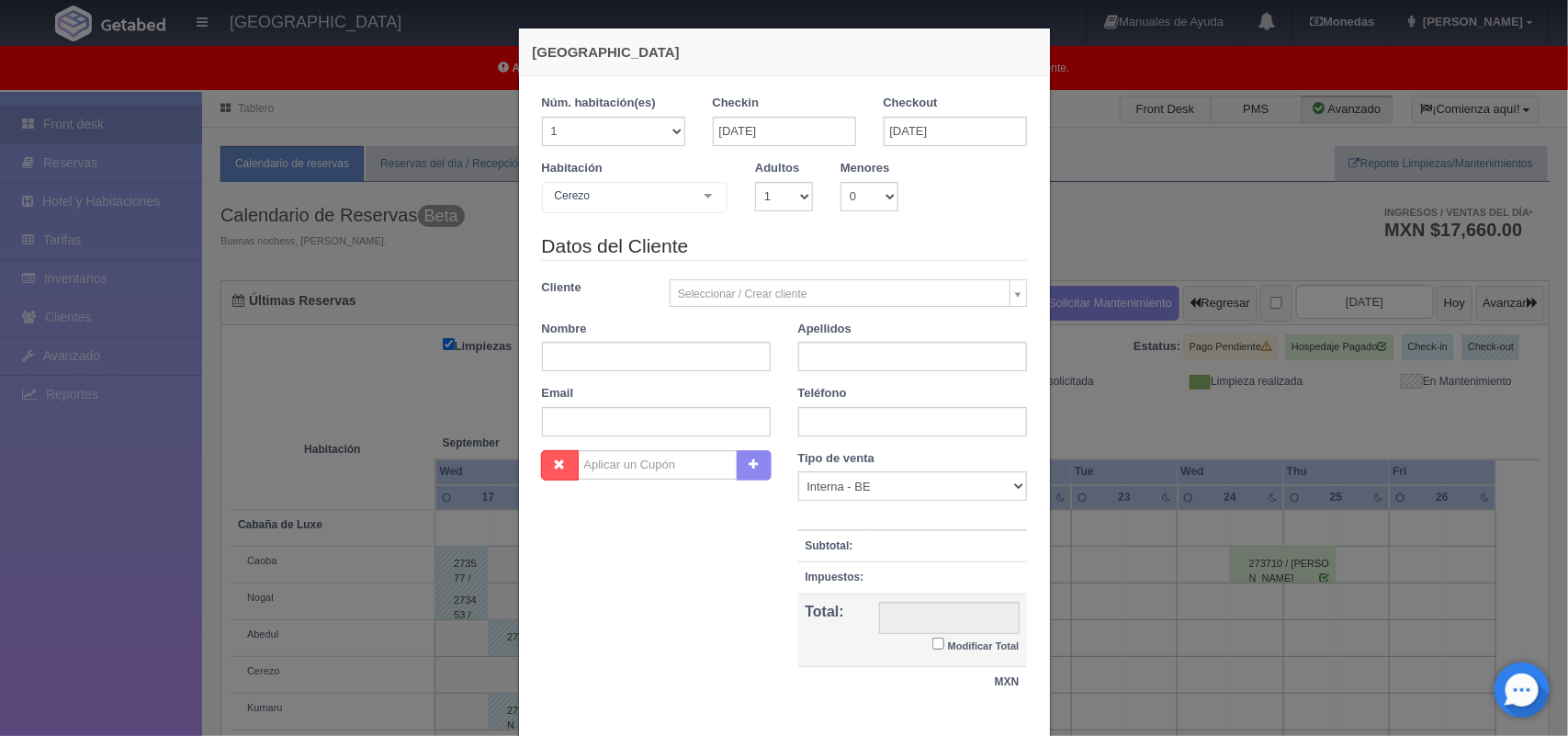
checkbox input "false"
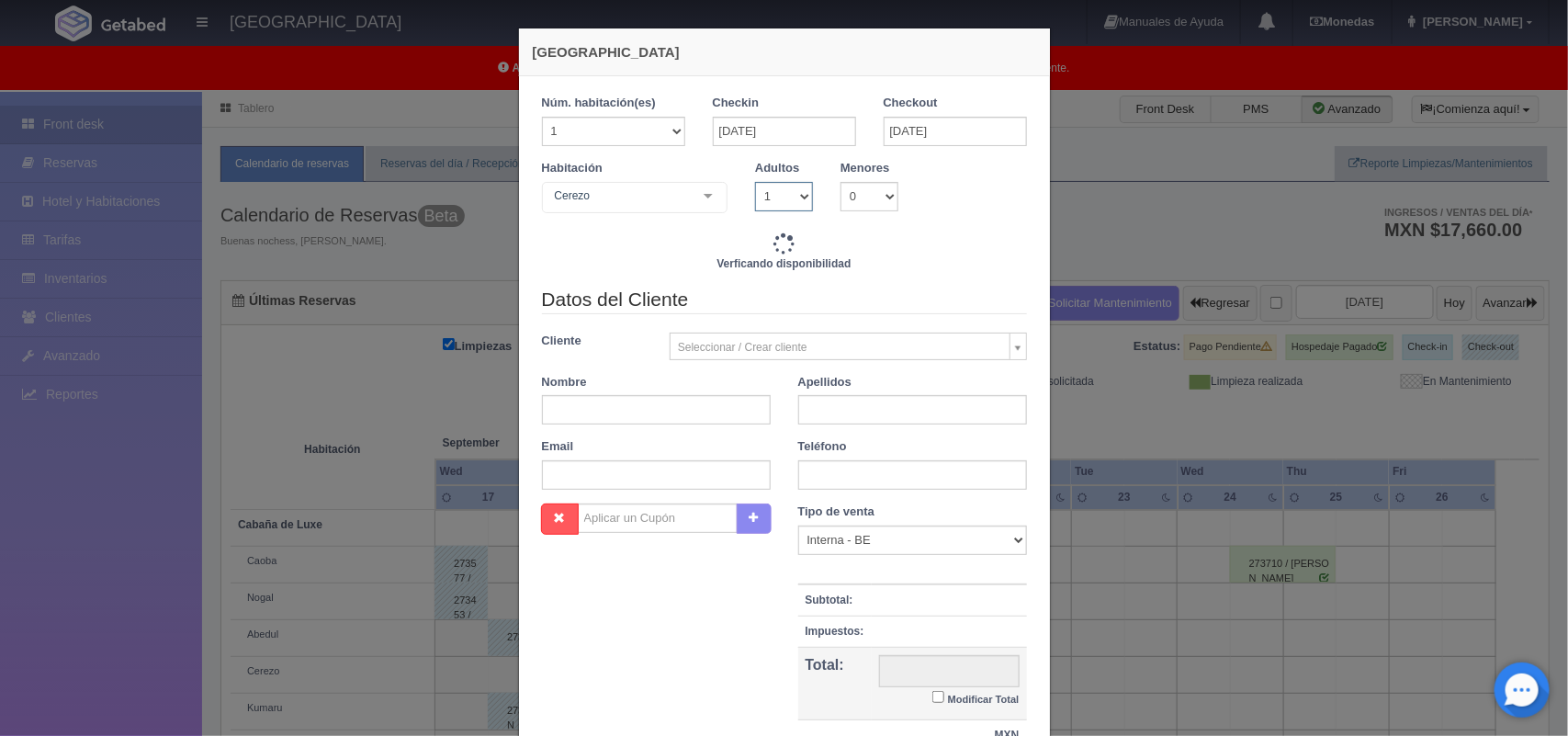
click at [781, 200] on select "1 2 3 4 5 6 7 8 9 10" at bounding box center [784, 197] width 58 height 30
type input "2220.00"
checkbox input "false"
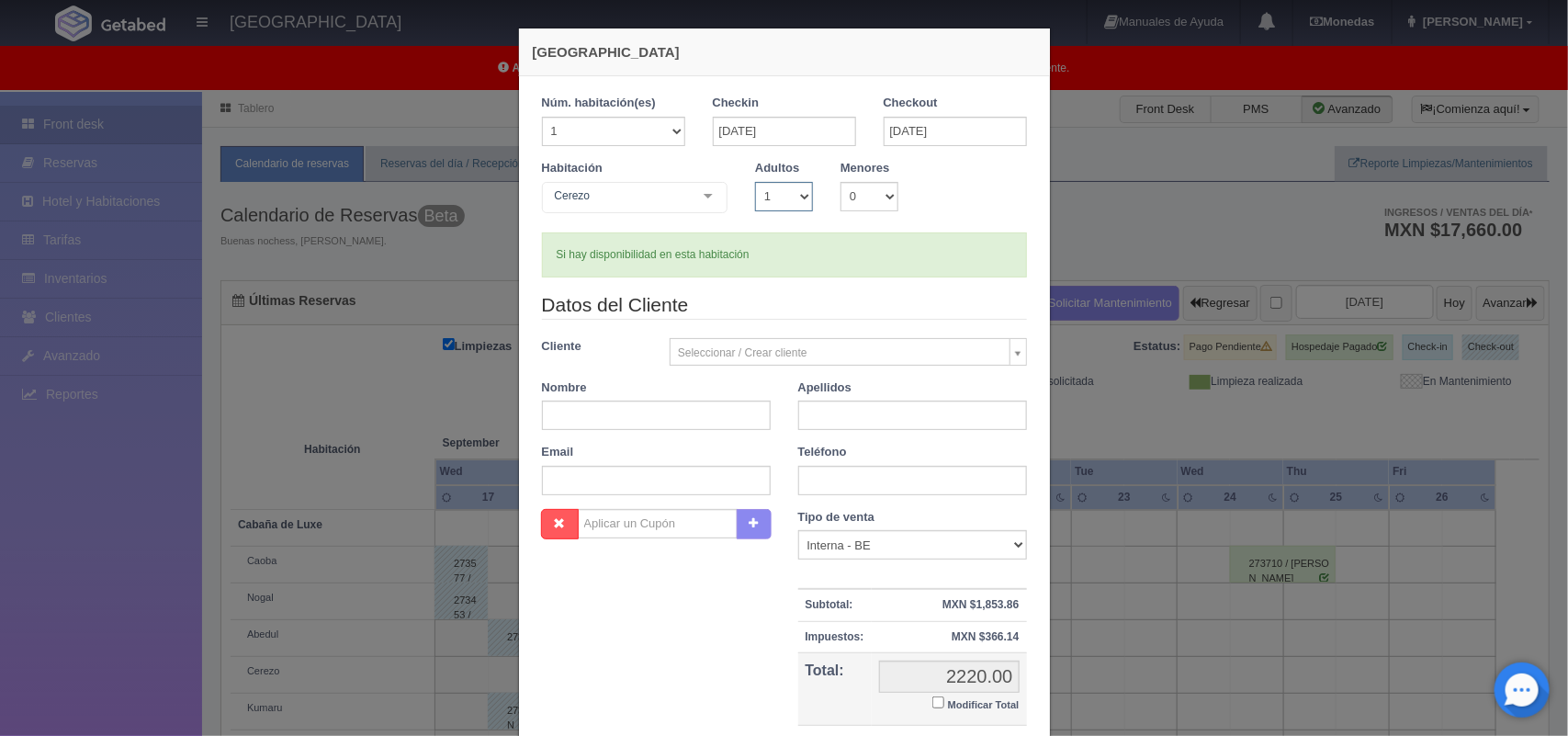
select select "2"
click at [755, 182] on select "1 2 3 4 5 6 7 8 9 10" at bounding box center [784, 197] width 58 height 30
checkbox input "false"
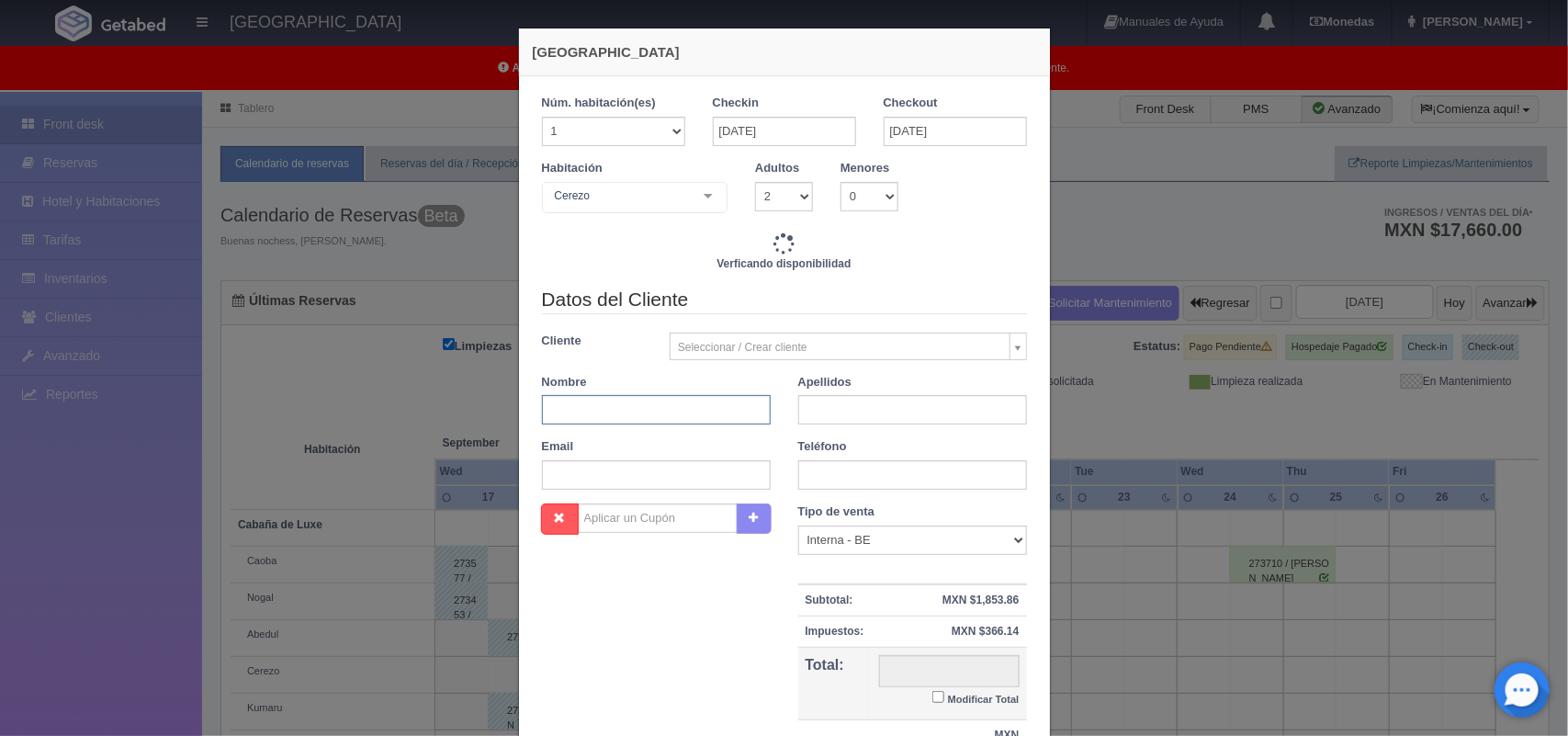
type input "2220.00"
checkbox input "false"
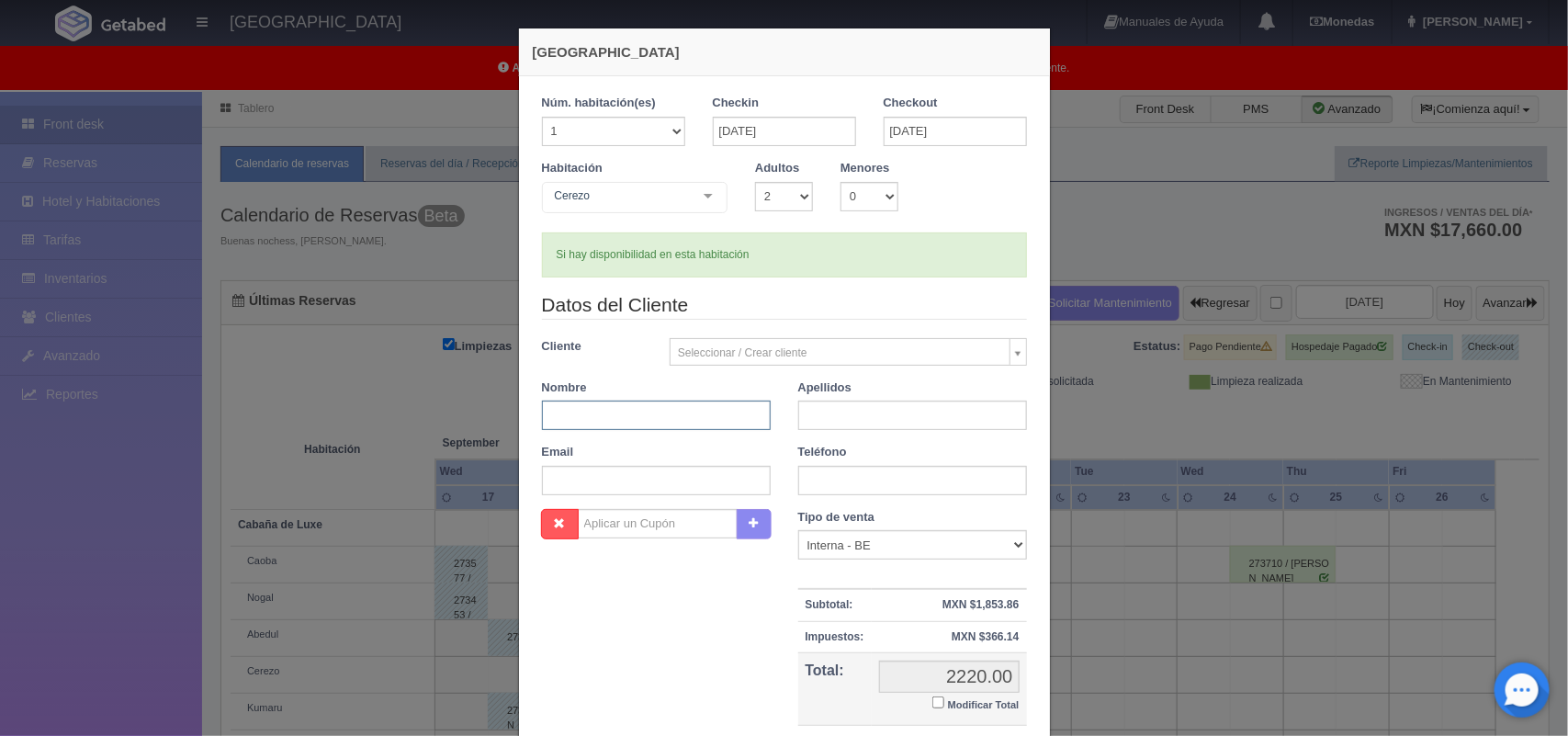
click at [655, 406] on input "text" at bounding box center [656, 416] width 228 height 30
type input "Raul"
click at [870, 416] on input "text" at bounding box center [912, 416] width 228 height 30
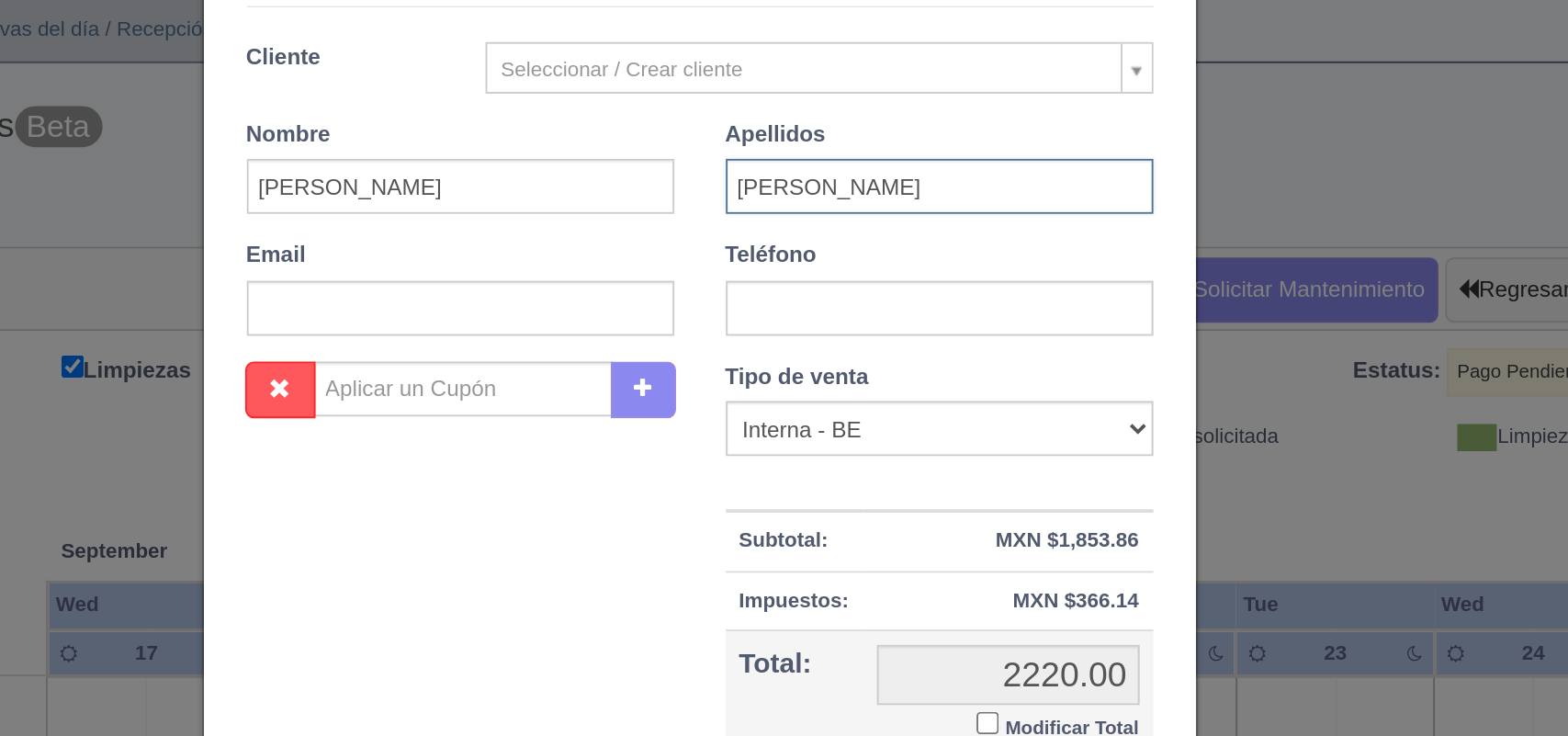
type input "[PERSON_NAME]"
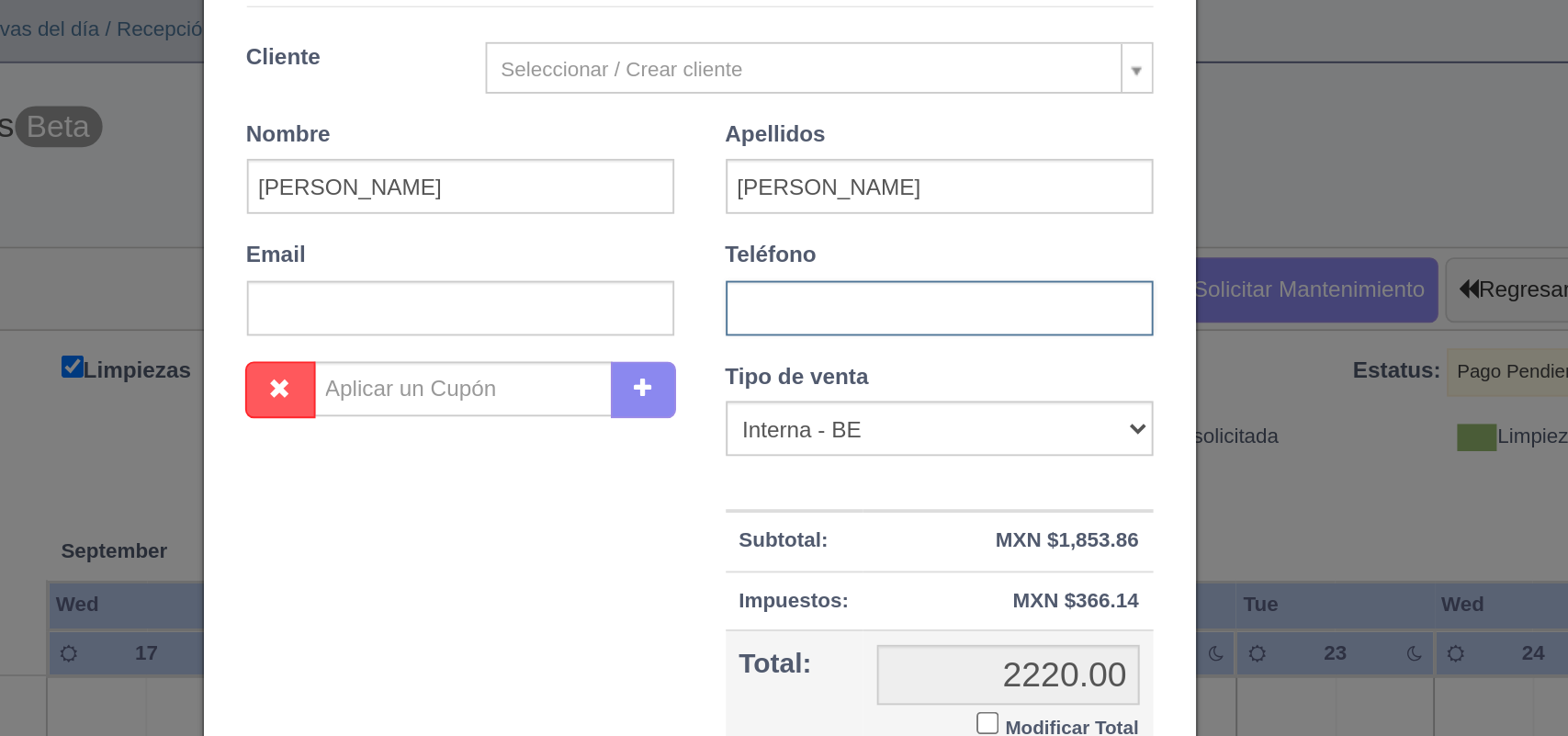
click at [871, 315] on input "text" at bounding box center [912, 314] width 228 height 30
paste input "777 252 9133"
click at [820, 314] on input "777 252 9133" at bounding box center [912, 314] width 228 height 30
click at [842, 313] on input "777252 9133" at bounding box center [912, 314] width 228 height 30
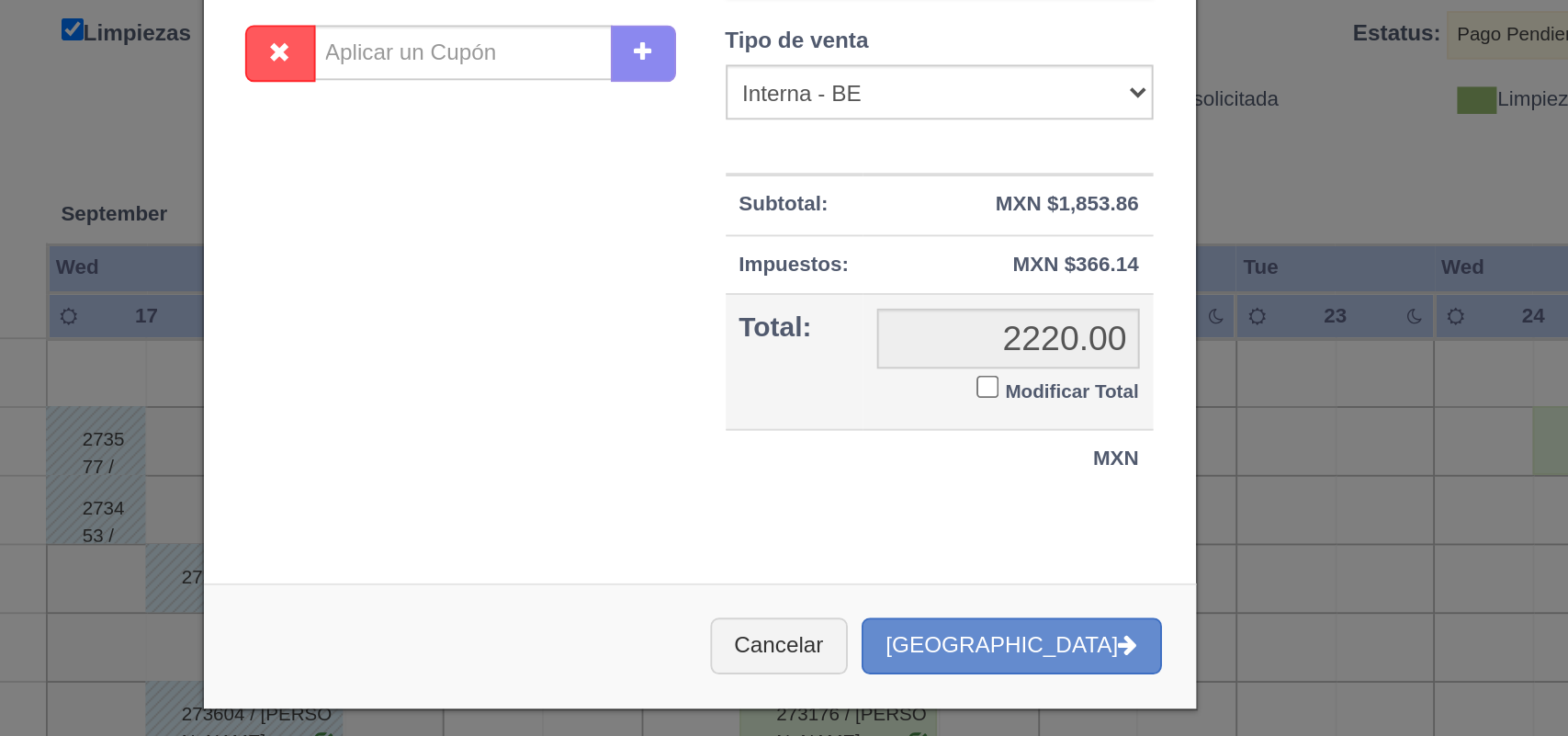
type input "7772529133"
click at [932, 533] on input "Modificar Total" at bounding box center [938, 535] width 12 height 12
checkbox input "true"
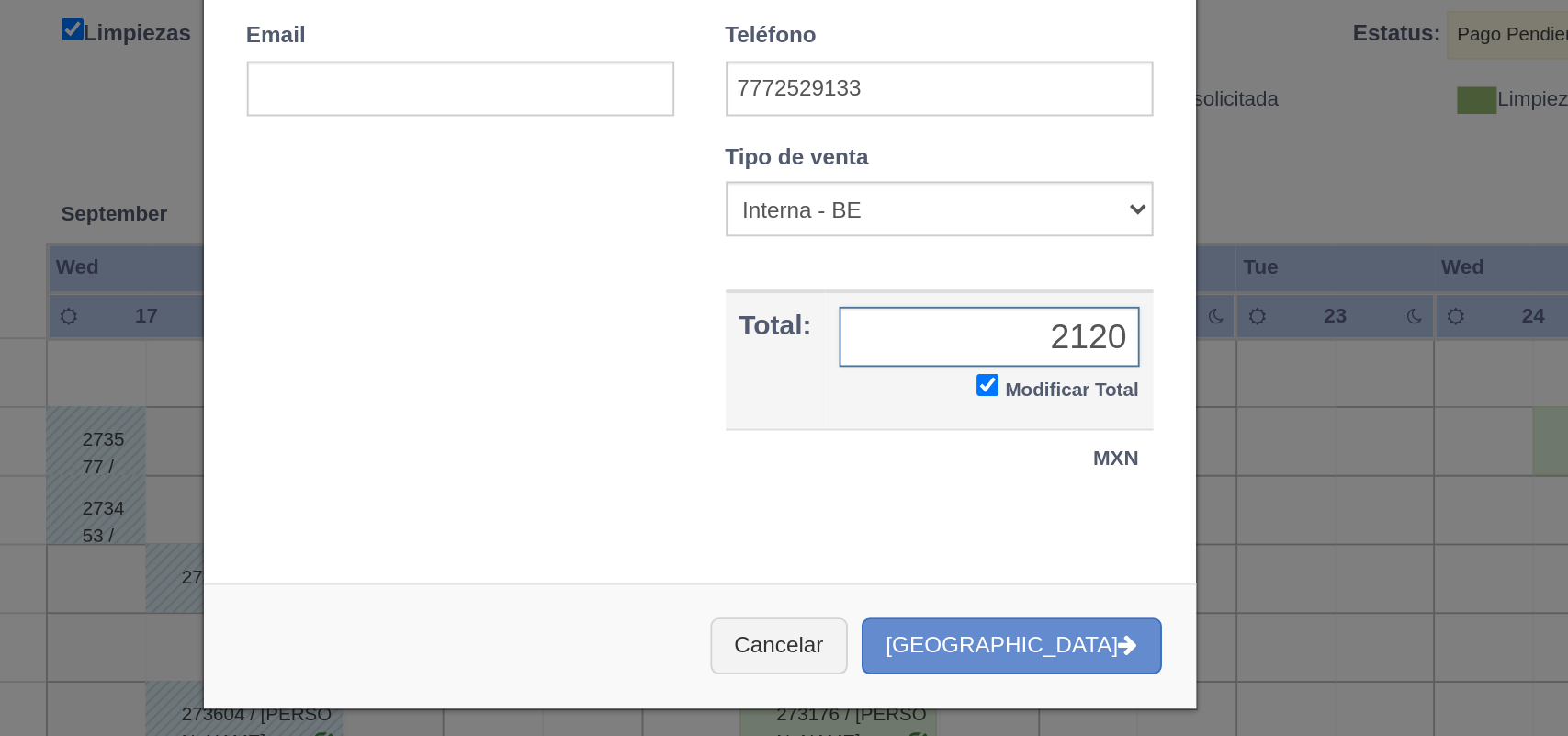
type input "2120.00"
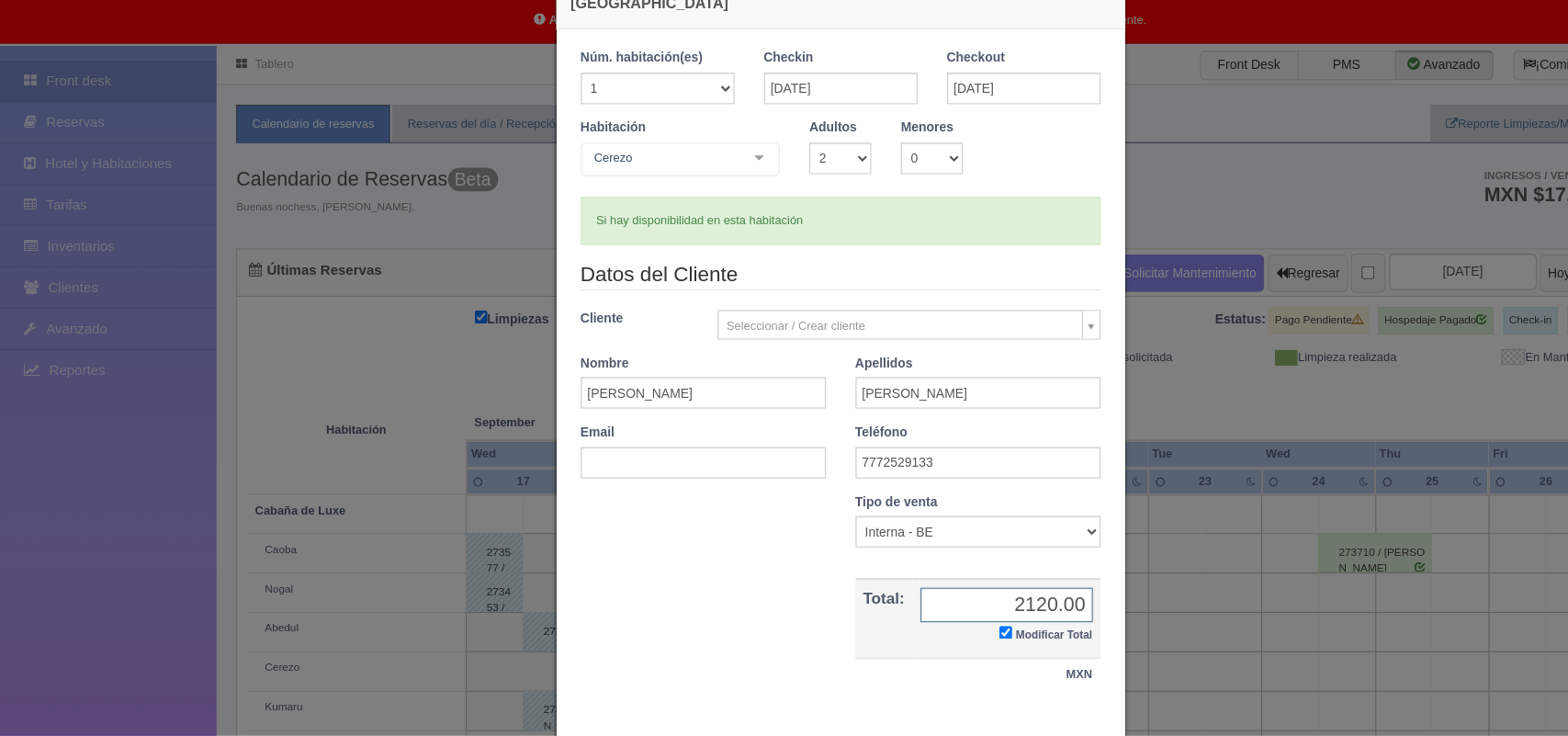
scroll to position [1, 0]
click at [639, 478] on input "text" at bounding box center [656, 480] width 228 height 30
paste input "Sonia.rivera@essexlub.com.mx"
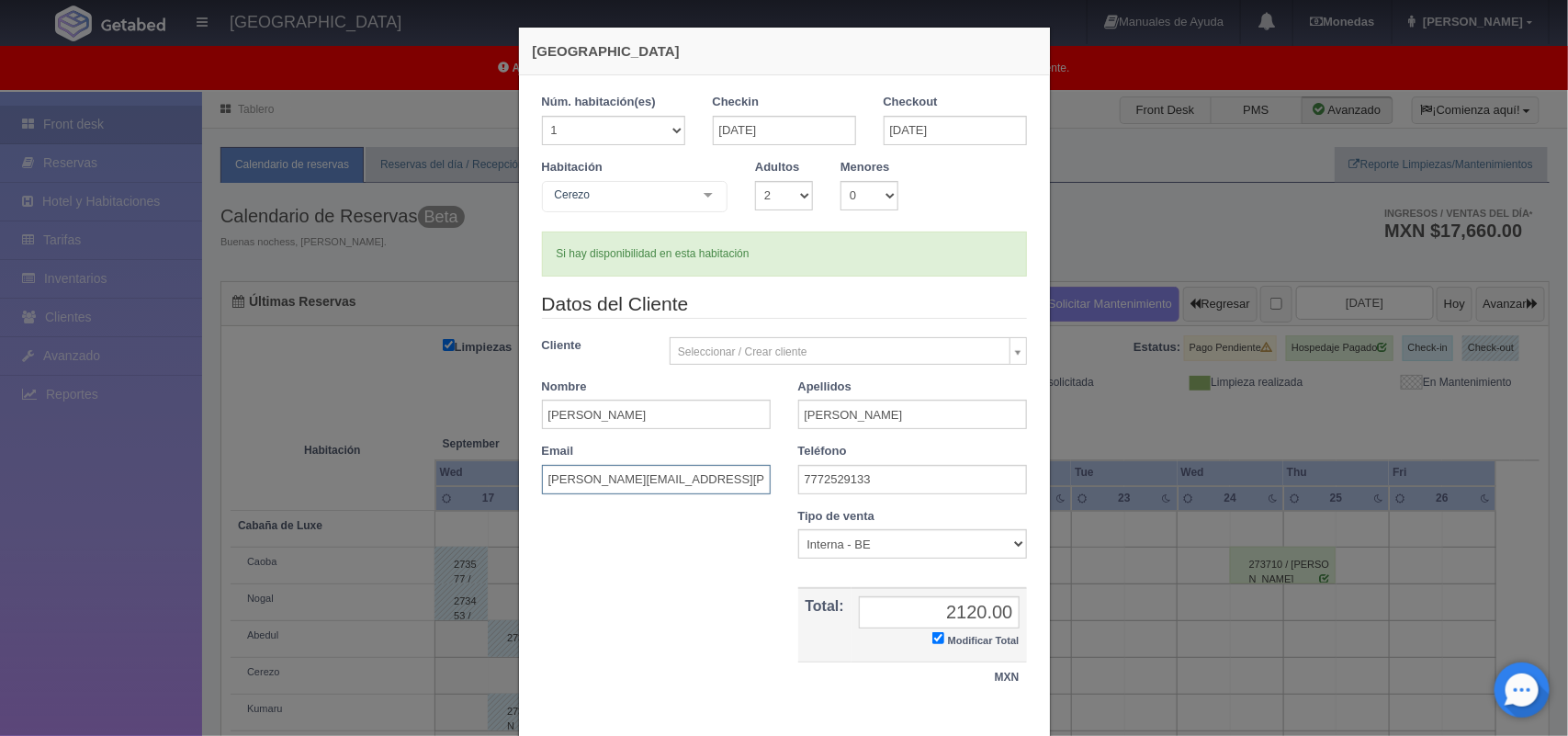
scroll to position [106, 0]
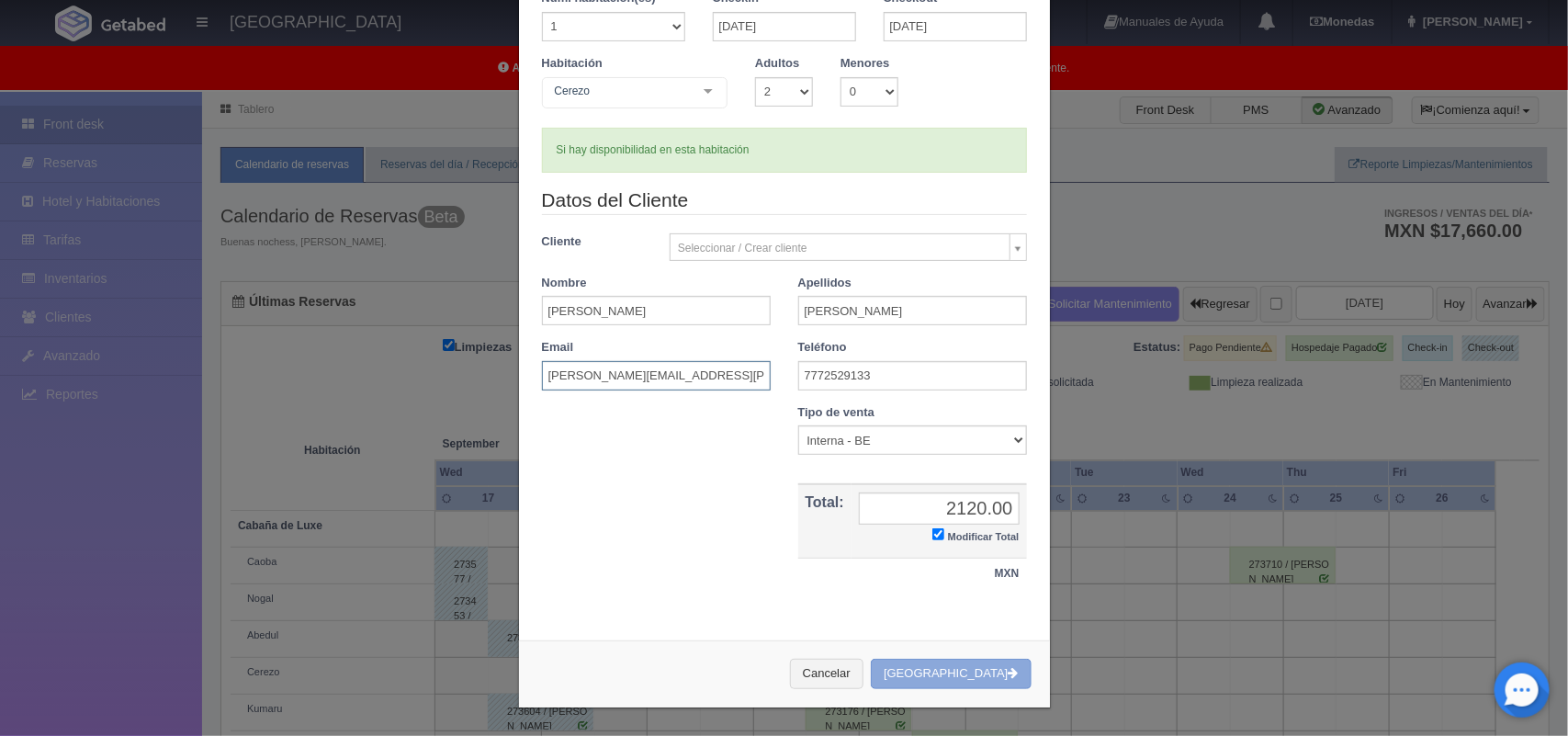
type input "Sonia.rivera@essexlub.com.mx"
click at [973, 677] on button "[GEOGRAPHIC_DATA]" at bounding box center [950, 674] width 160 height 31
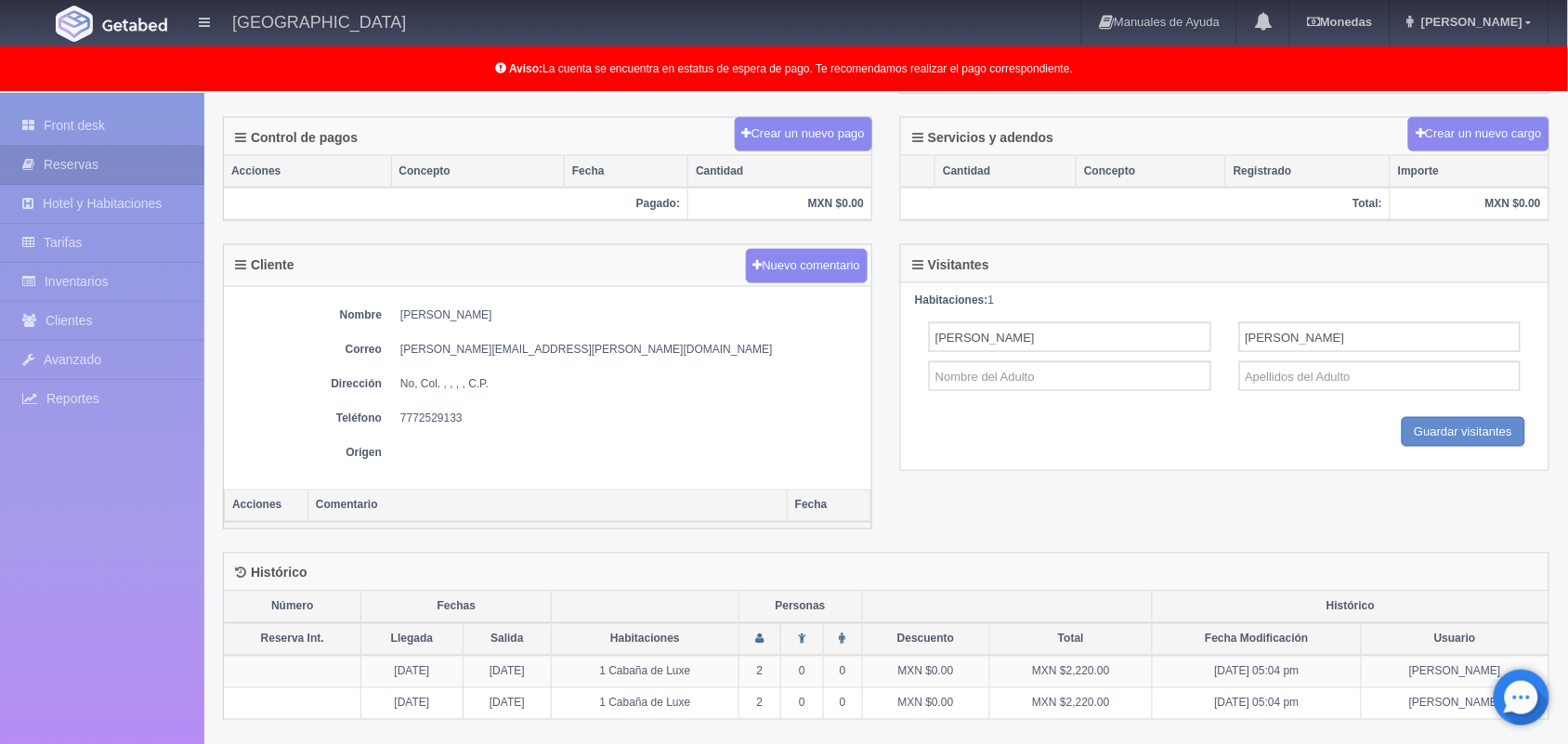
scroll to position [555, 0]
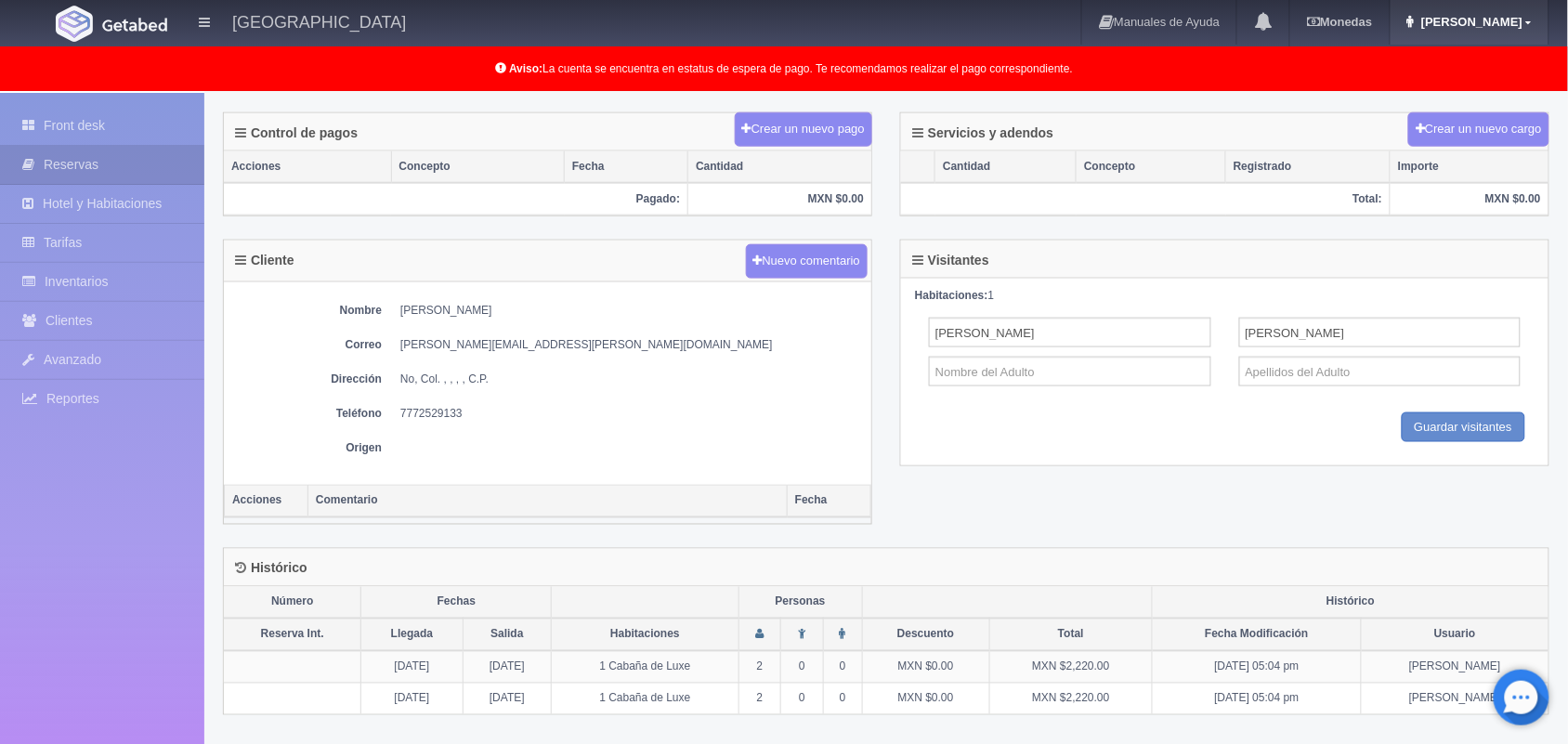
click at [1470, 14] on link "[PERSON_NAME]" at bounding box center [1469, 23] width 158 height 45
click at [1465, 94] on link "Salir / Log Out" at bounding box center [1474, 87] width 146 height 23
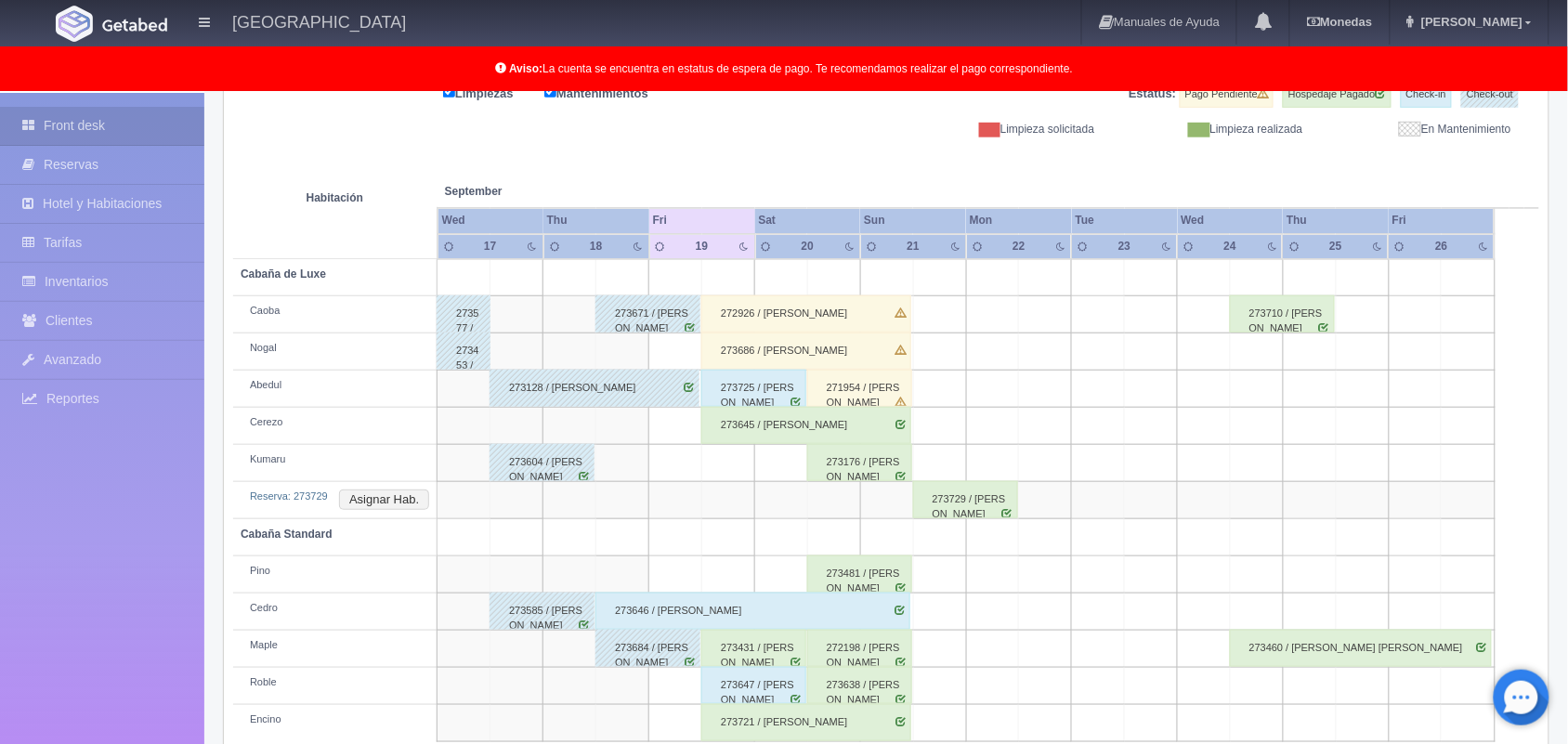
scroll to position [296, 0]
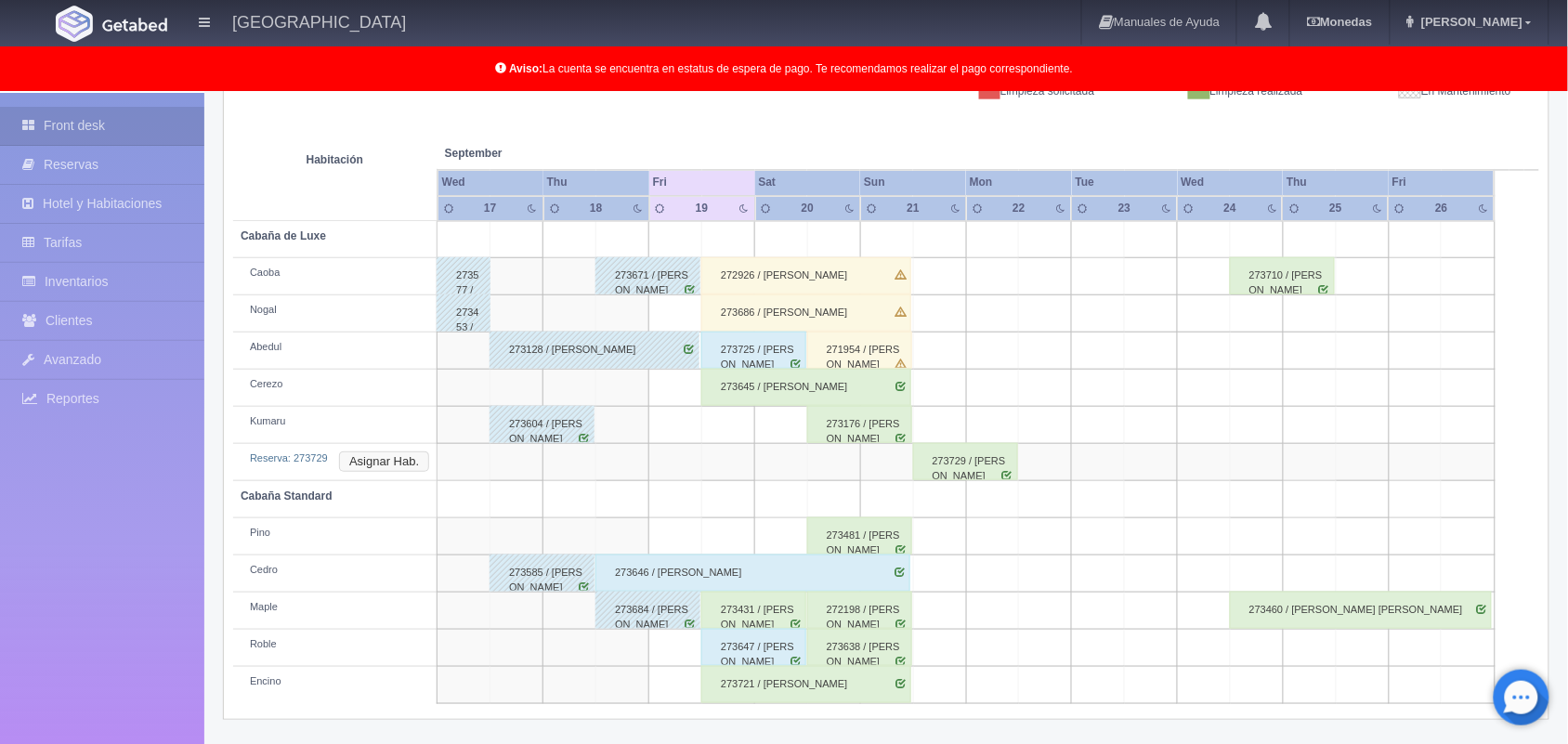
click at [398, 471] on button "Asignar Hab." at bounding box center [384, 462] width 90 height 21
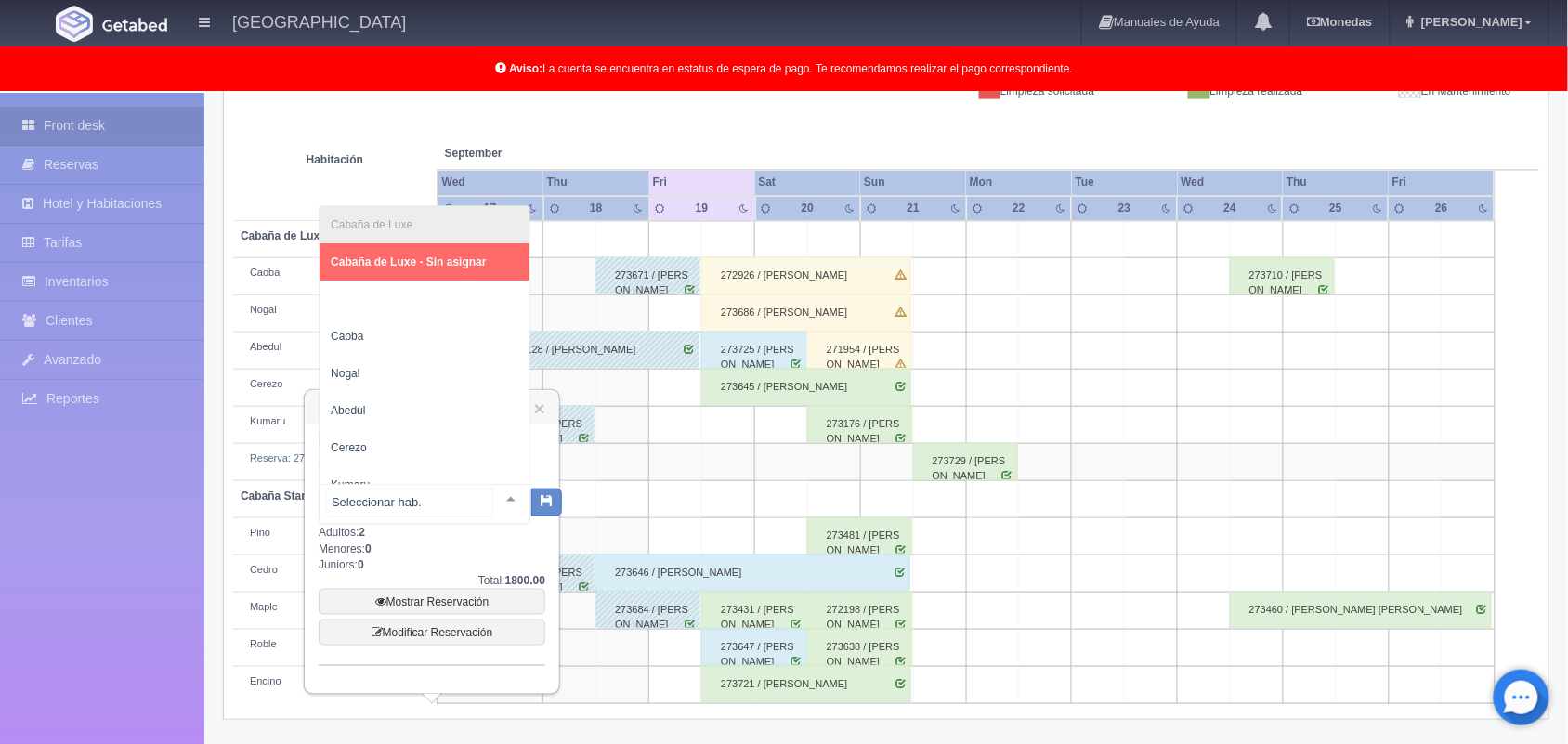
click at [493, 498] on div at bounding box center [511, 499] width 38 height 28
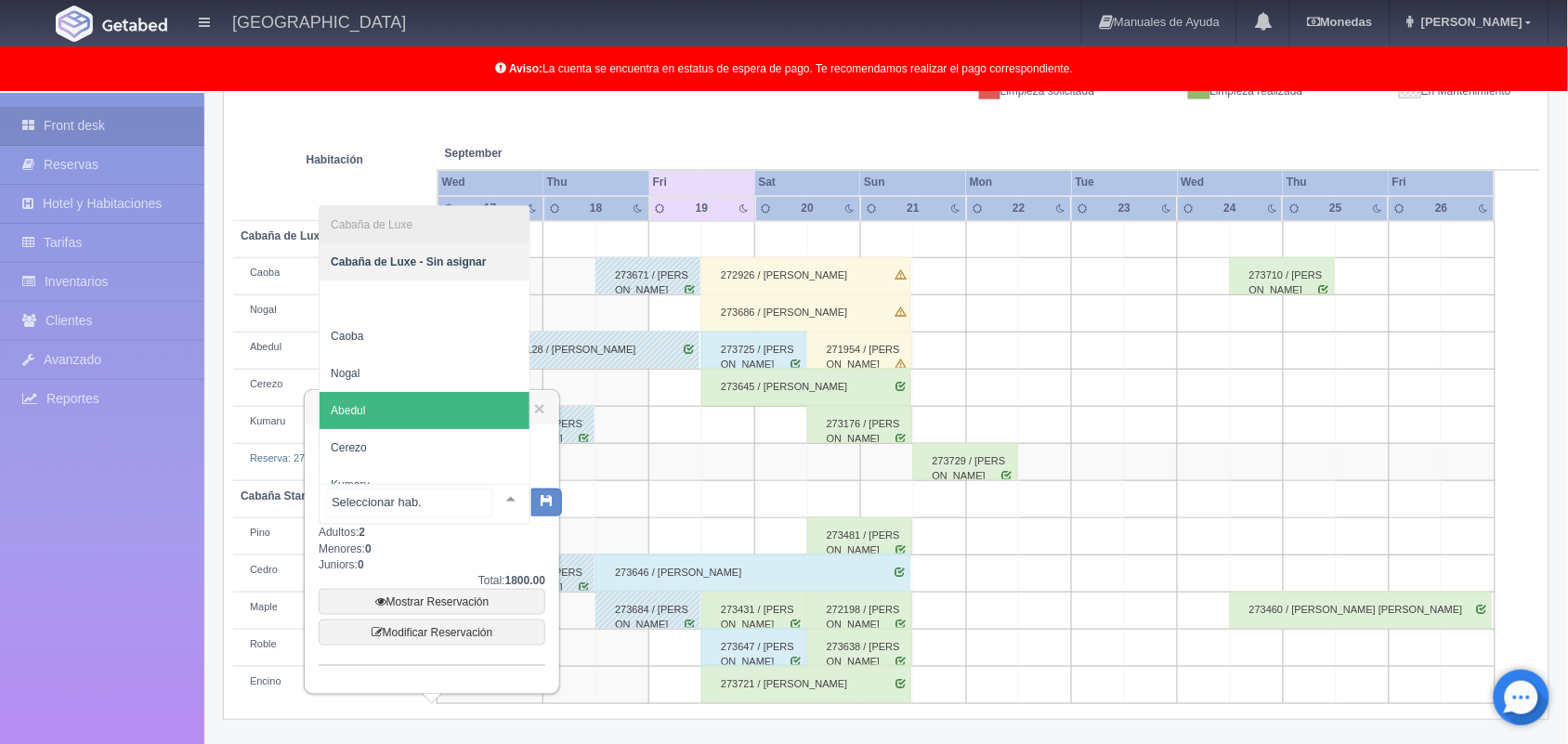
click at [429, 422] on span "Abedul" at bounding box center [424, 411] width 210 height 38
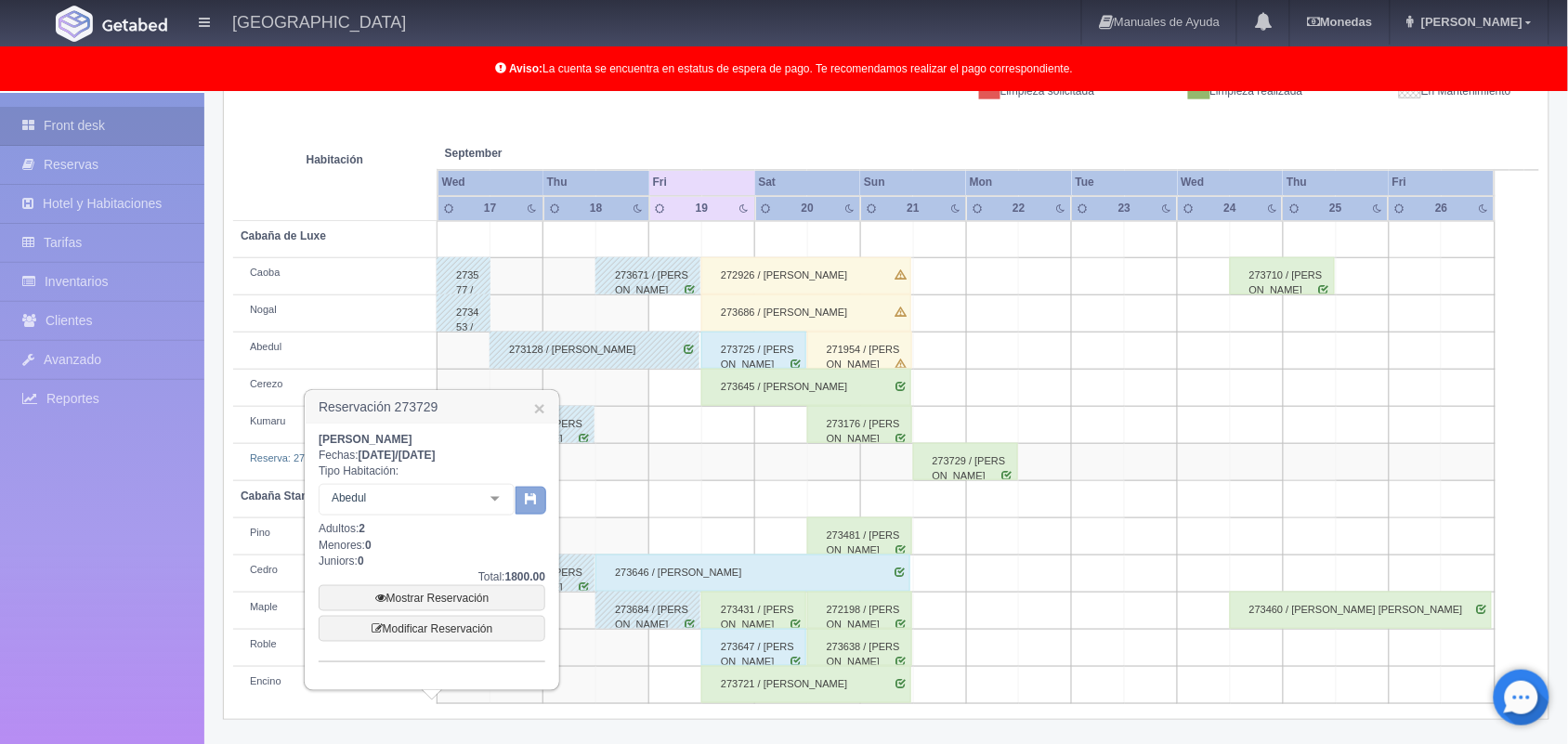
click at [525, 493] on icon "button" at bounding box center [530, 498] width 12 height 12
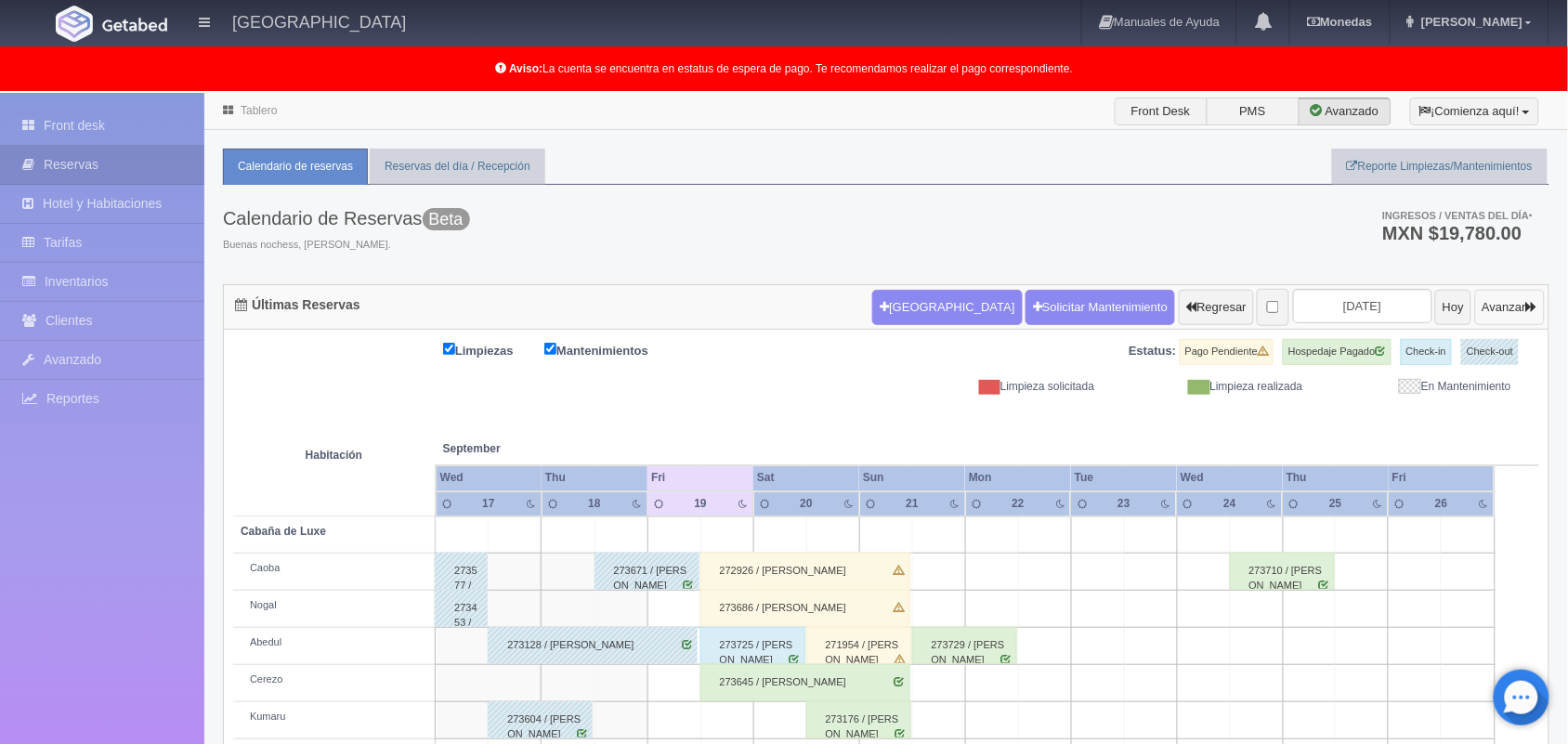
click at [1524, 305] on button "Avanzar" at bounding box center [1510, 308] width 69 height 36
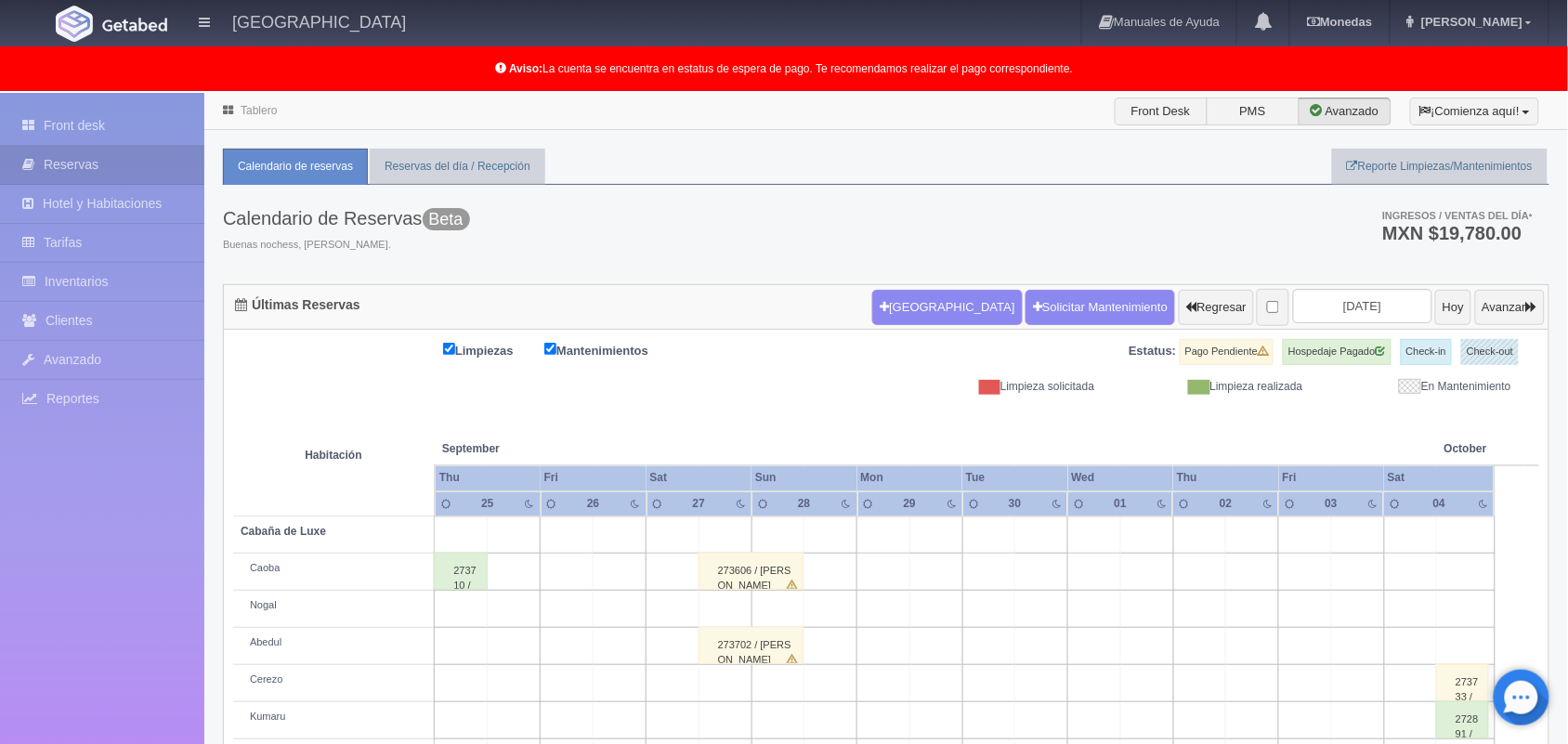
click at [1495, 285] on div "Nueva Reserva Solicitar Mantenimiento Regresar 2025-09-27 Hoy Avanzar" at bounding box center [1208, 307] width 681 height 48
click at [1515, 311] on button "Avanzar" at bounding box center [1510, 308] width 69 height 36
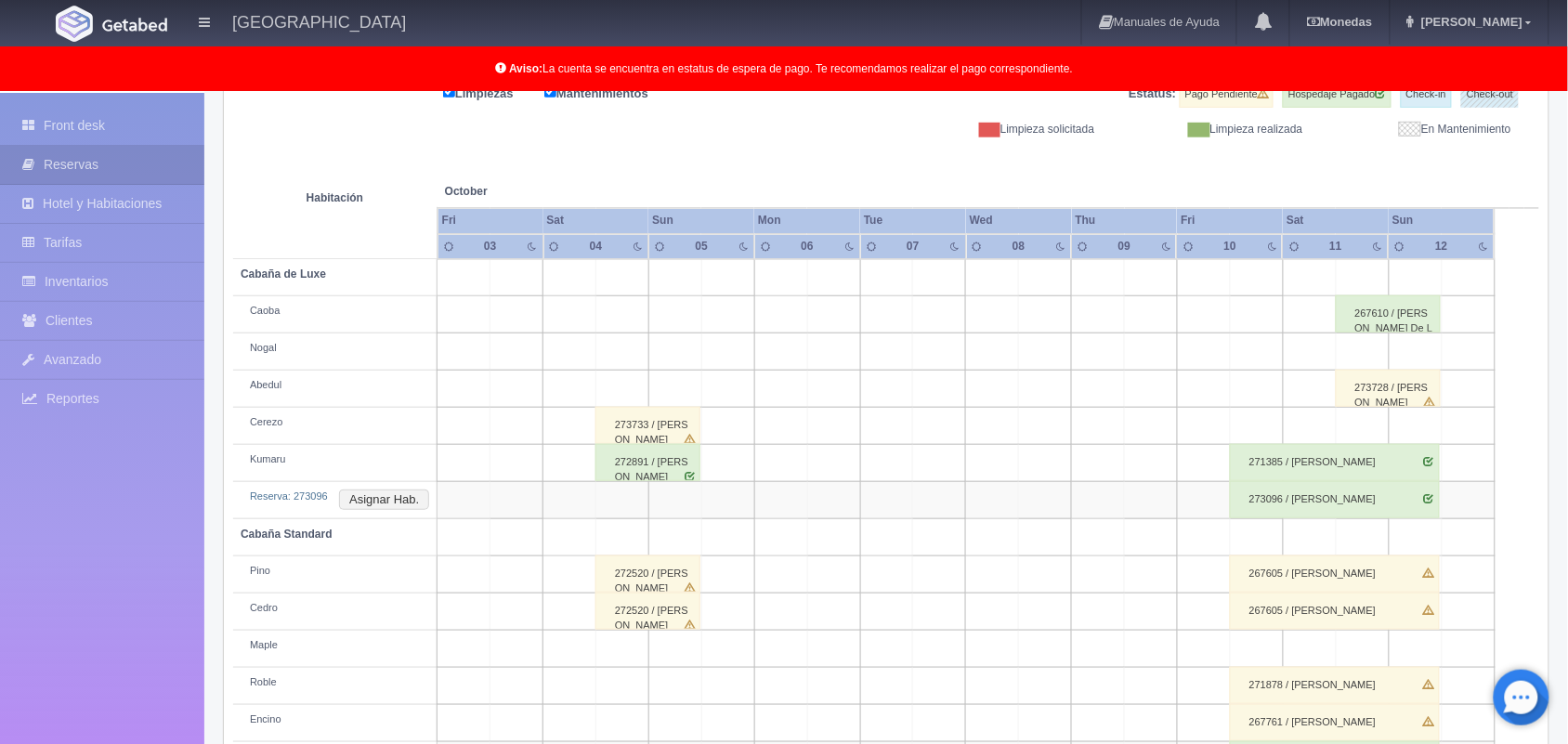
scroll to position [332, 0]
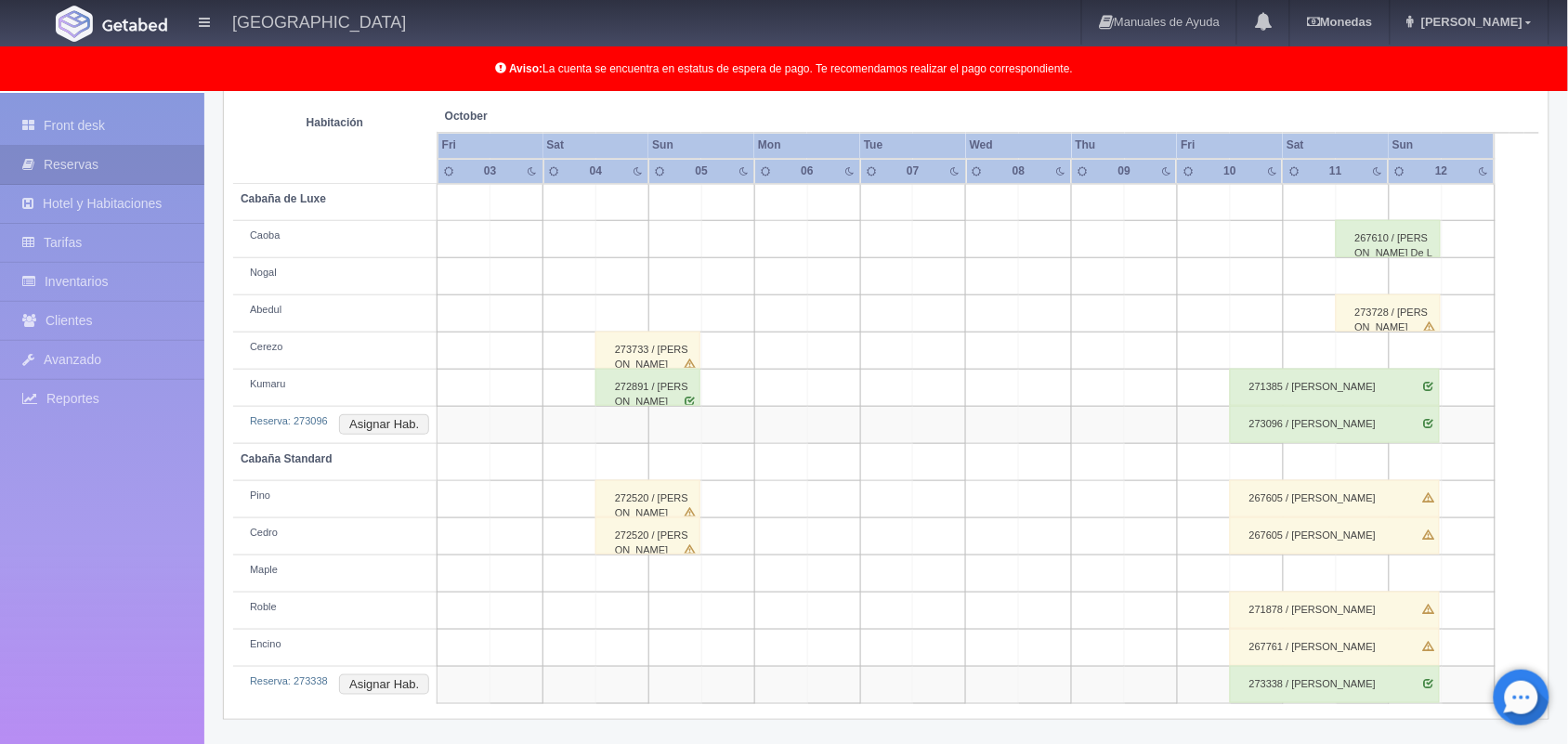
click at [660, 356] on div "273733 / [PERSON_NAME]" at bounding box center [647, 350] width 105 height 38
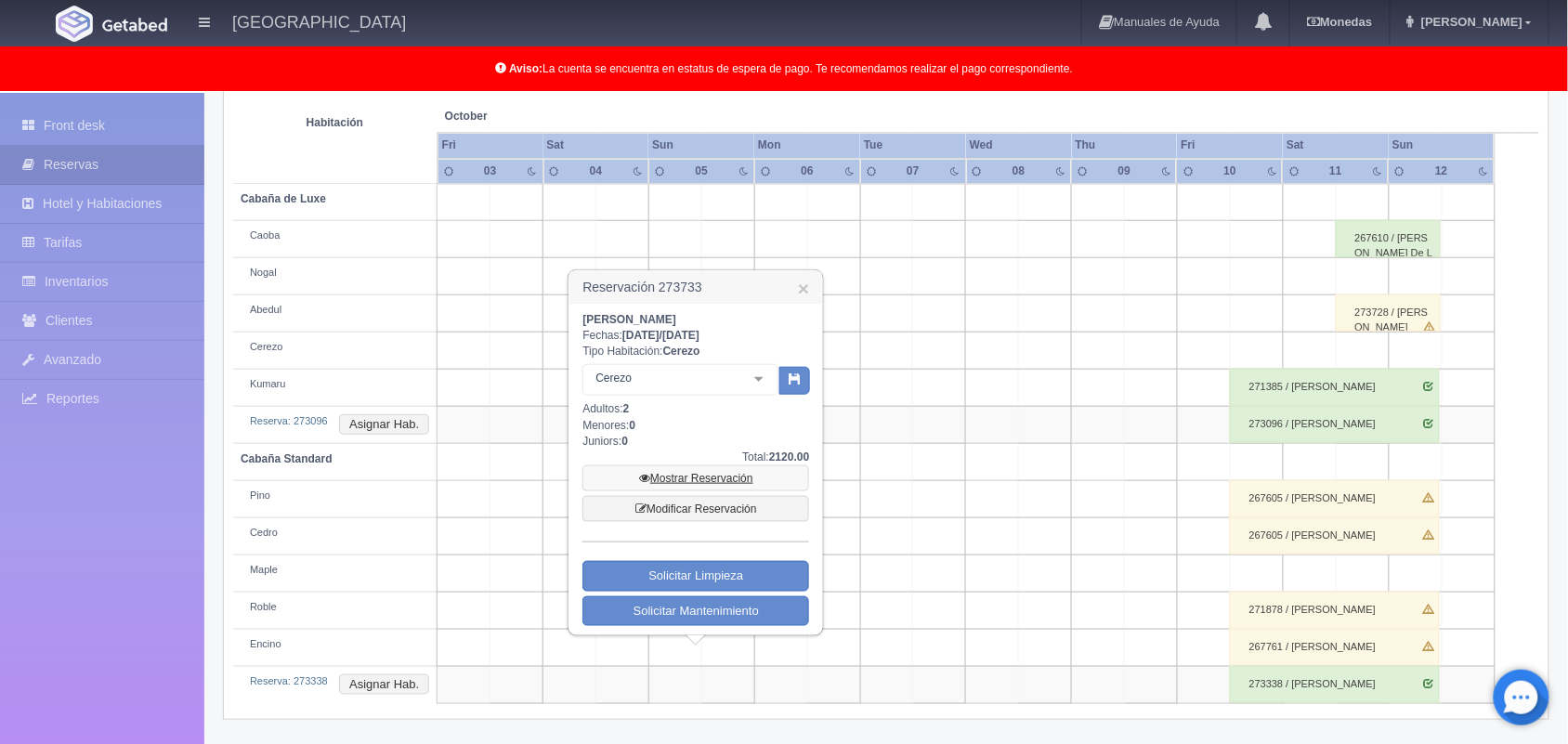
click at [694, 480] on link "Mostrar Reservación" at bounding box center [695, 478] width 226 height 26
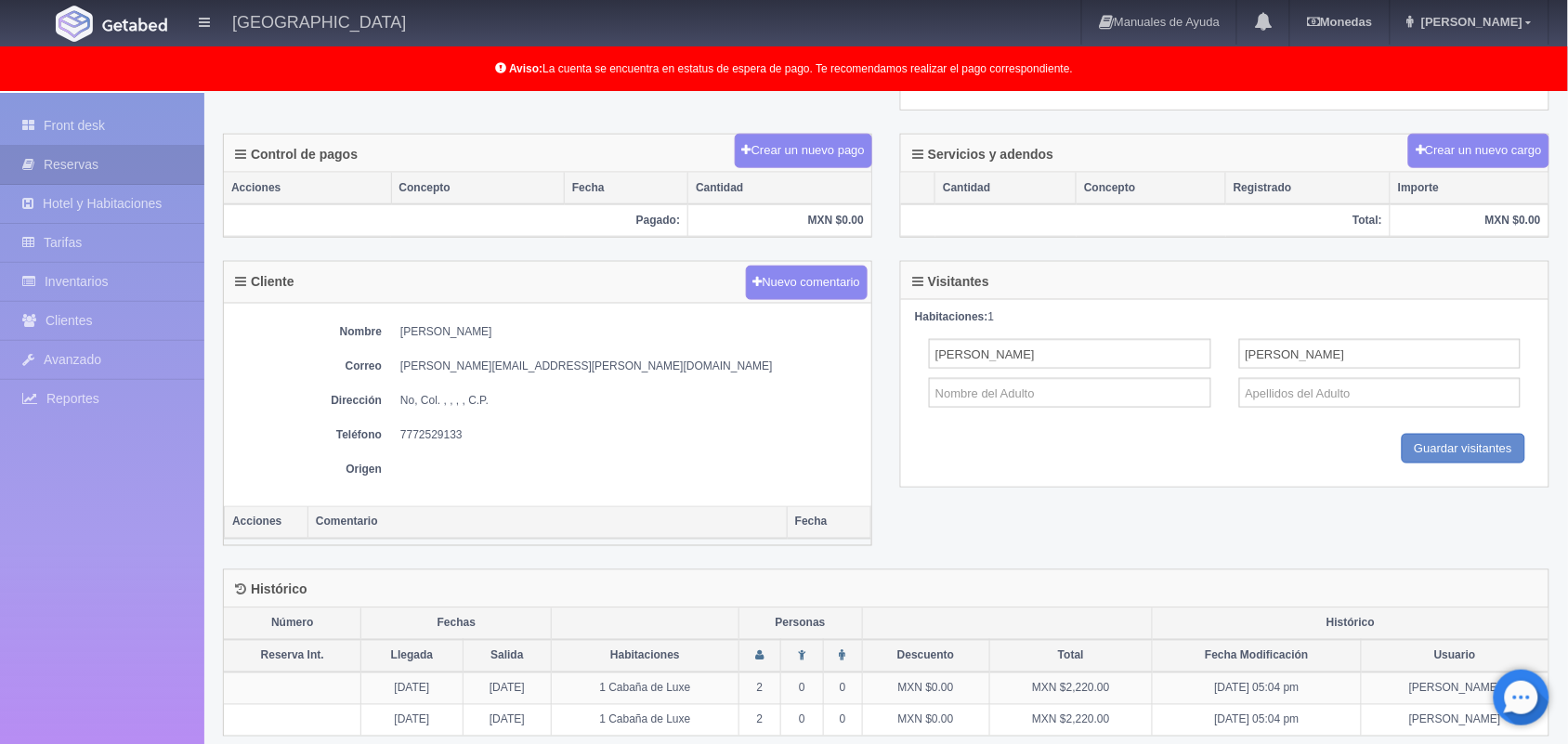
scroll to position [555, 0]
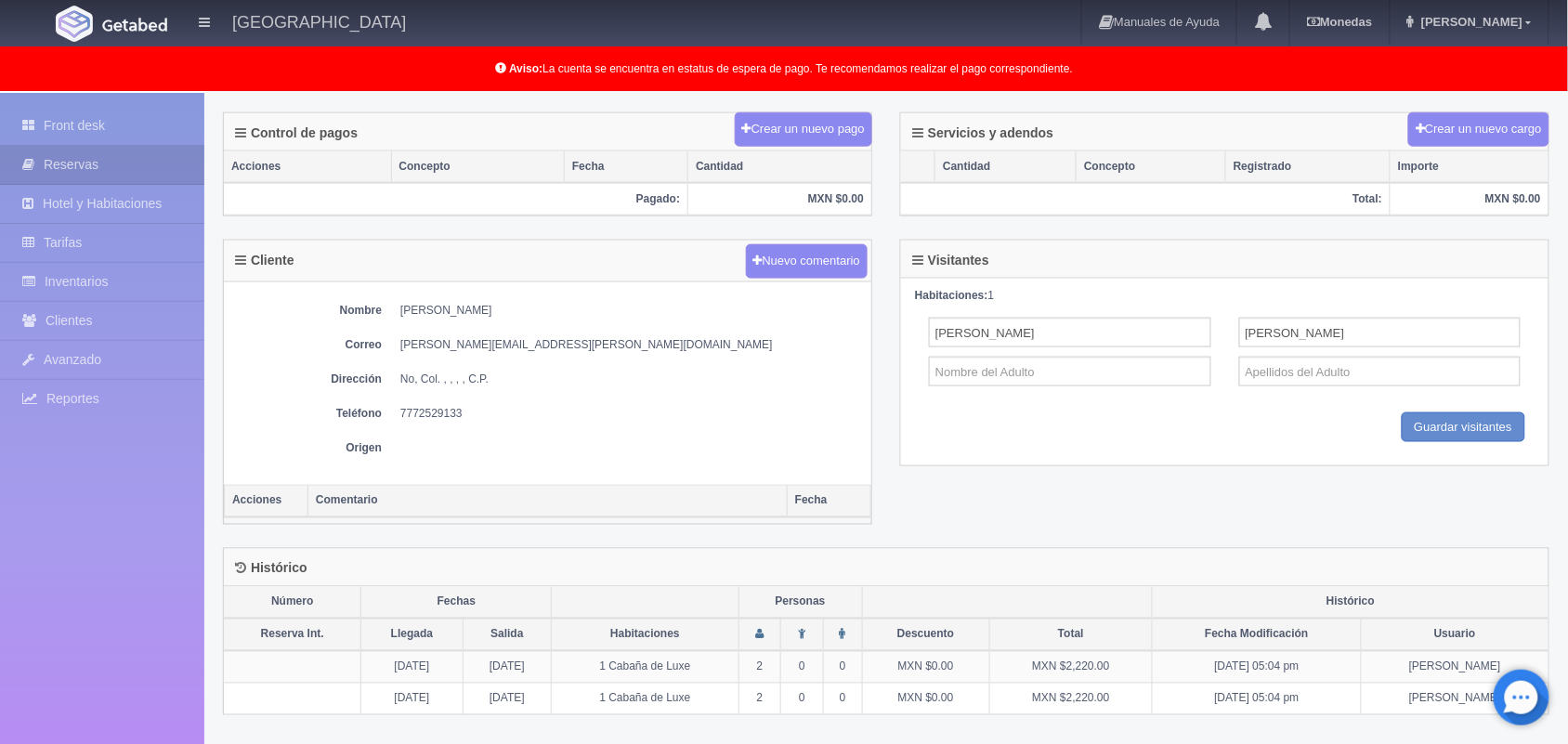
click at [809, 114] on div "Crear un nuevo pago" at bounding box center [803, 129] width 137 height 36
click at [810, 133] on button "Crear un nuevo pago" at bounding box center [803, 129] width 137 height 35
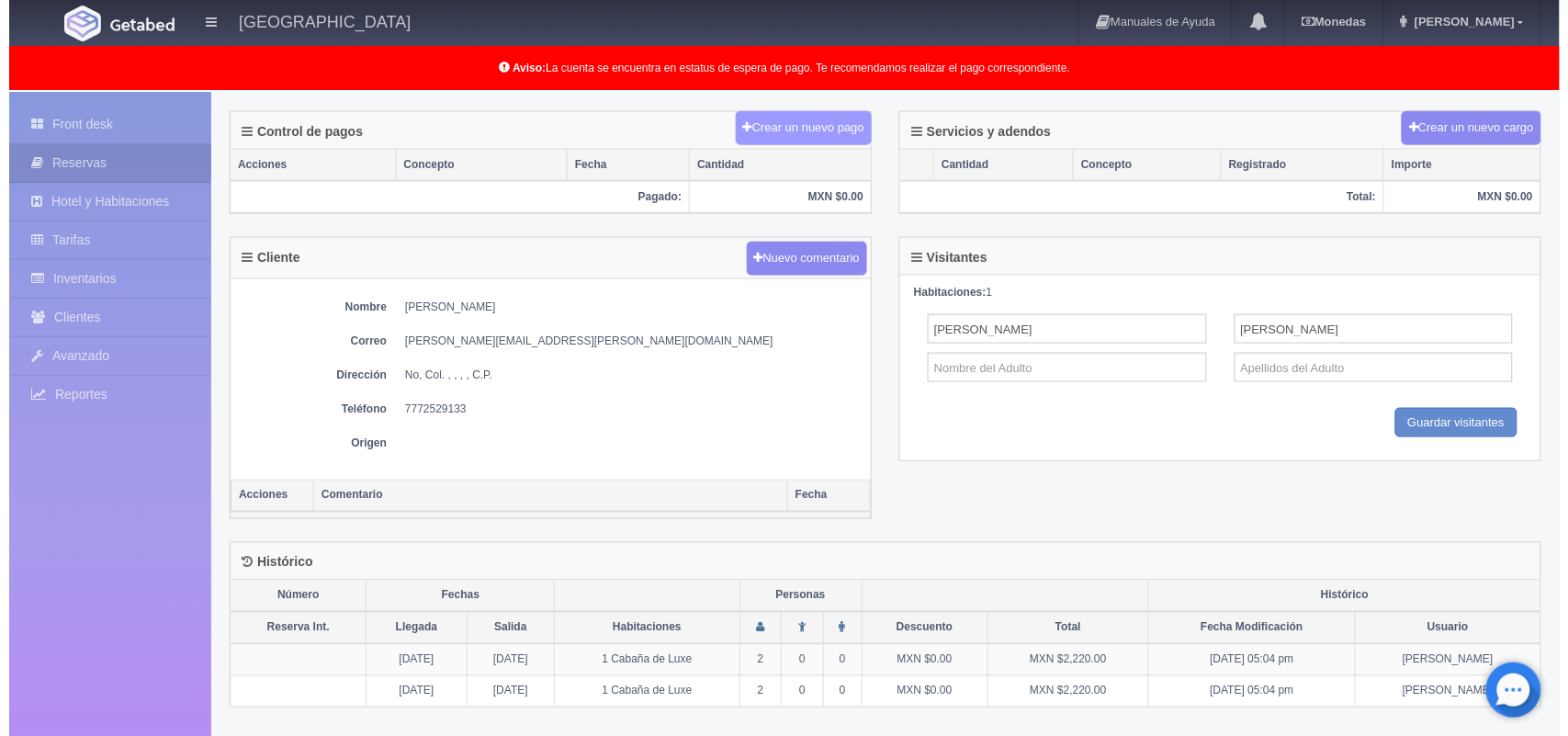
scroll to position [549, 0]
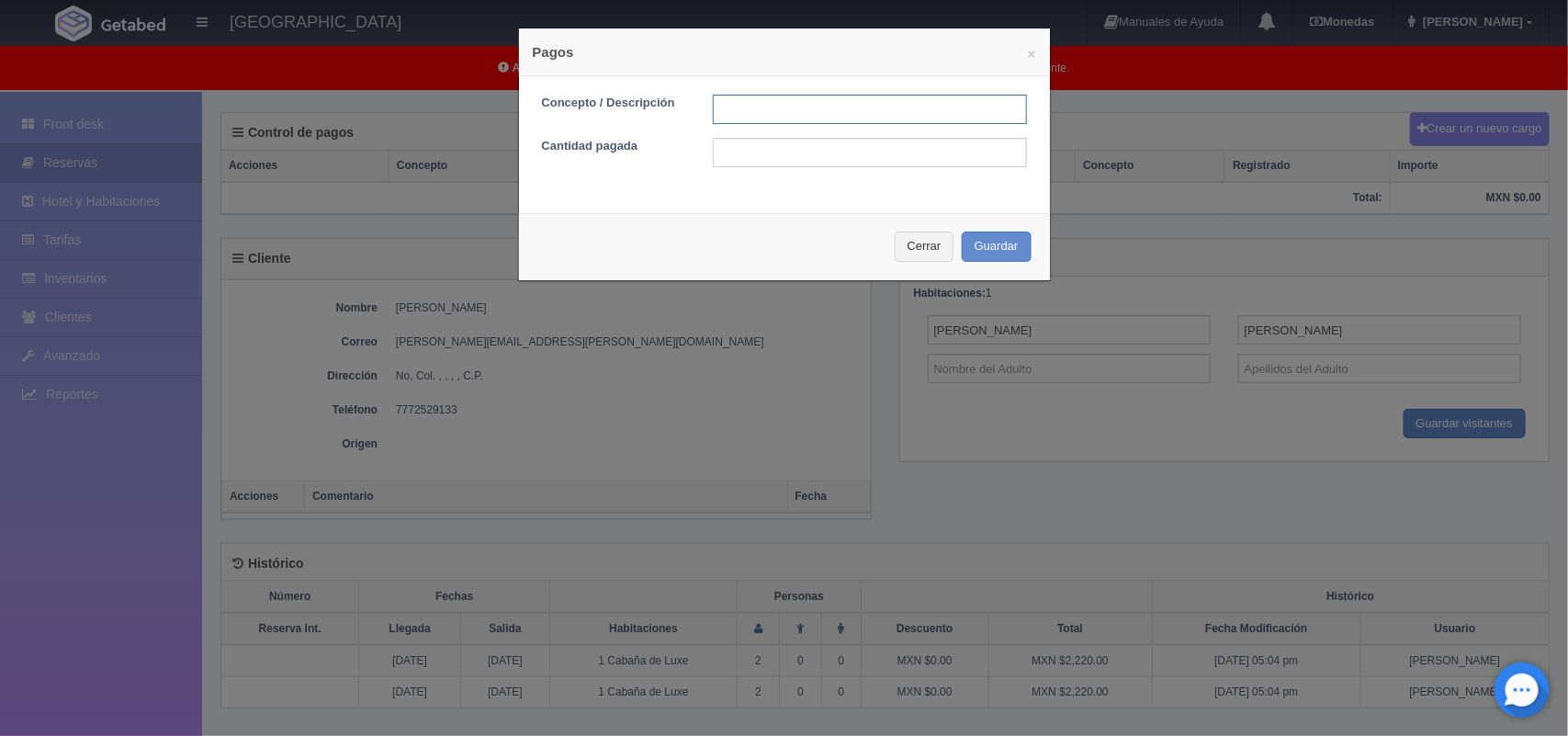
click at [834, 104] on input "text" at bounding box center [869, 110] width 314 height 30
type input "Pago transferencia"
click at [751, 161] on input "text" at bounding box center [869, 152] width 314 height 30
type input "2120.00"
click at [970, 240] on button "Guardar" at bounding box center [996, 246] width 70 height 31
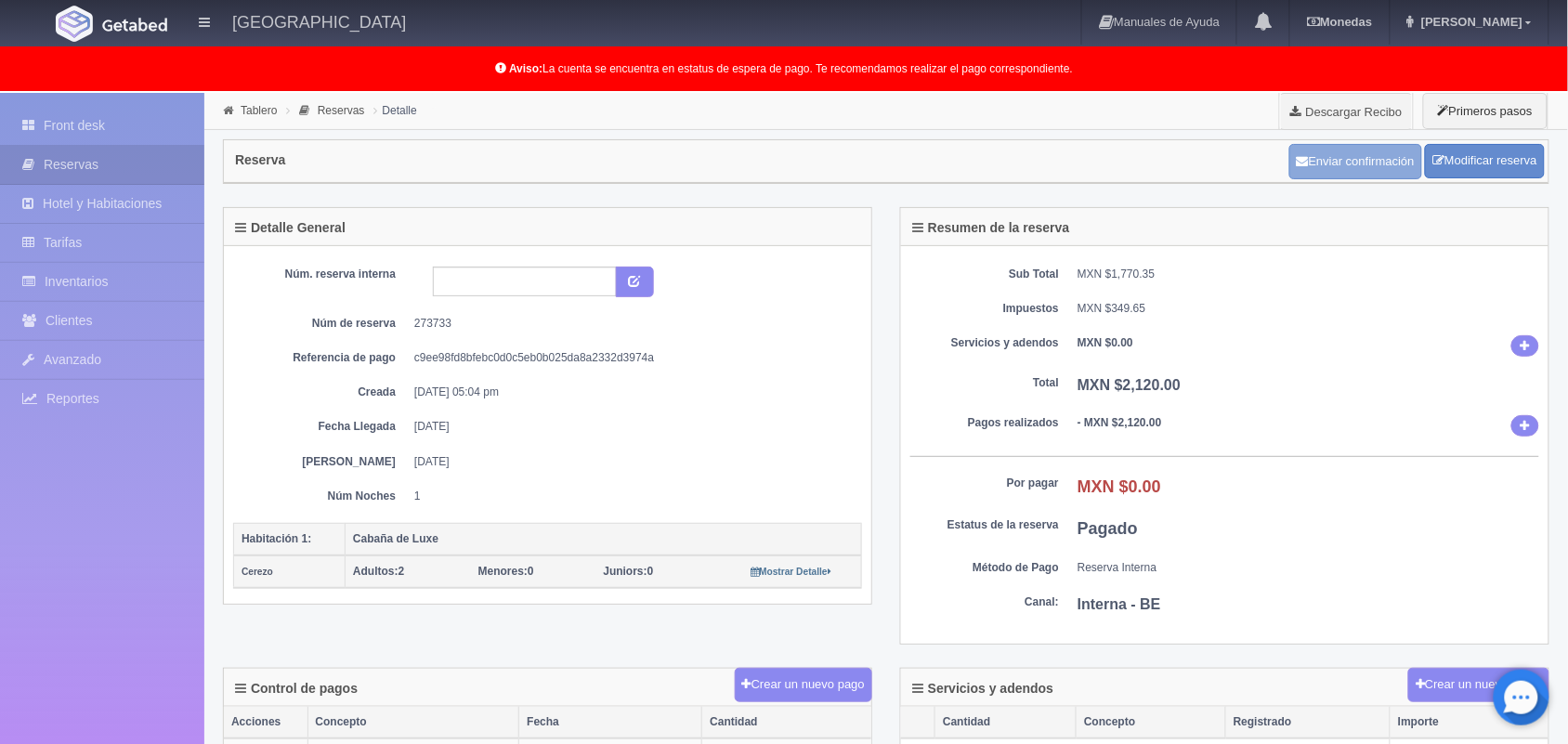
click at [1299, 170] on button "Enviar confirmación" at bounding box center [1356, 161] width 133 height 36
click at [109, 140] on link "Front desk" at bounding box center [102, 126] width 205 height 38
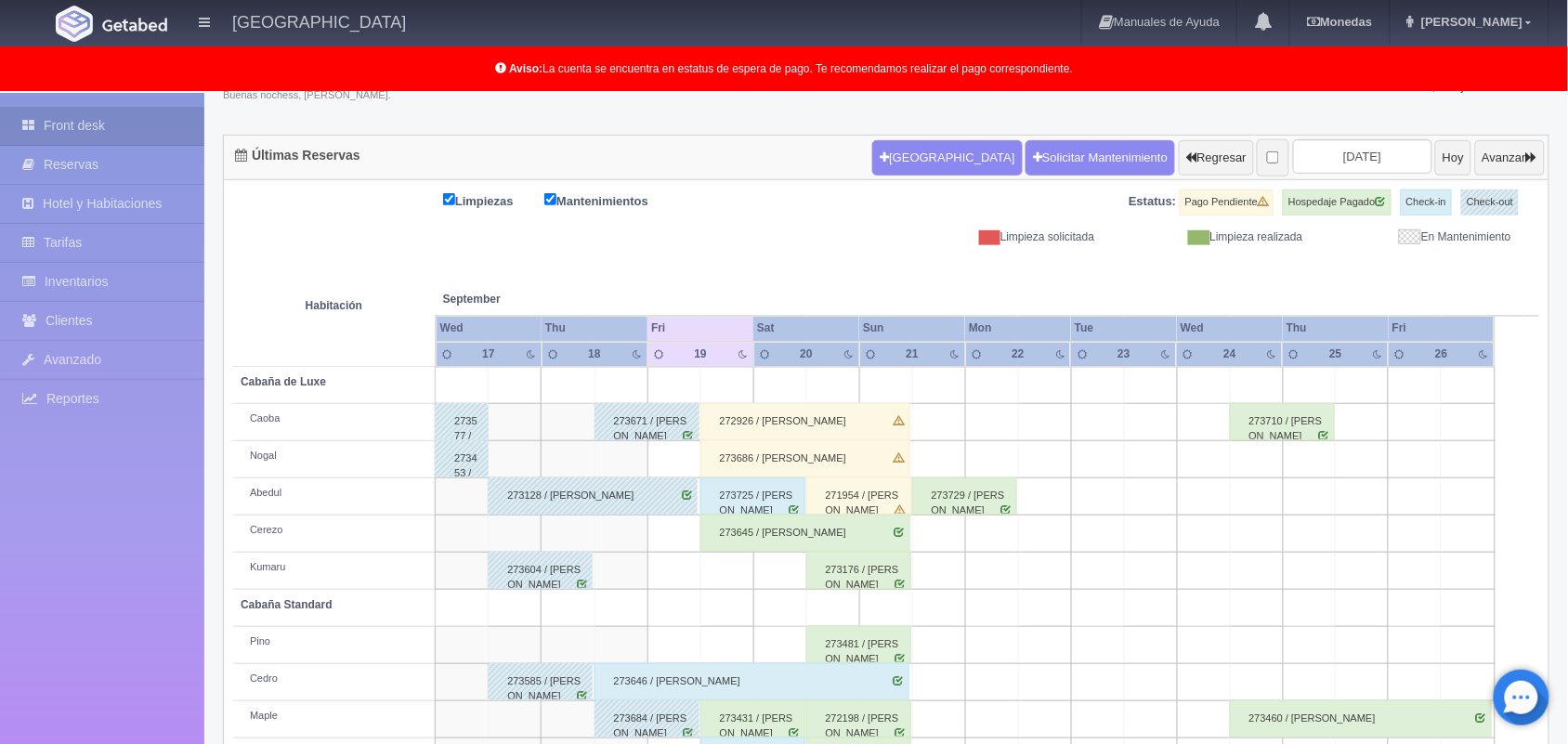
scroll to position [141, 0]
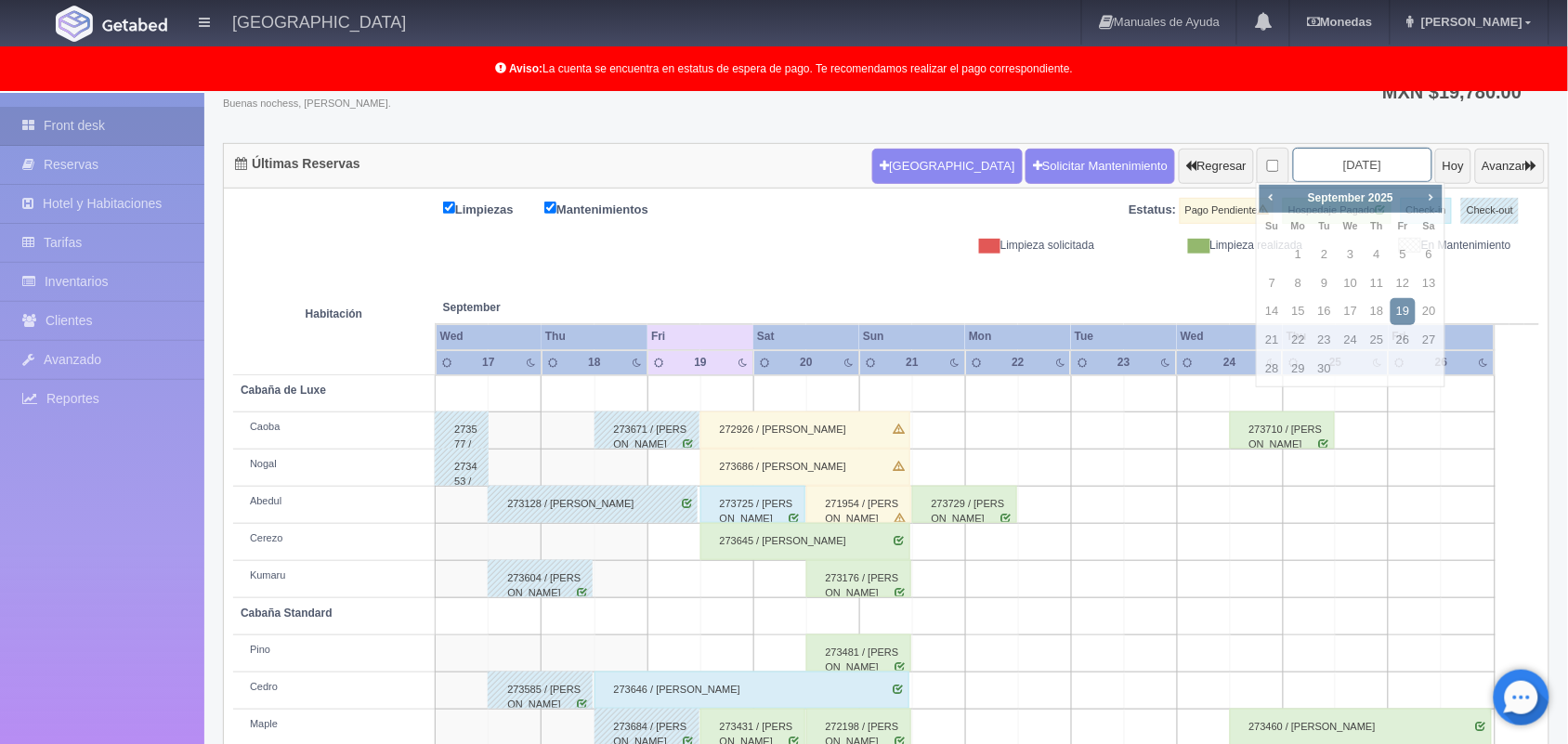
click at [1371, 167] on input "2025-09-19" at bounding box center [1362, 164] width 139 height 35
click at [1423, 200] on span "Next" at bounding box center [1430, 197] width 15 height 15
click at [1419, 275] on link "11" at bounding box center [1429, 283] width 24 height 27
type input "[DATE]"
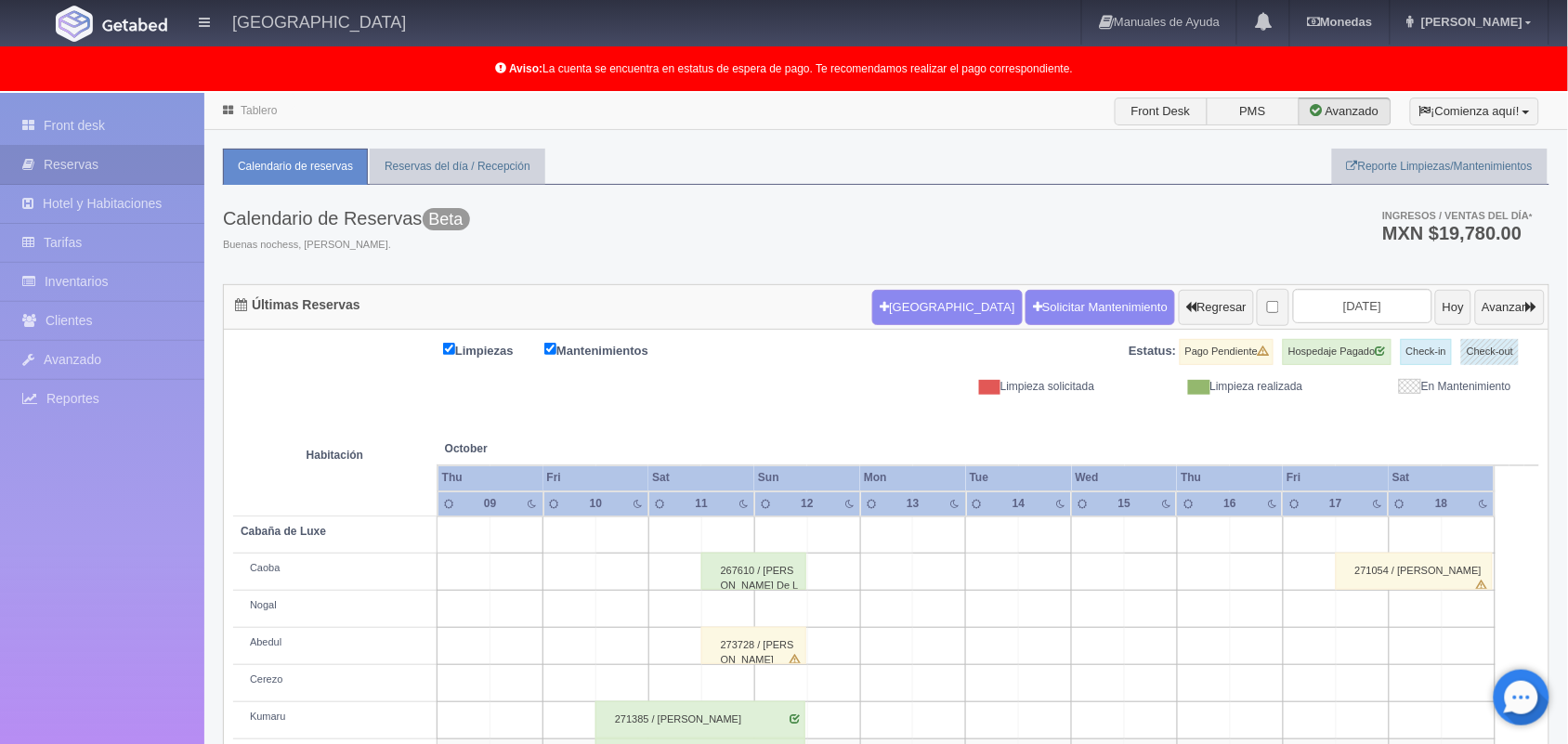
scroll to position [332, 0]
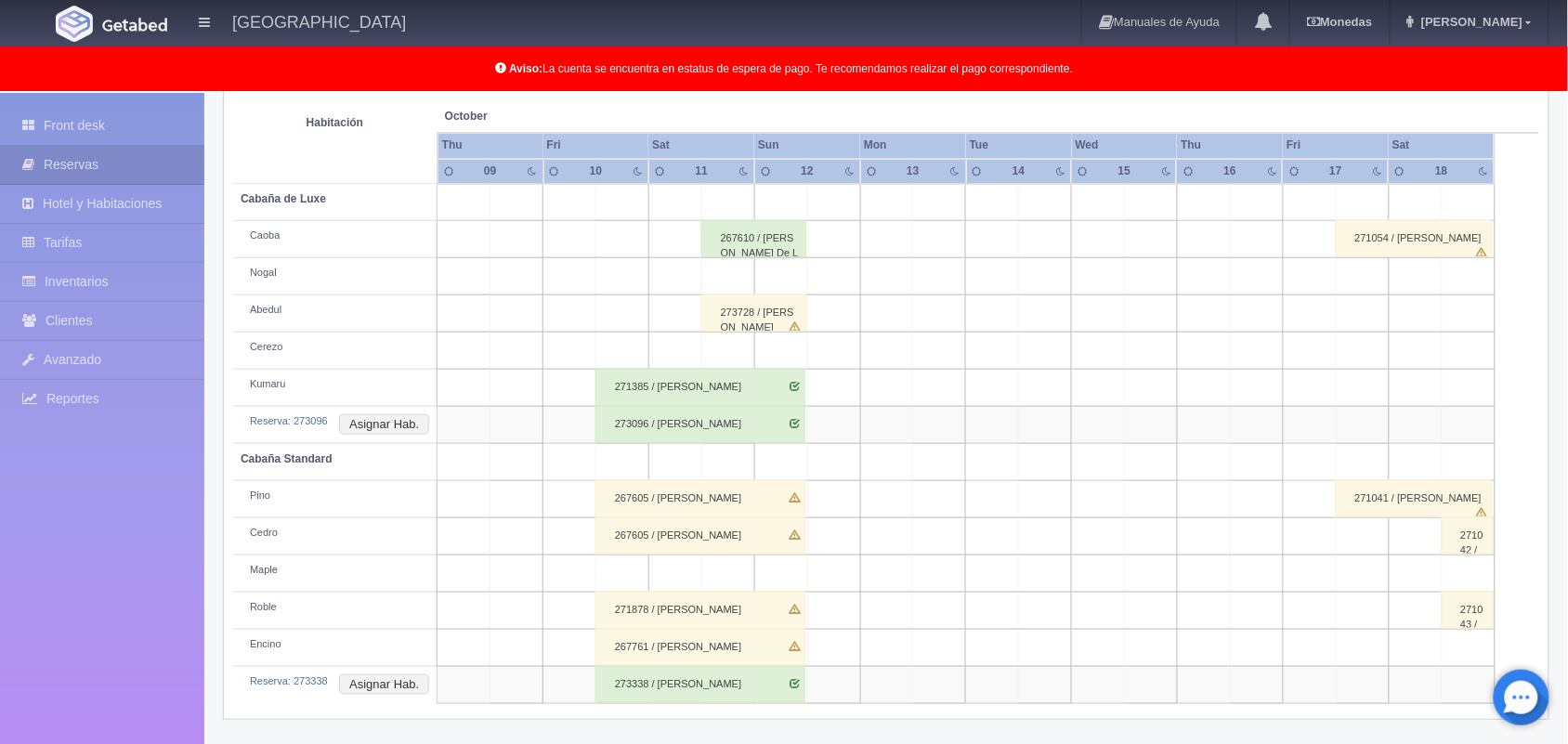
click at [783, 317] on div "273728 / Julio Cesar Becerril Braulio" at bounding box center [754, 313] width 105 height 38
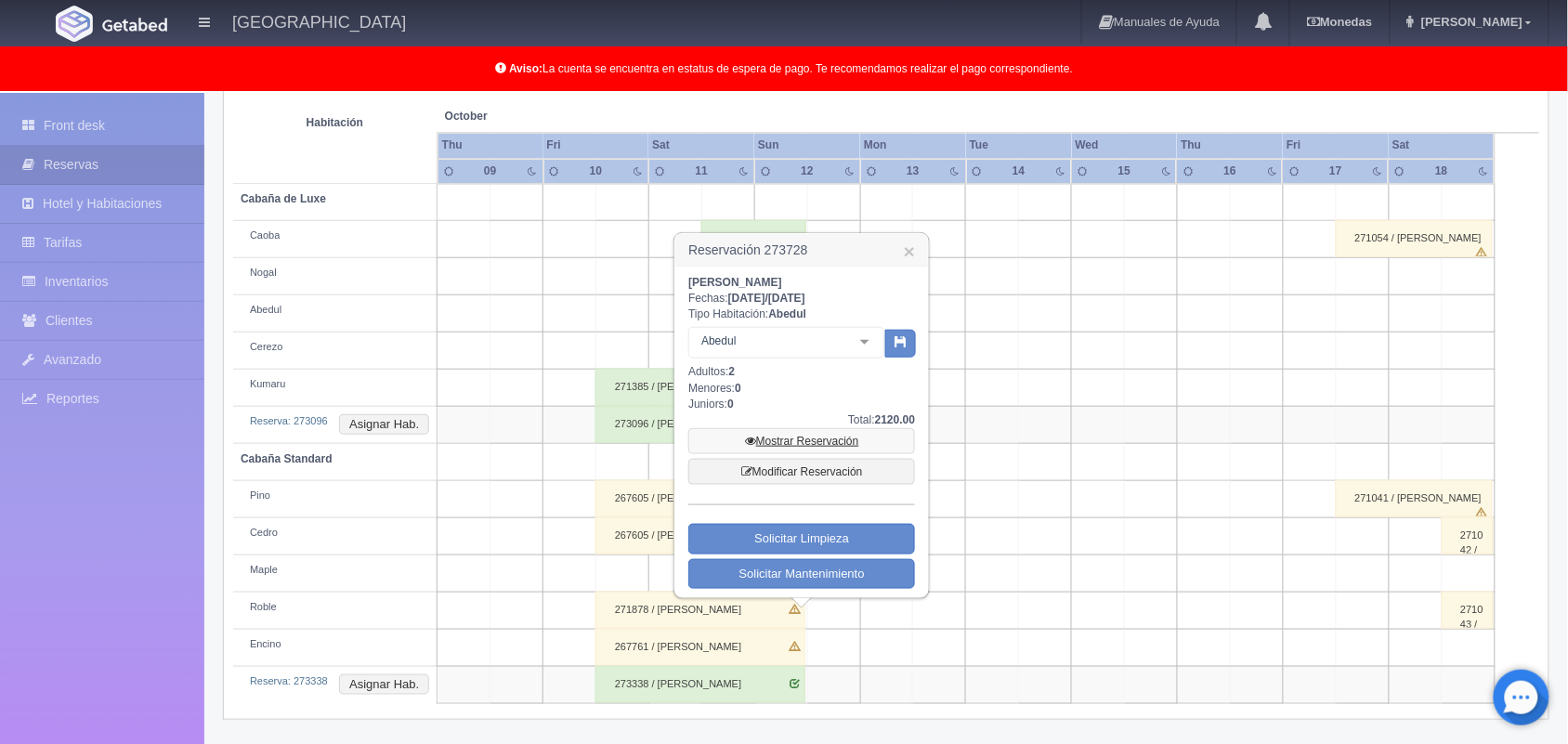
click at [795, 436] on link "Mostrar Reservación" at bounding box center [800, 441] width 226 height 26
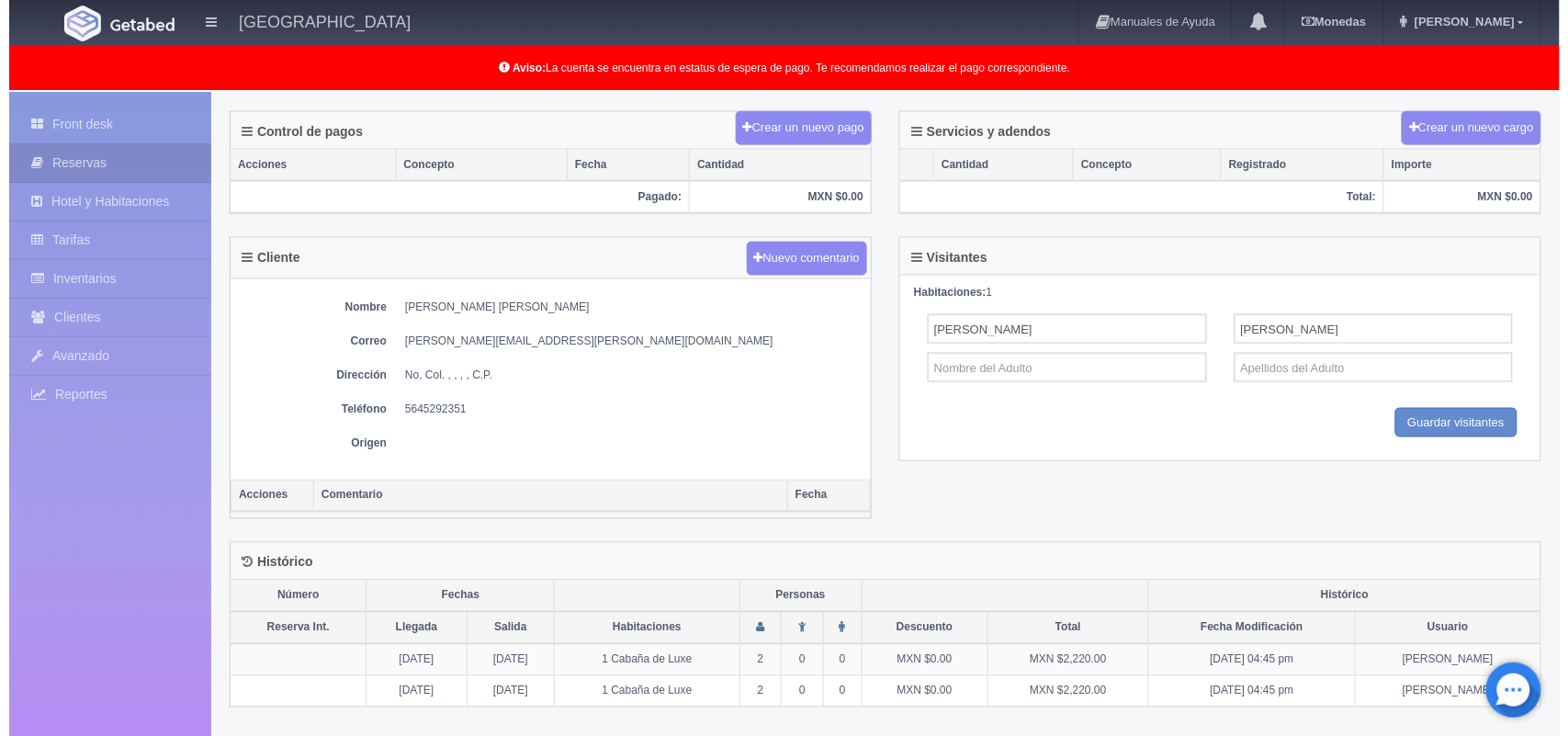
scroll to position [465, 0]
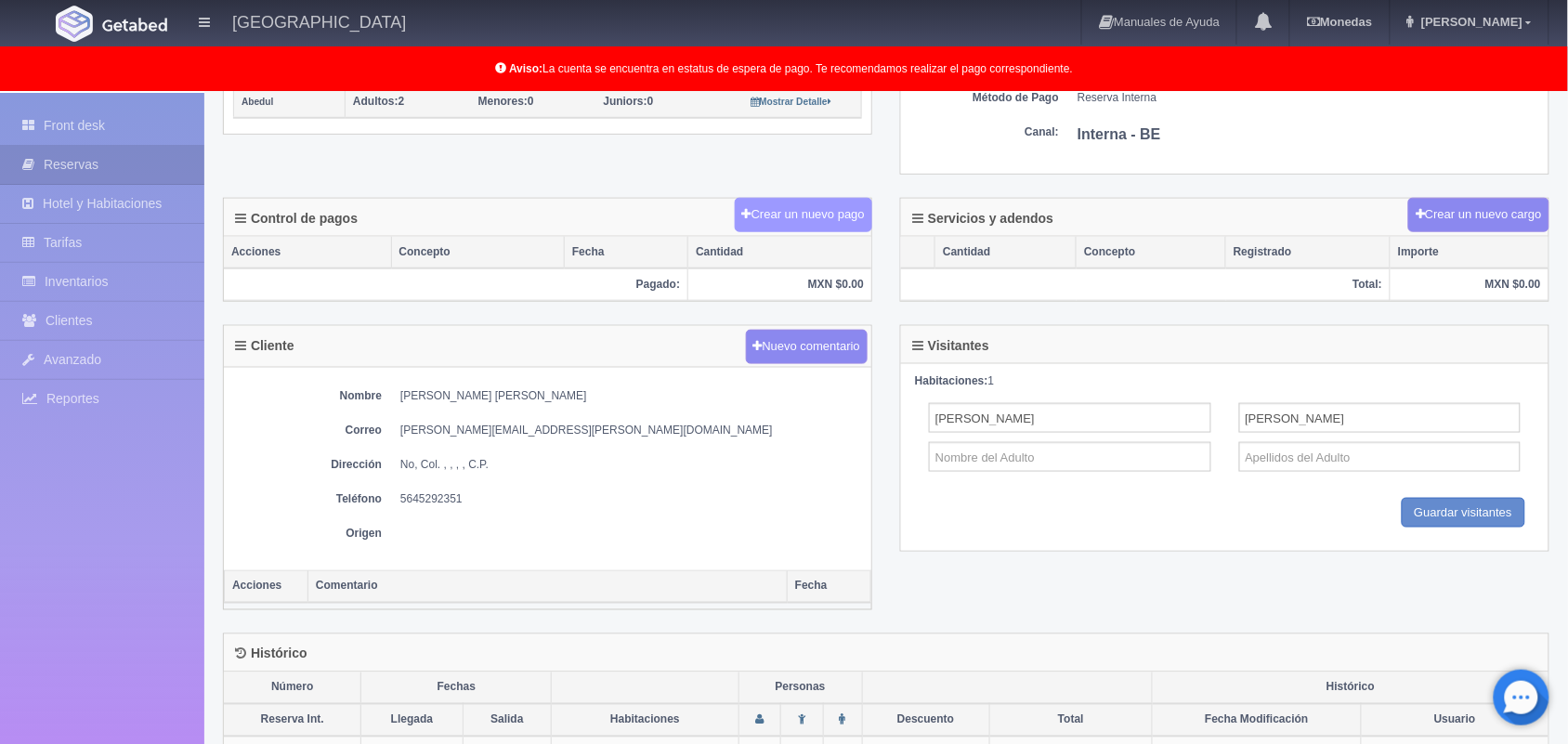
click at [785, 232] on button "Crear un nuevo pago" at bounding box center [803, 215] width 137 height 35
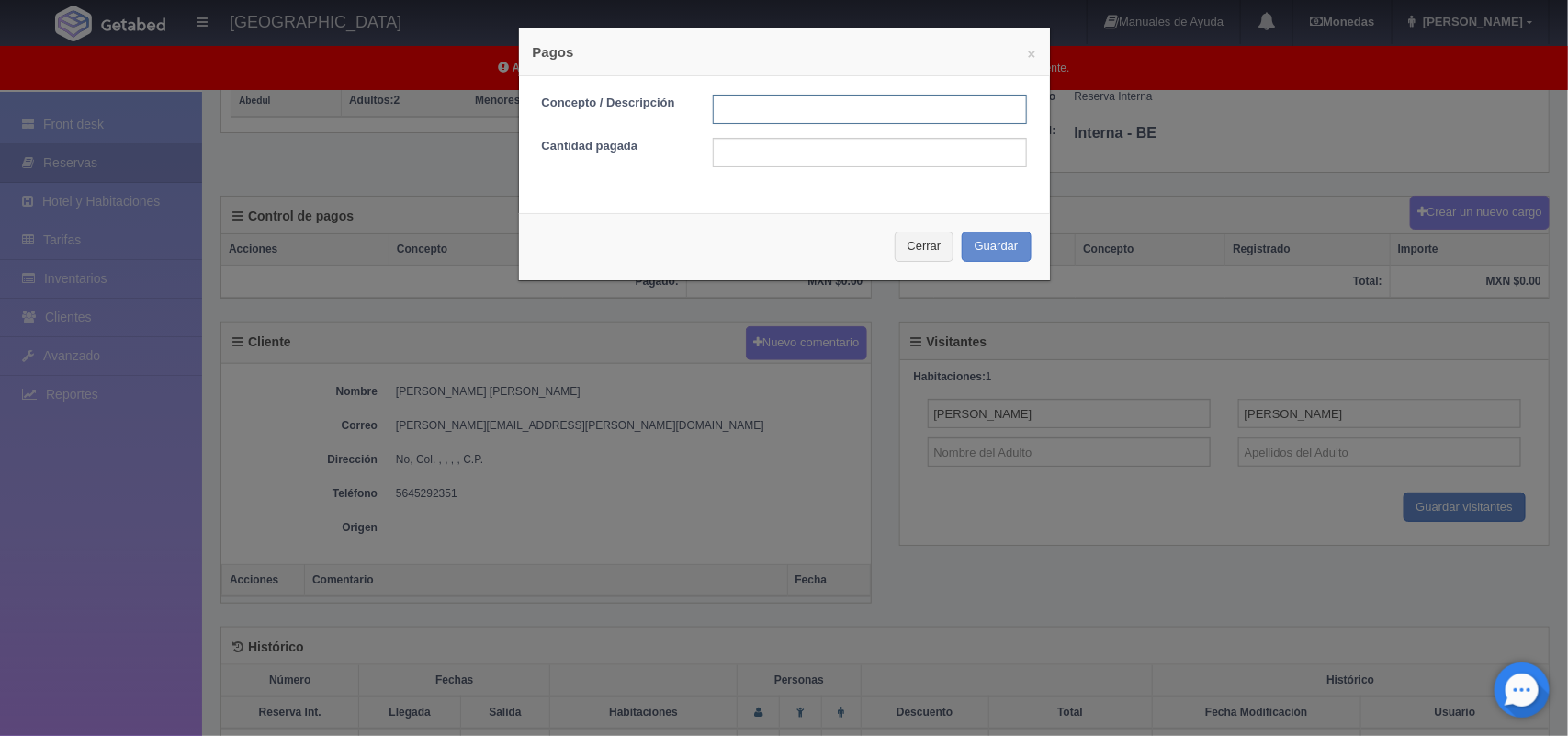
click at [865, 101] on input "text" at bounding box center [869, 110] width 314 height 30
type input "transferencia"
click at [778, 161] on input "text" at bounding box center [869, 152] width 314 height 30
type input "2120.00"
click at [978, 240] on button "Guardar" at bounding box center [996, 246] width 70 height 31
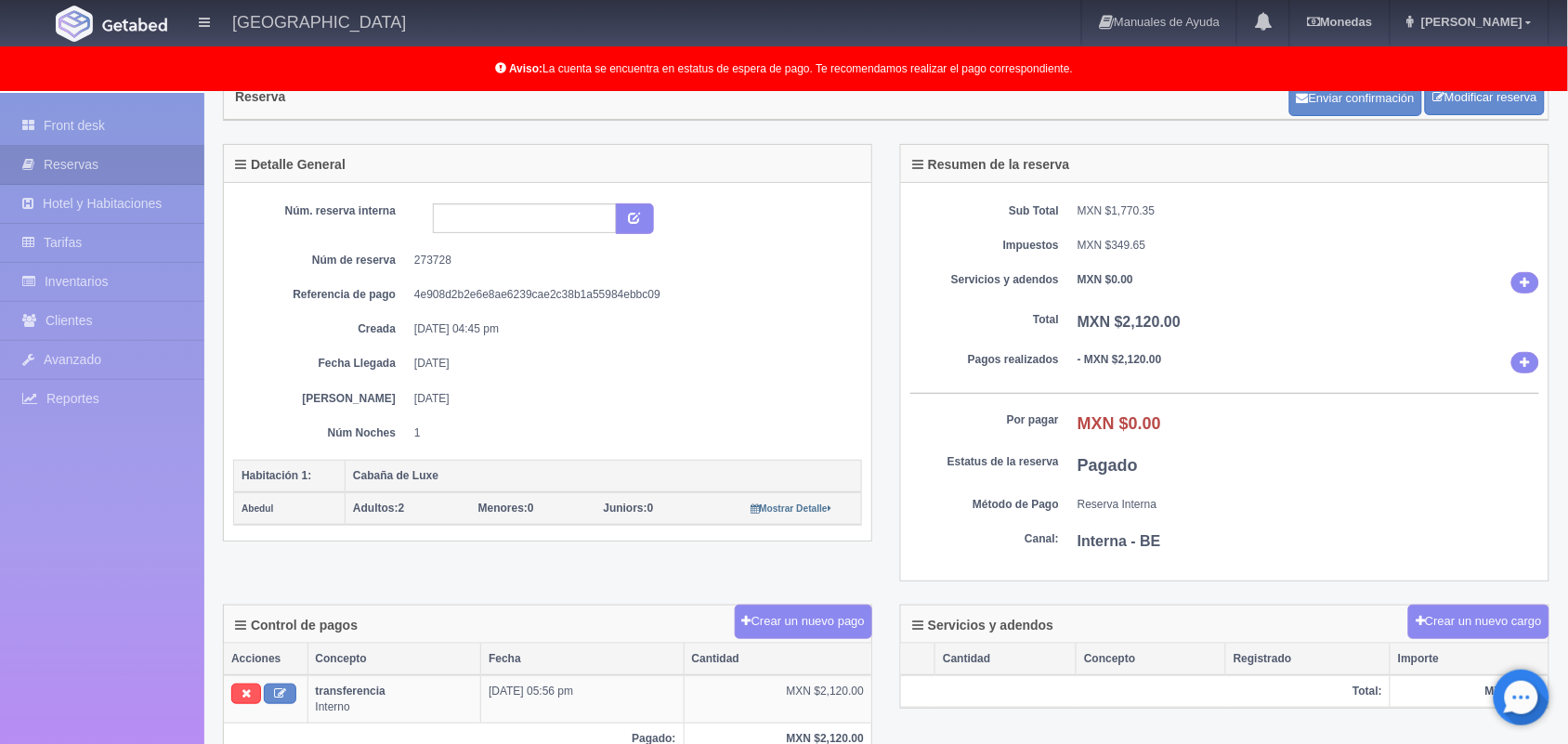
scroll to position [65, 0]
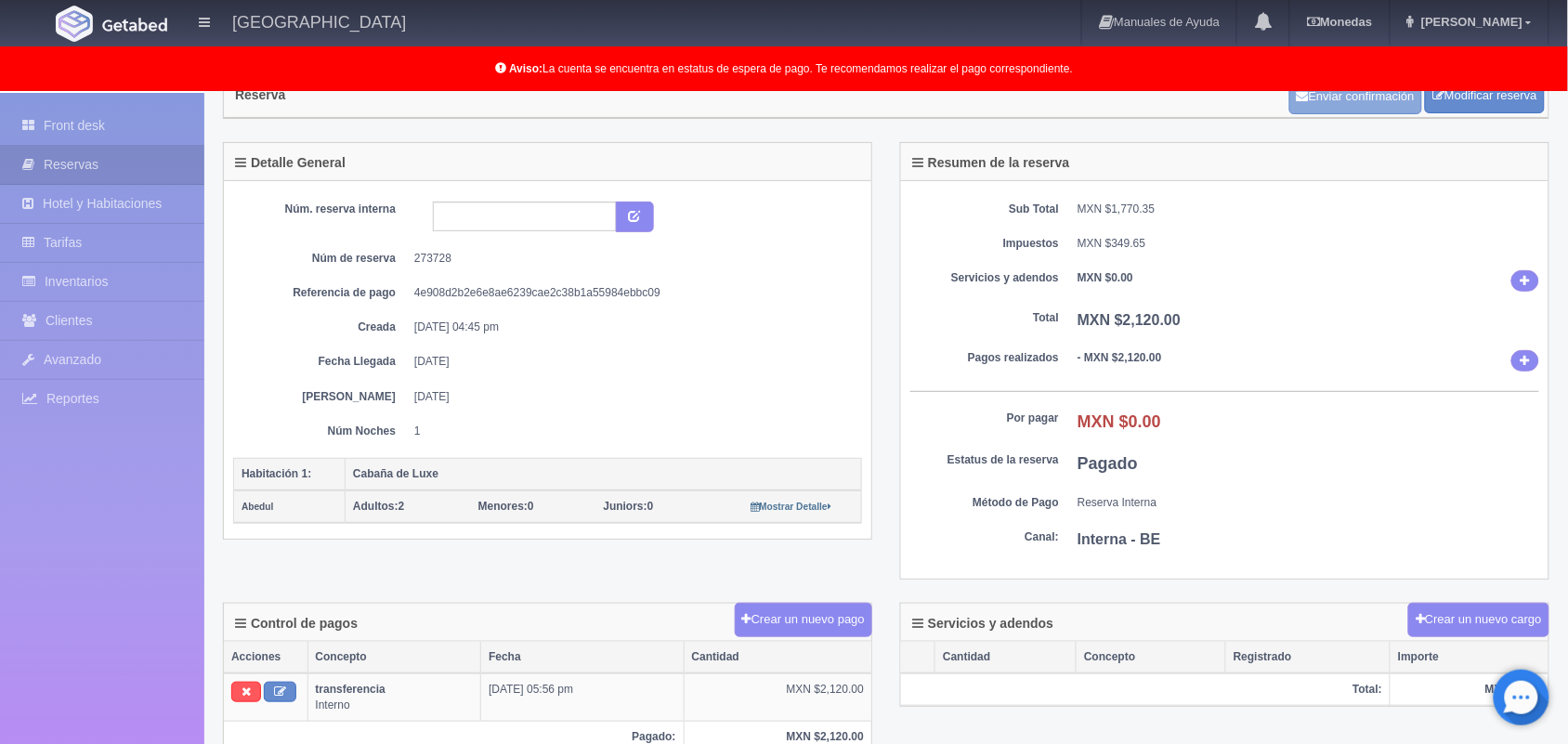
click at [1328, 96] on button "Enviar confirmación" at bounding box center [1356, 97] width 133 height 36
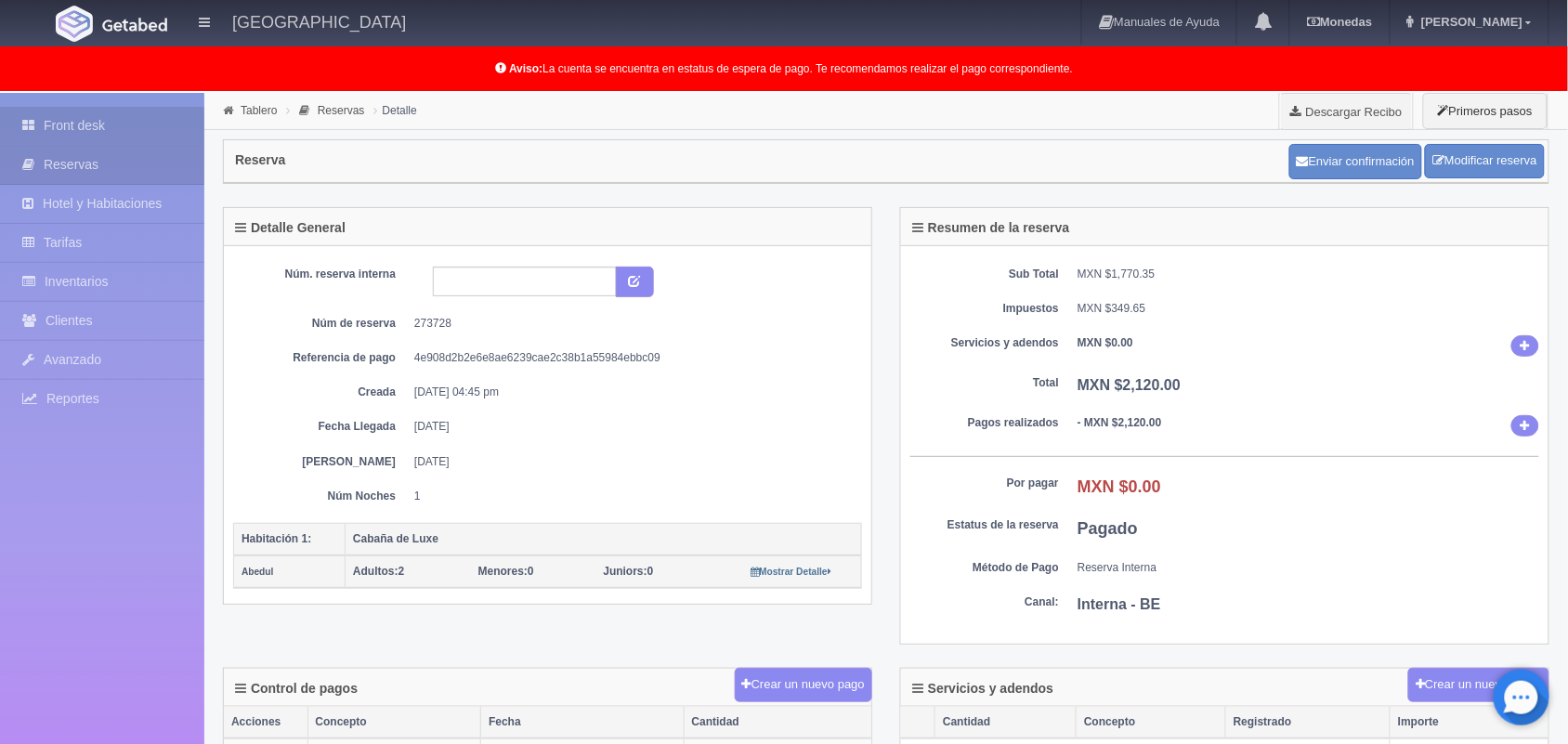
click at [102, 117] on link "Front desk" at bounding box center [102, 126] width 205 height 38
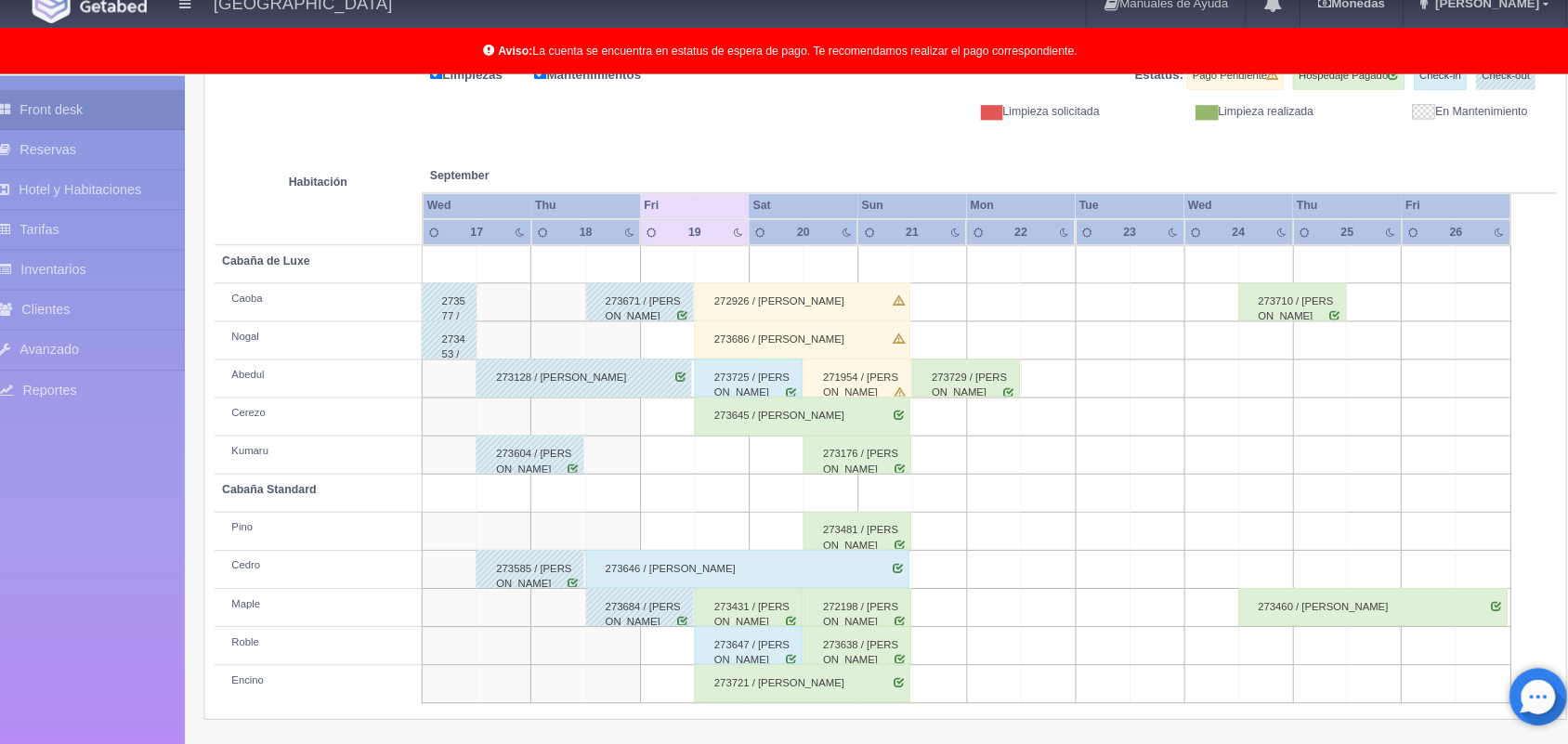
scroll to position [257, 0]
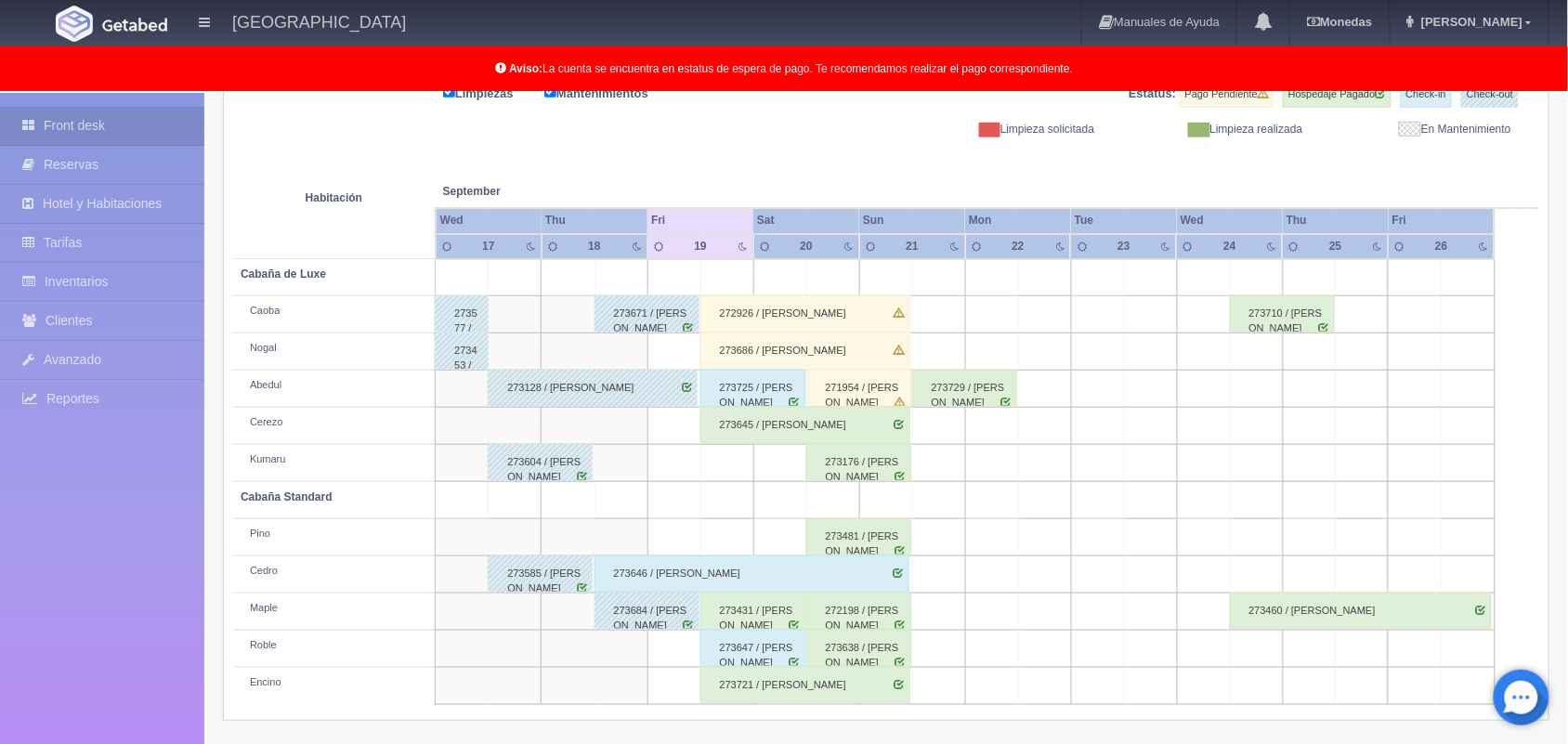
click at [824, 682] on div "273721 / [PERSON_NAME]" at bounding box center [805, 686] width 210 height 38
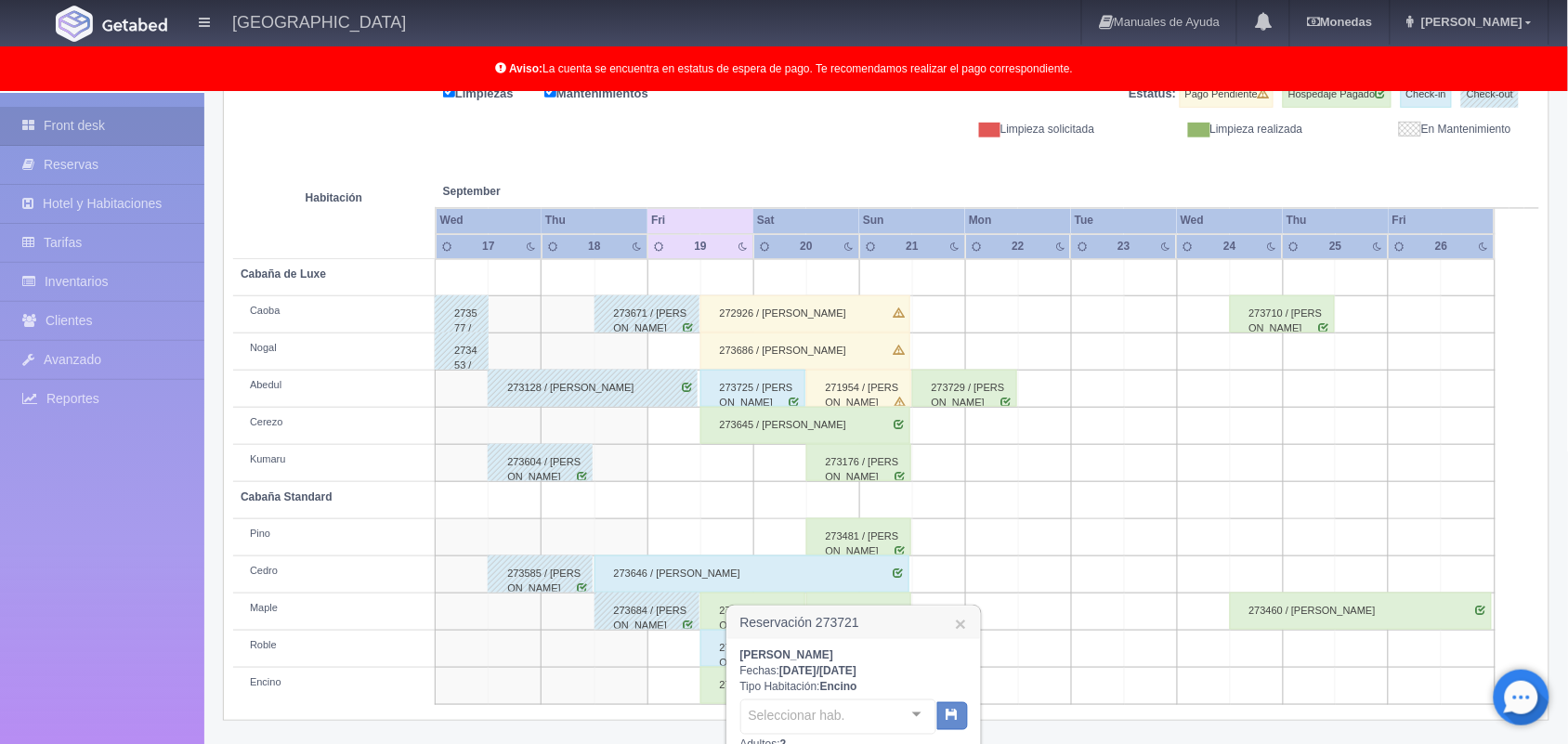
scroll to position [532, 0]
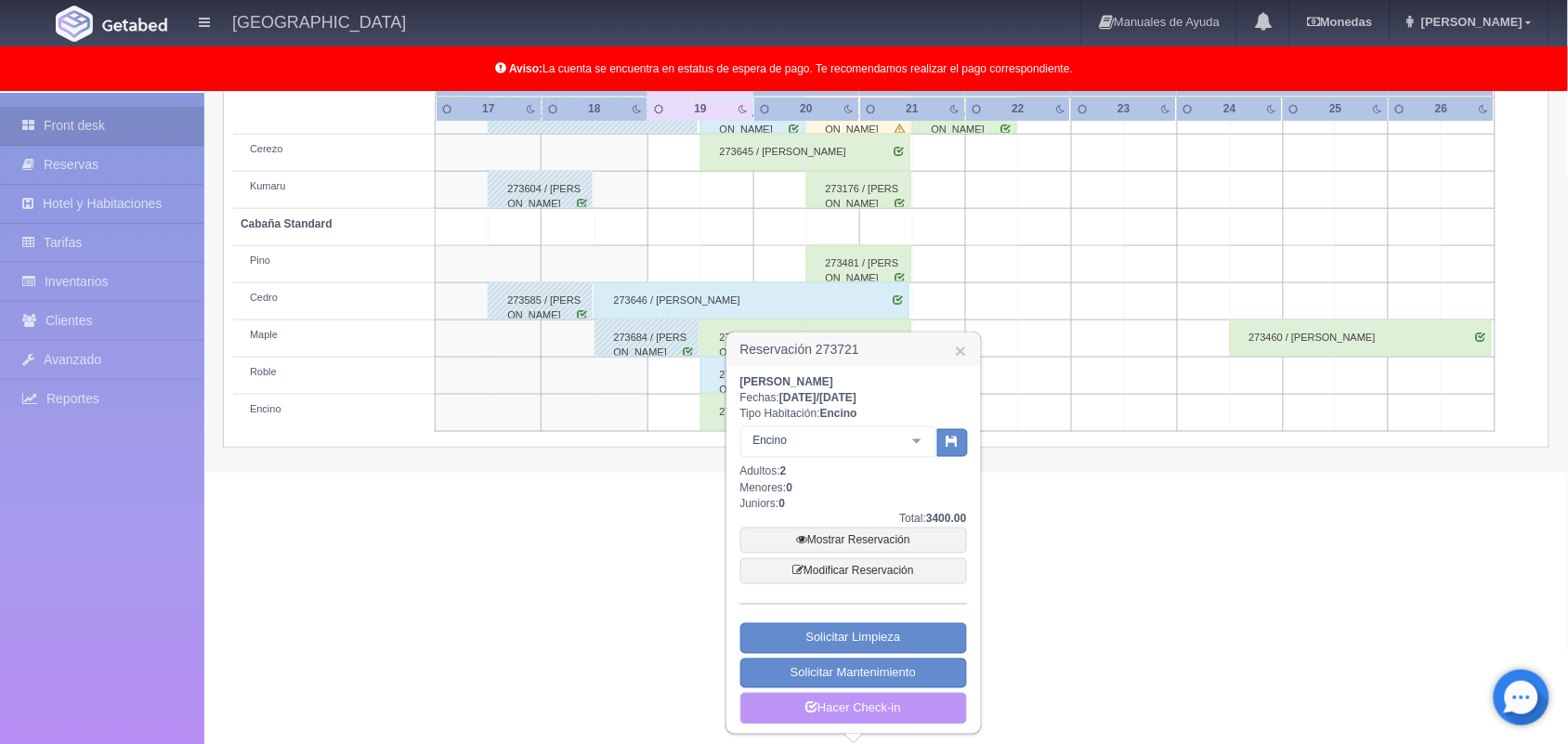
click at [883, 702] on link "Hacer Check-in" at bounding box center [853, 708] width 226 height 32
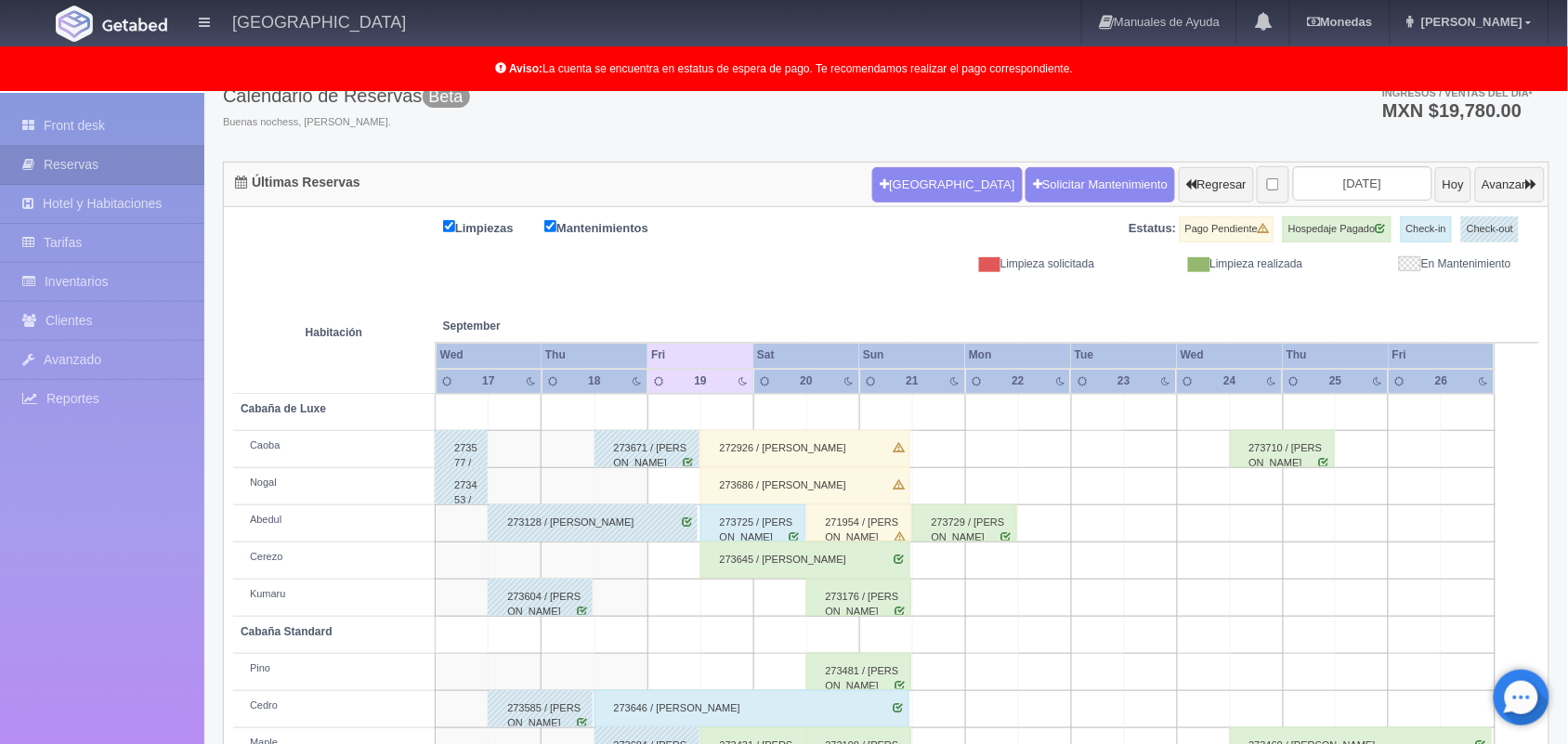
scroll to position [121, 0]
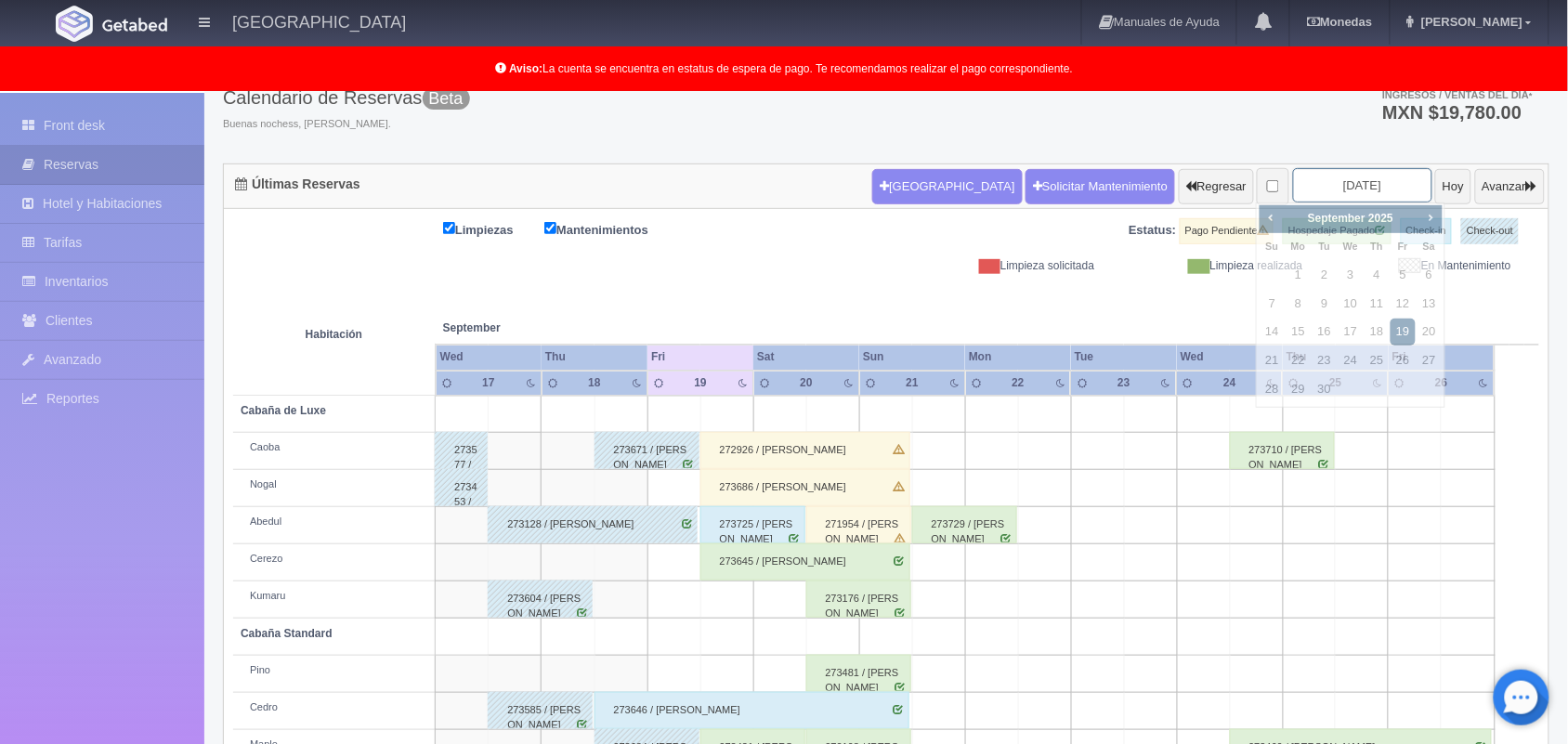
click at [1323, 202] on body "Hotel Xacallan Manuales de Ayuda Actualizaciones recientes Monedas Tipo de camb…" at bounding box center [784, 427] width 1568 height 910
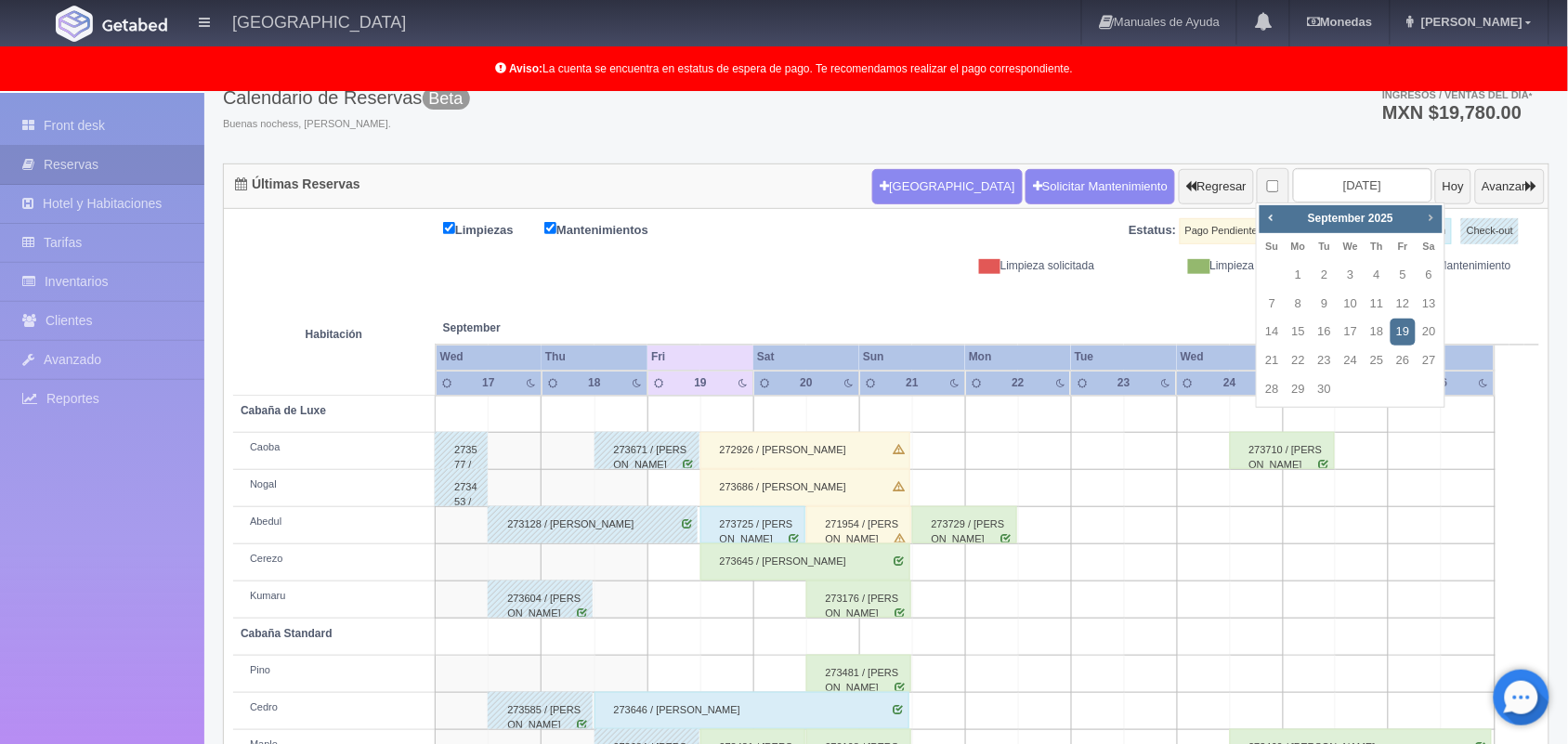
click at [1433, 216] on span "Next" at bounding box center [1430, 218] width 15 height 15
click at [1422, 269] on link "4" at bounding box center [1429, 275] width 24 height 27
type input "2025-10-04"
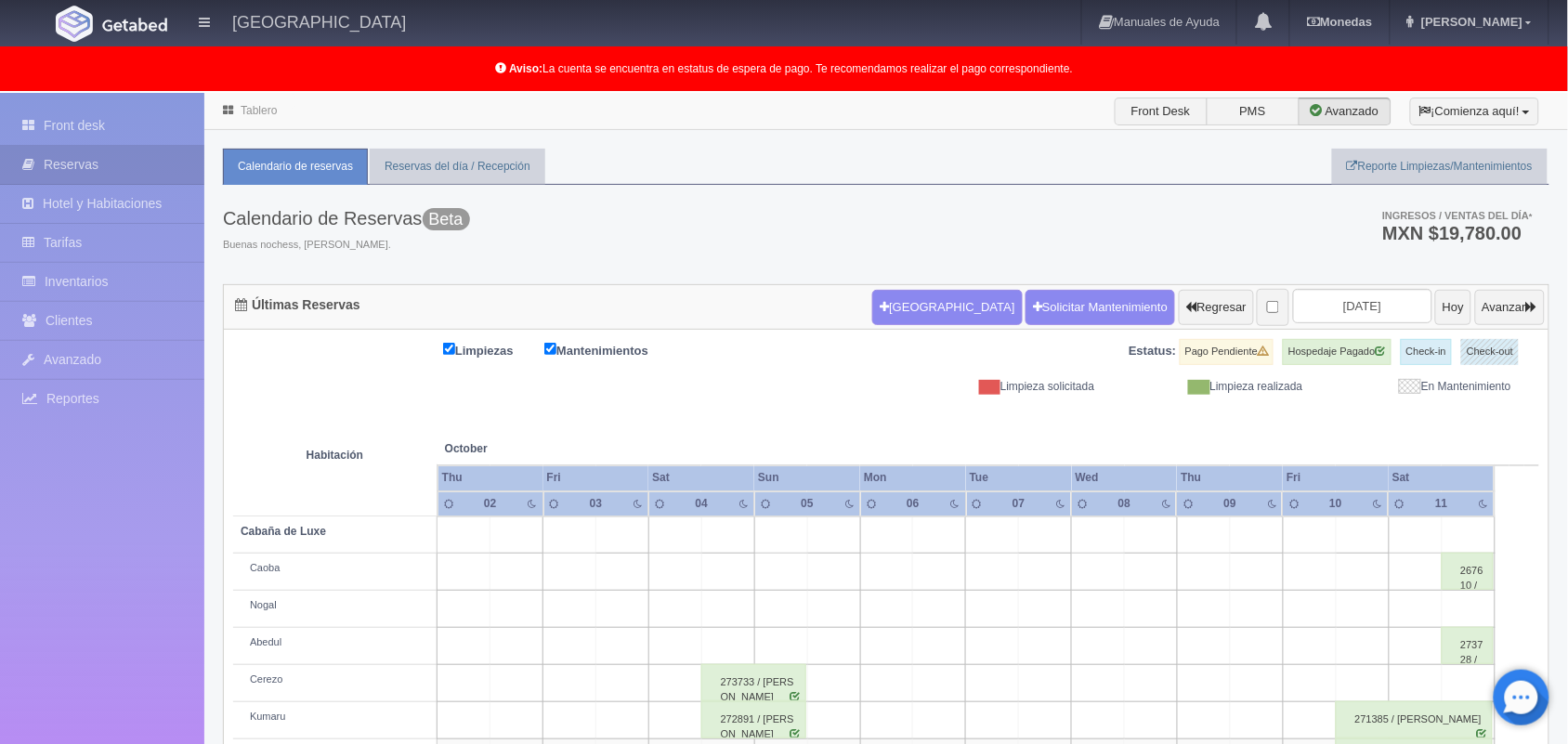
scroll to position [332, 0]
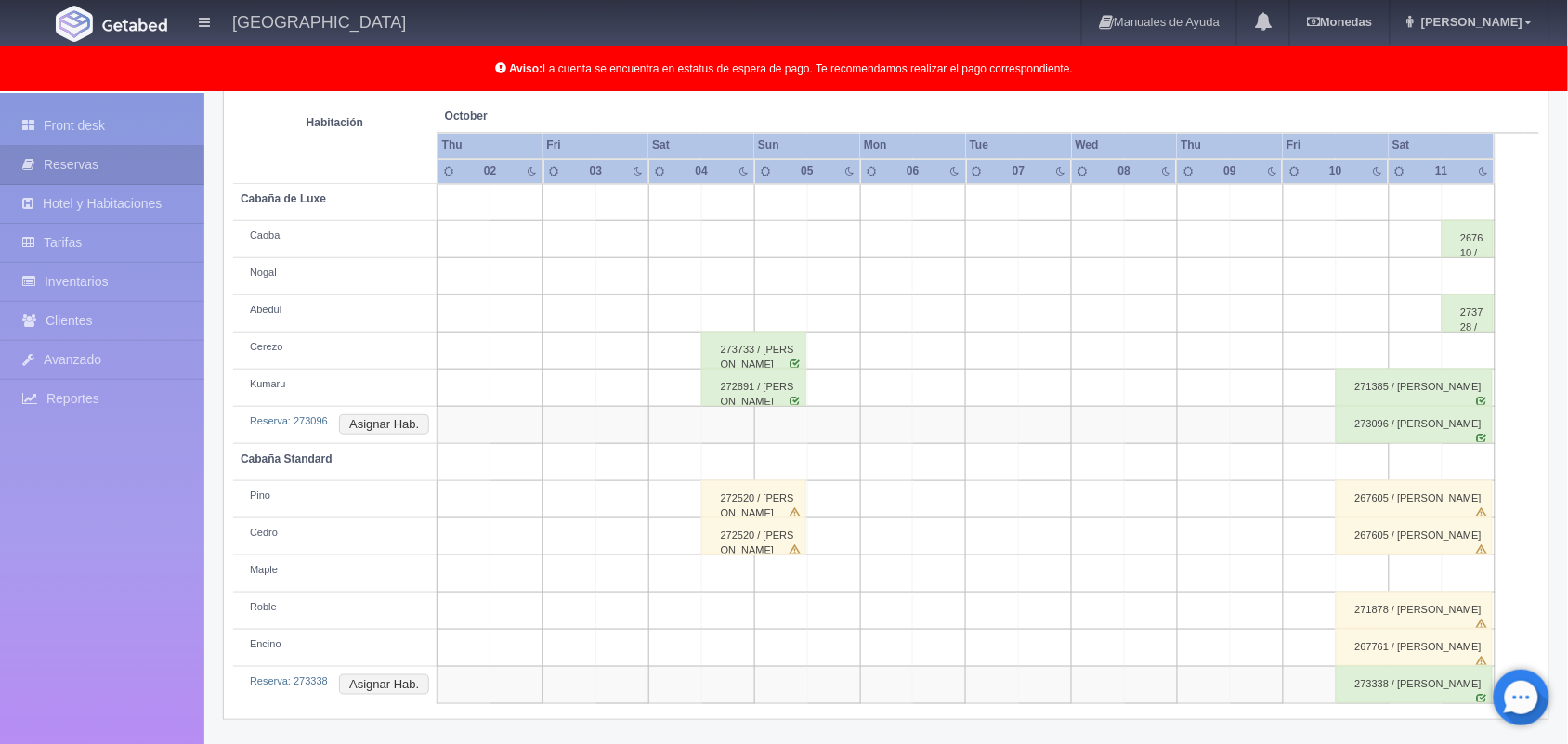
click at [785, 353] on div "273733 / Raul Gonzalez" at bounding box center [754, 350] width 105 height 38
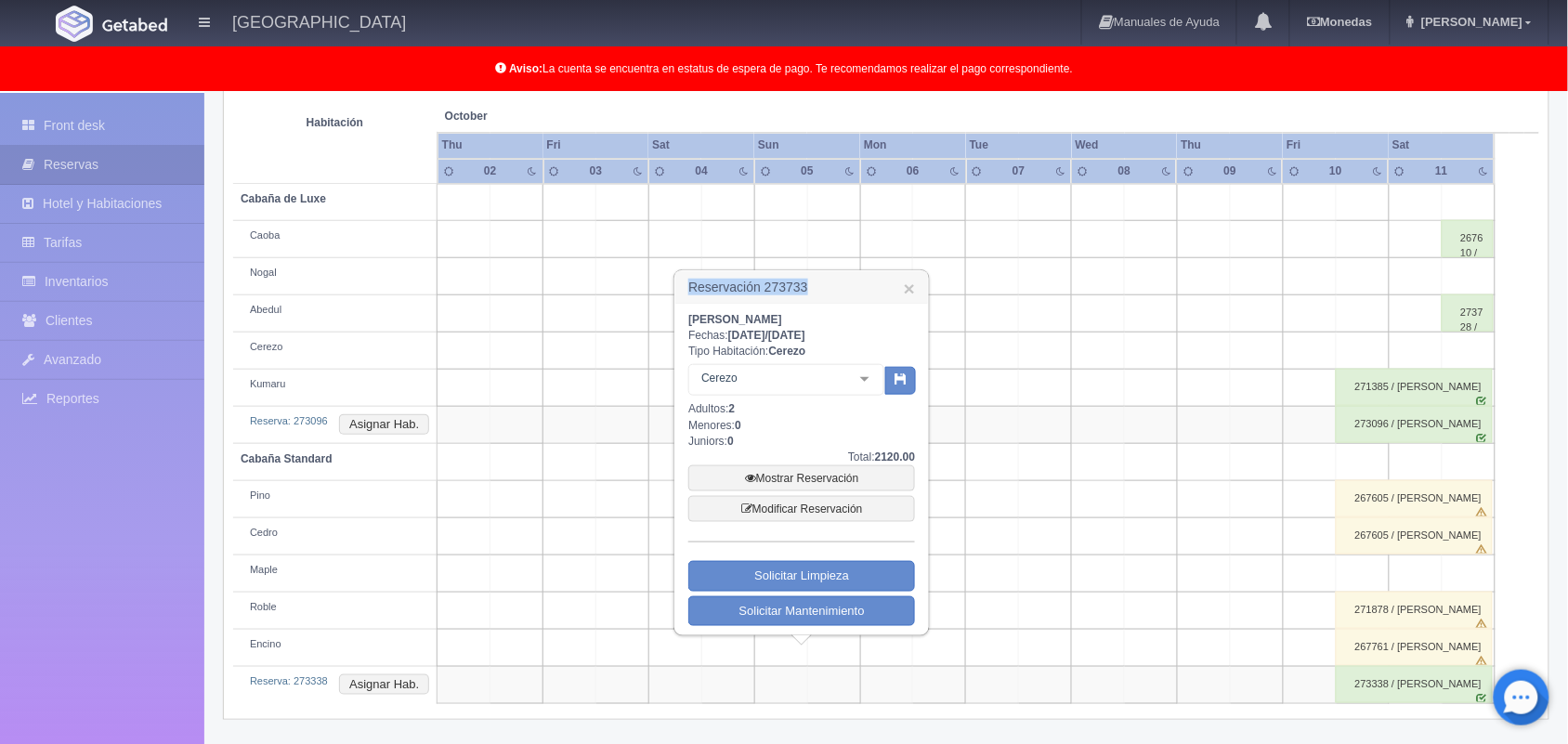
drag, startPoint x: 814, startPoint y: 286, endPoint x: 693, endPoint y: 284, distance: 121.0
click at [693, 284] on h3 "Reservación 273733 ×" at bounding box center [801, 287] width 252 height 33
copy h3 "Reservación 273733"
click at [910, 284] on link "×" at bounding box center [909, 288] width 11 height 20
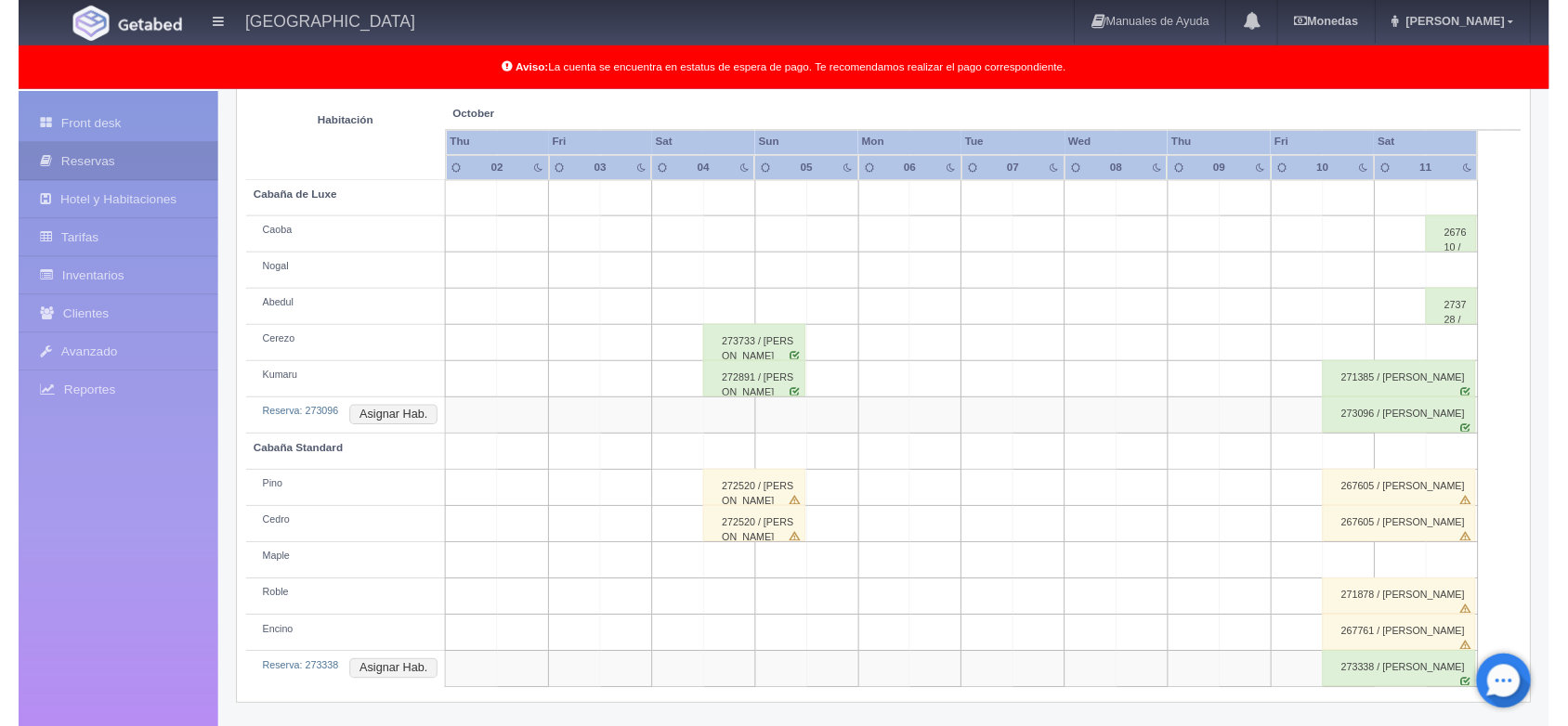
scroll to position [242, 0]
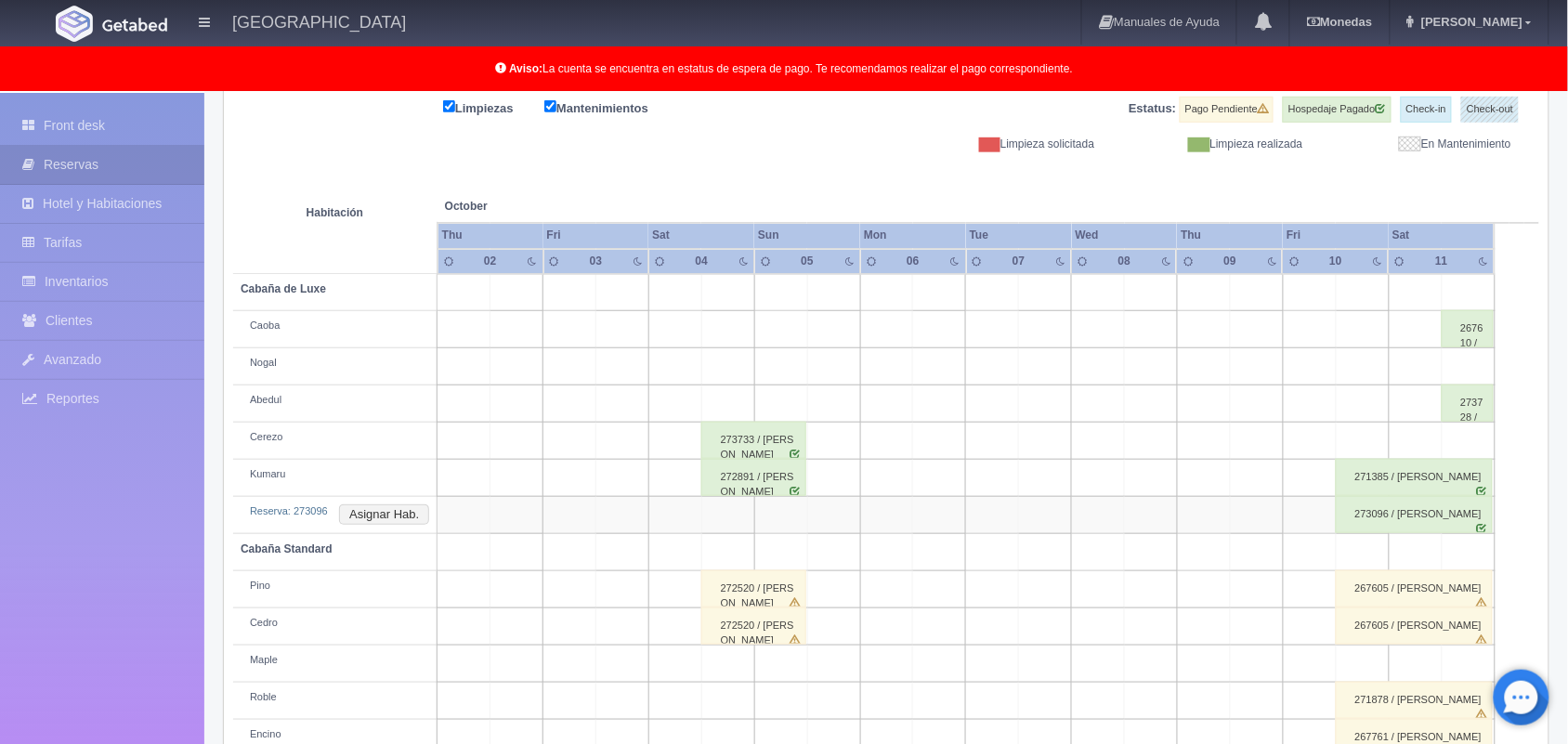
click at [1459, 415] on div "273728 / Julio Cesar Becerril Braulio" at bounding box center [1468, 403] width 53 height 38
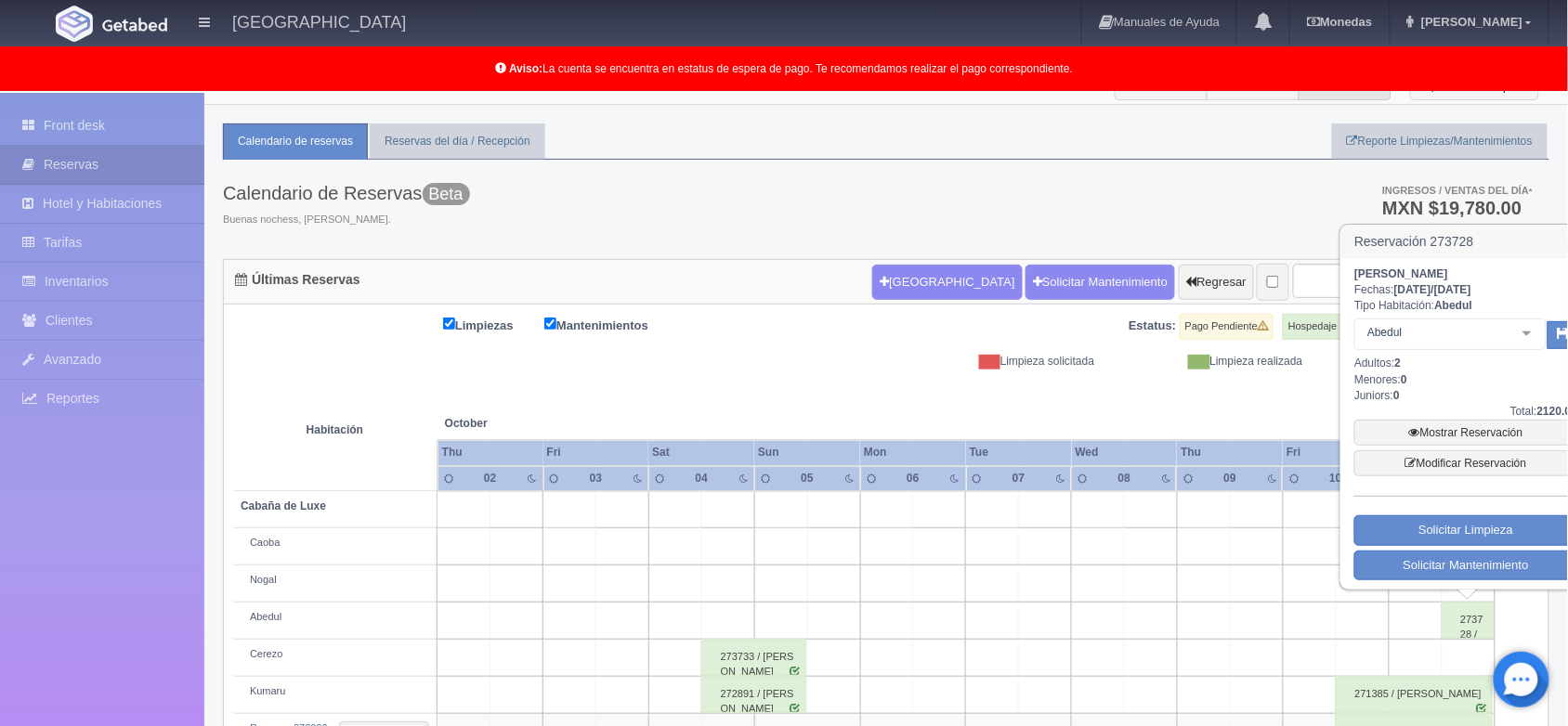
scroll to position [21, 0]
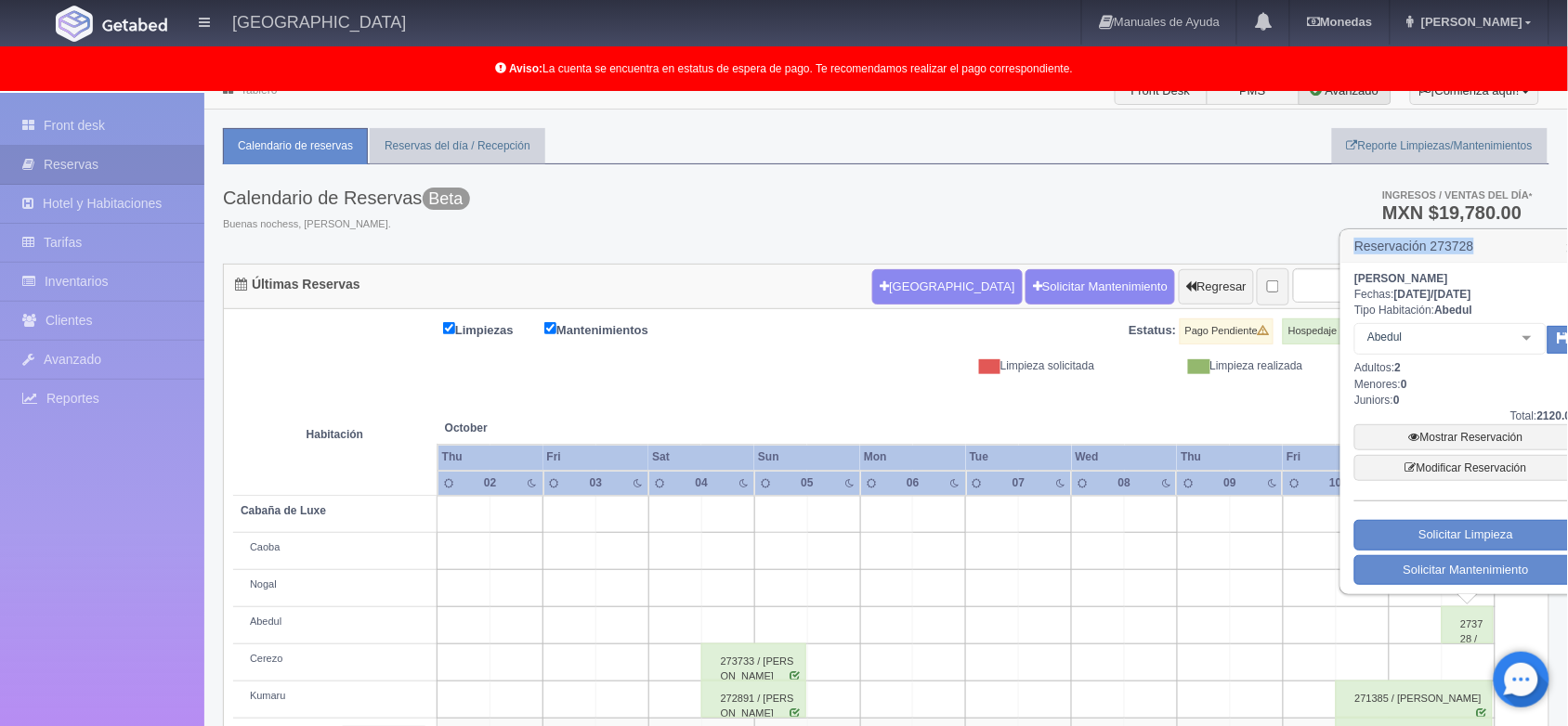
drag, startPoint x: 1351, startPoint y: 243, endPoint x: 1493, endPoint y: 233, distance: 142.4
click at [1493, 233] on h3 "Reservación 273728 ×" at bounding box center [1465, 246] width 249 height 33
copy h3 "Reservación 273728"
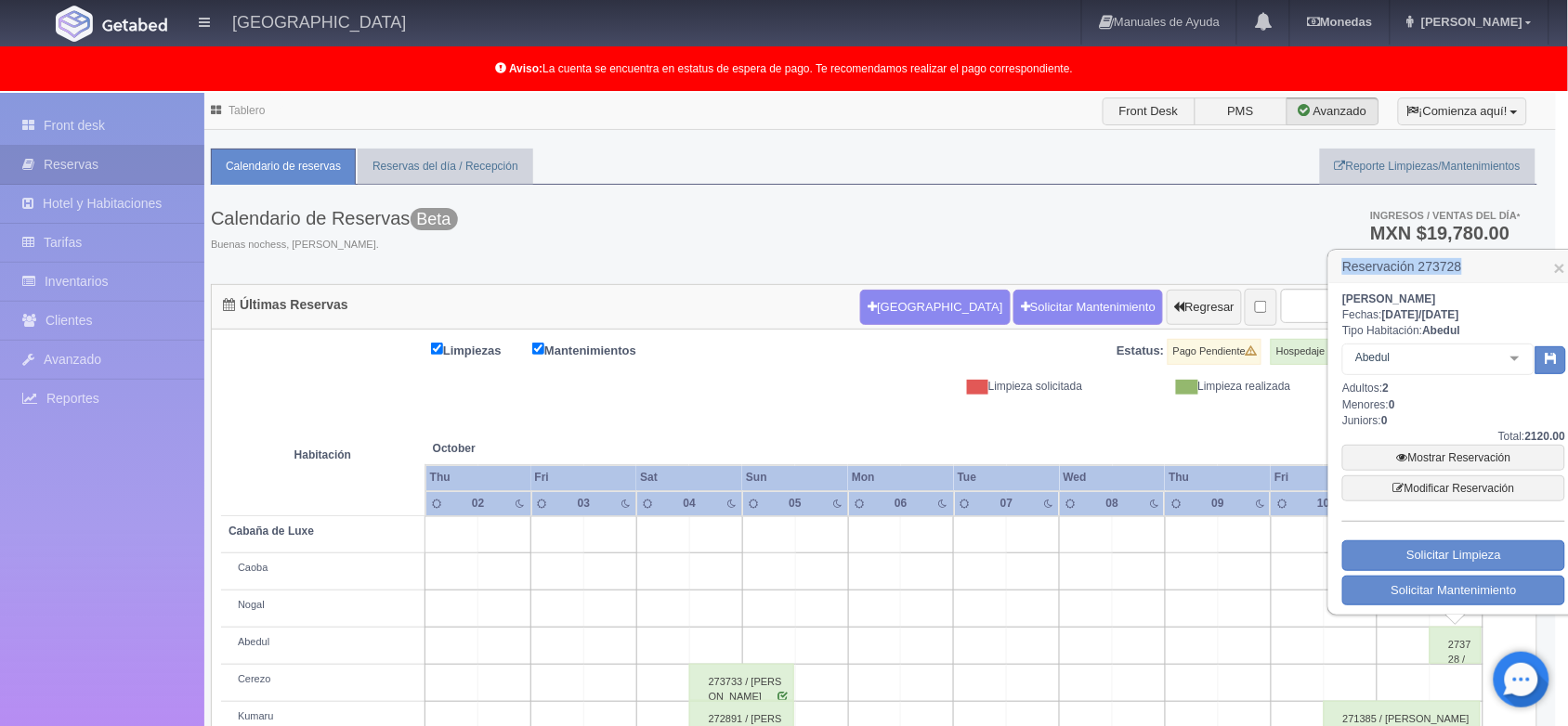
scroll to position [0, 10]
click at [118, 129] on link "Front desk" at bounding box center [102, 126] width 205 height 38
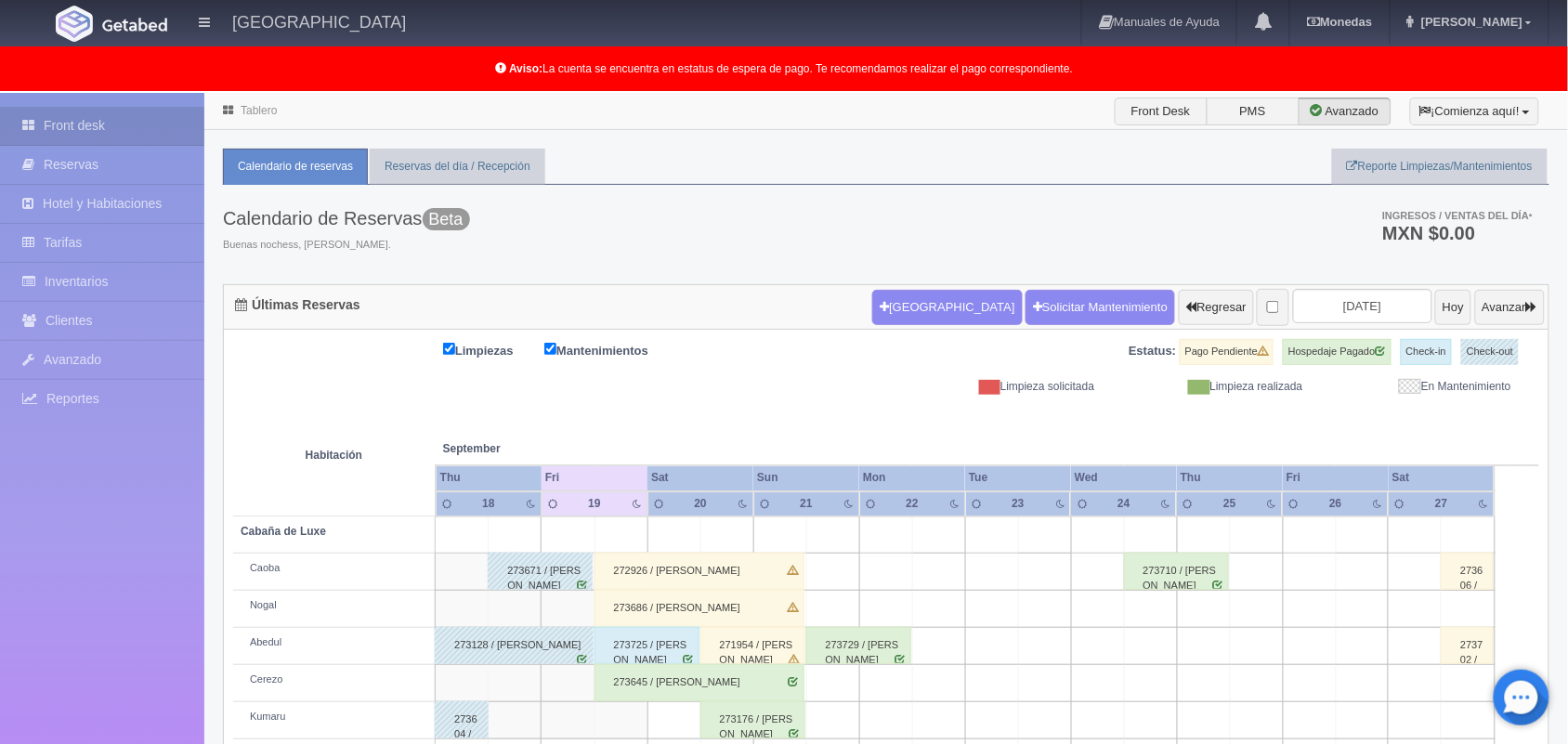
scroll to position [258, 0]
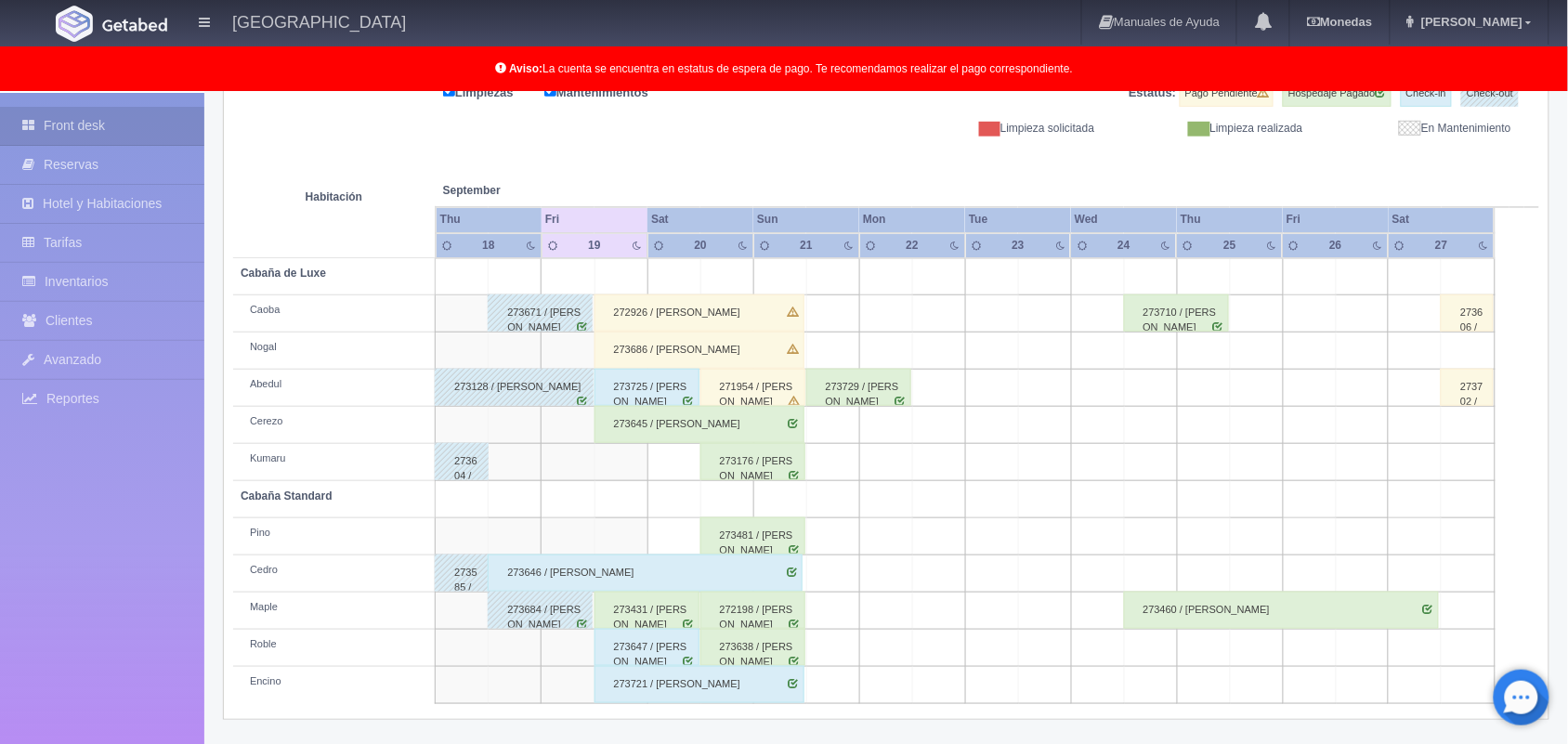
click at [703, 346] on div "273686 / geovanny villalobos" at bounding box center [699, 350] width 210 height 38
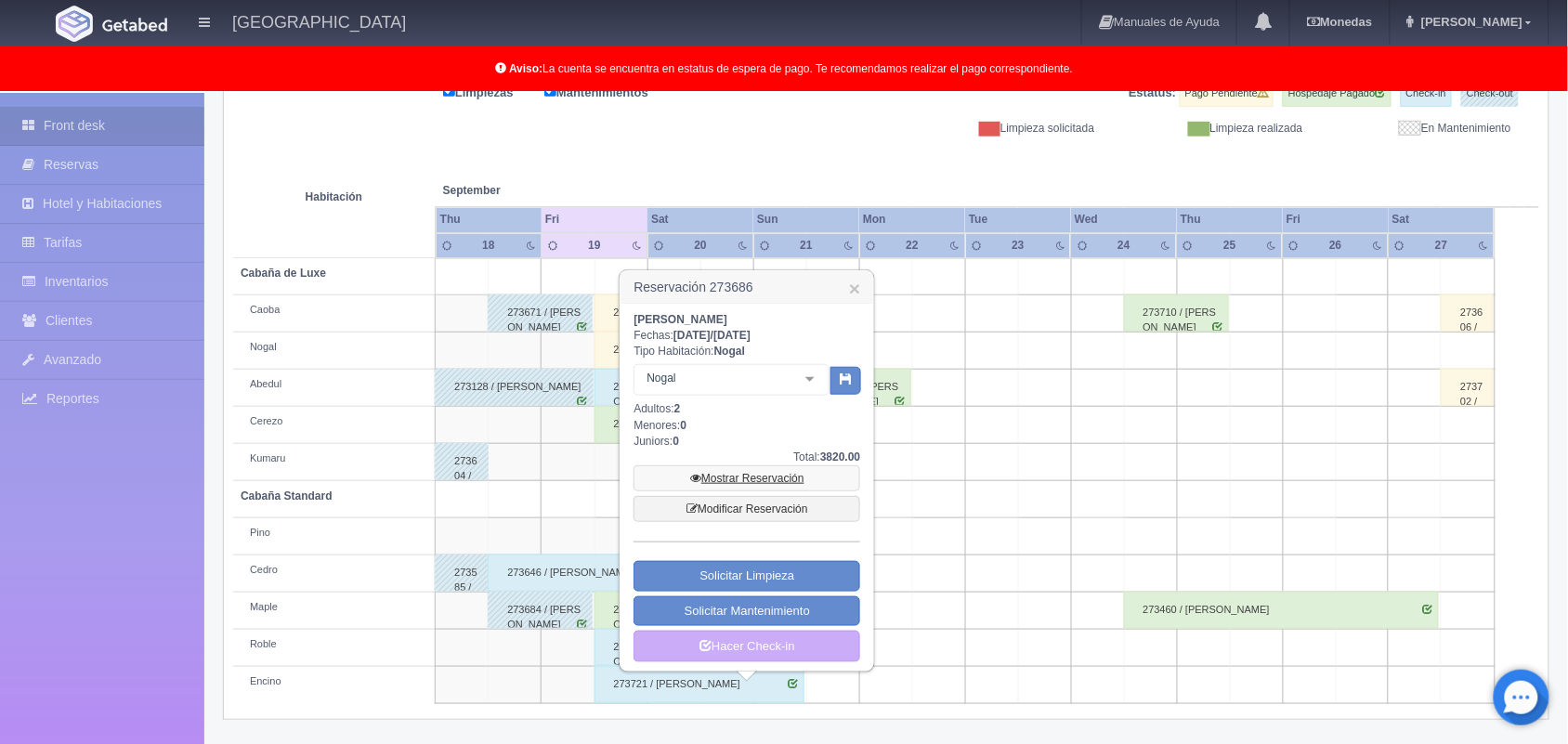
click at [758, 483] on link "Mostrar Reservación" at bounding box center [746, 478] width 226 height 26
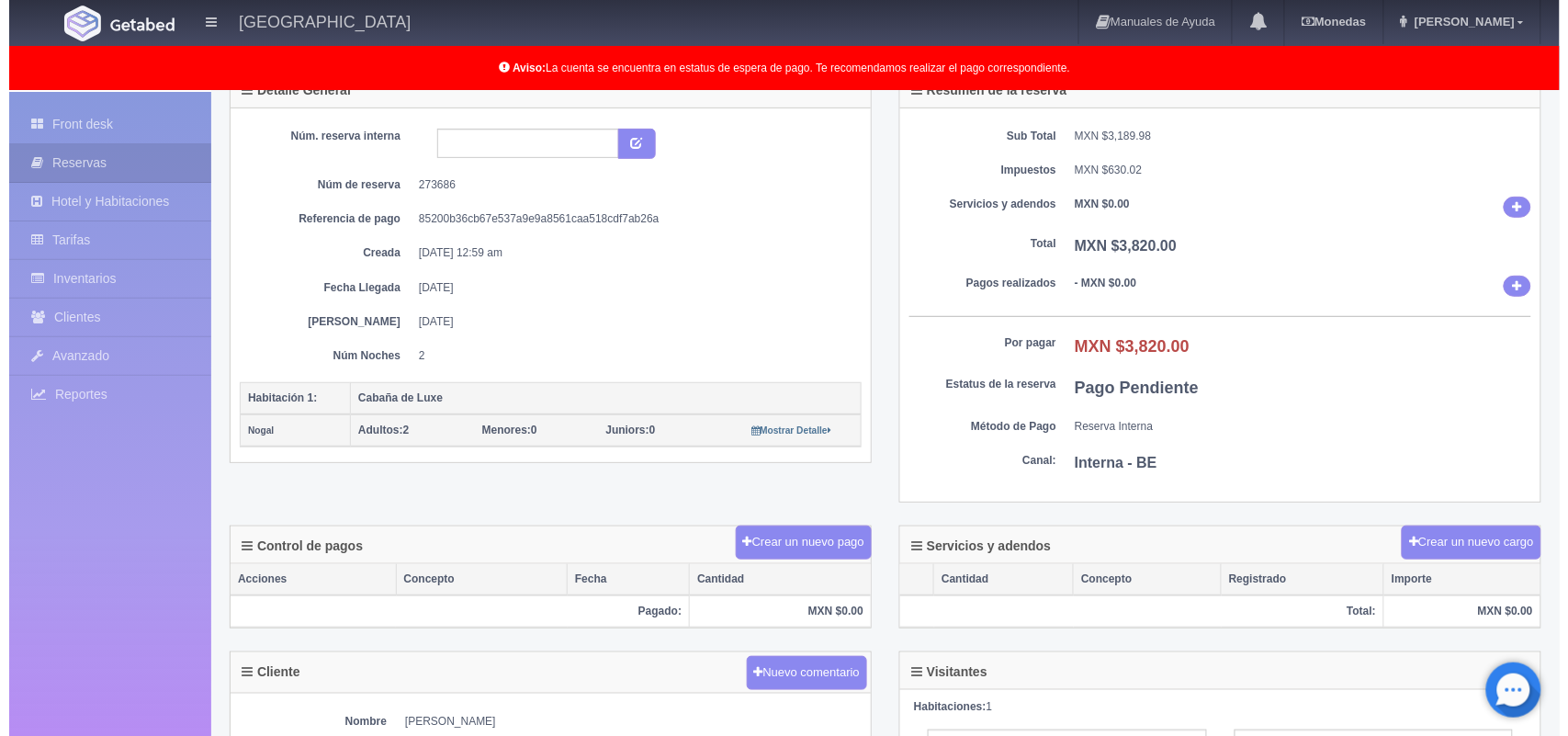
scroll to position [135, 0]
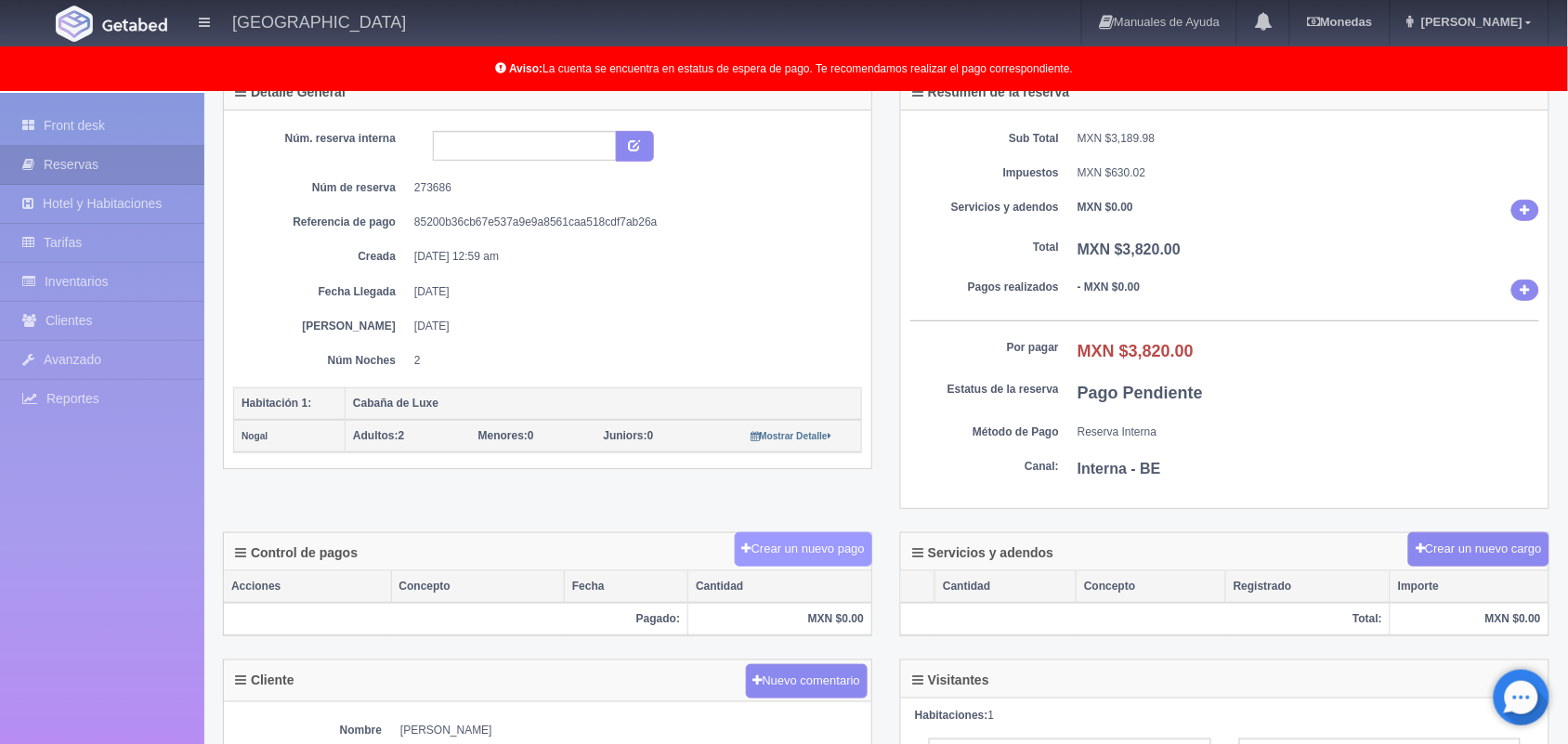
click at [804, 559] on button "Crear un nuevo pago" at bounding box center [803, 549] width 137 height 35
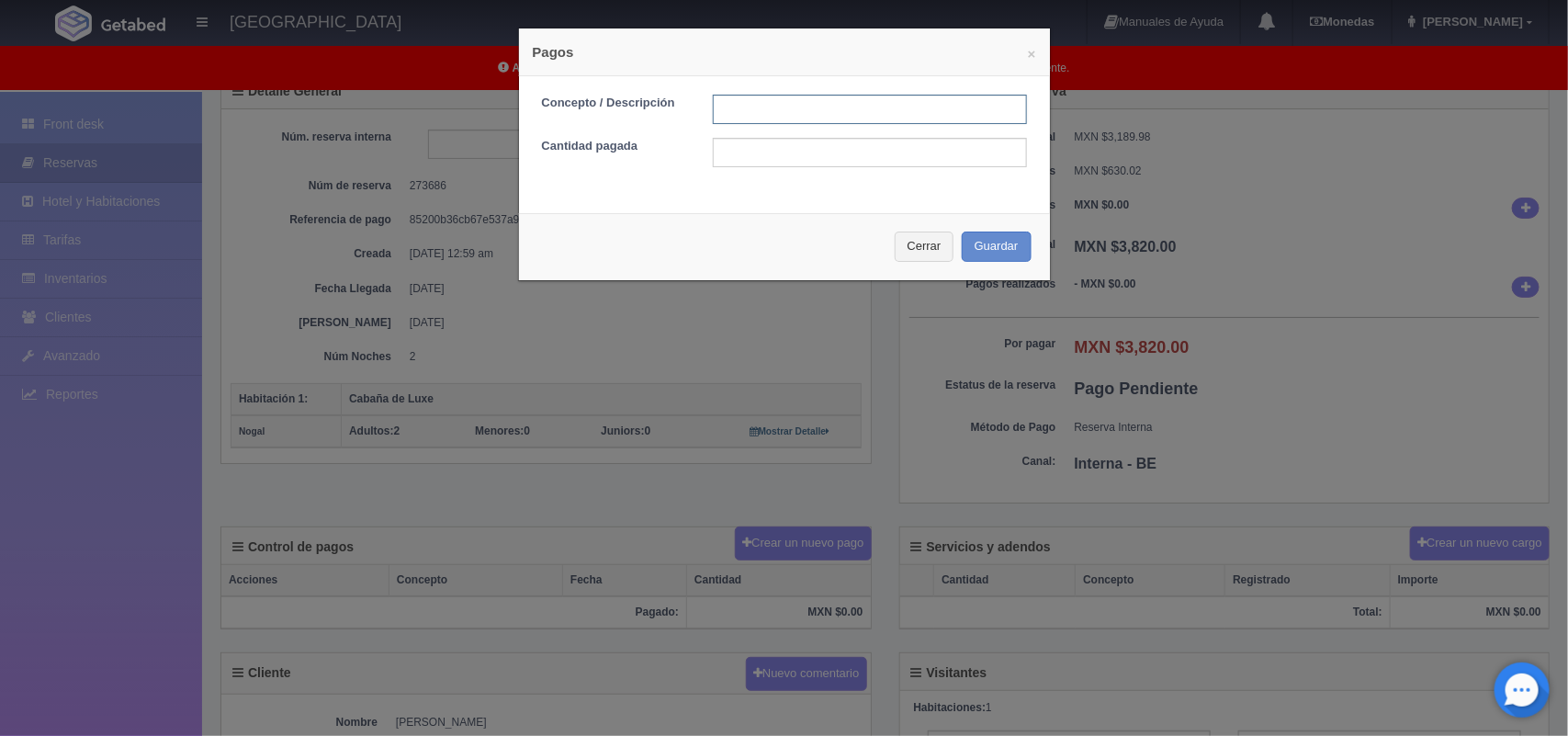
click at [769, 117] on input "text" at bounding box center [869, 110] width 314 height 30
type input "Pago transferencia"
click at [799, 152] on input "text" at bounding box center [869, 152] width 314 height 30
type input "1910.00"
click at [990, 240] on button "Guardar" at bounding box center [996, 246] width 70 height 31
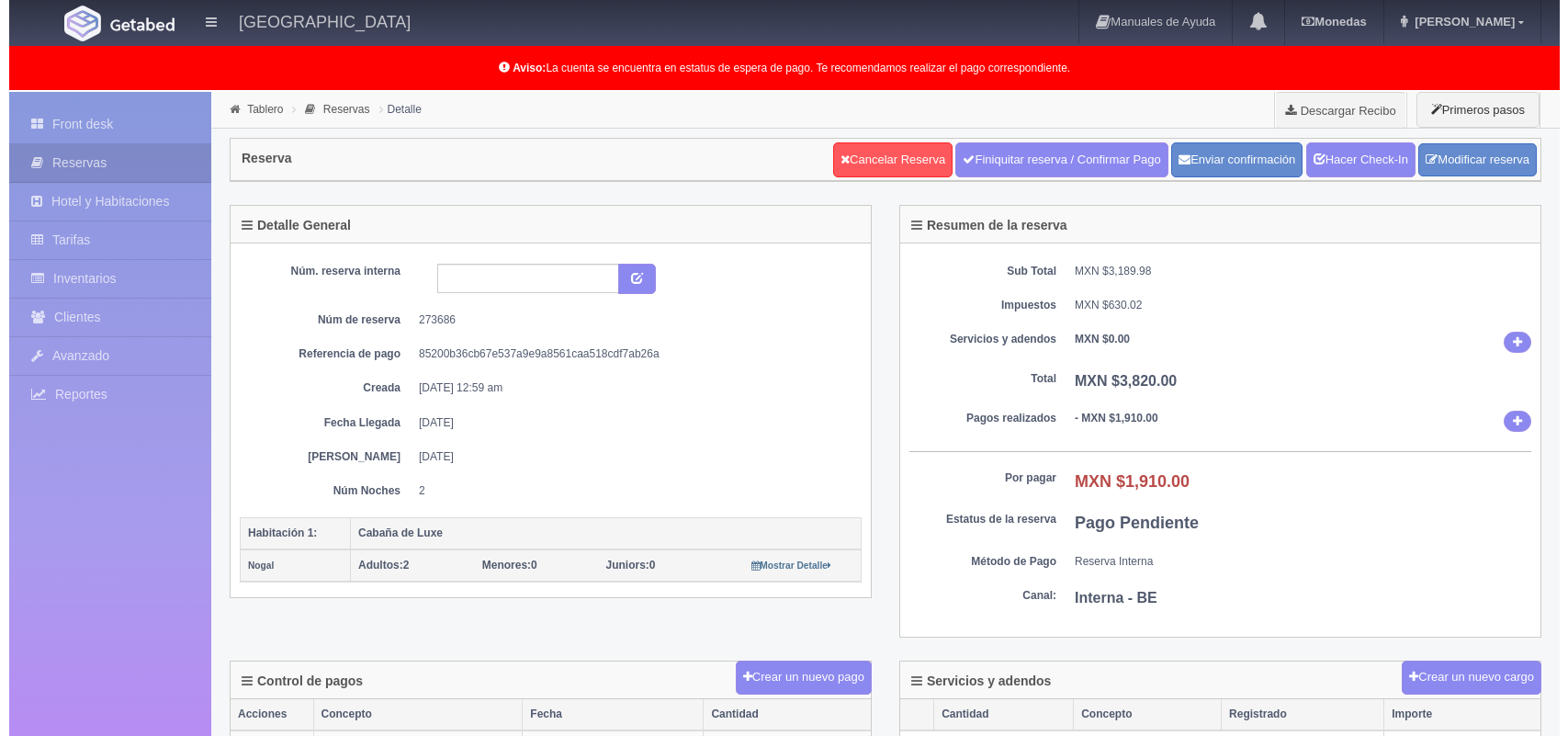
scroll to position [135, 0]
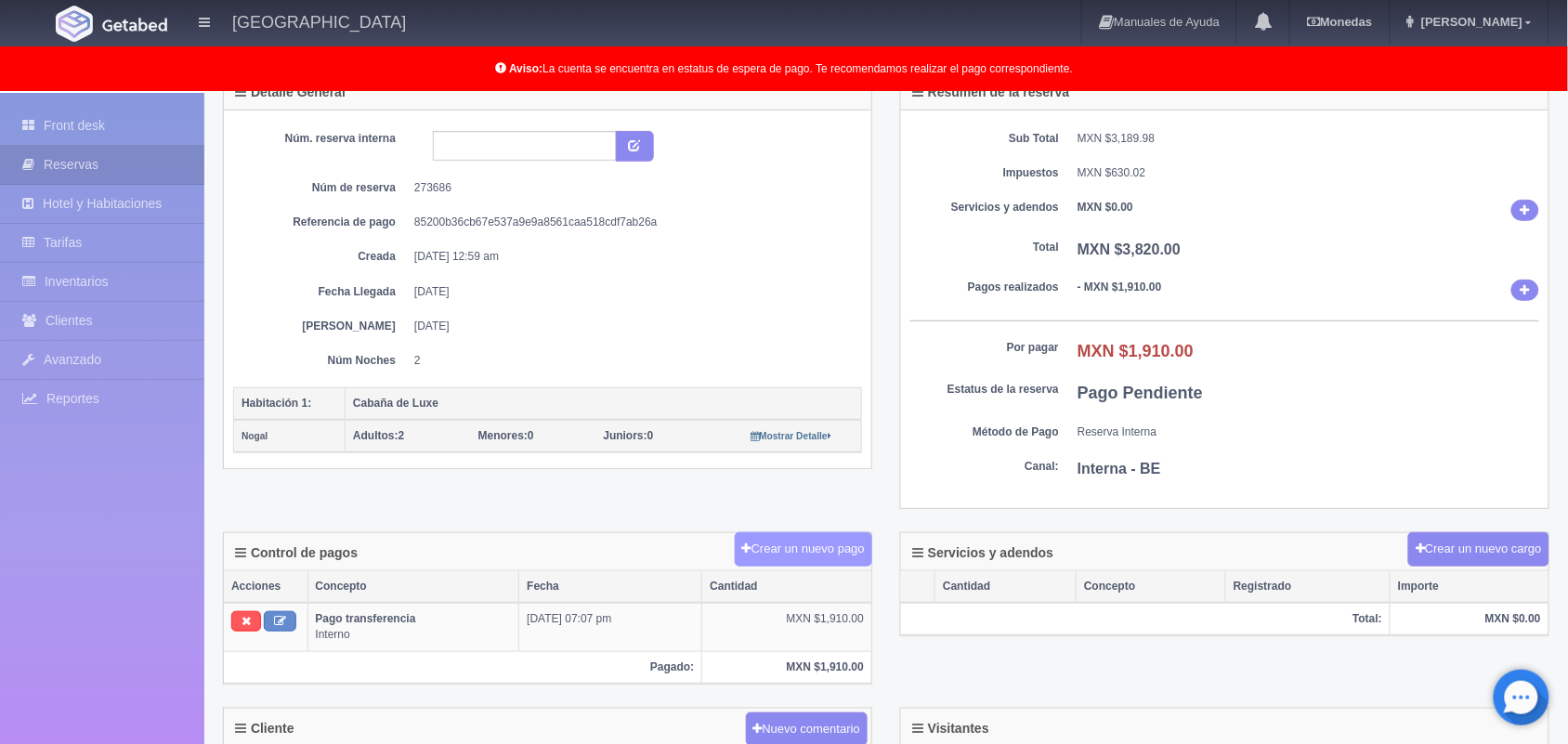
click at [795, 536] on button "Crear un nuevo pago" at bounding box center [803, 549] width 137 height 35
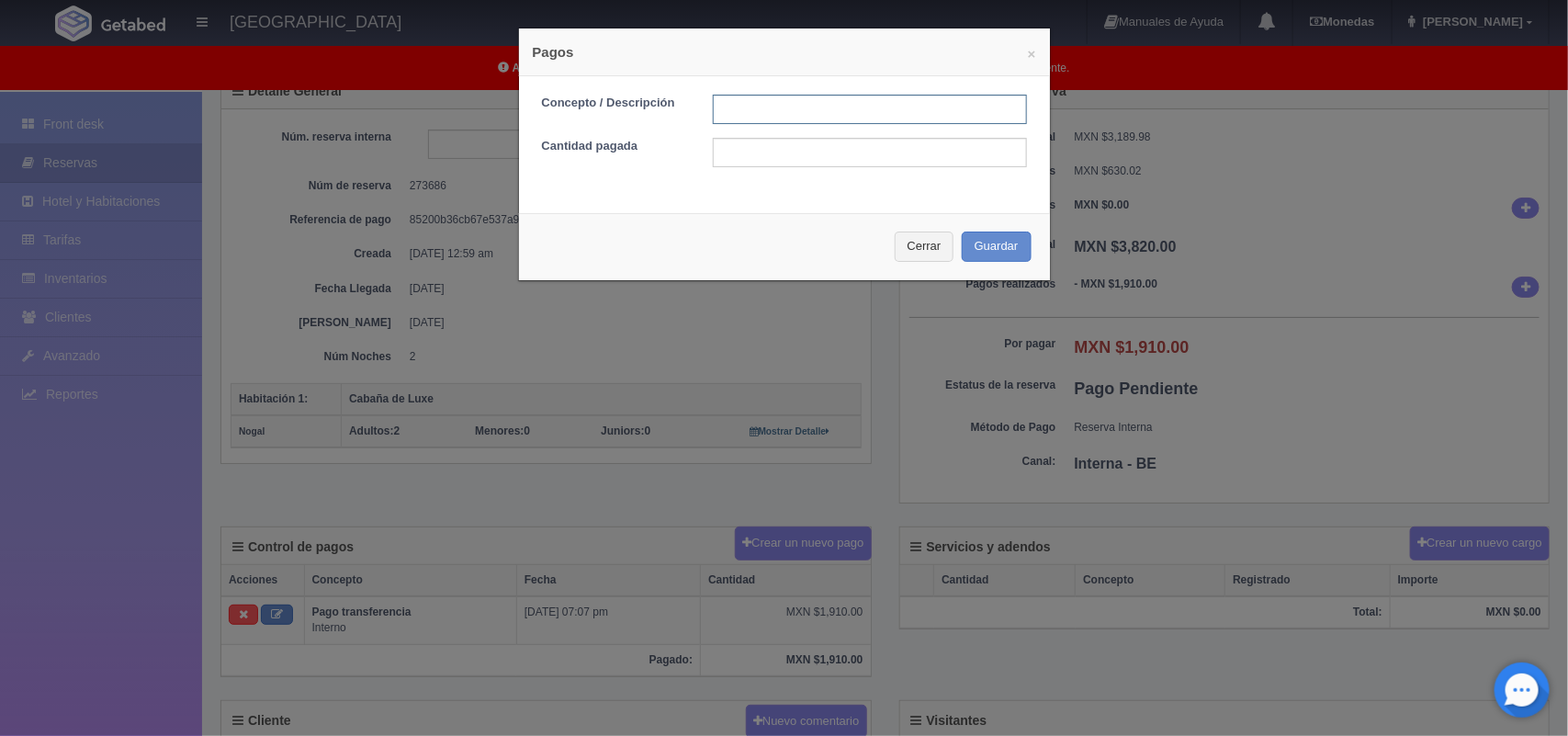
click at [763, 112] on input "text" at bounding box center [869, 110] width 314 height 30
type input "Pago efectivo"
click at [836, 158] on input "text" at bounding box center [869, 152] width 314 height 30
type input "1910.00"
drag, startPoint x: 996, startPoint y: 248, endPoint x: 1223, endPoint y: 224, distance: 228.3
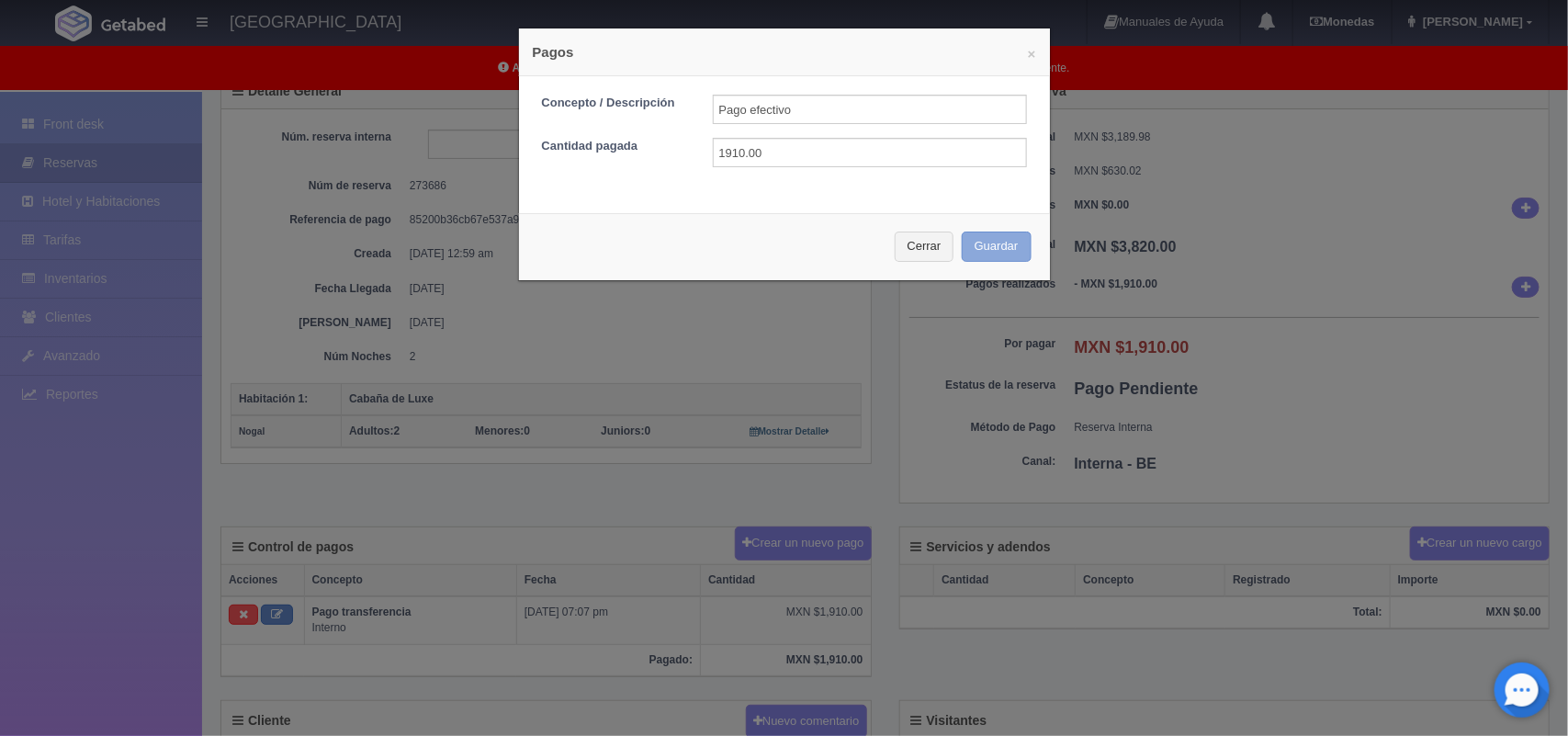
click at [1223, 224] on div "× Pagos Concepto / Descripción Pago efectivo Cantidad pagada 1910.00 Cerrar Gua…" at bounding box center [784, 368] width 1568 height 736
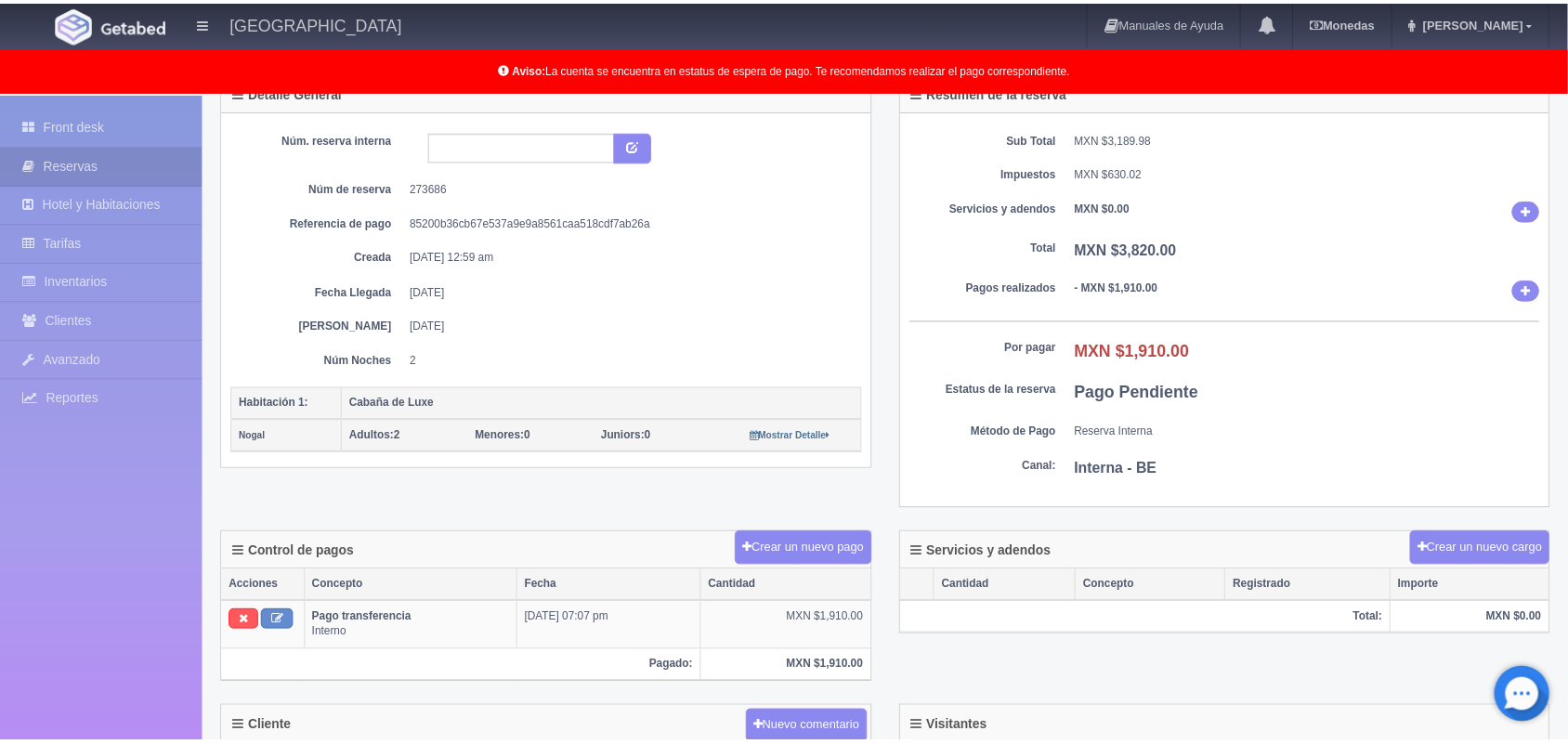
scroll to position [0, 0]
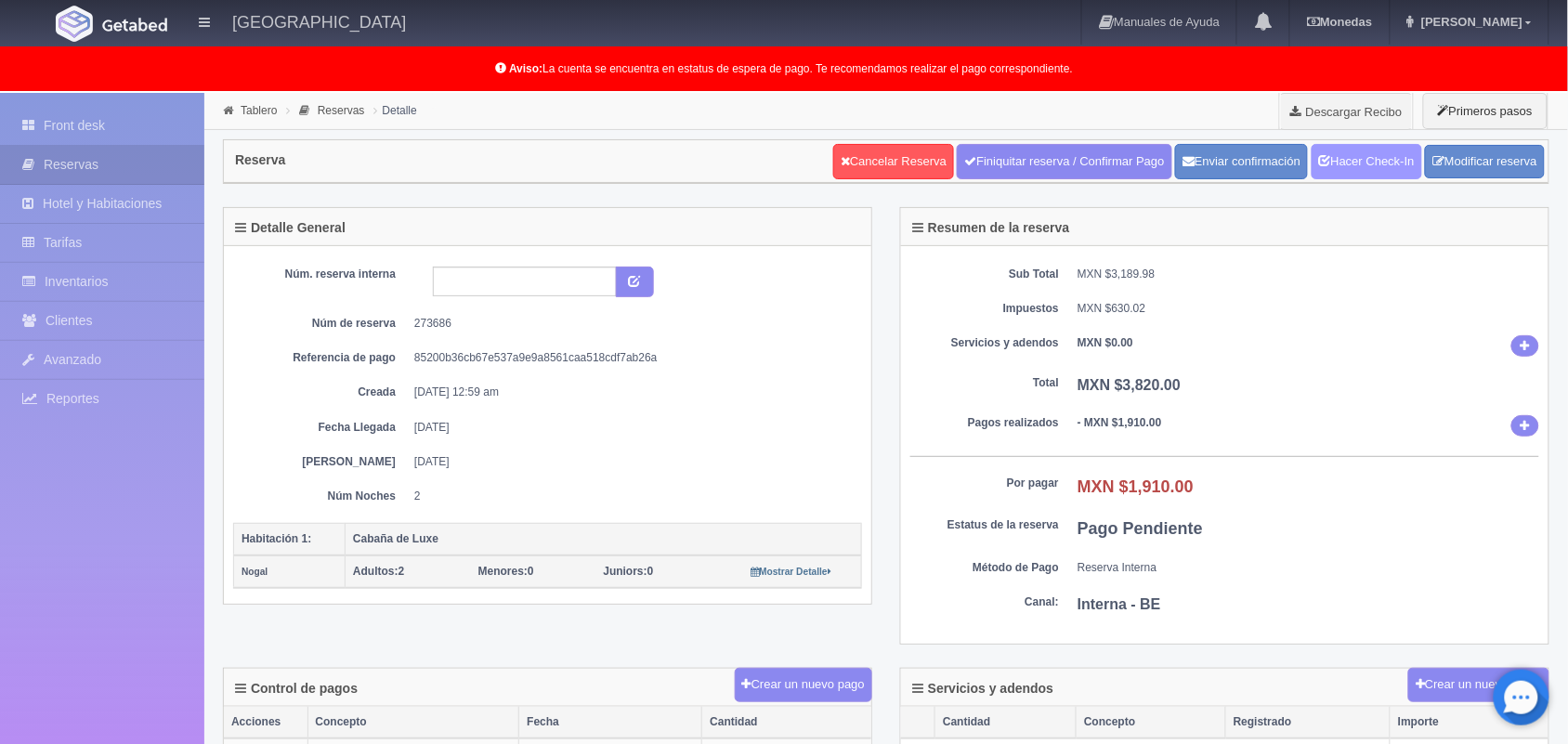
click at [1363, 164] on link "Hacer Check-In" at bounding box center [1367, 161] width 111 height 36
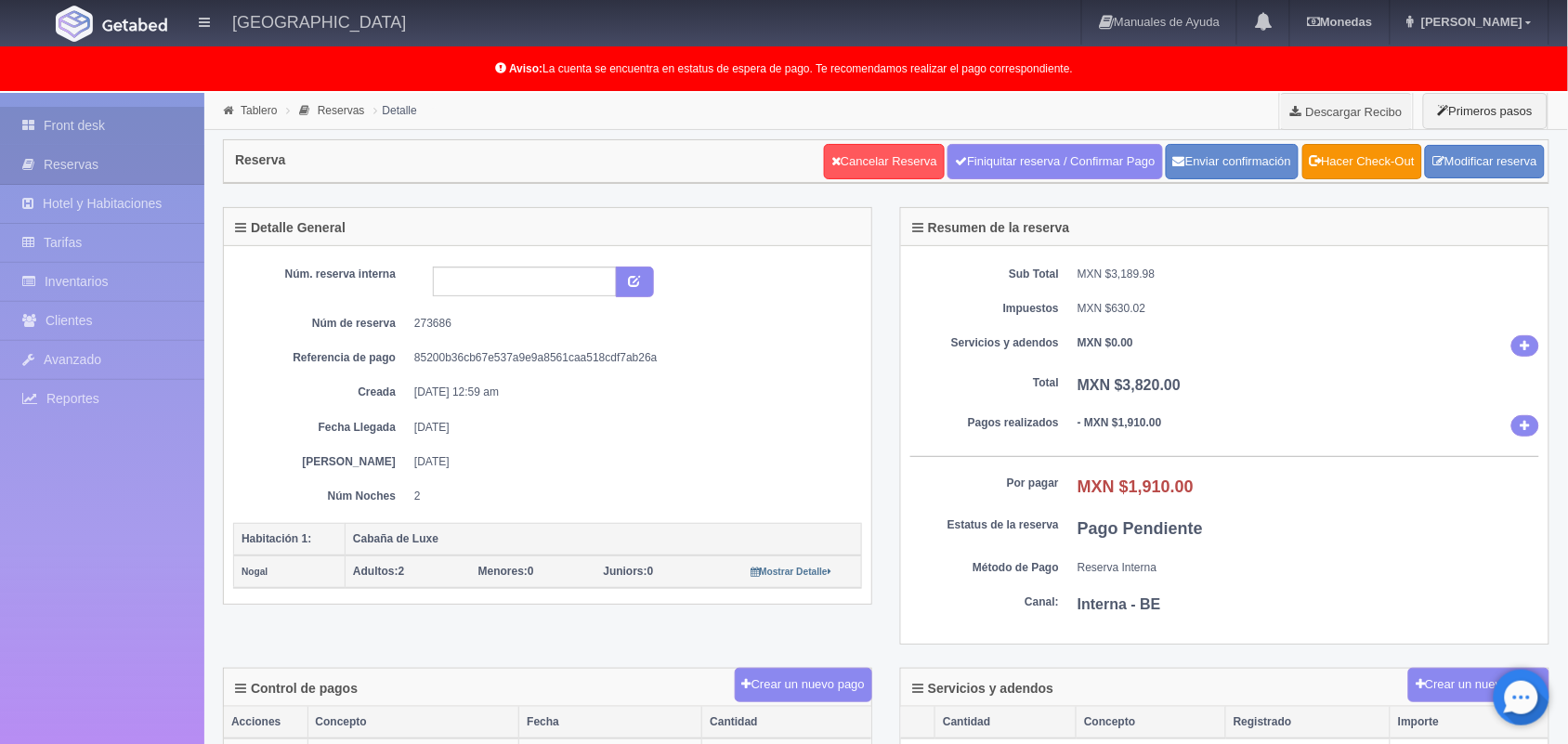
click at [127, 136] on link "Front desk" at bounding box center [102, 126] width 205 height 38
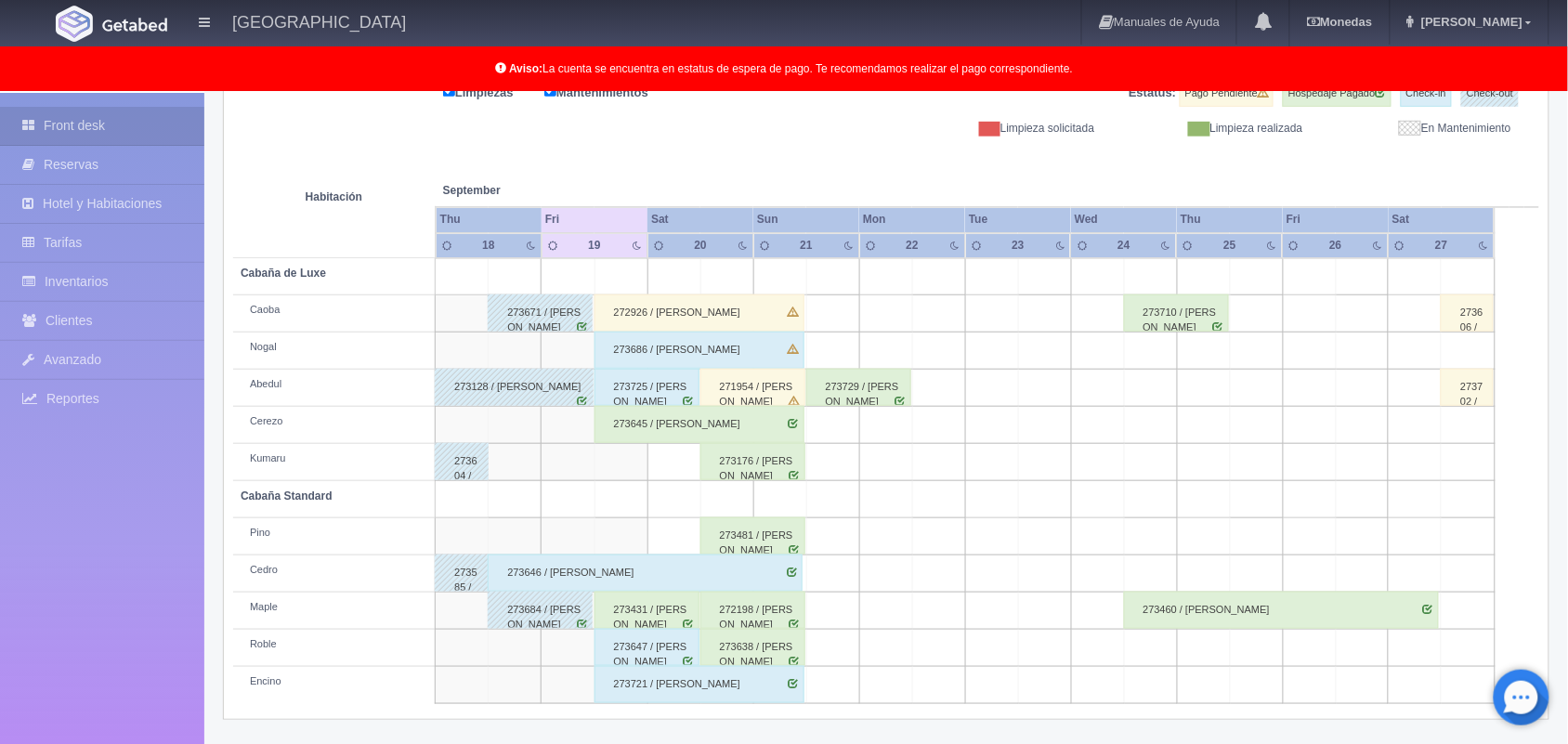
scroll to position [257, 0]
click at [757, 437] on div "273645 / Angel Ivan Vázquez flores" at bounding box center [699, 426] width 210 height 38
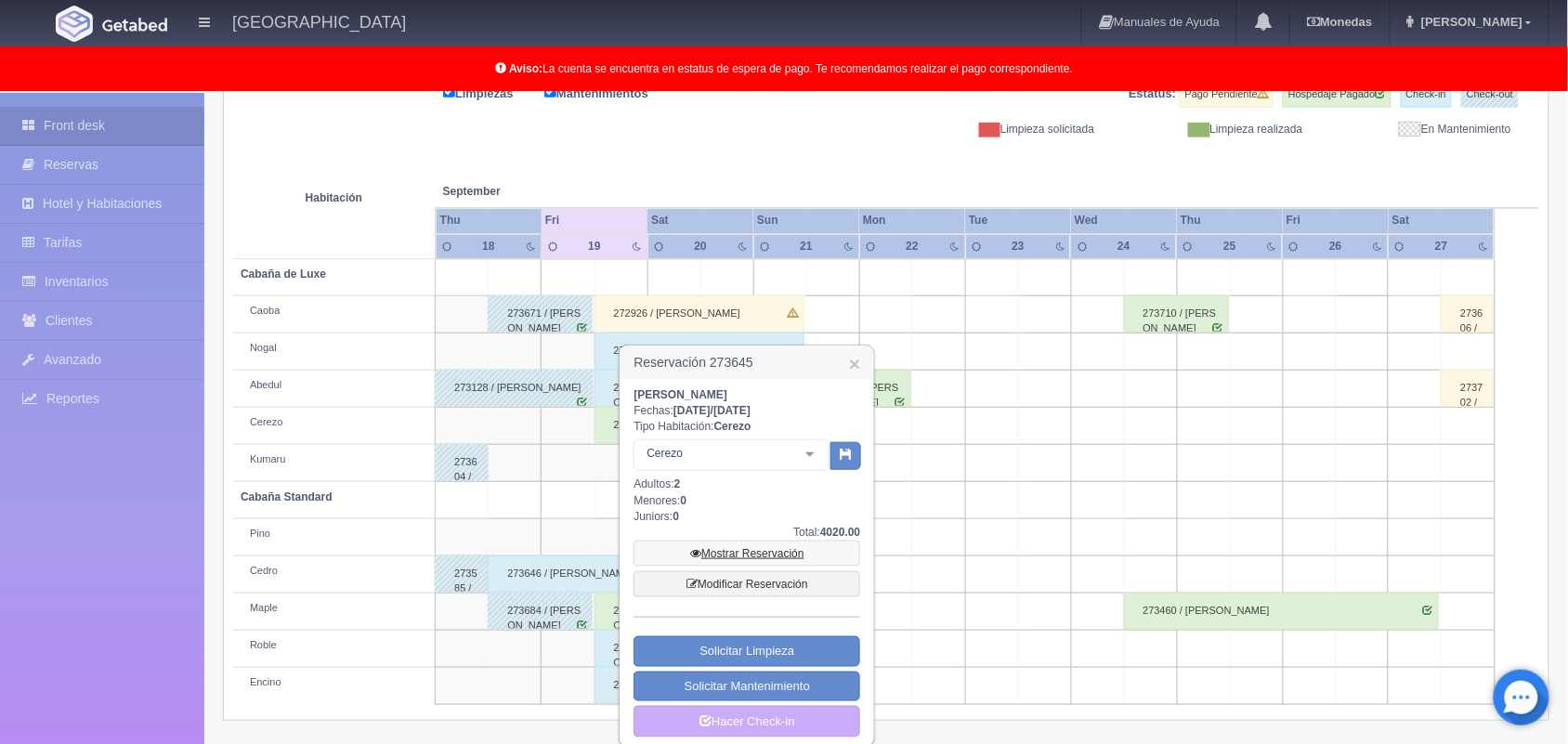
click at [770, 554] on link "Mostrar Reservación" at bounding box center [746, 554] width 226 height 26
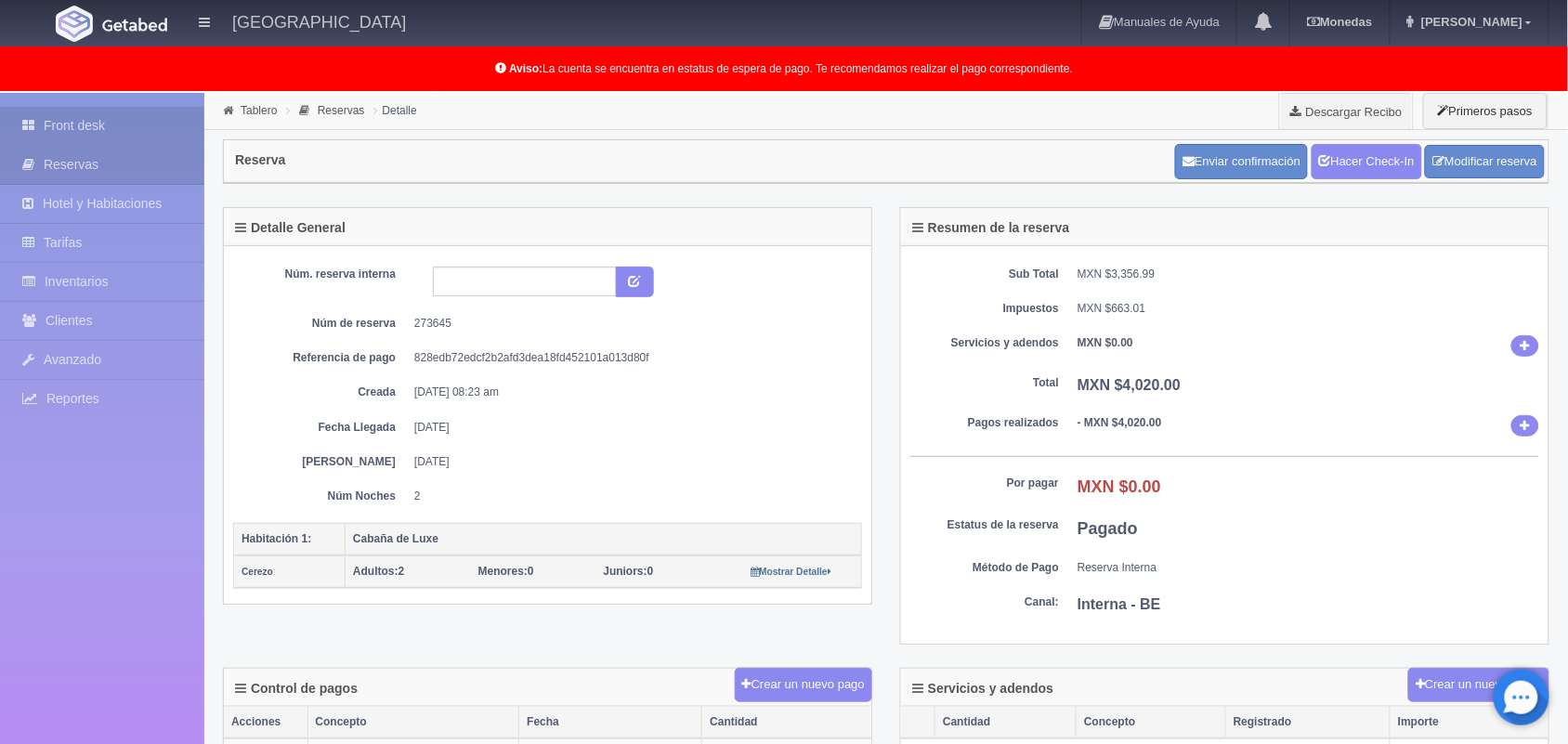
click at [151, 126] on link "Front desk" at bounding box center [102, 126] width 205 height 38
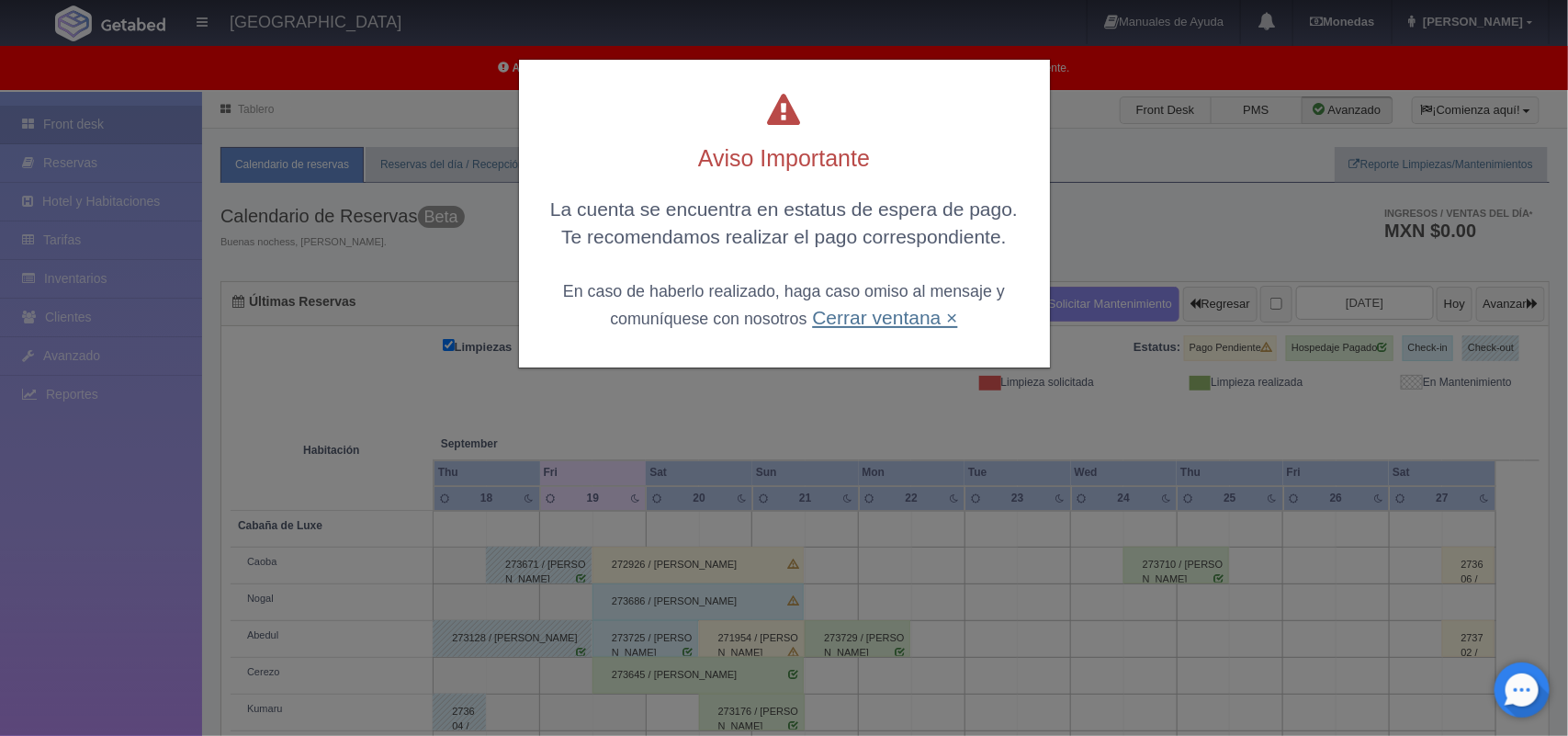
click at [828, 313] on link "Cerrar ventana ×" at bounding box center [884, 317] width 145 height 21
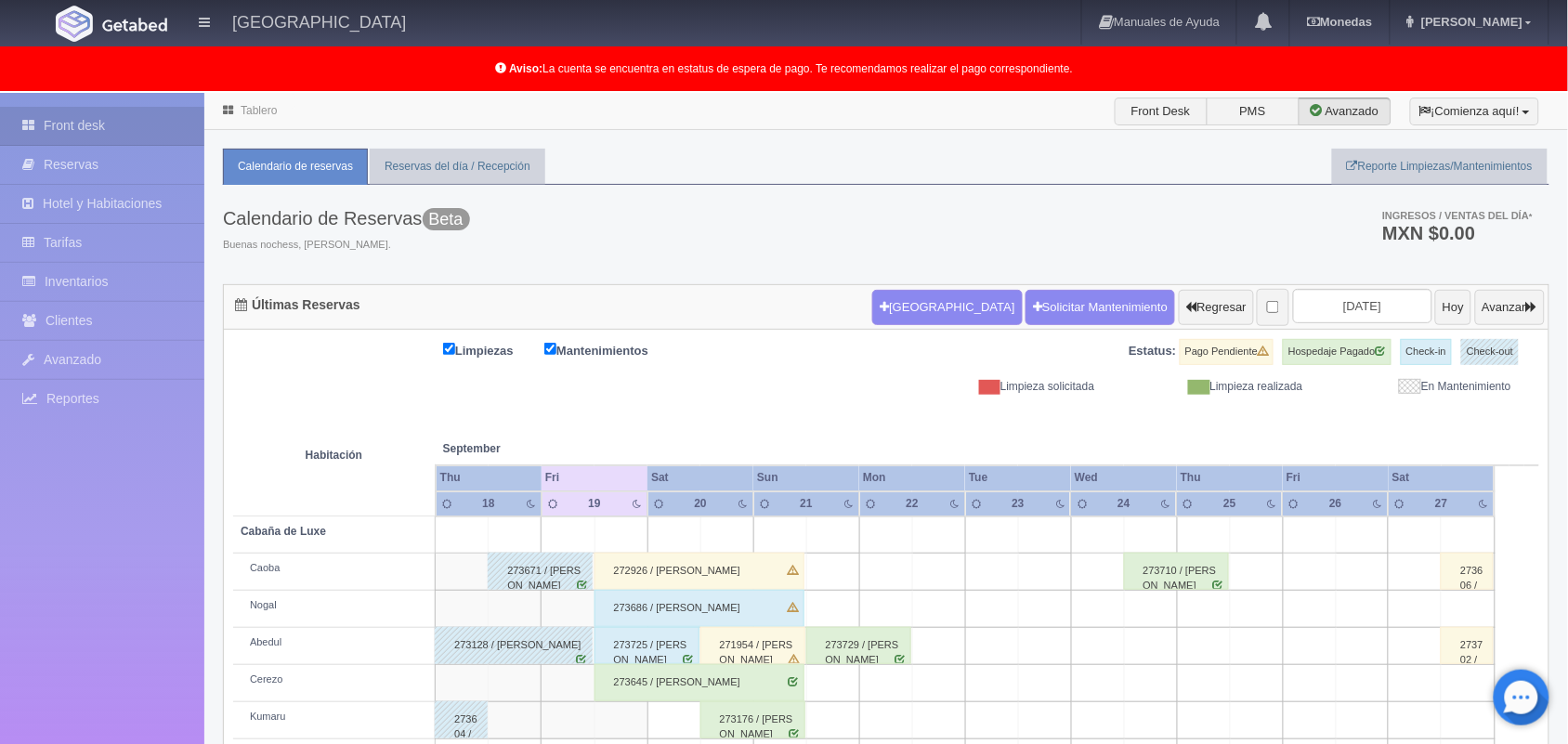
scroll to position [258, 0]
